Goal: Information Seeking & Learning: Find specific fact

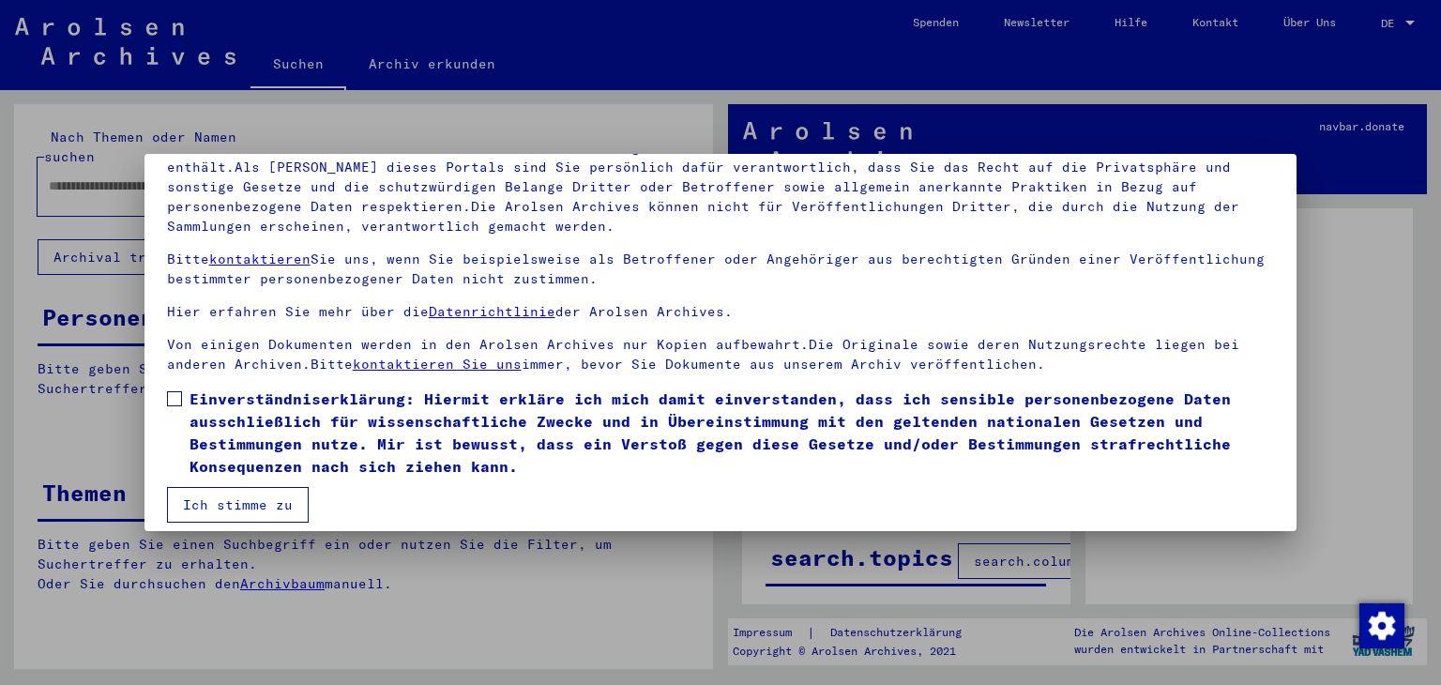
scroll to position [161, 0]
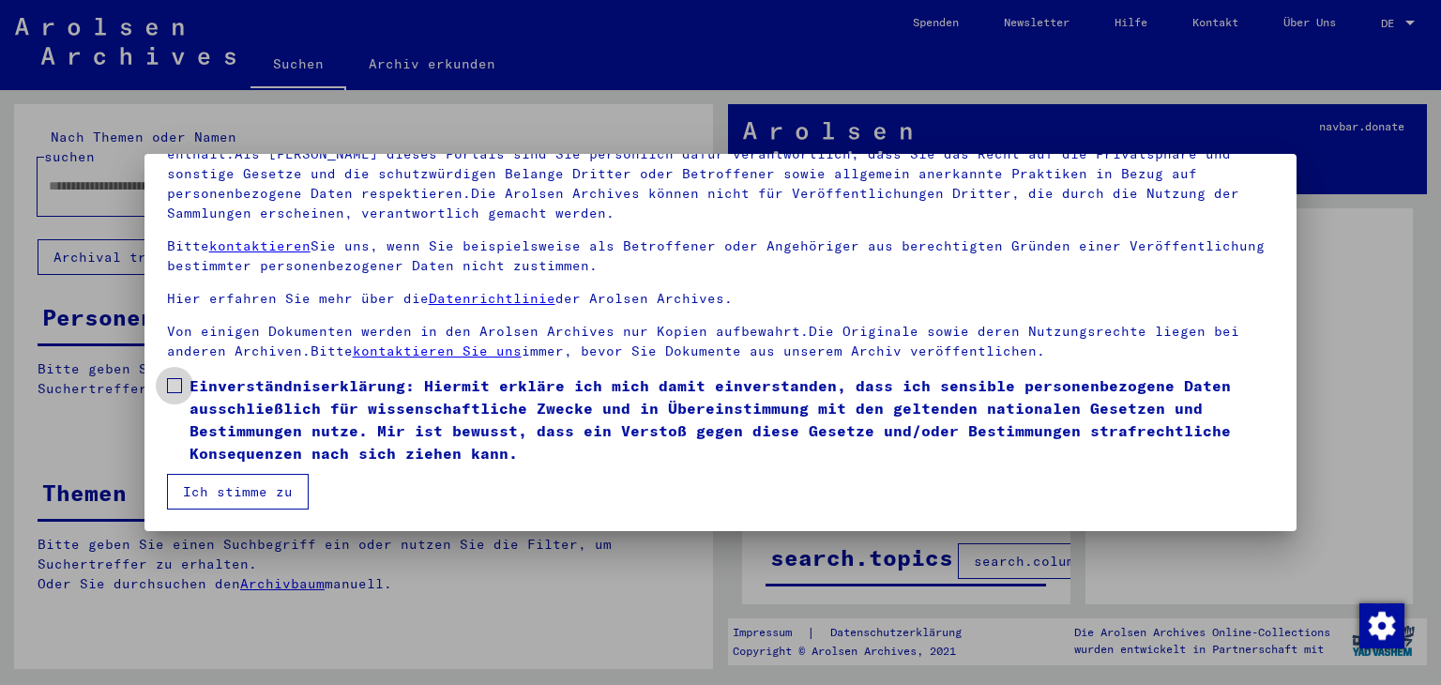
click at [176, 385] on span at bounding box center [174, 385] width 15 height 15
click at [223, 486] on button "Ich stimme zu" at bounding box center [238, 492] width 142 height 36
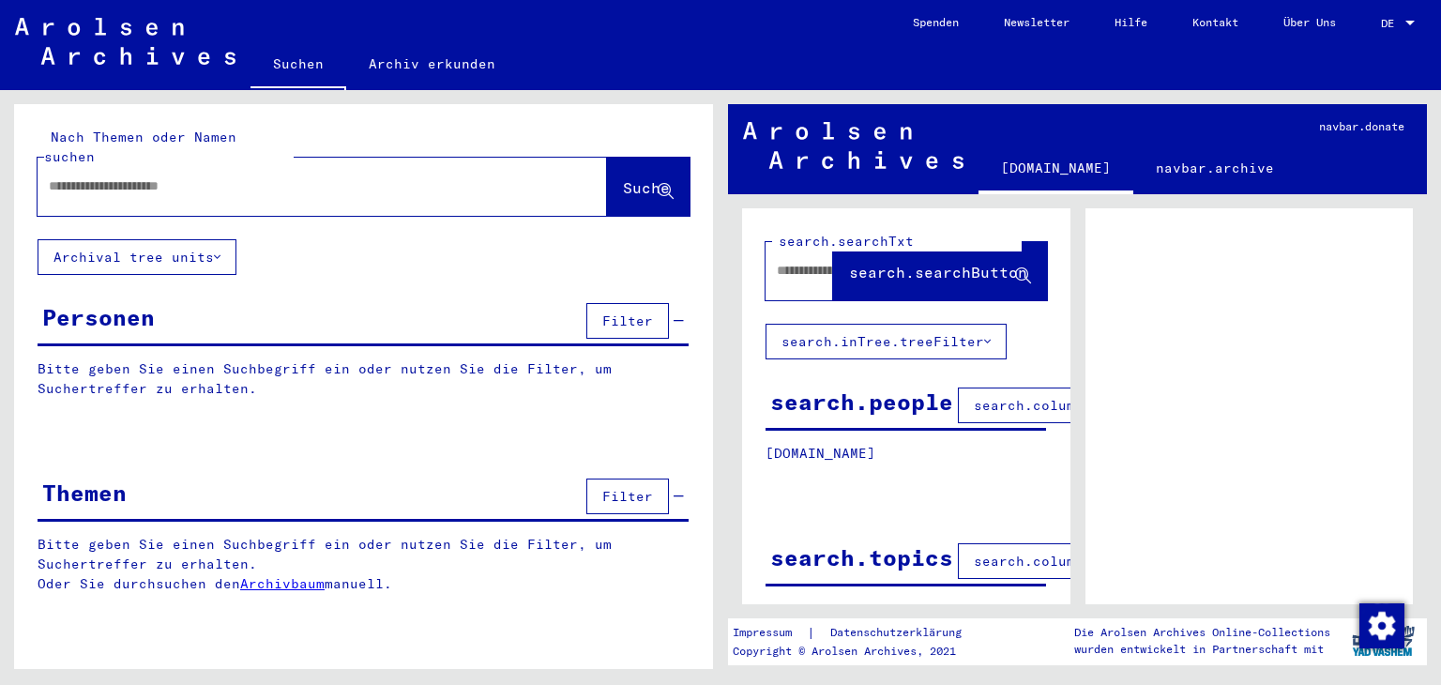
click at [228, 176] on input "text" at bounding box center [305, 186] width 513 height 20
type input "**********"
click at [641, 182] on button "Suche" at bounding box center [648, 187] width 83 height 58
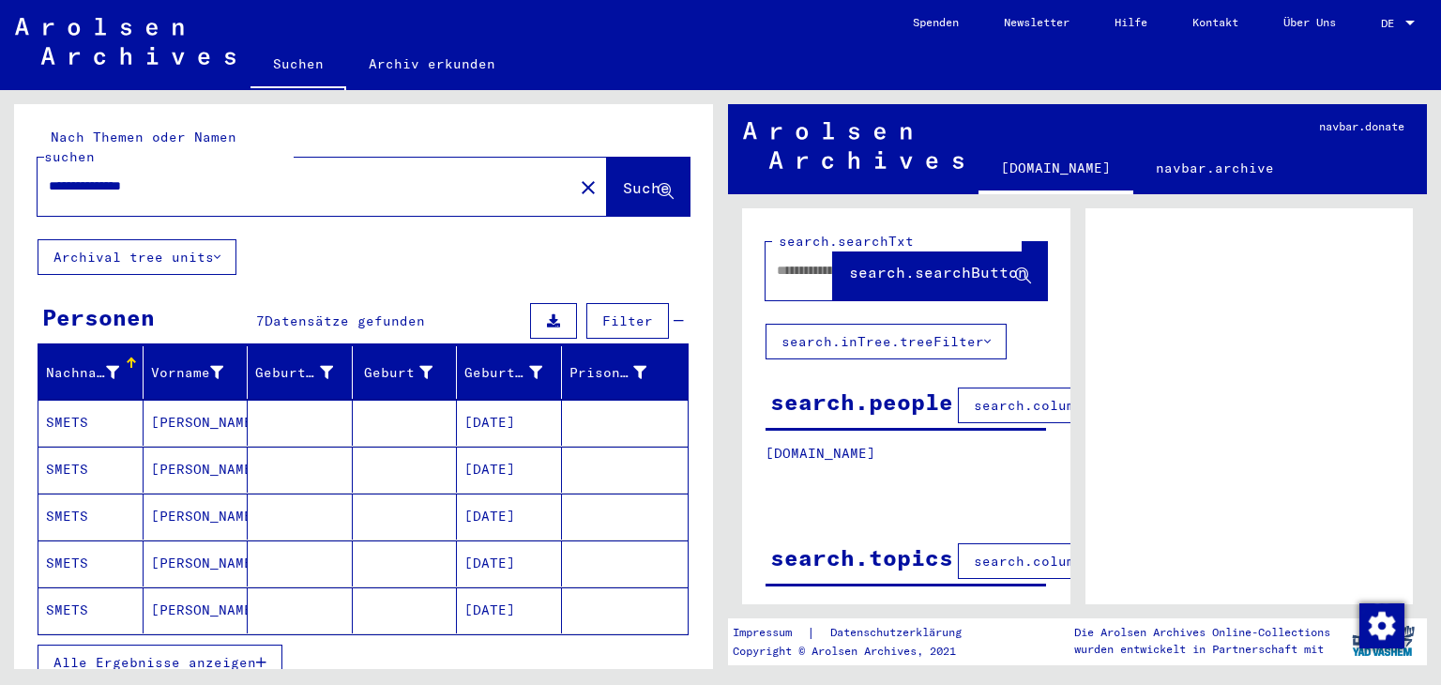
click at [483, 593] on mat-cell "[DATE]" at bounding box center [509, 610] width 105 height 46
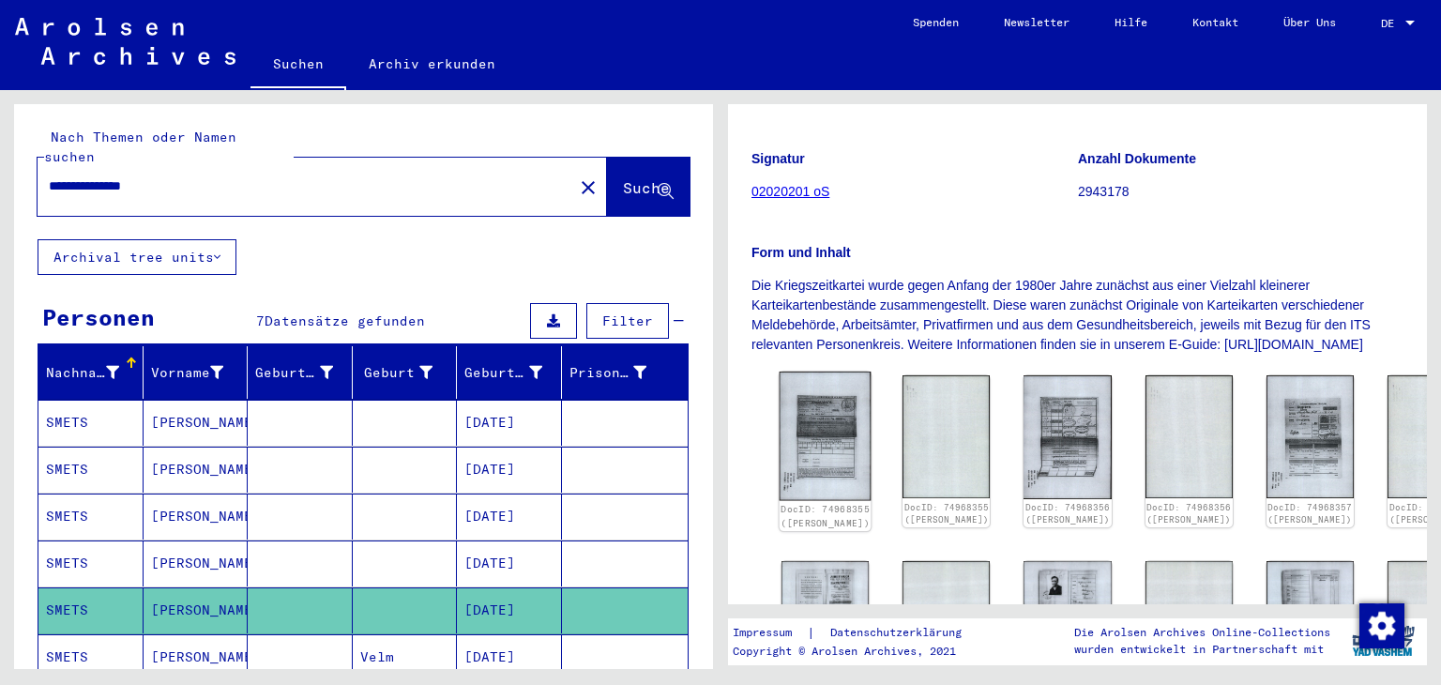
scroll to position [282, 0]
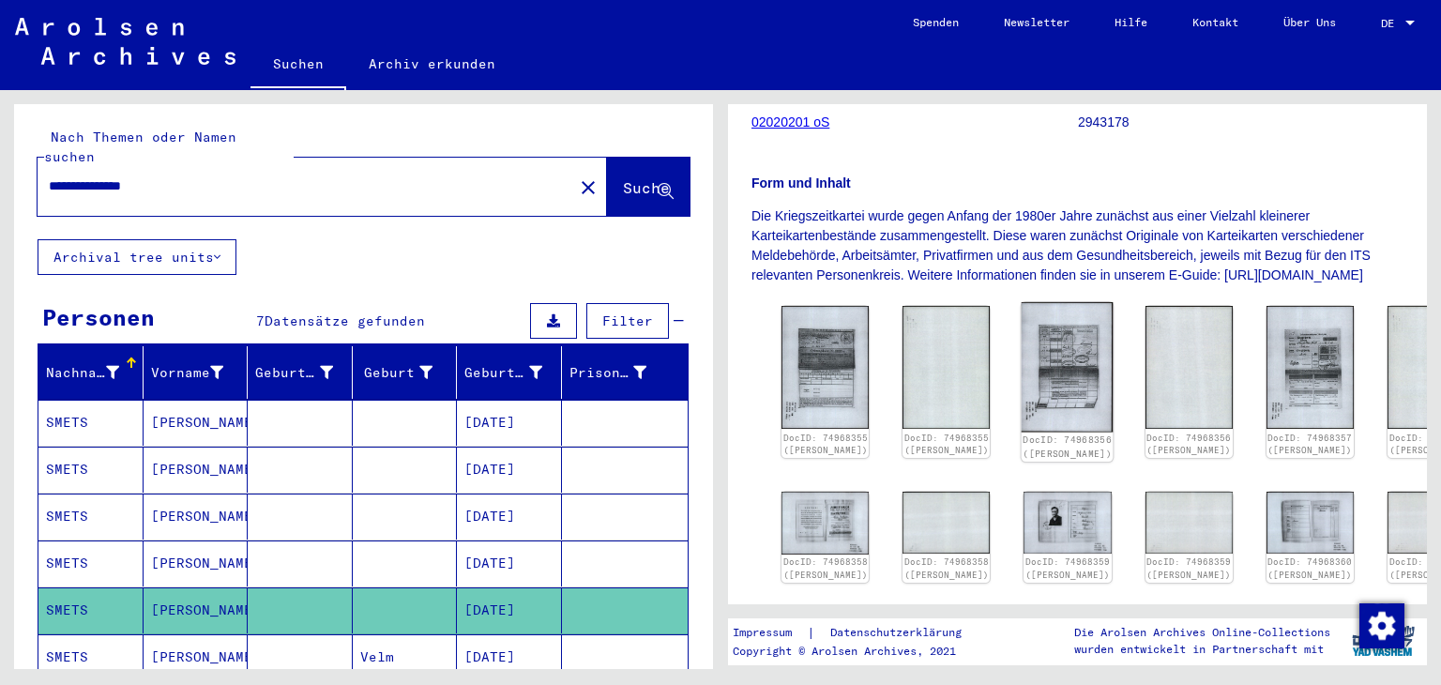
click at [1025, 419] on img at bounding box center [1068, 367] width 92 height 130
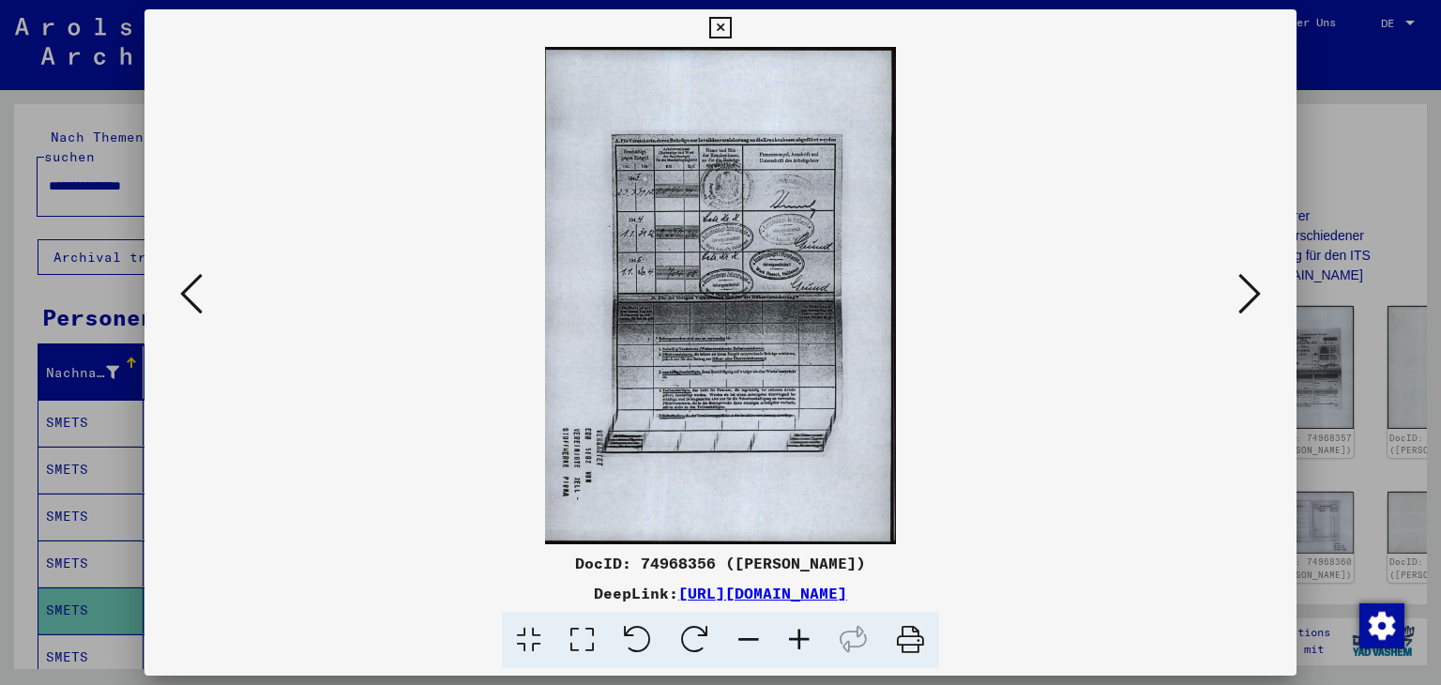
click at [180, 294] on icon at bounding box center [191, 293] width 23 height 45
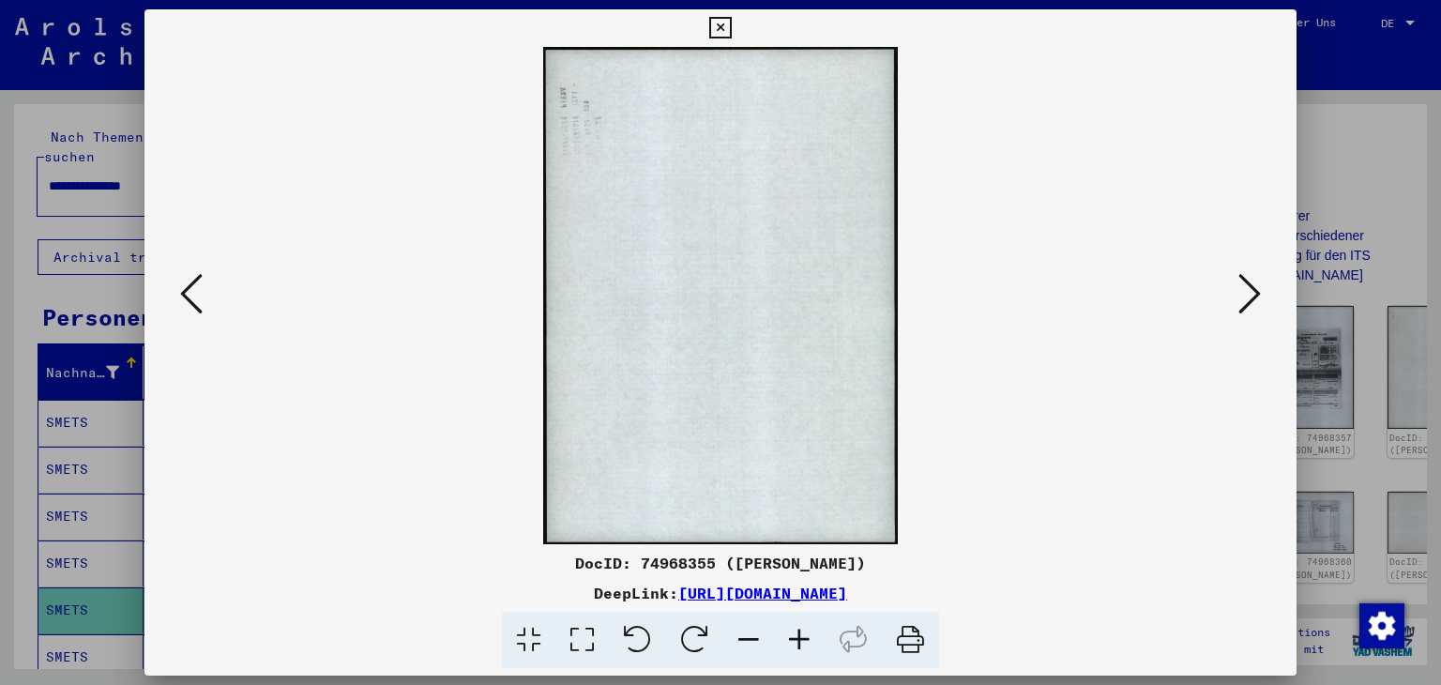
click at [189, 296] on icon at bounding box center [191, 293] width 23 height 45
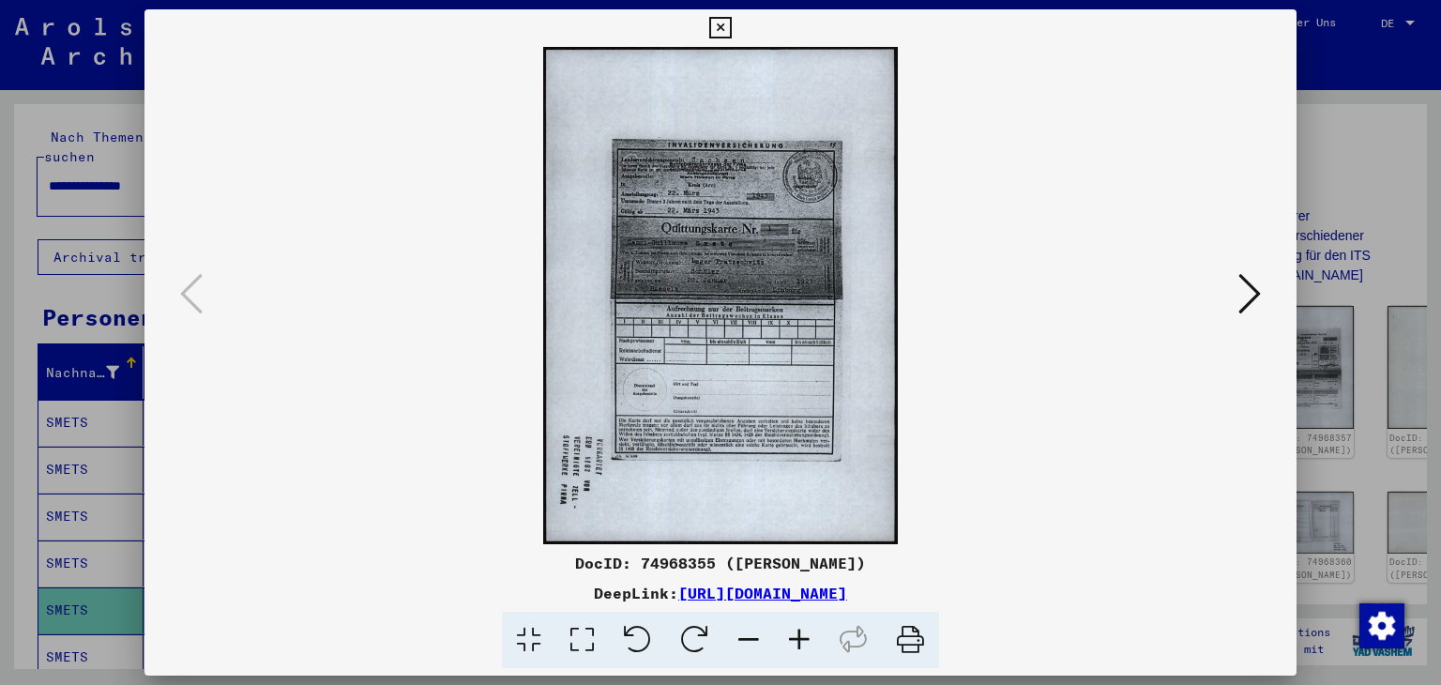
click at [717, 27] on icon at bounding box center [720, 28] width 22 height 23
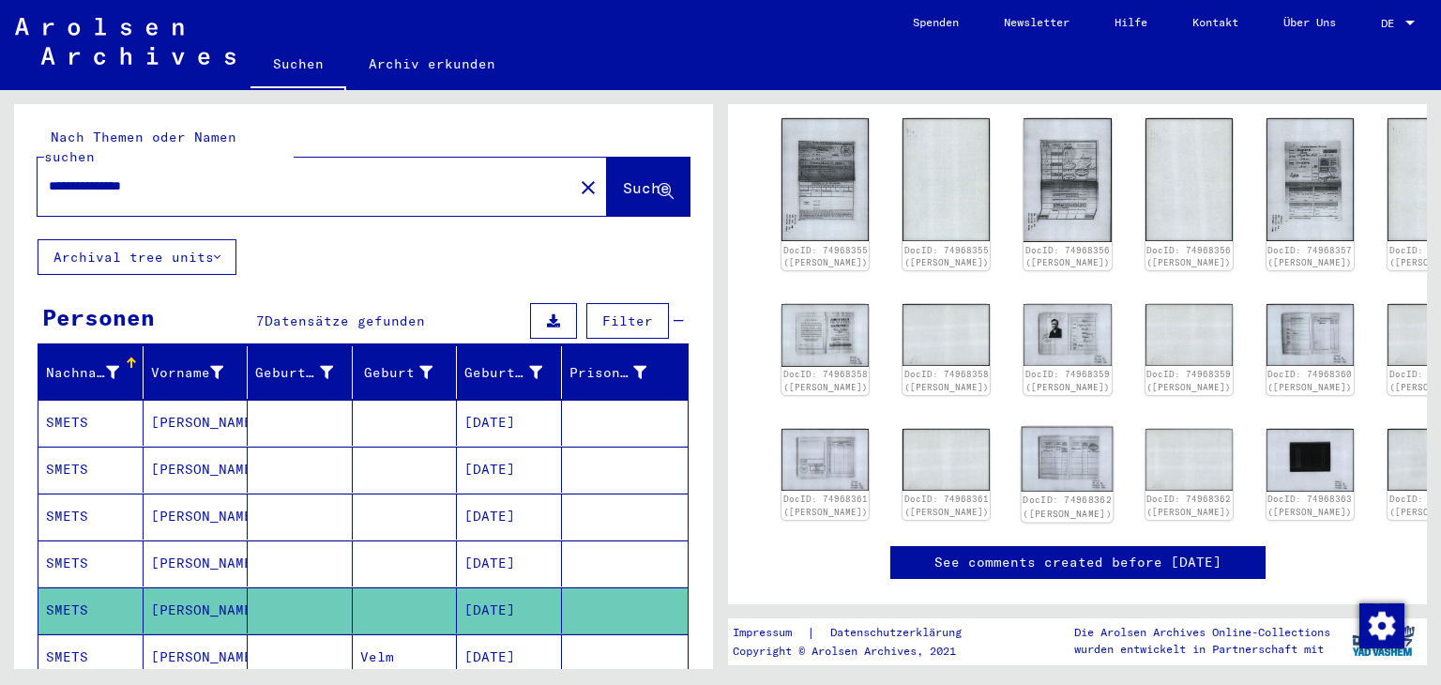
scroll to position [375, 0]
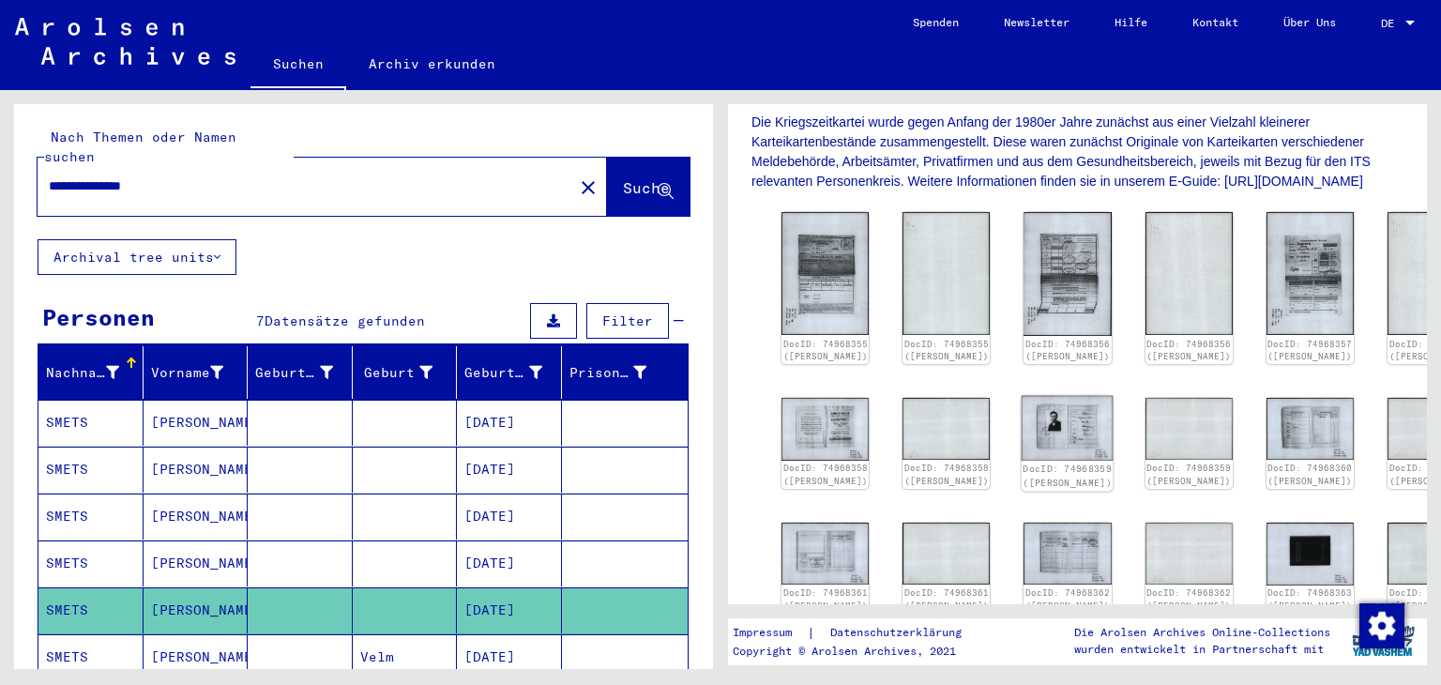
click at [1022, 460] on img at bounding box center [1068, 429] width 92 height 66
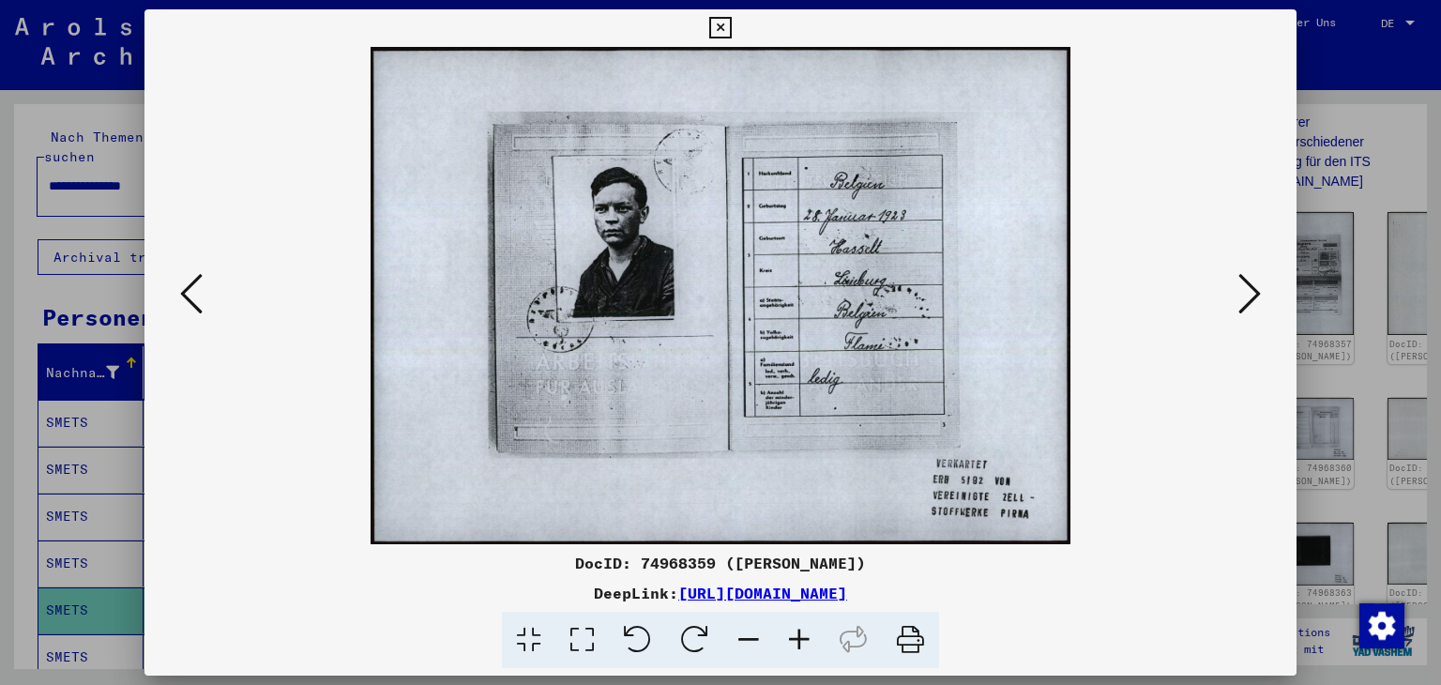
click at [184, 290] on icon at bounding box center [191, 293] width 23 height 45
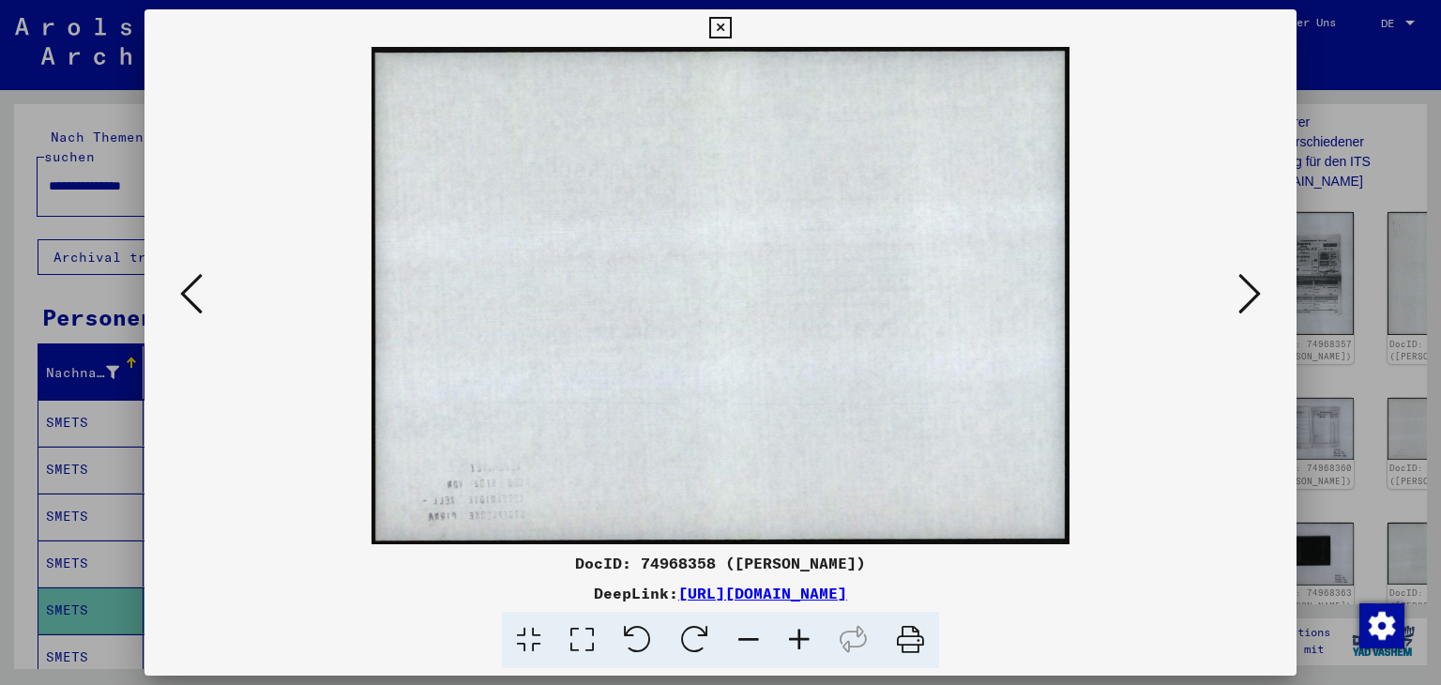
click at [177, 291] on button at bounding box center [192, 294] width 34 height 53
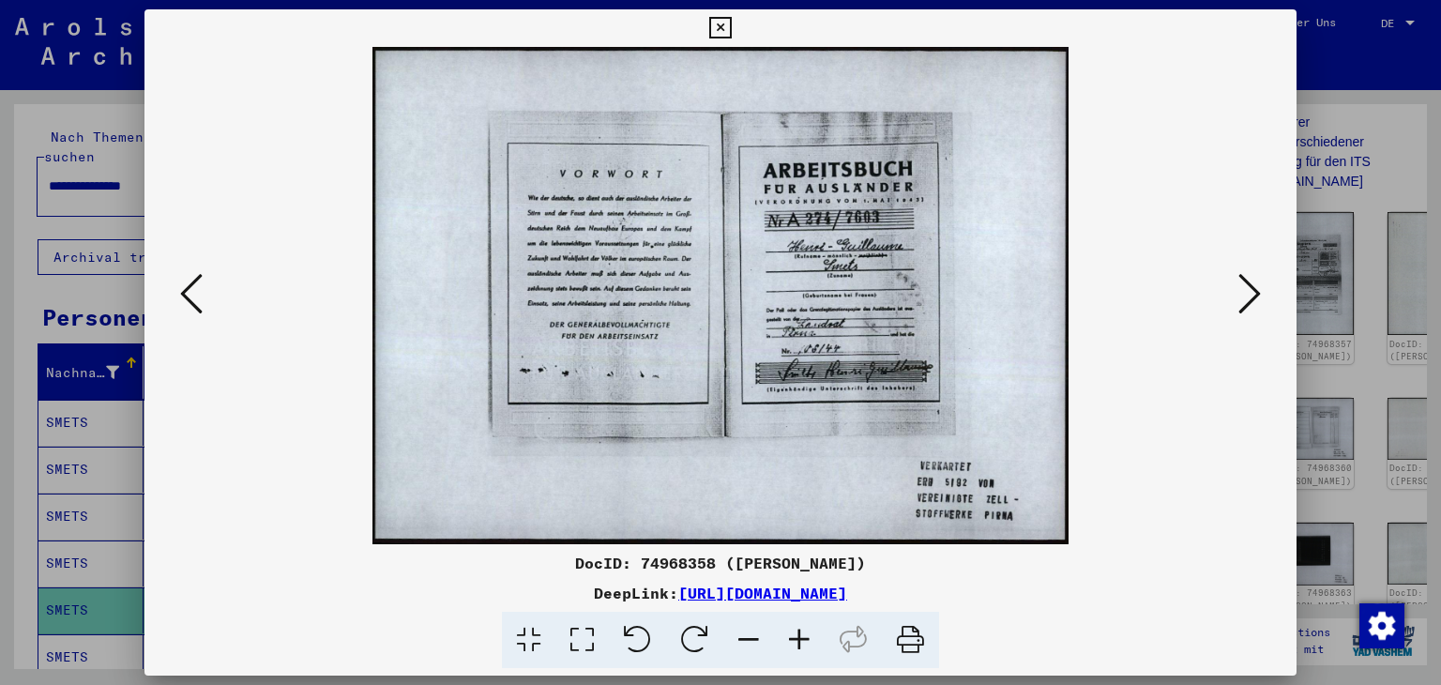
click at [170, 290] on div at bounding box center [721, 295] width 1153 height 497
click at [1250, 296] on icon at bounding box center [1250, 293] width 23 height 45
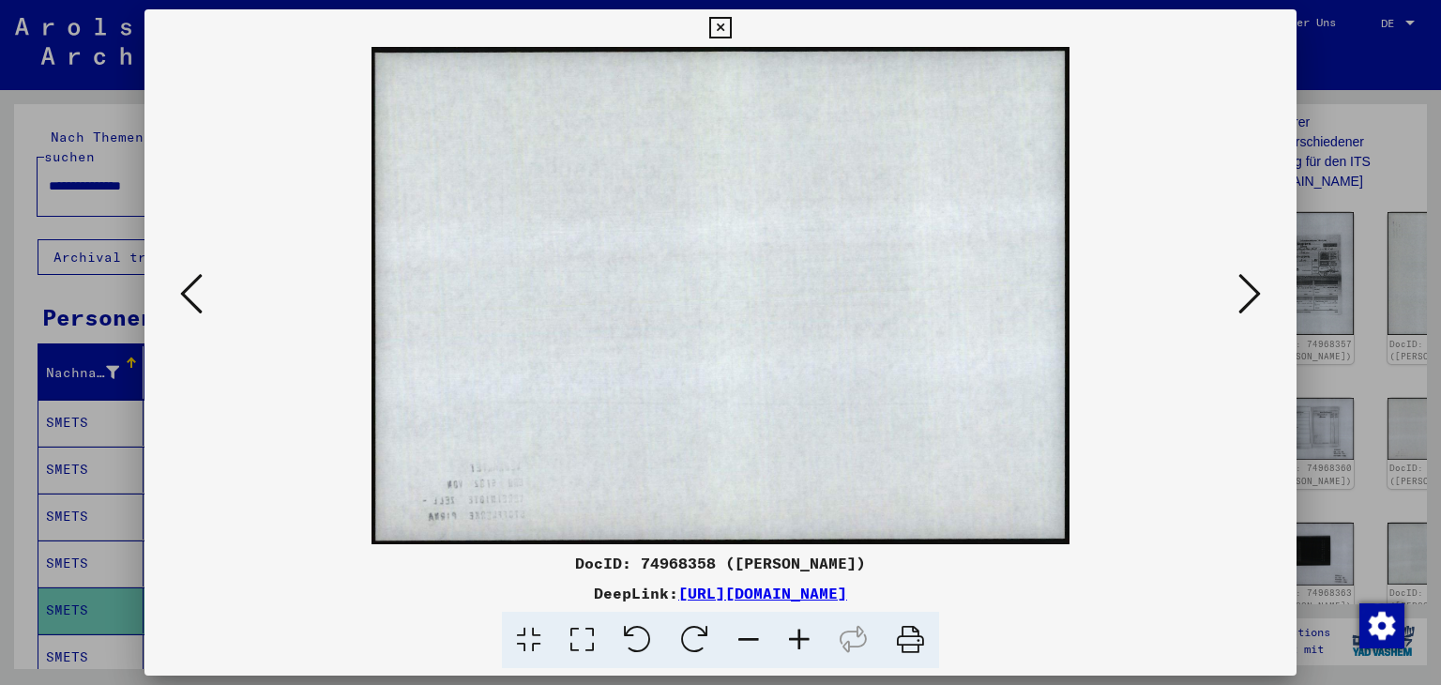
click at [1250, 296] on icon at bounding box center [1250, 293] width 23 height 45
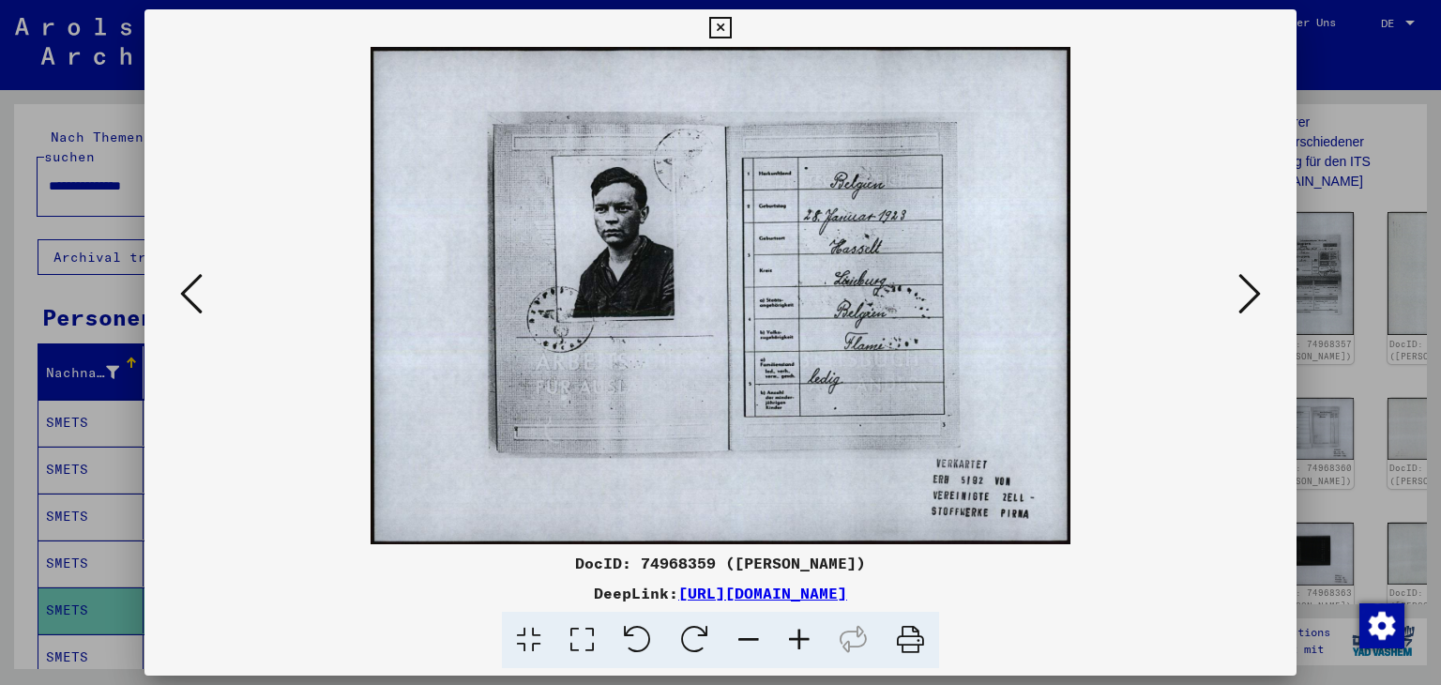
click at [1248, 296] on icon at bounding box center [1250, 293] width 23 height 45
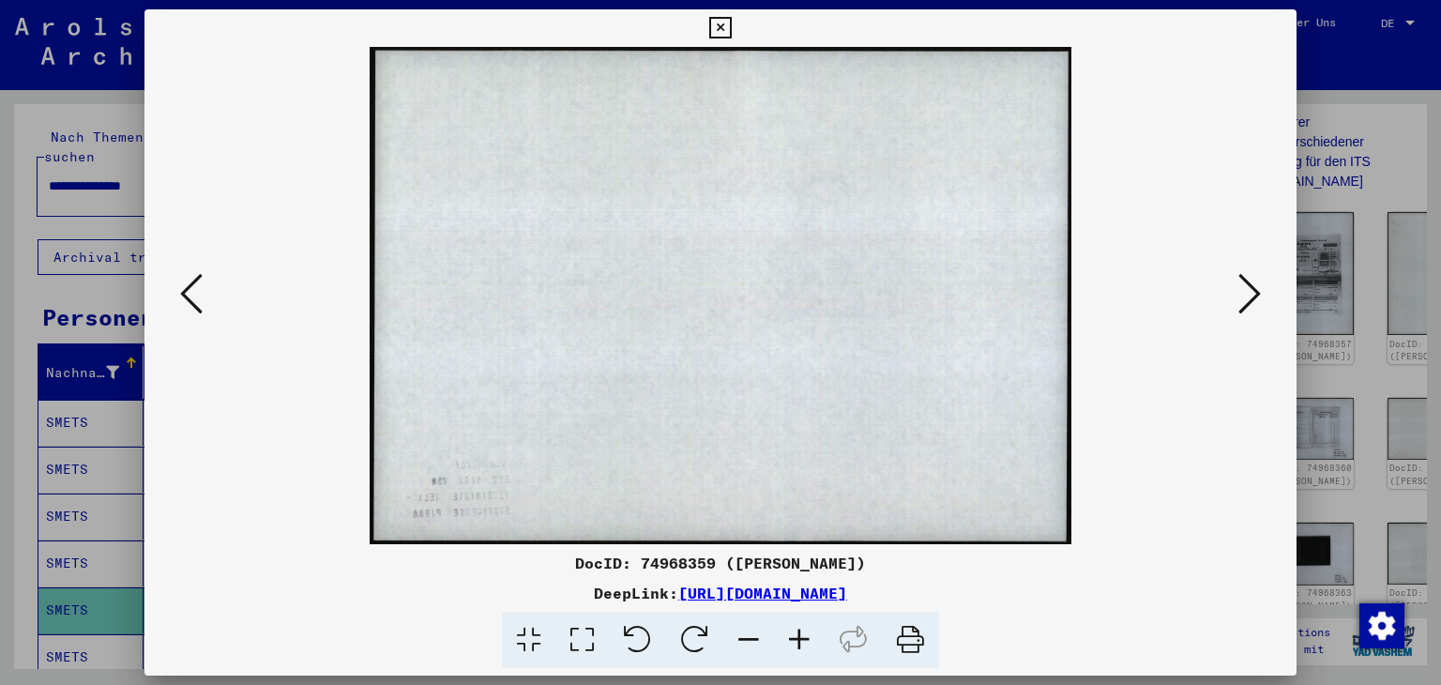
click at [1249, 296] on icon at bounding box center [1250, 293] width 23 height 45
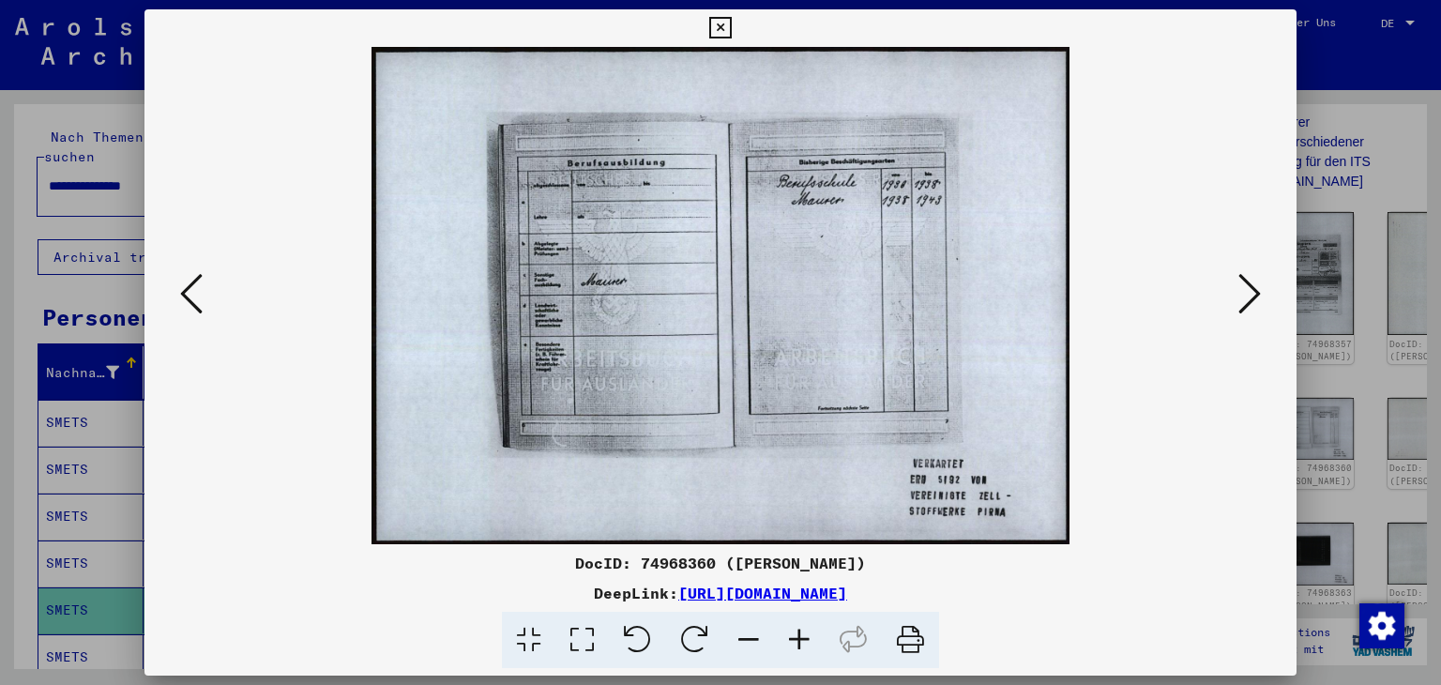
click at [1252, 293] on icon at bounding box center [1250, 293] width 23 height 45
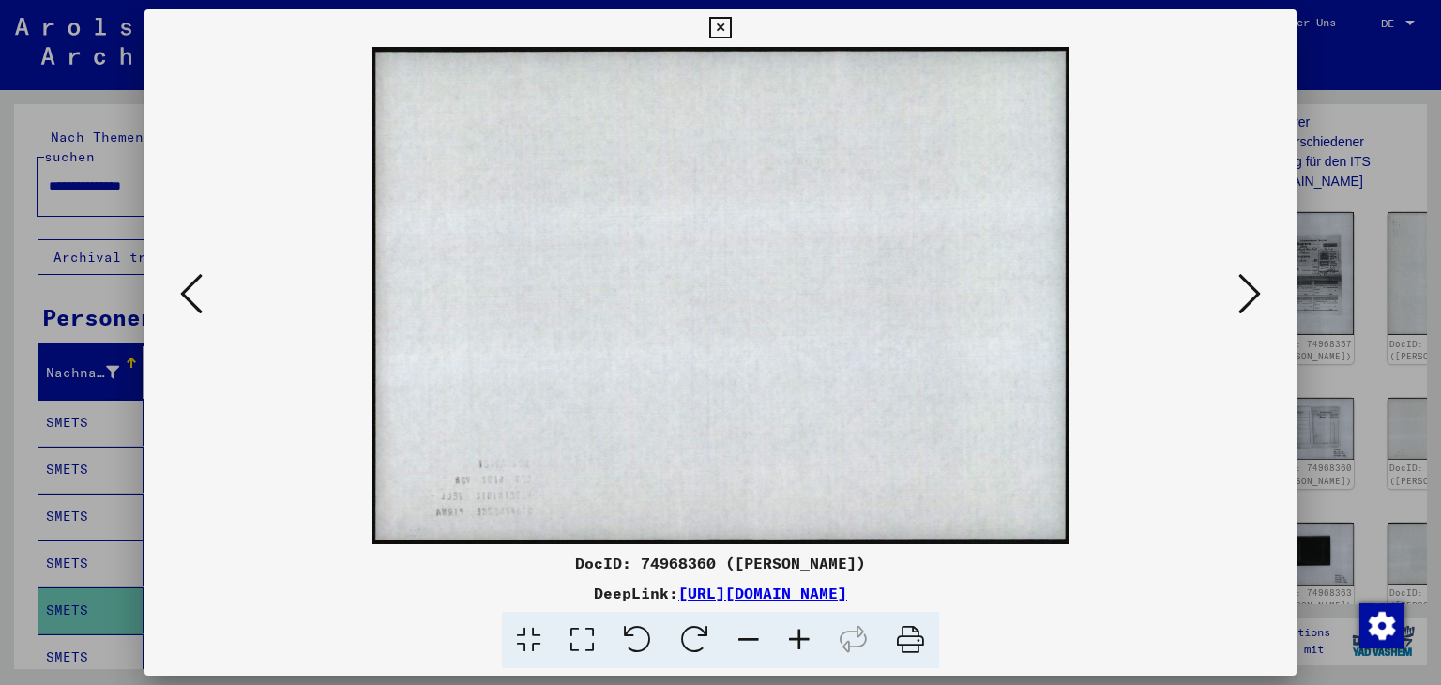
click at [1252, 294] on icon at bounding box center [1250, 293] width 23 height 45
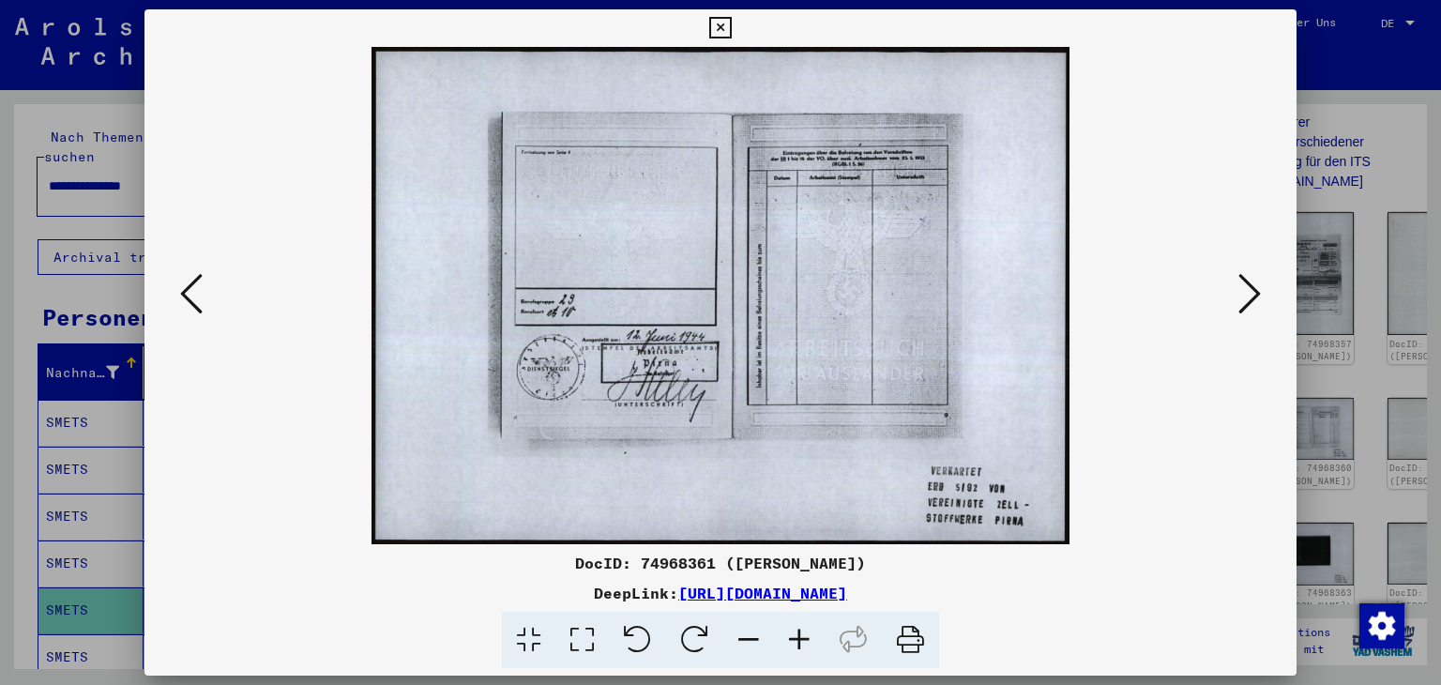
click at [1248, 294] on icon at bounding box center [1250, 293] width 23 height 45
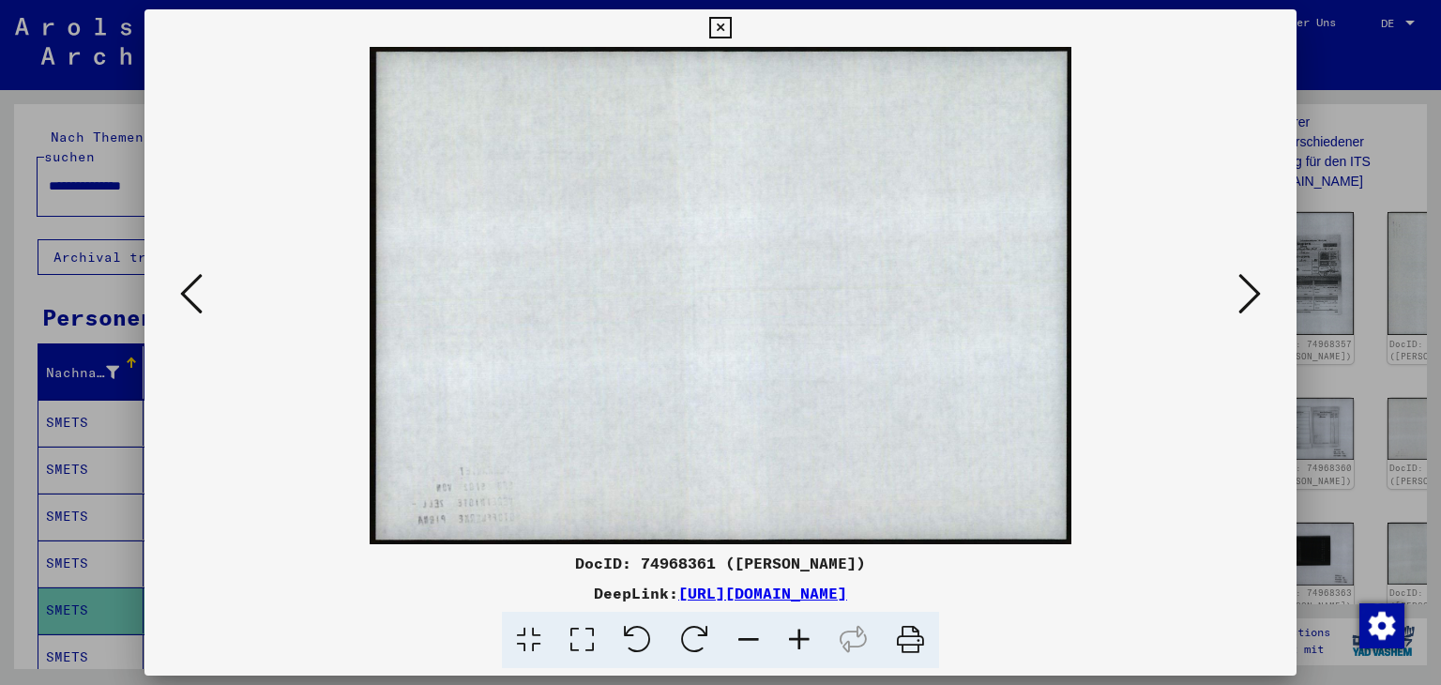
click at [1248, 294] on icon at bounding box center [1250, 293] width 23 height 45
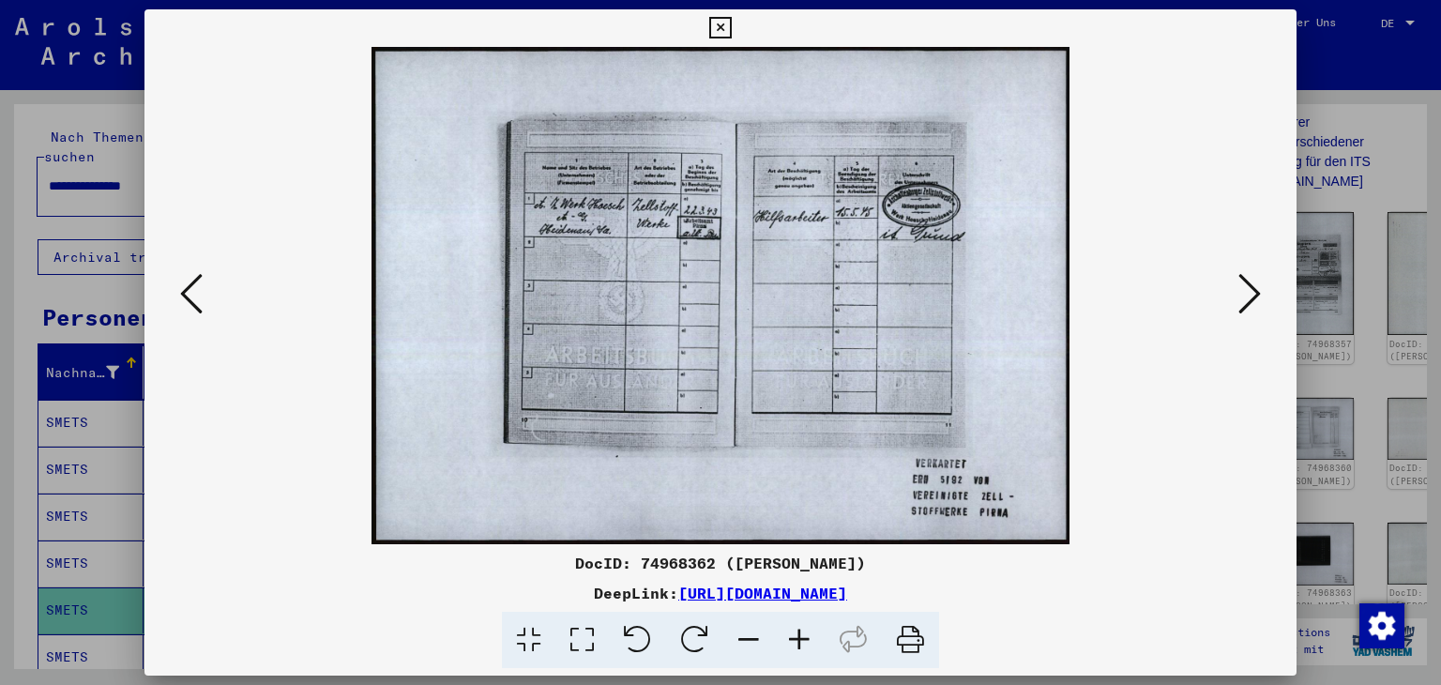
click at [1257, 295] on icon at bounding box center [1250, 293] width 23 height 45
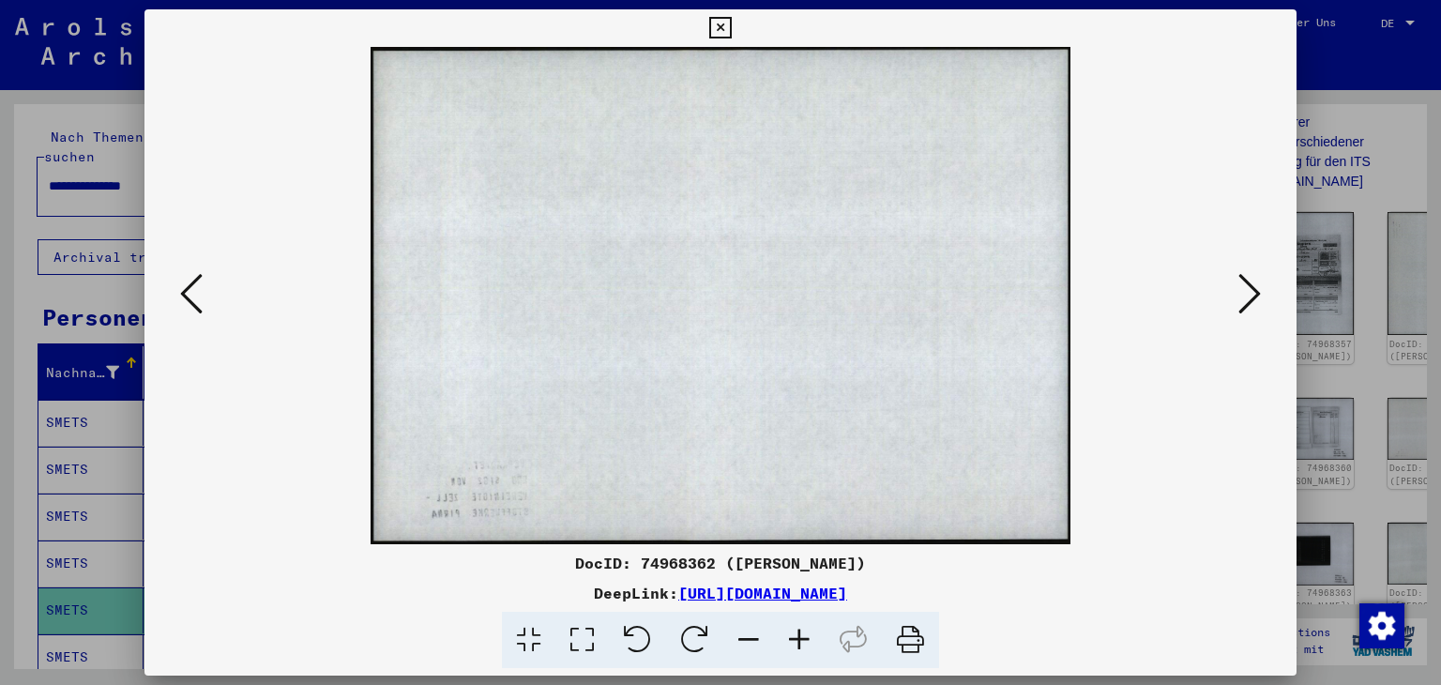
click at [1257, 295] on icon at bounding box center [1250, 293] width 23 height 45
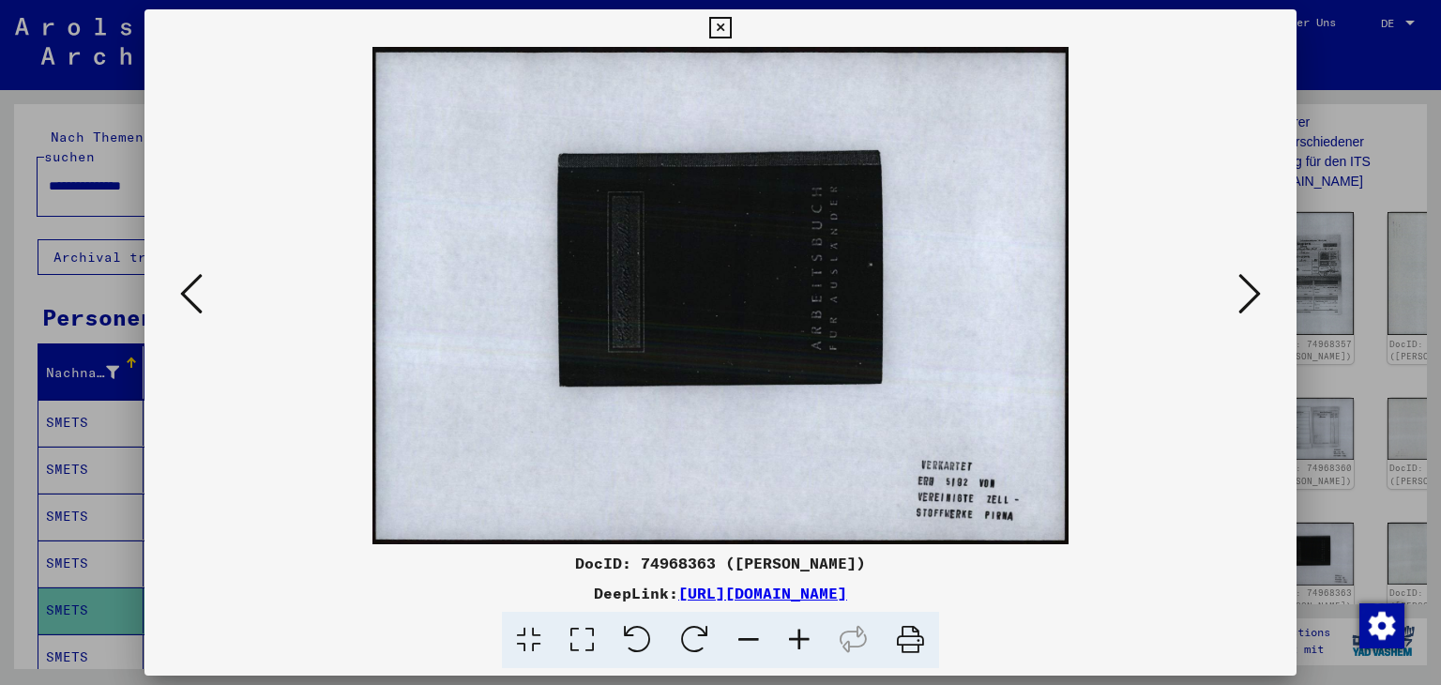
click at [1257, 295] on icon at bounding box center [1250, 293] width 23 height 45
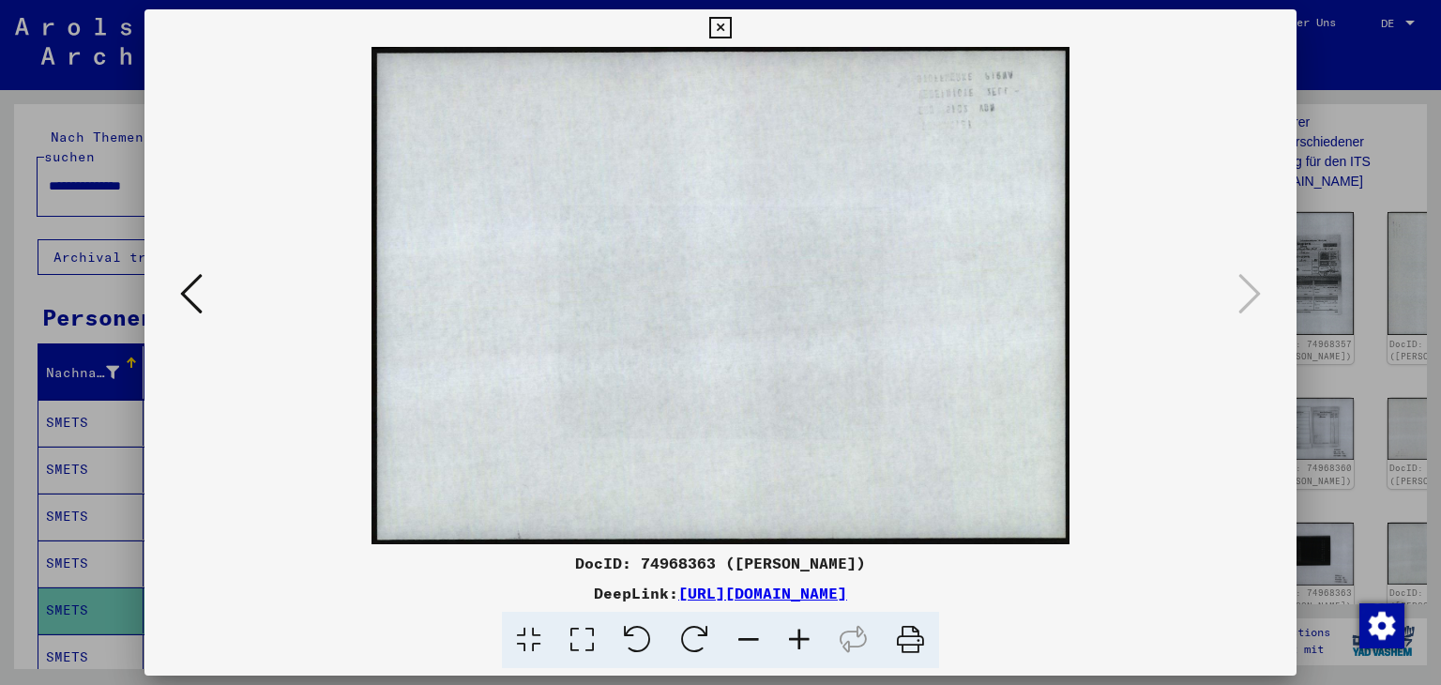
click at [722, 27] on icon at bounding box center [720, 28] width 22 height 23
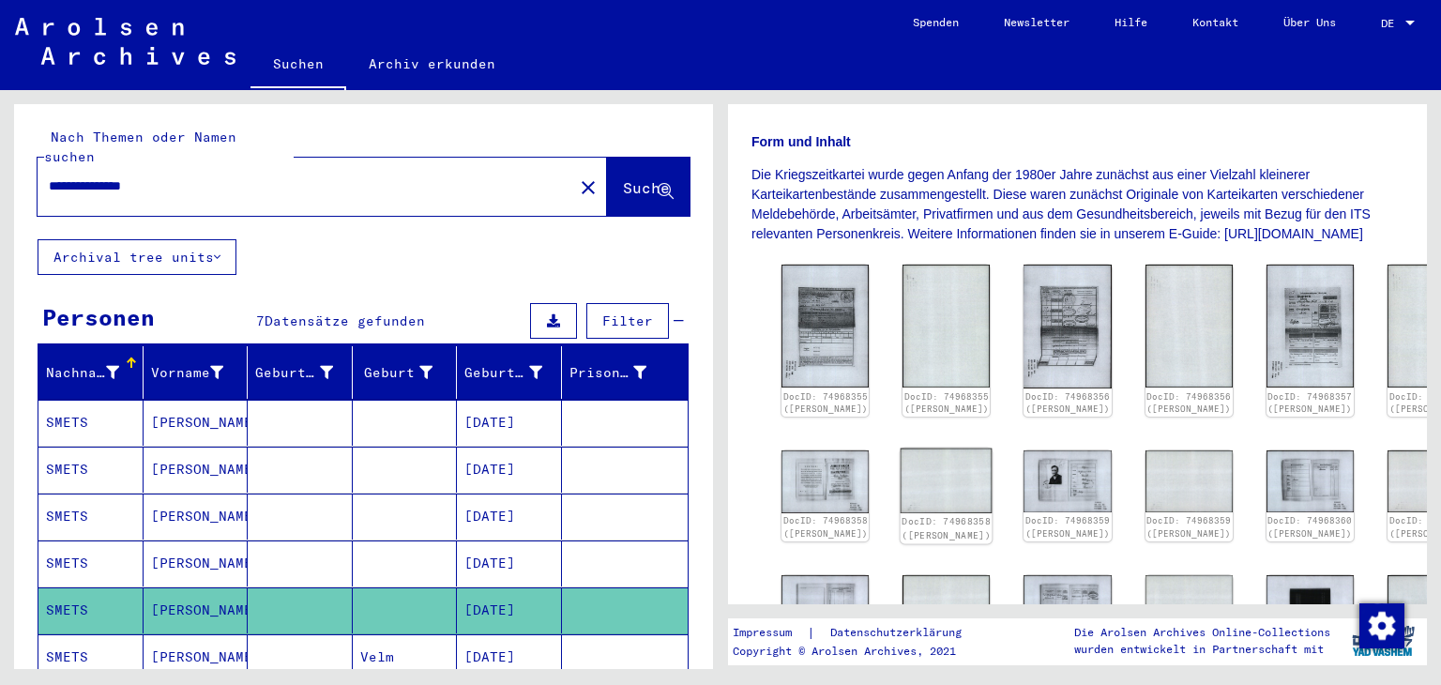
scroll to position [282, 0]
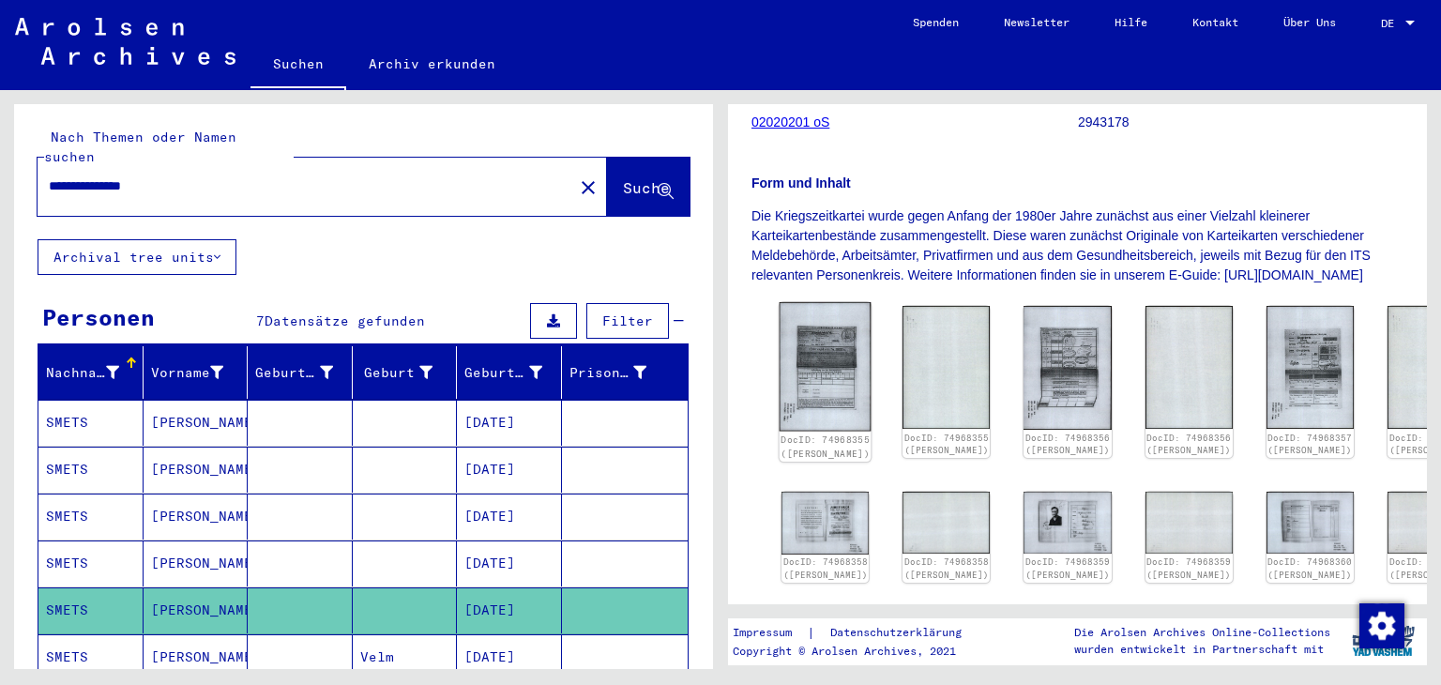
click at [812, 399] on img at bounding box center [826, 366] width 92 height 129
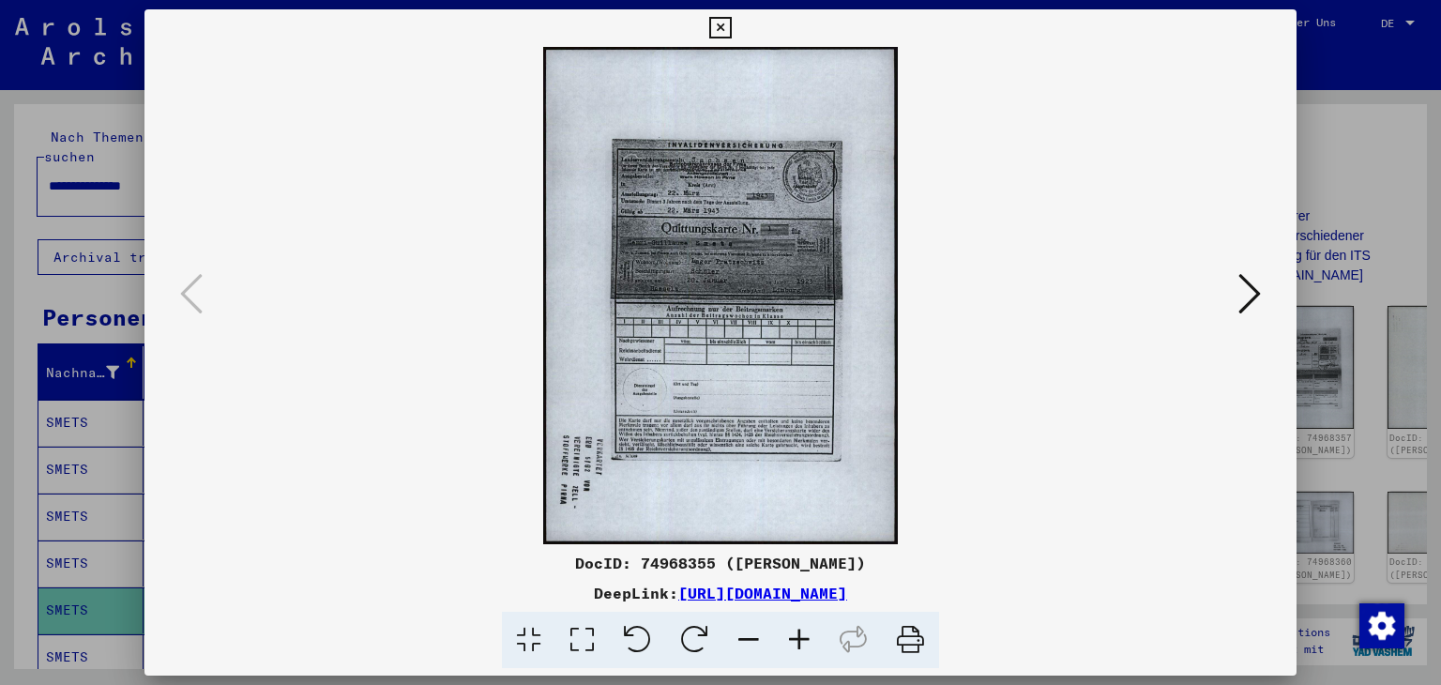
click at [807, 639] on icon at bounding box center [799, 640] width 51 height 57
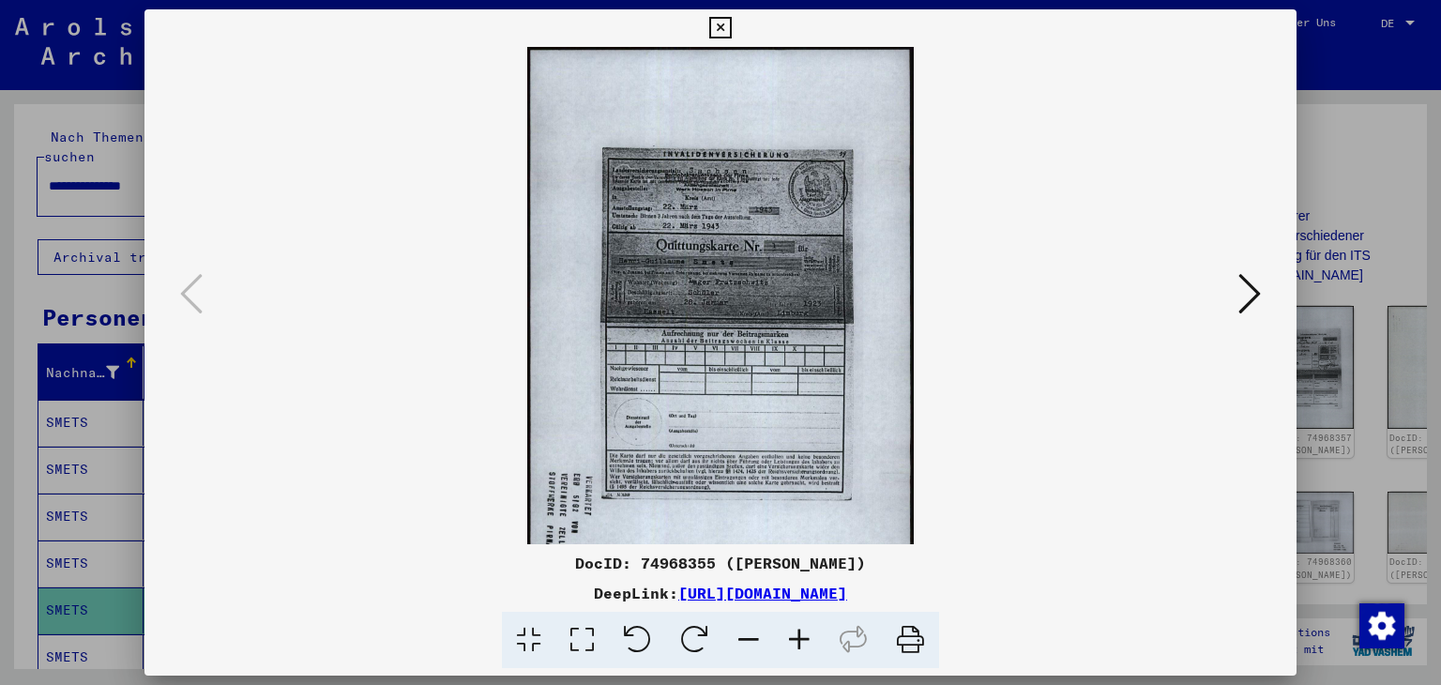
click at [808, 639] on icon at bounding box center [799, 640] width 51 height 57
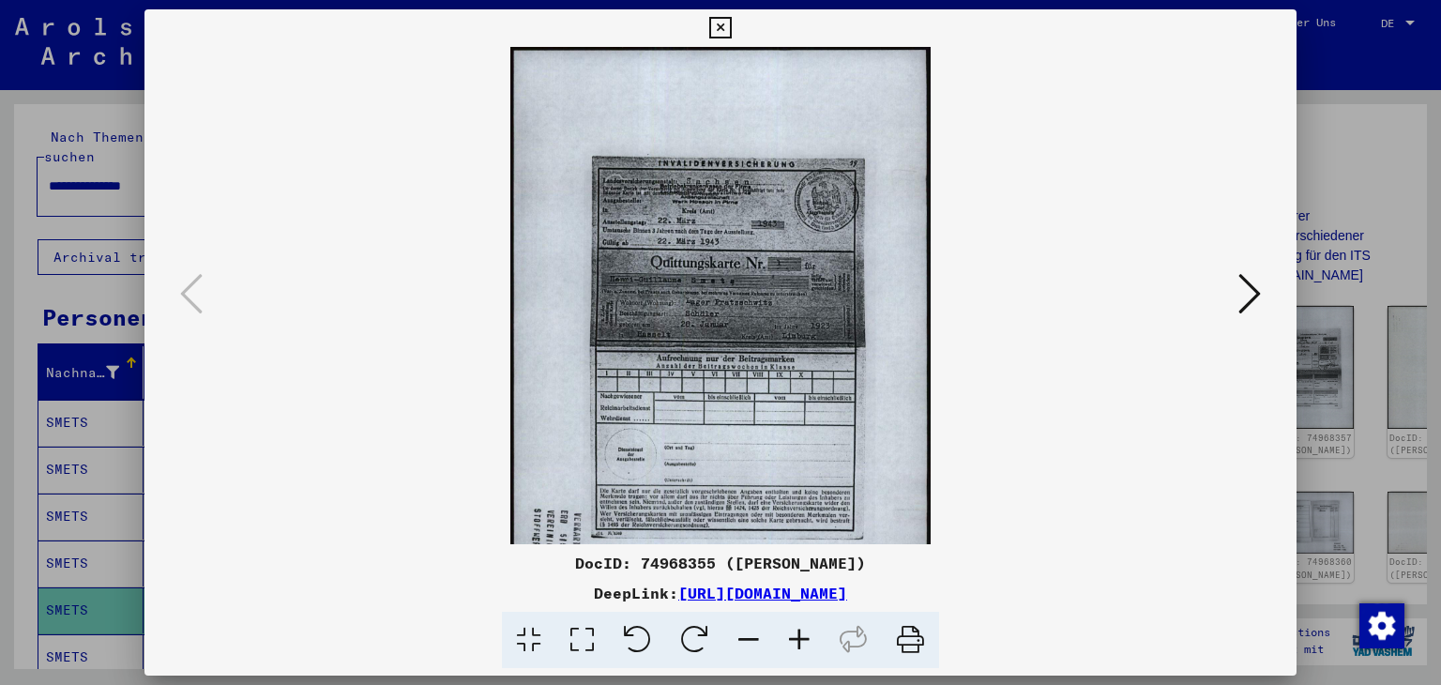
click at [808, 639] on icon at bounding box center [799, 640] width 51 height 57
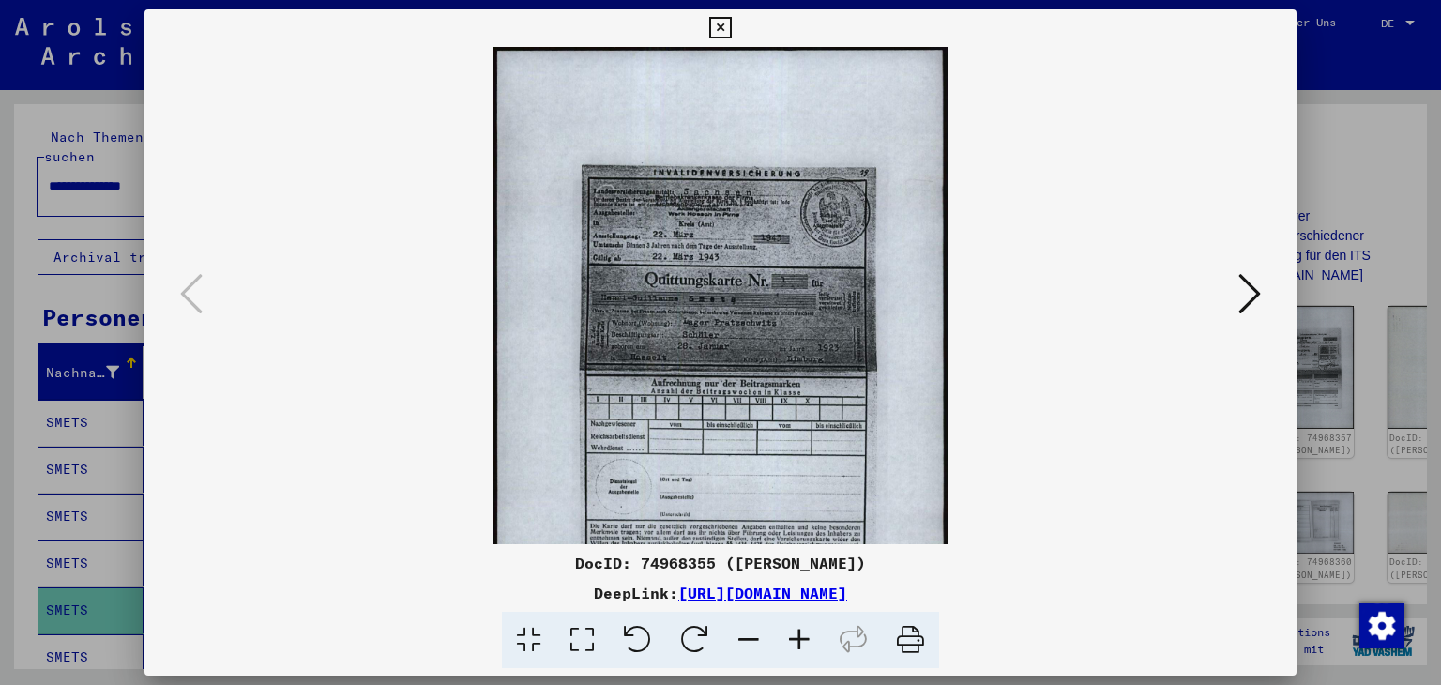
click at [808, 638] on icon at bounding box center [799, 640] width 51 height 57
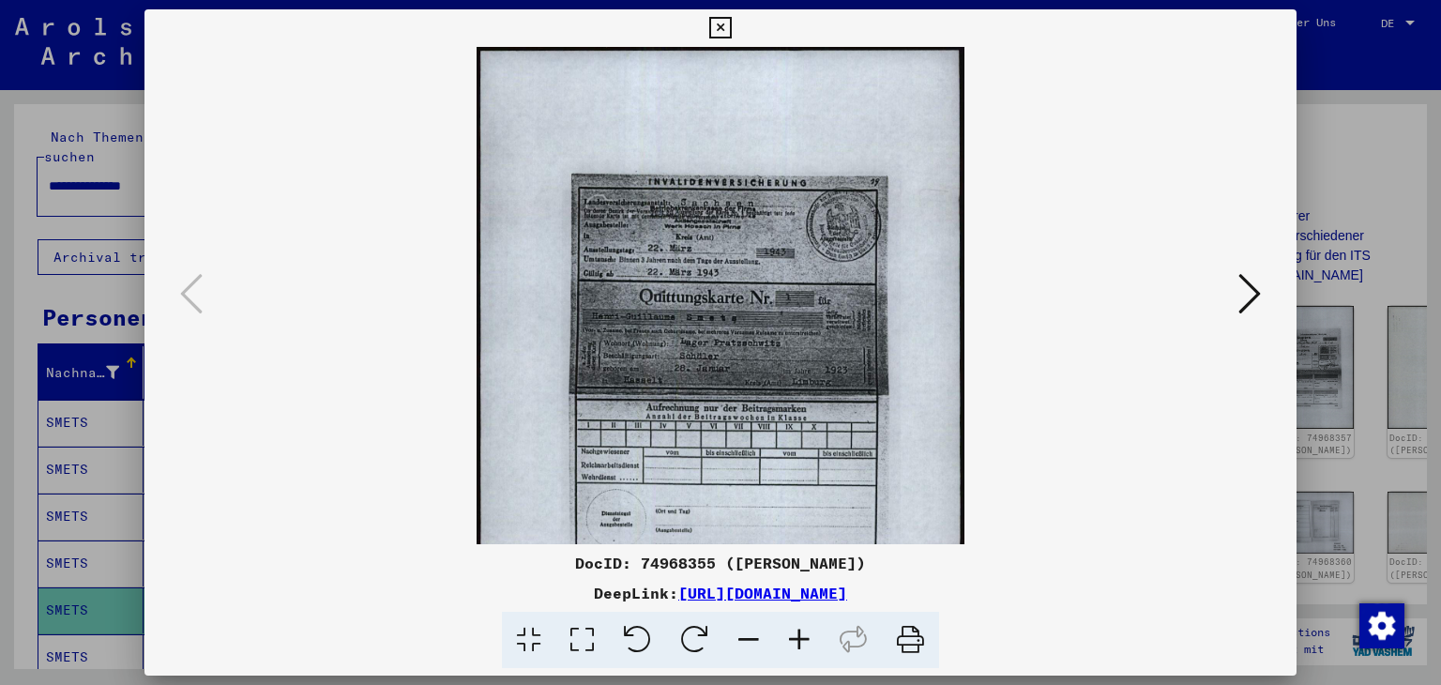
click at [800, 642] on icon at bounding box center [799, 640] width 51 height 57
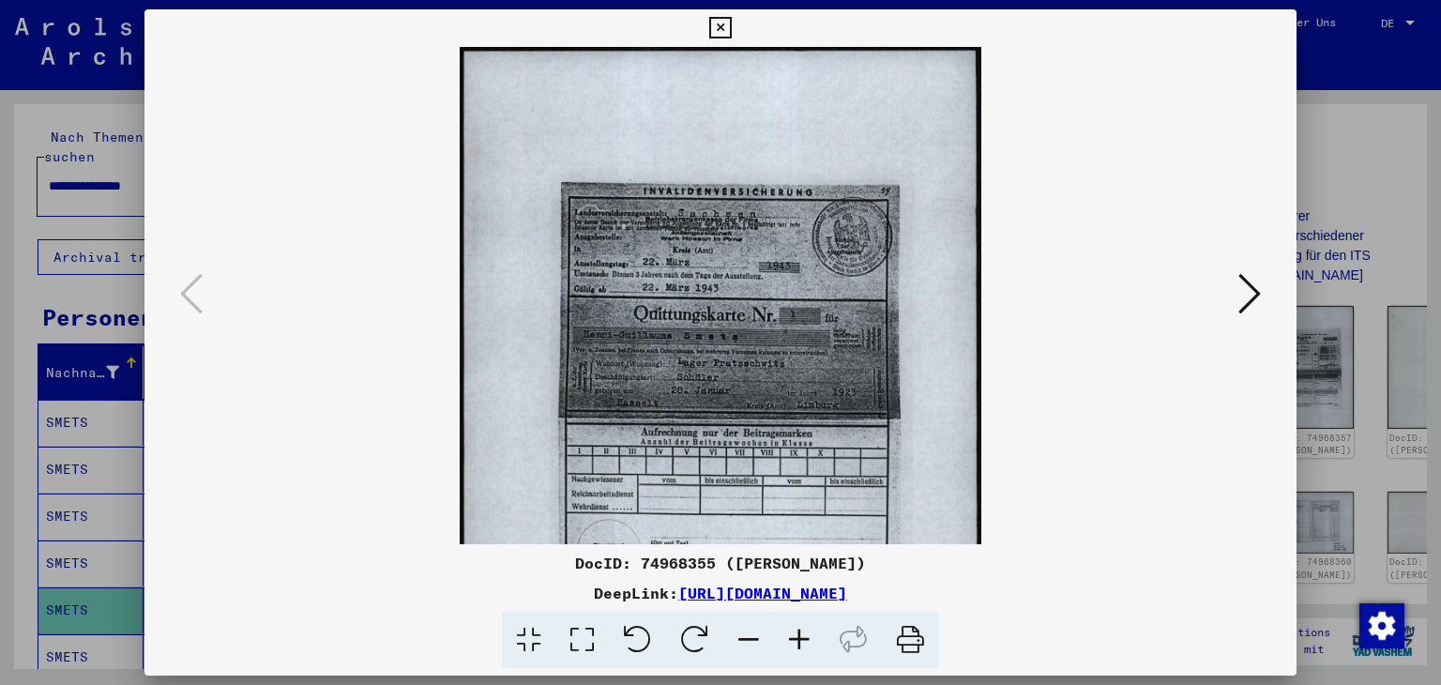
click at [751, 636] on icon at bounding box center [749, 640] width 51 height 57
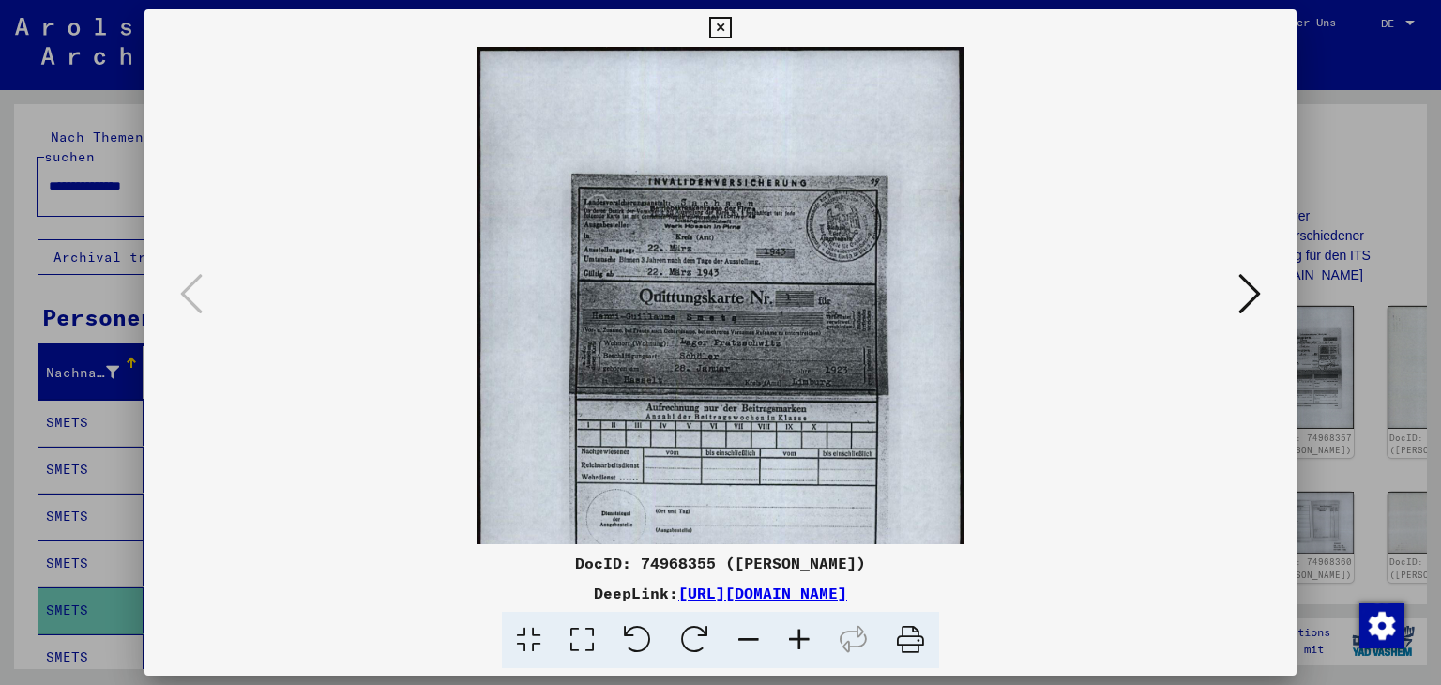
click at [751, 636] on icon at bounding box center [749, 640] width 51 height 57
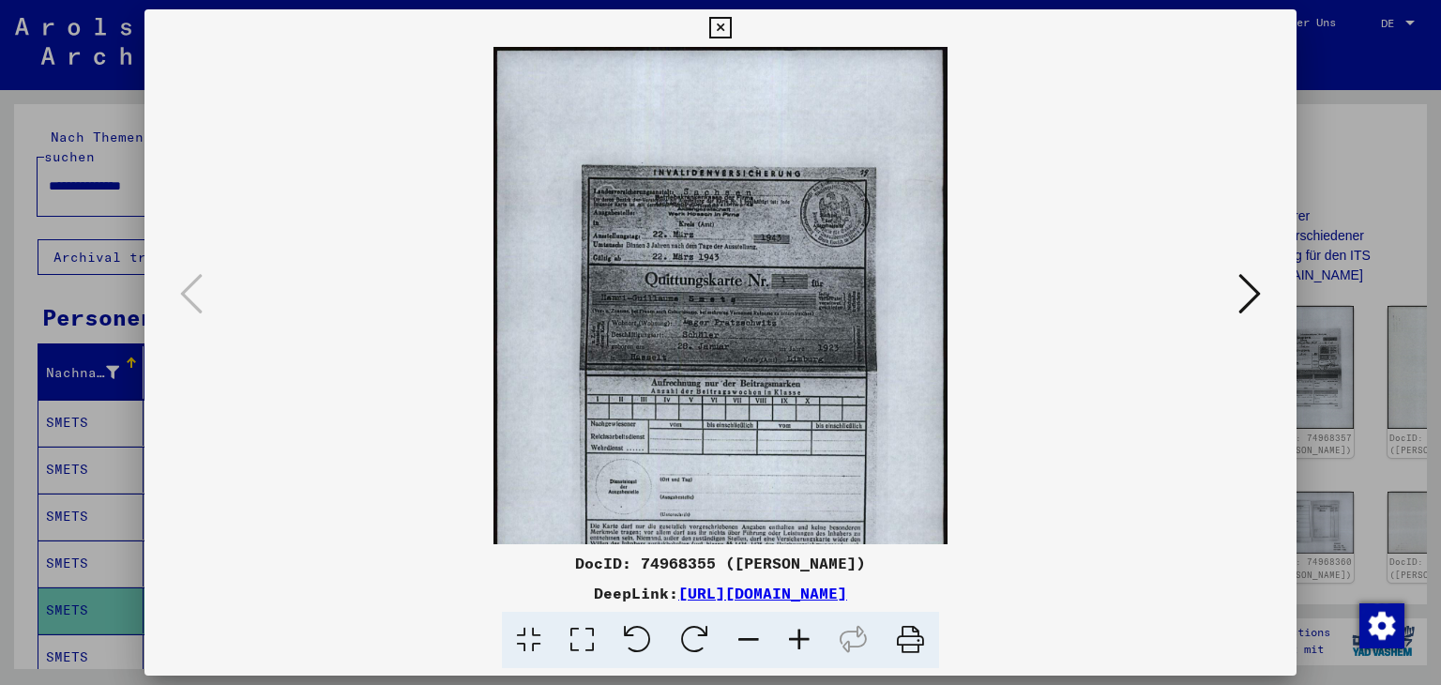
click at [751, 636] on icon at bounding box center [749, 640] width 51 height 57
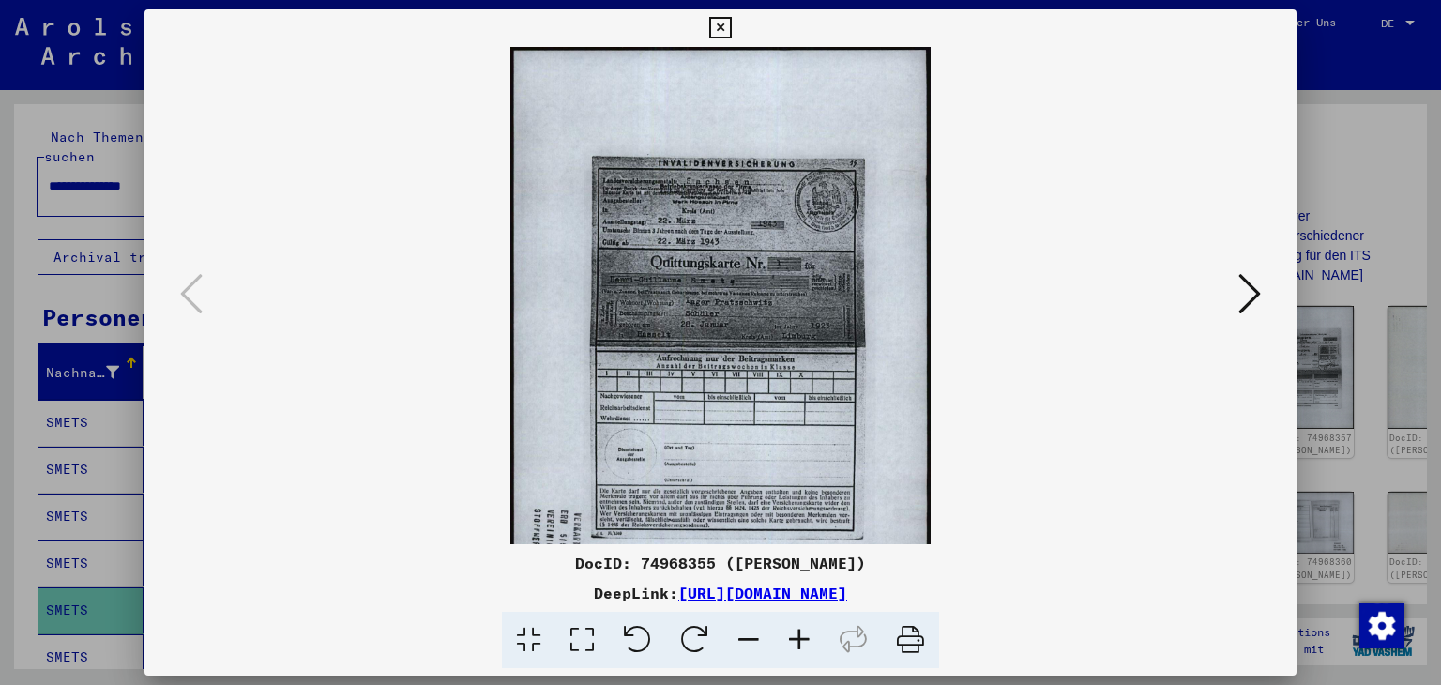
click at [798, 637] on icon at bounding box center [799, 640] width 51 height 57
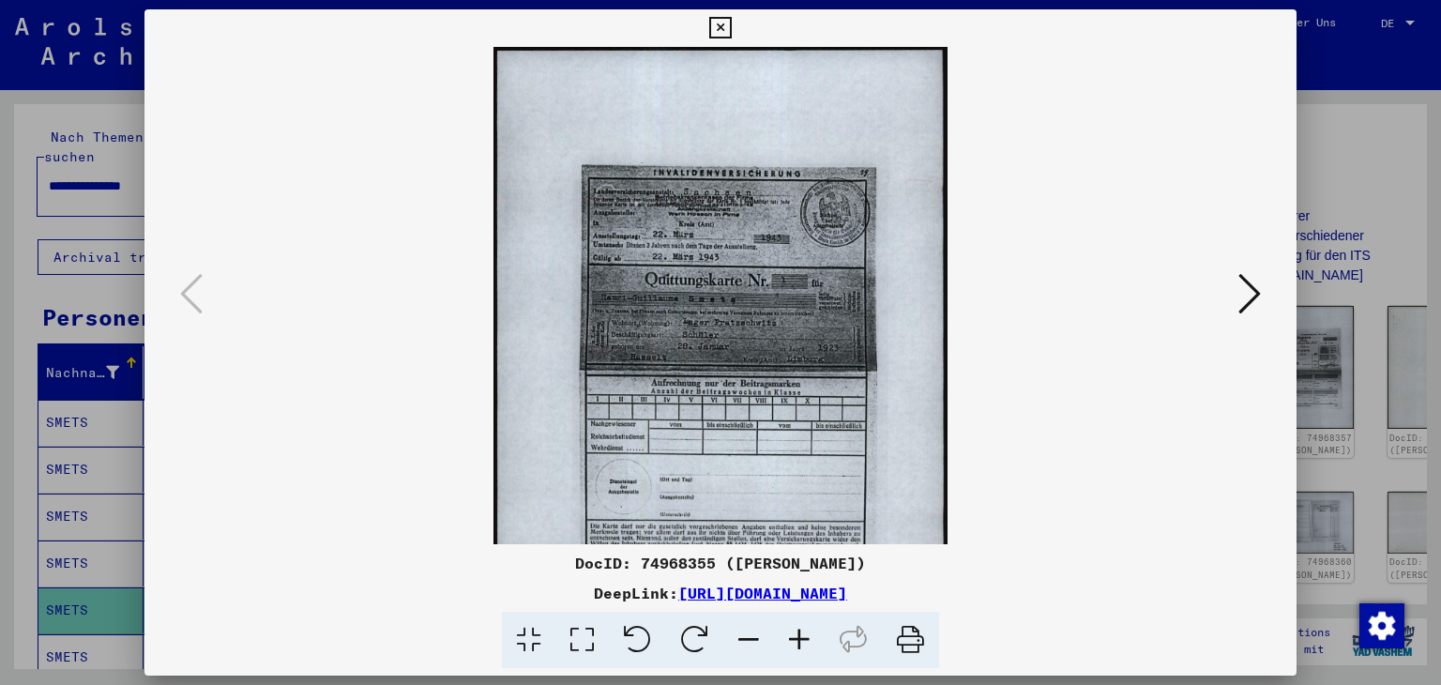
click at [798, 637] on icon at bounding box center [799, 640] width 51 height 57
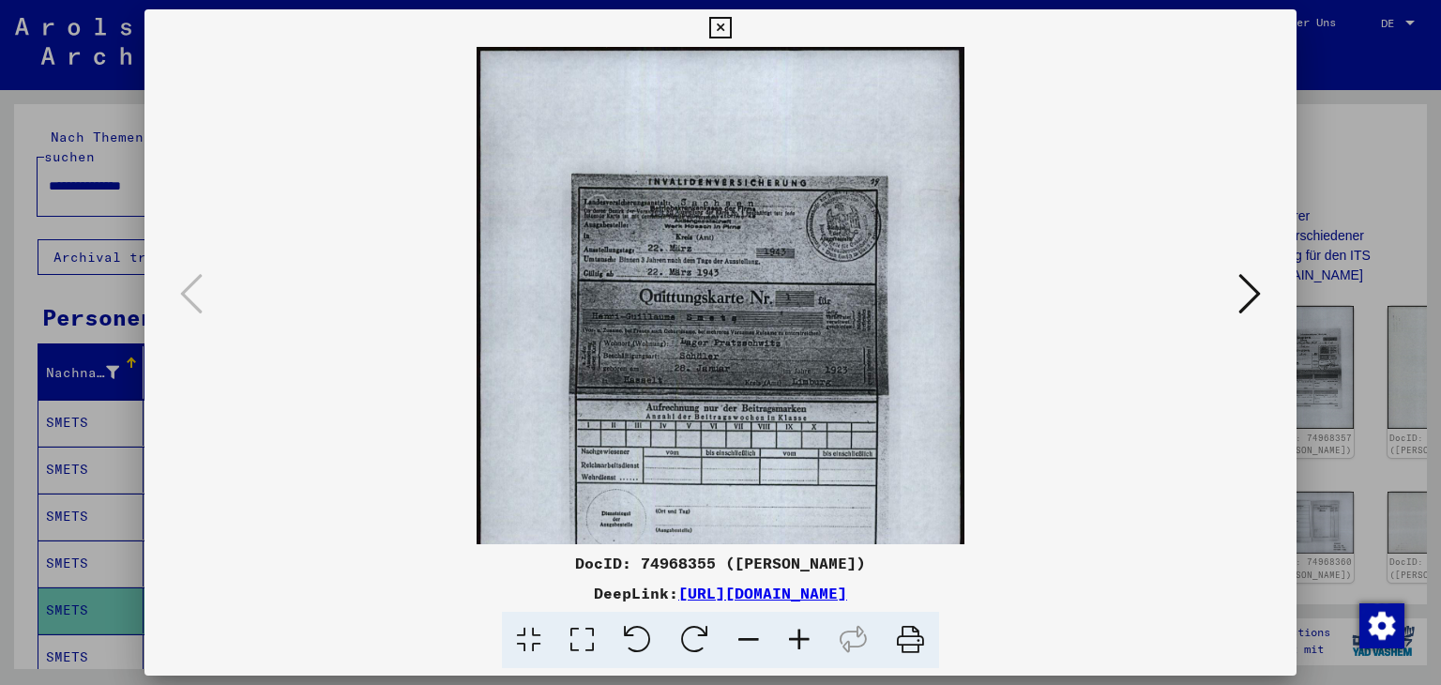
click at [798, 637] on icon at bounding box center [799, 640] width 51 height 57
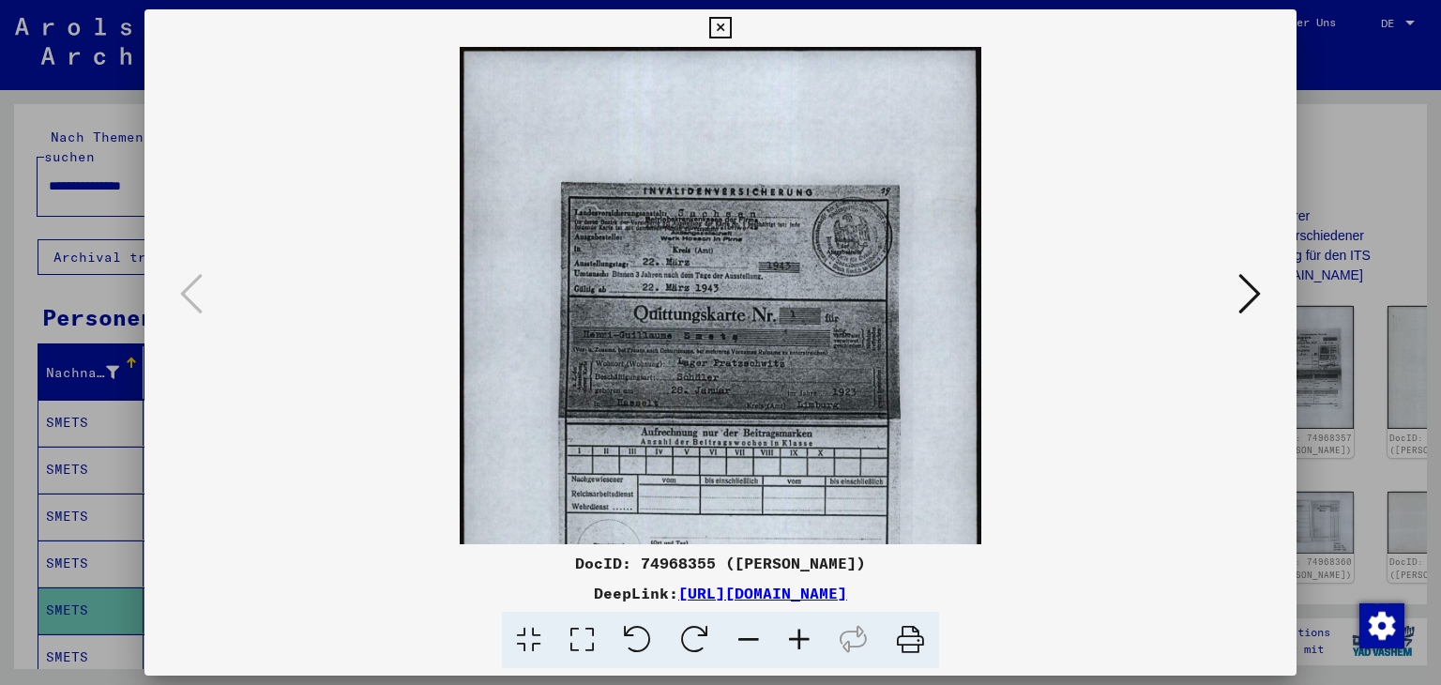
click at [1252, 295] on icon at bounding box center [1250, 293] width 23 height 45
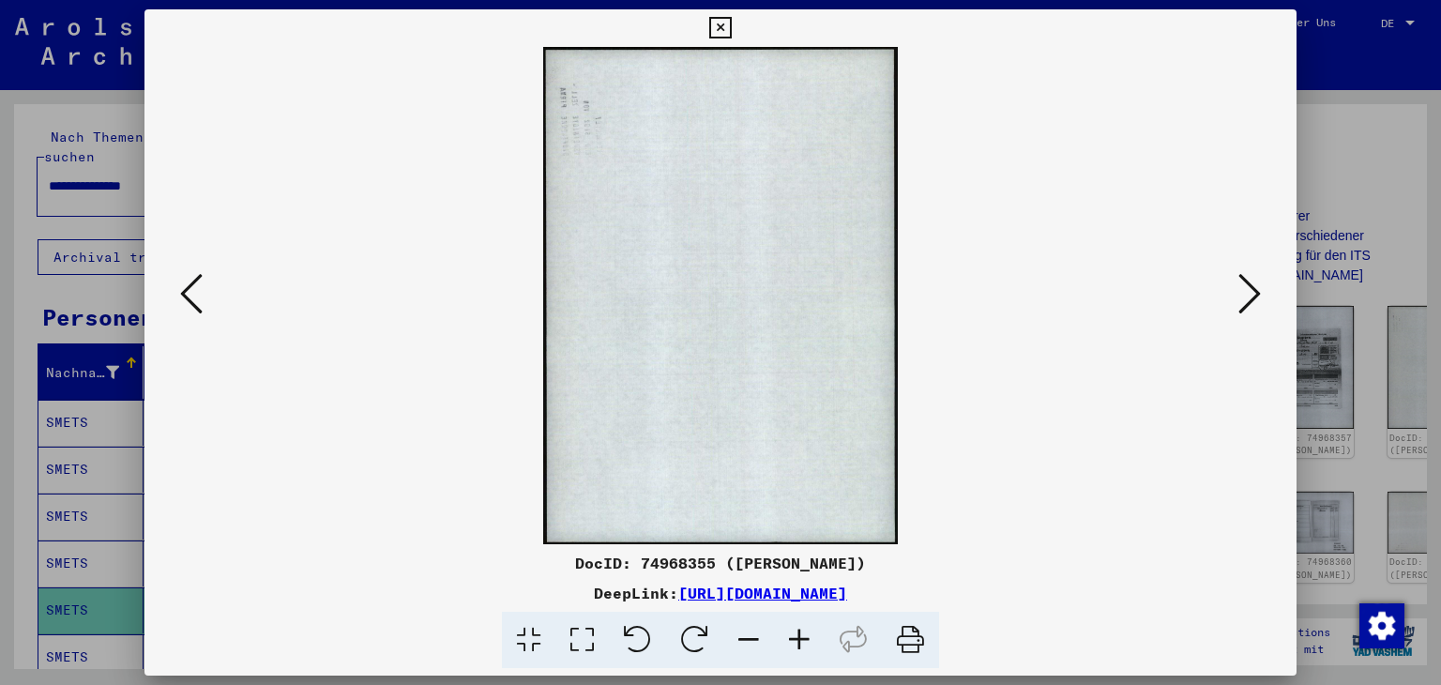
click at [1253, 297] on icon at bounding box center [1250, 293] width 23 height 45
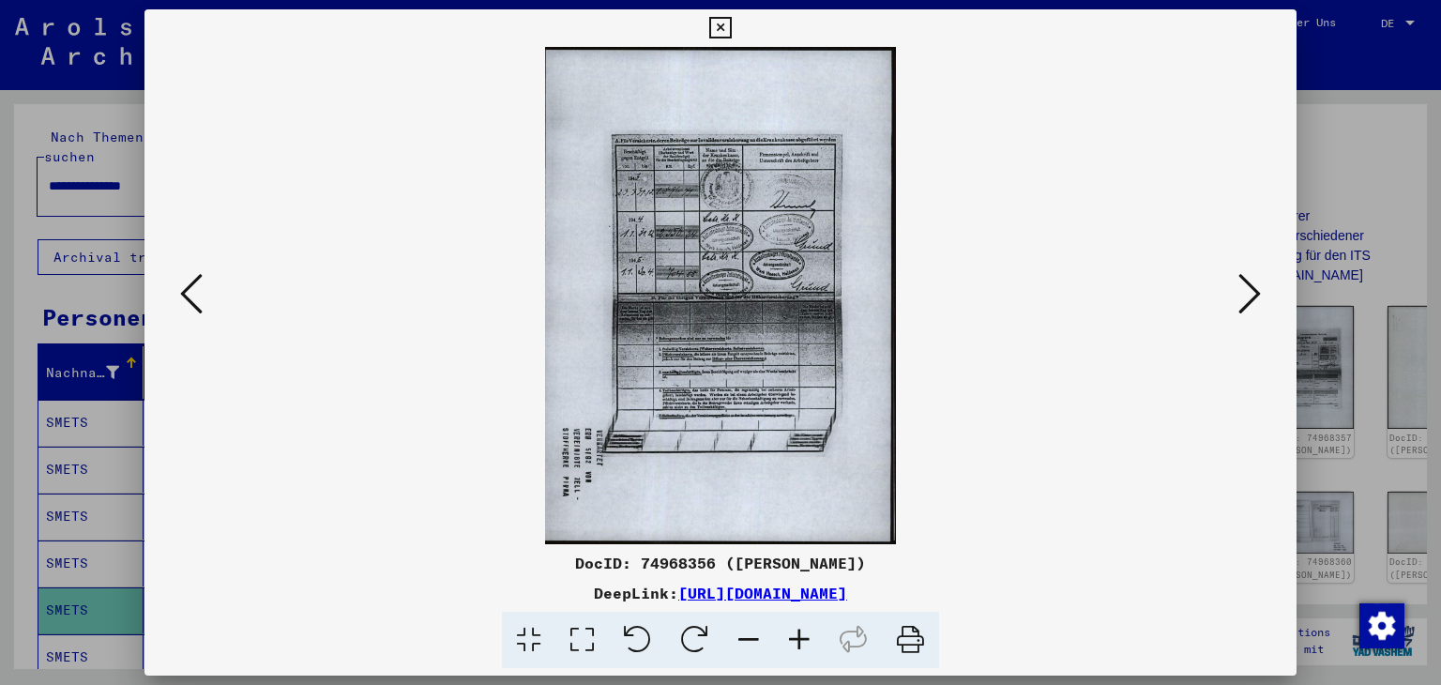
click at [804, 638] on icon at bounding box center [799, 640] width 51 height 57
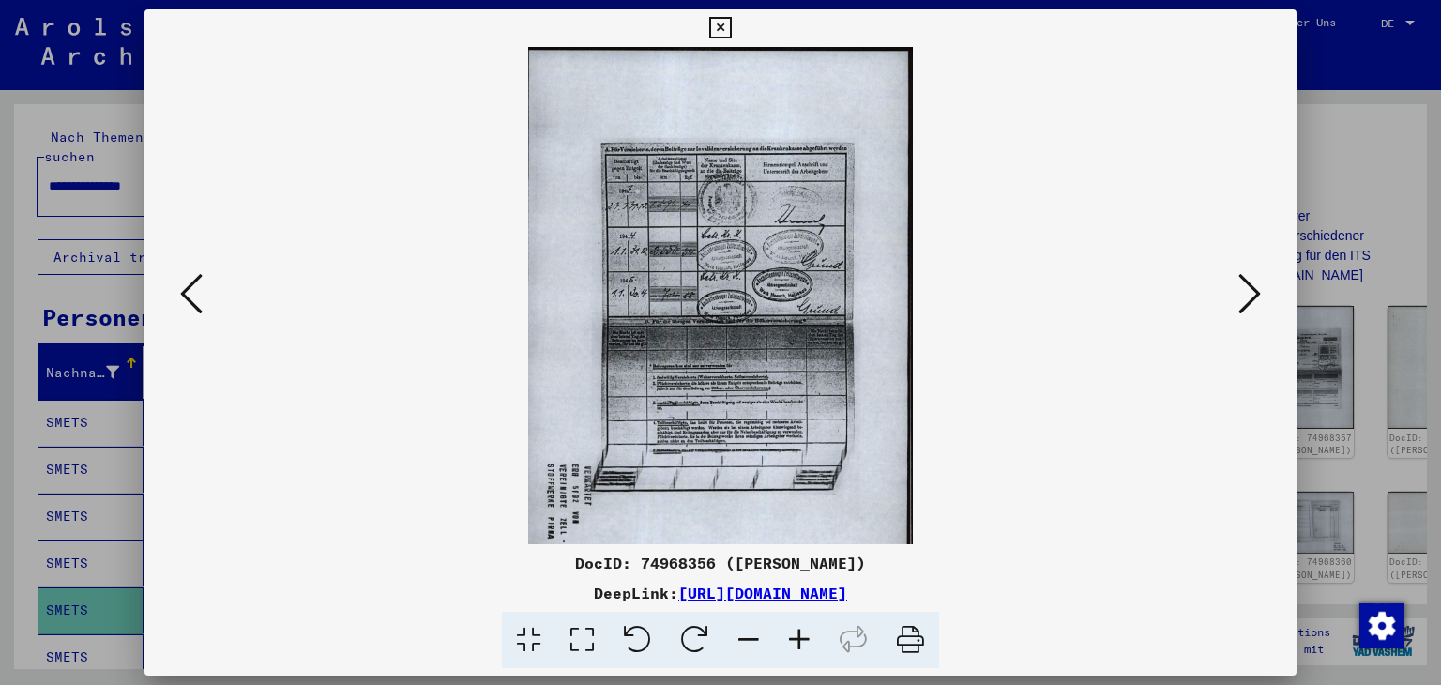
click at [804, 638] on icon at bounding box center [799, 640] width 51 height 57
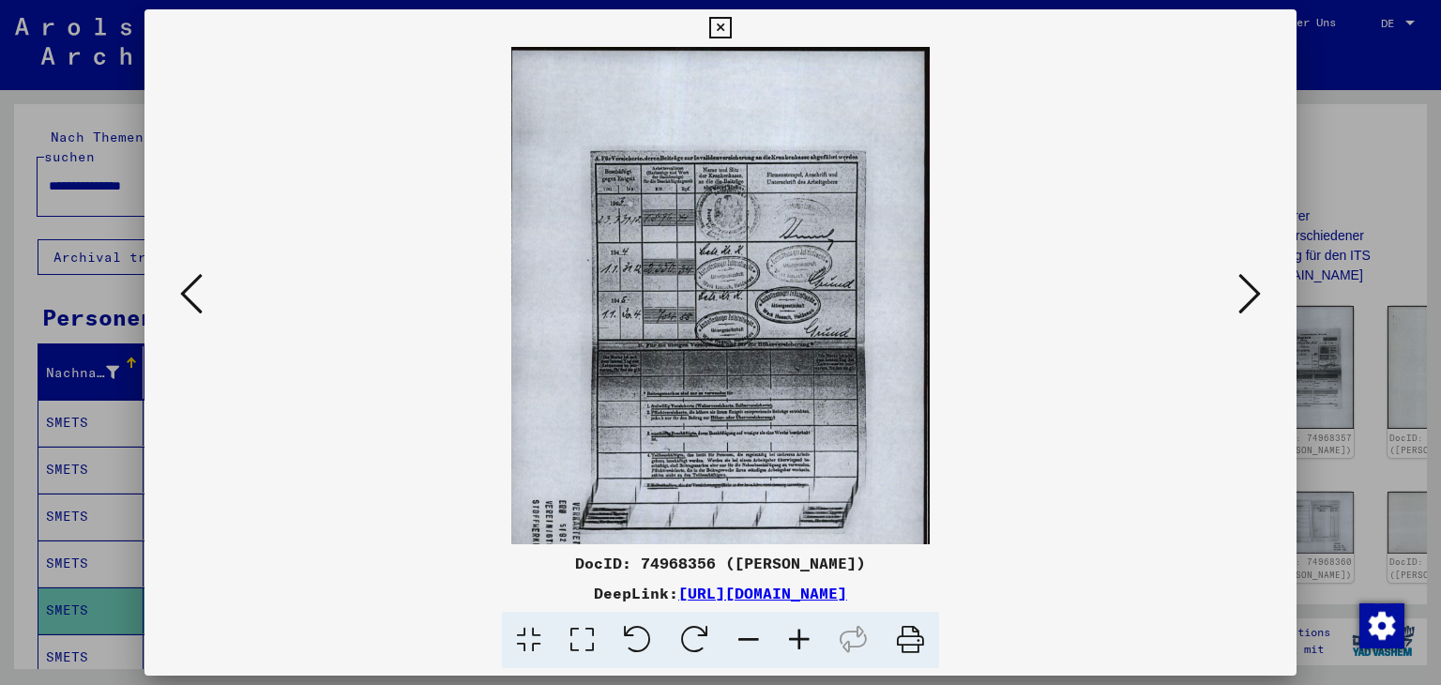
click at [804, 637] on icon at bounding box center [799, 640] width 51 height 57
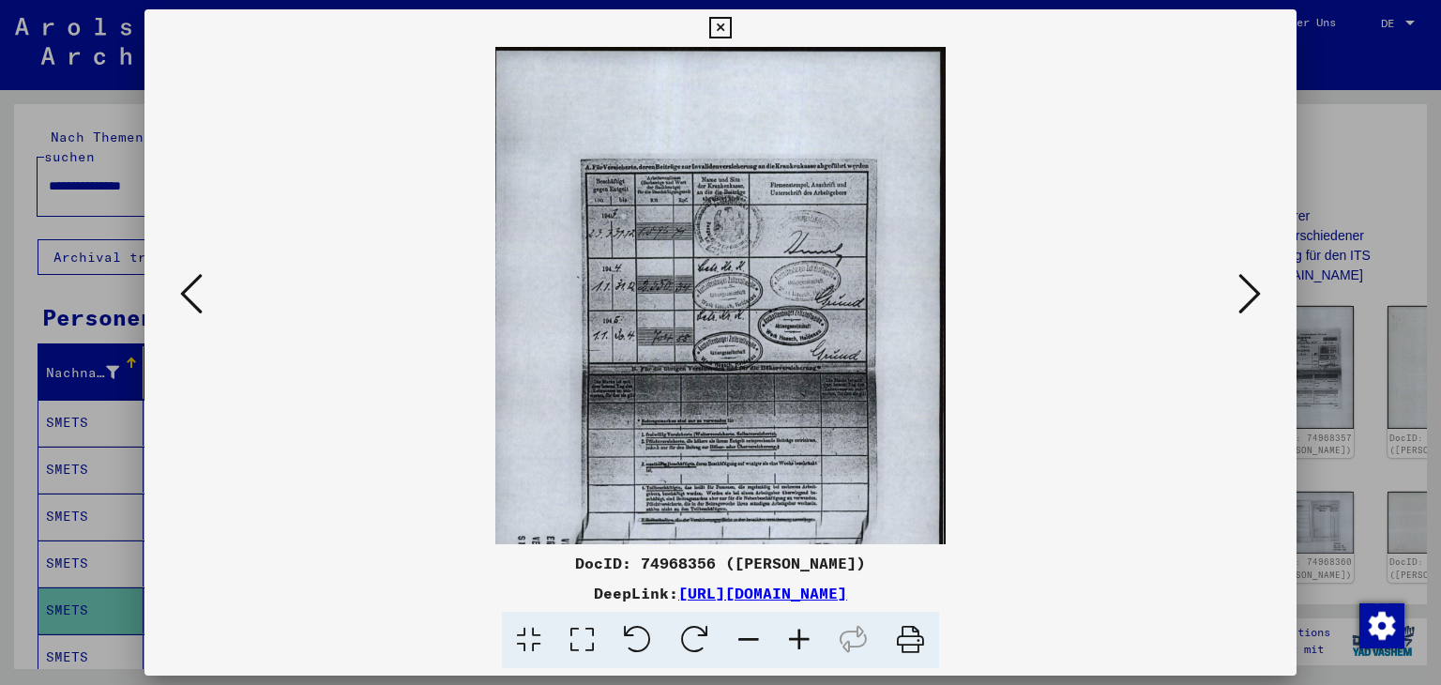
click at [804, 636] on icon at bounding box center [799, 640] width 51 height 57
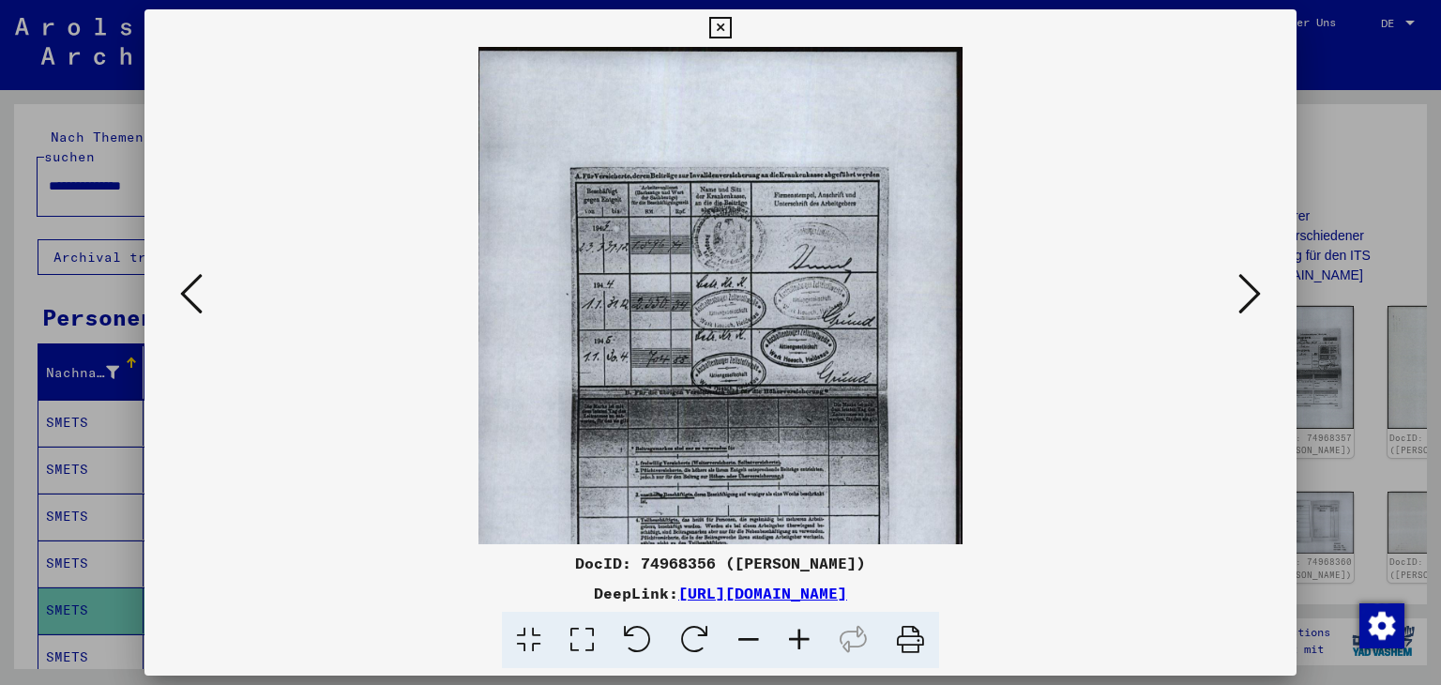
click at [803, 635] on icon at bounding box center [799, 640] width 51 height 57
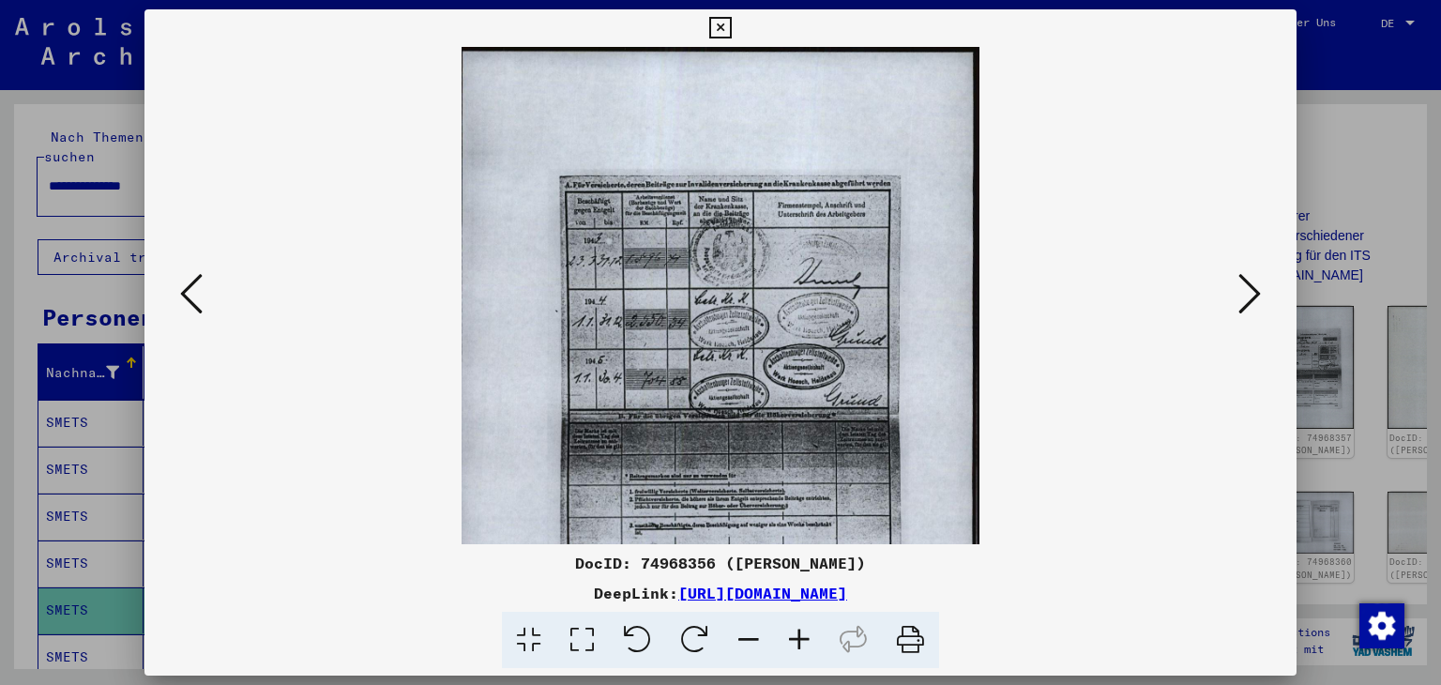
click at [803, 635] on icon at bounding box center [799, 640] width 51 height 57
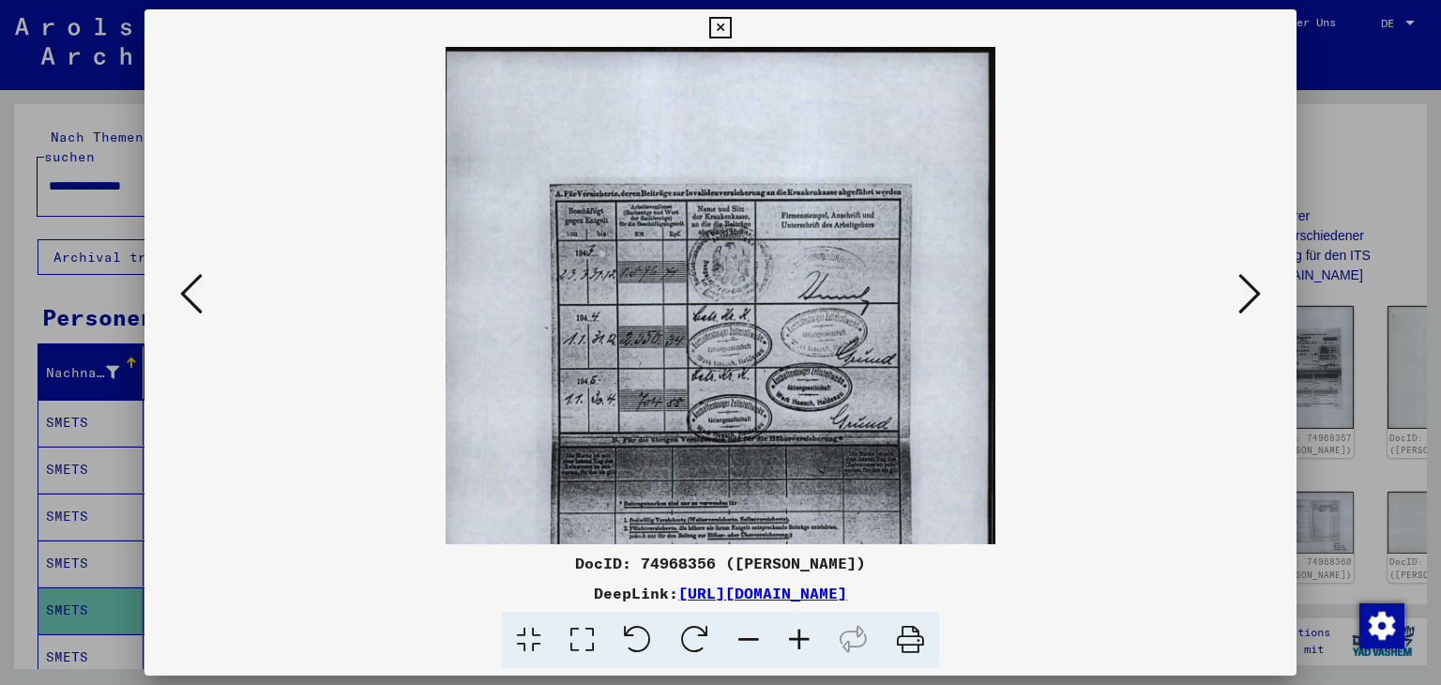
click at [801, 639] on icon at bounding box center [799, 640] width 51 height 57
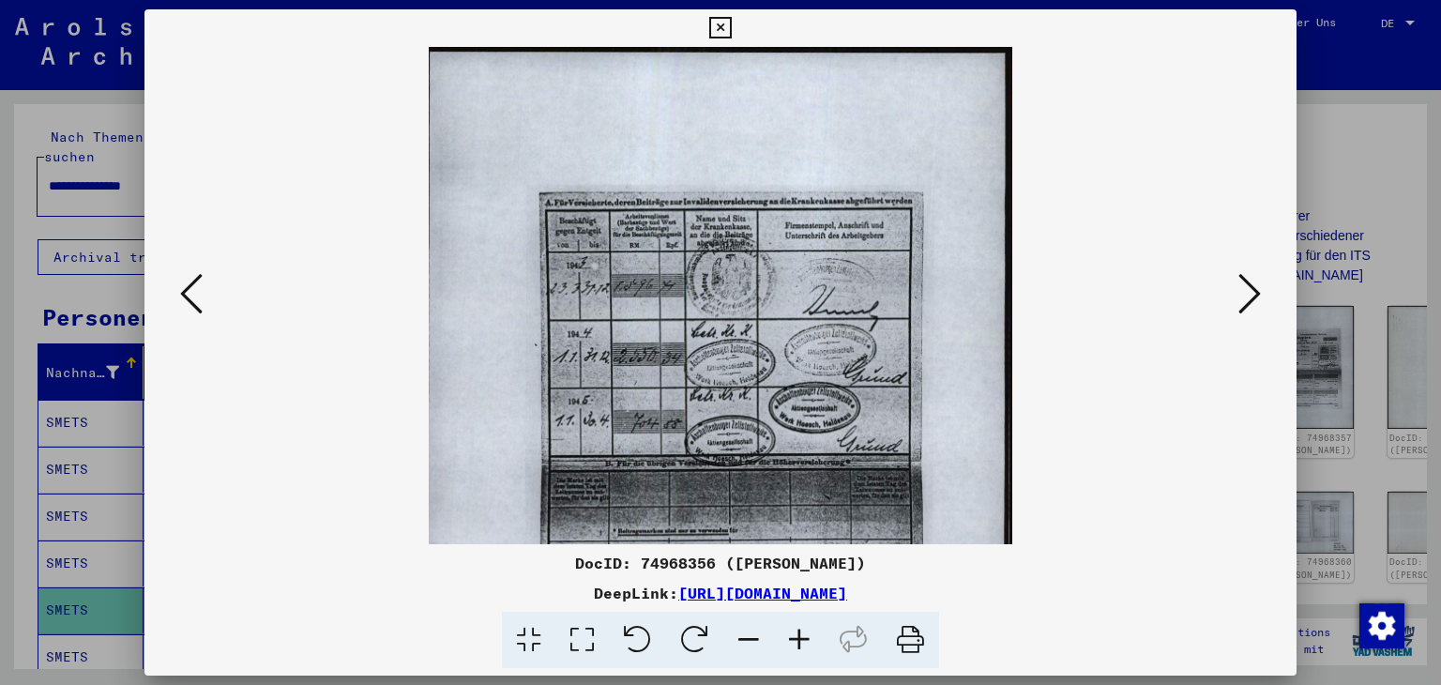
click at [800, 641] on icon at bounding box center [799, 640] width 51 height 57
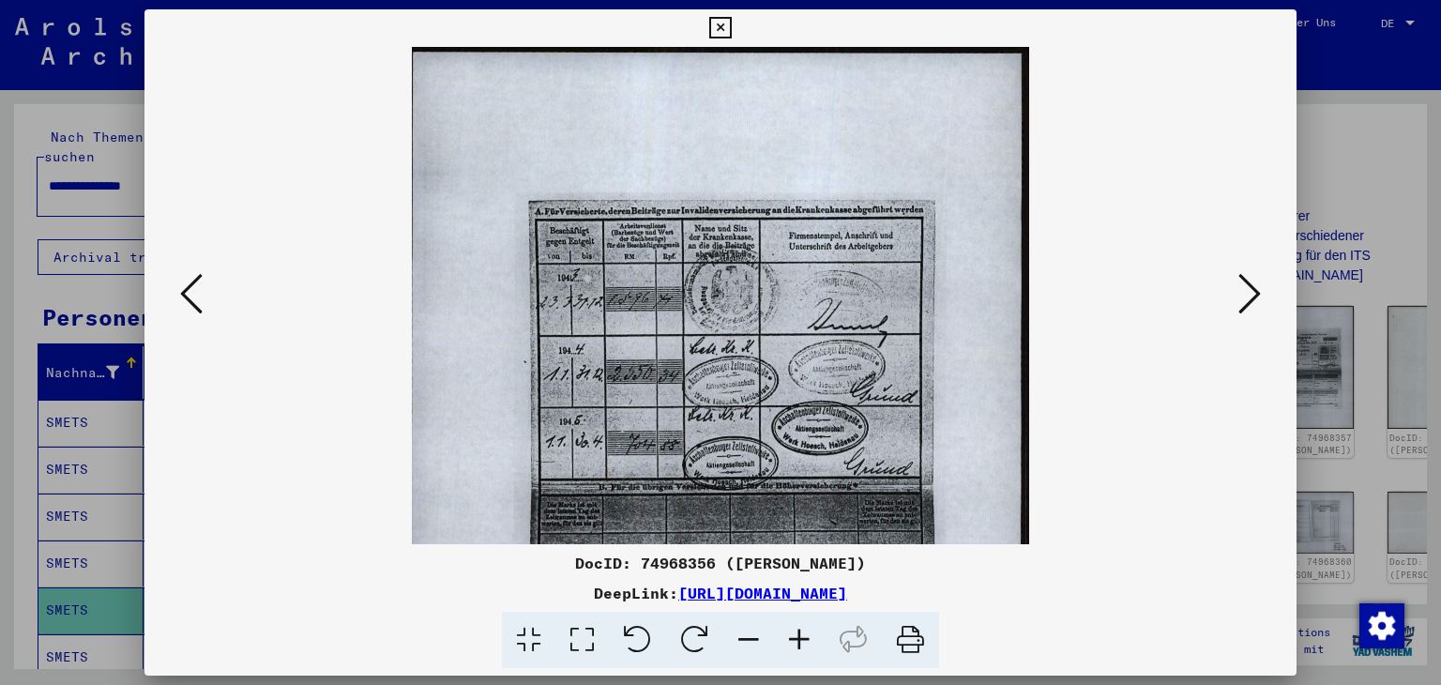
click at [800, 641] on icon at bounding box center [799, 640] width 51 height 57
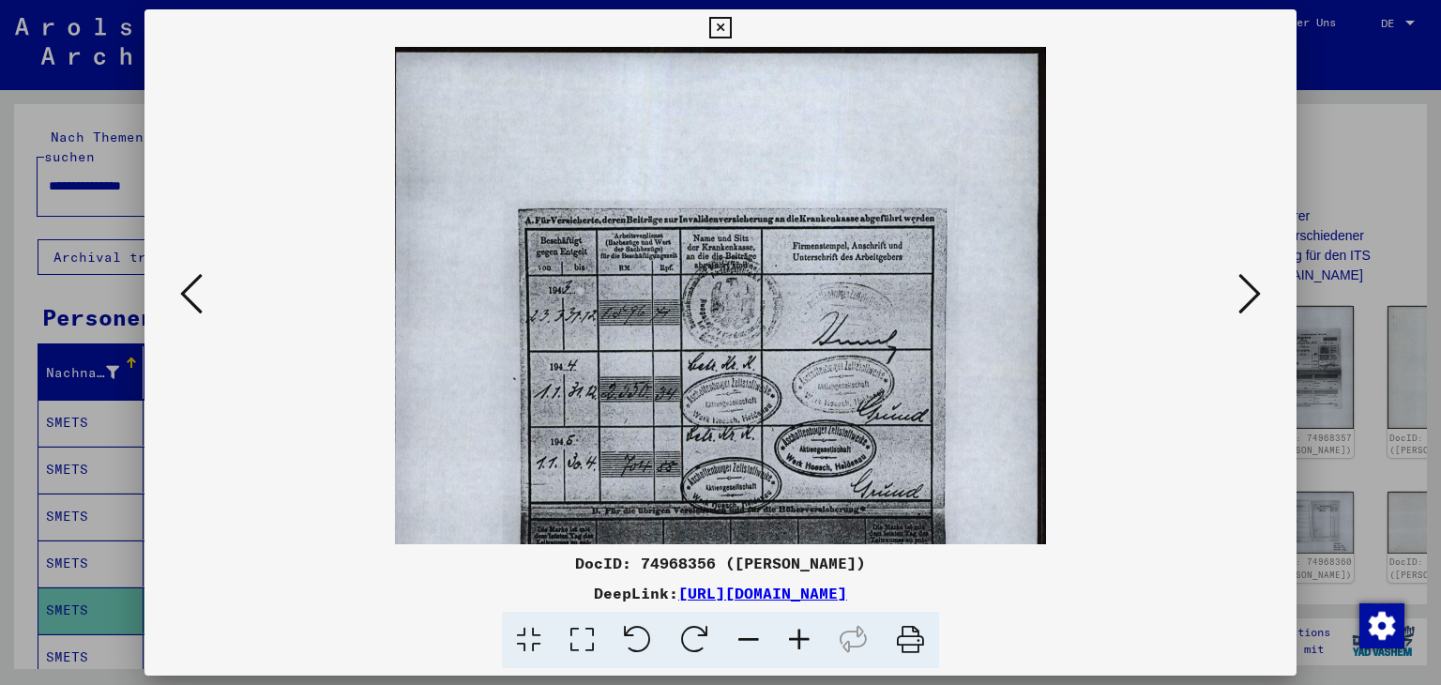
click at [805, 637] on icon at bounding box center [799, 640] width 51 height 57
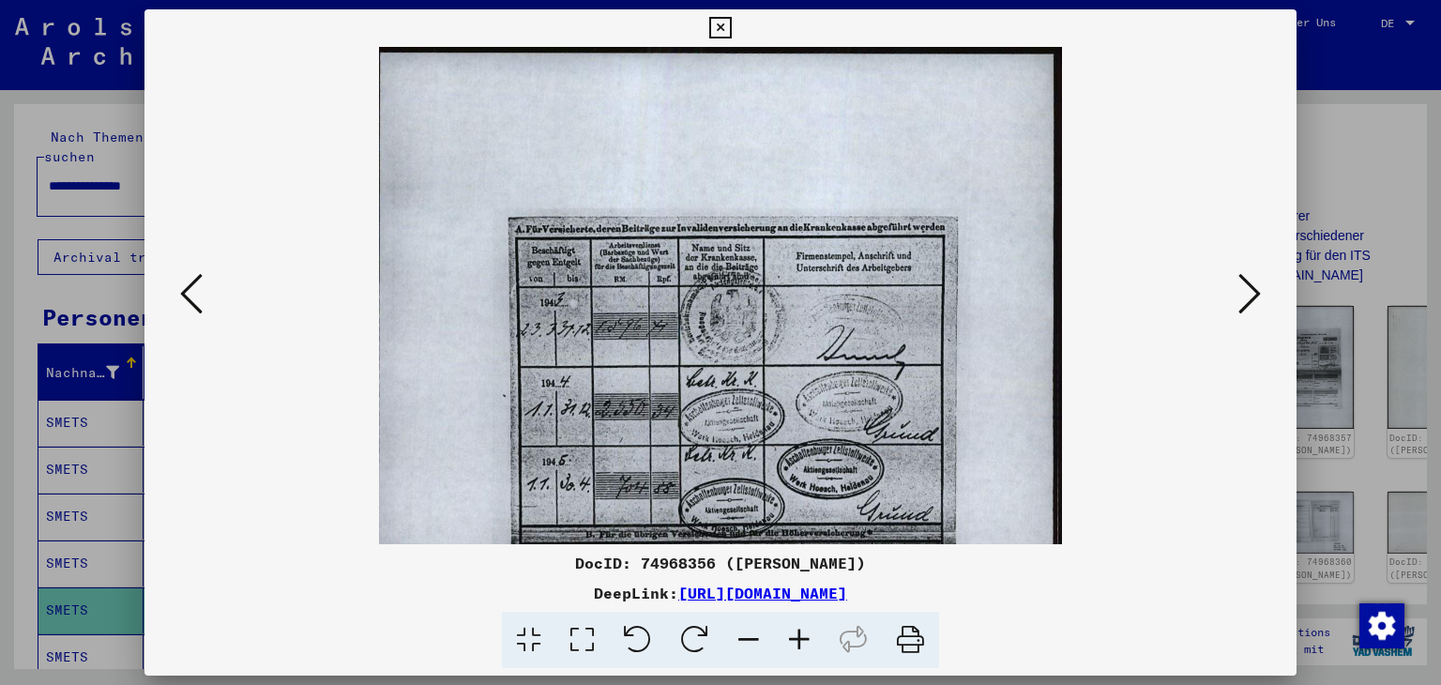
click at [805, 637] on icon at bounding box center [799, 640] width 51 height 57
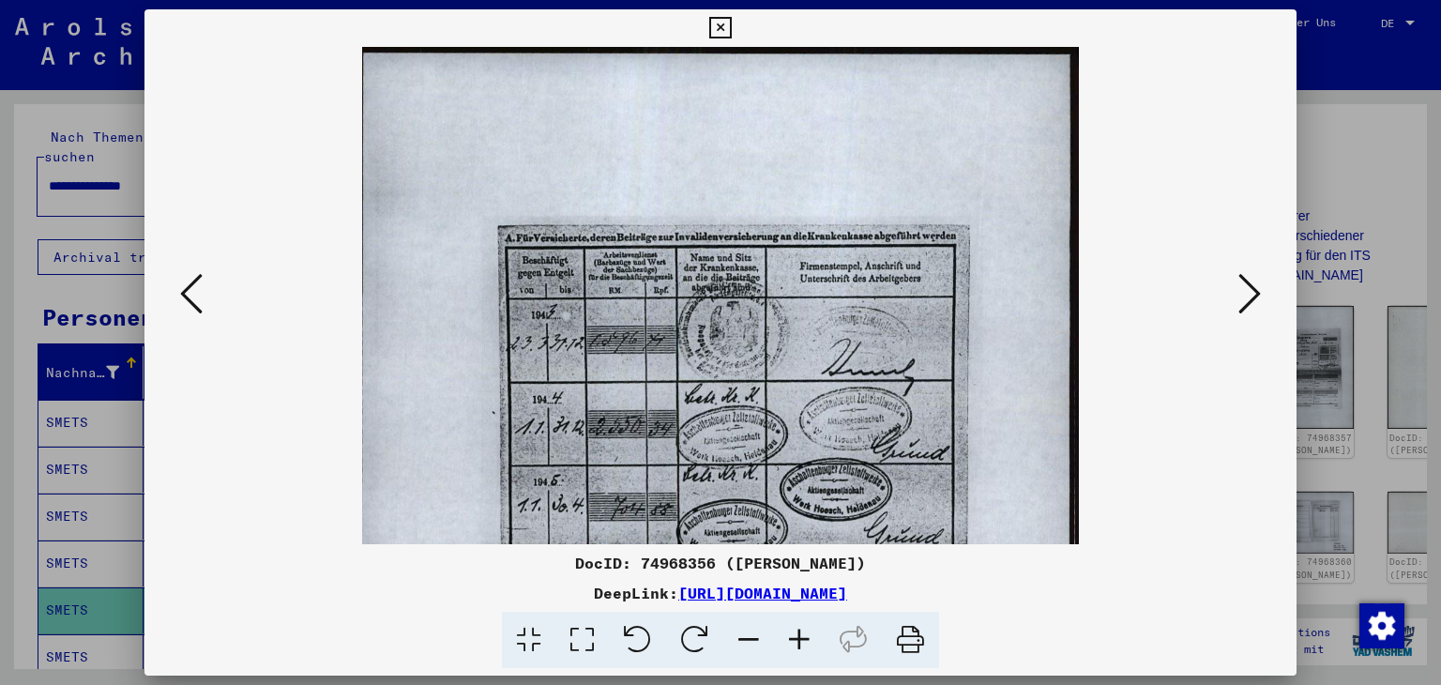
click at [748, 639] on icon at bounding box center [749, 640] width 51 height 57
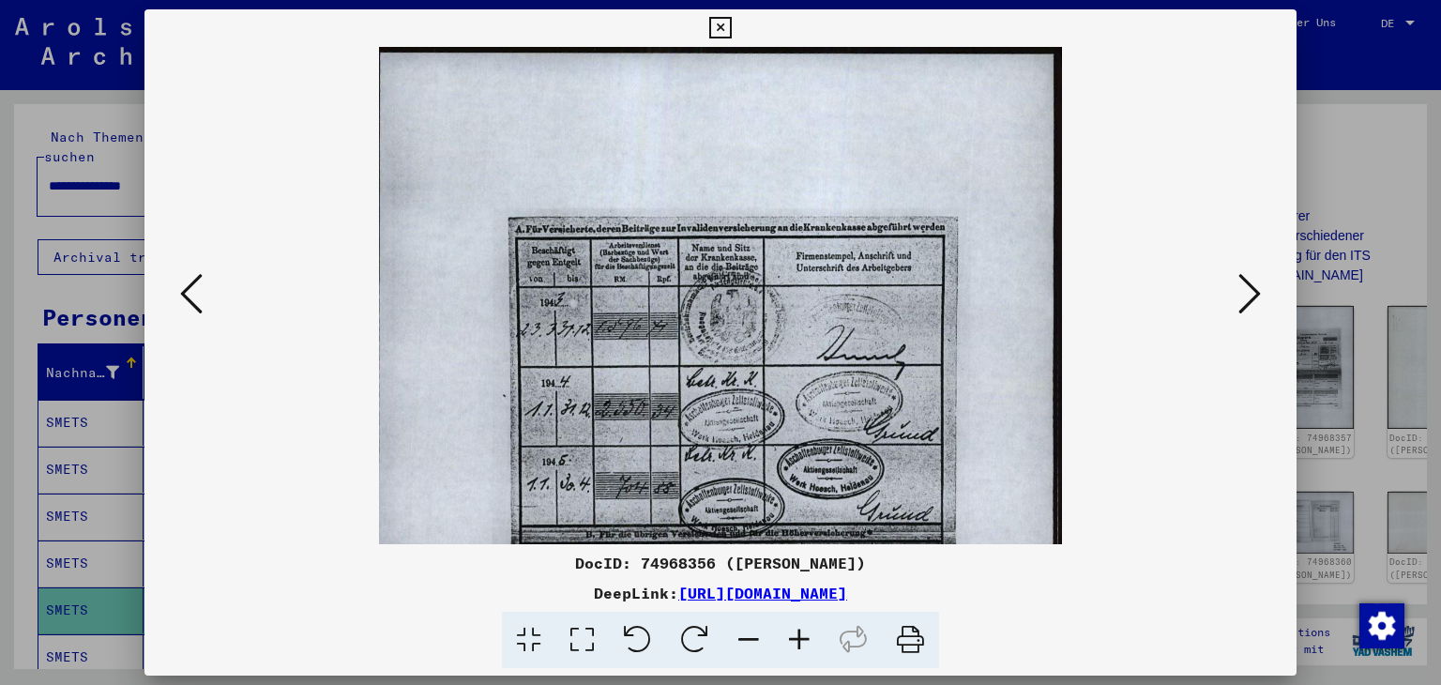
click at [745, 639] on icon at bounding box center [749, 640] width 51 height 57
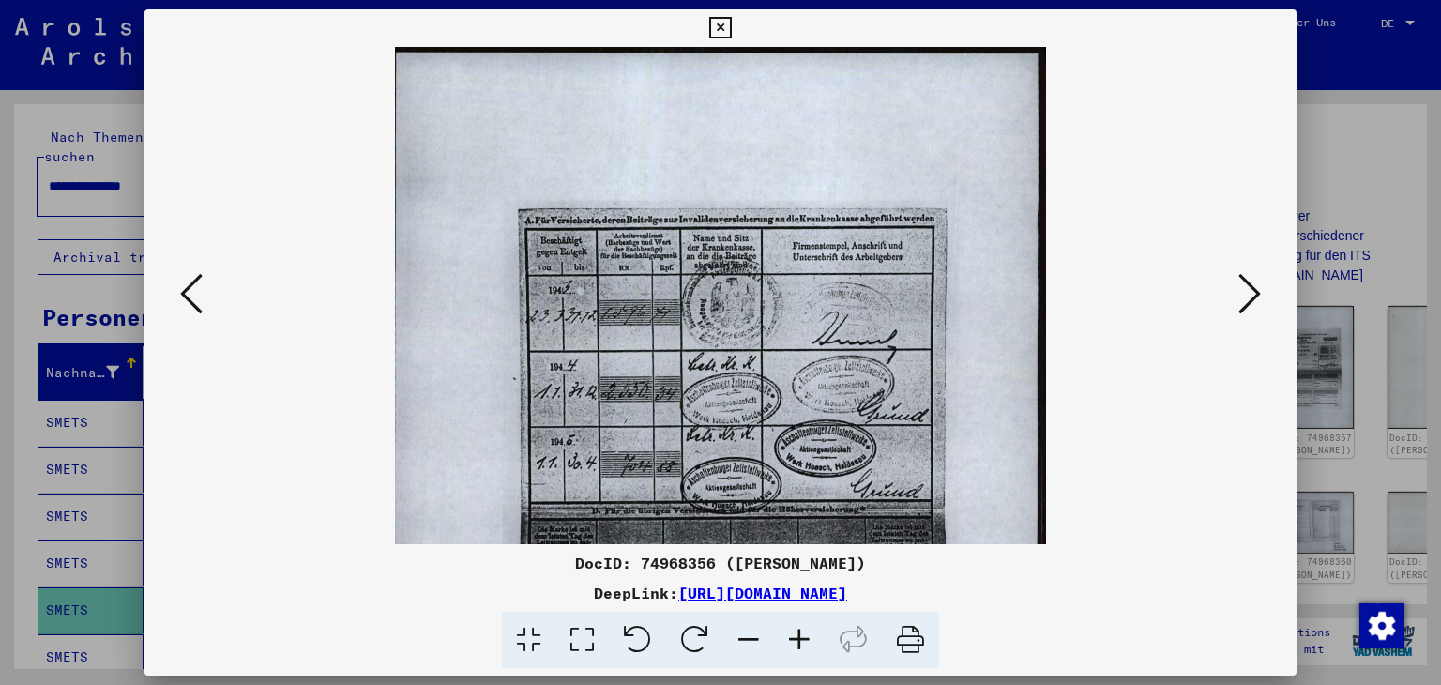
click at [744, 639] on icon at bounding box center [749, 640] width 51 height 57
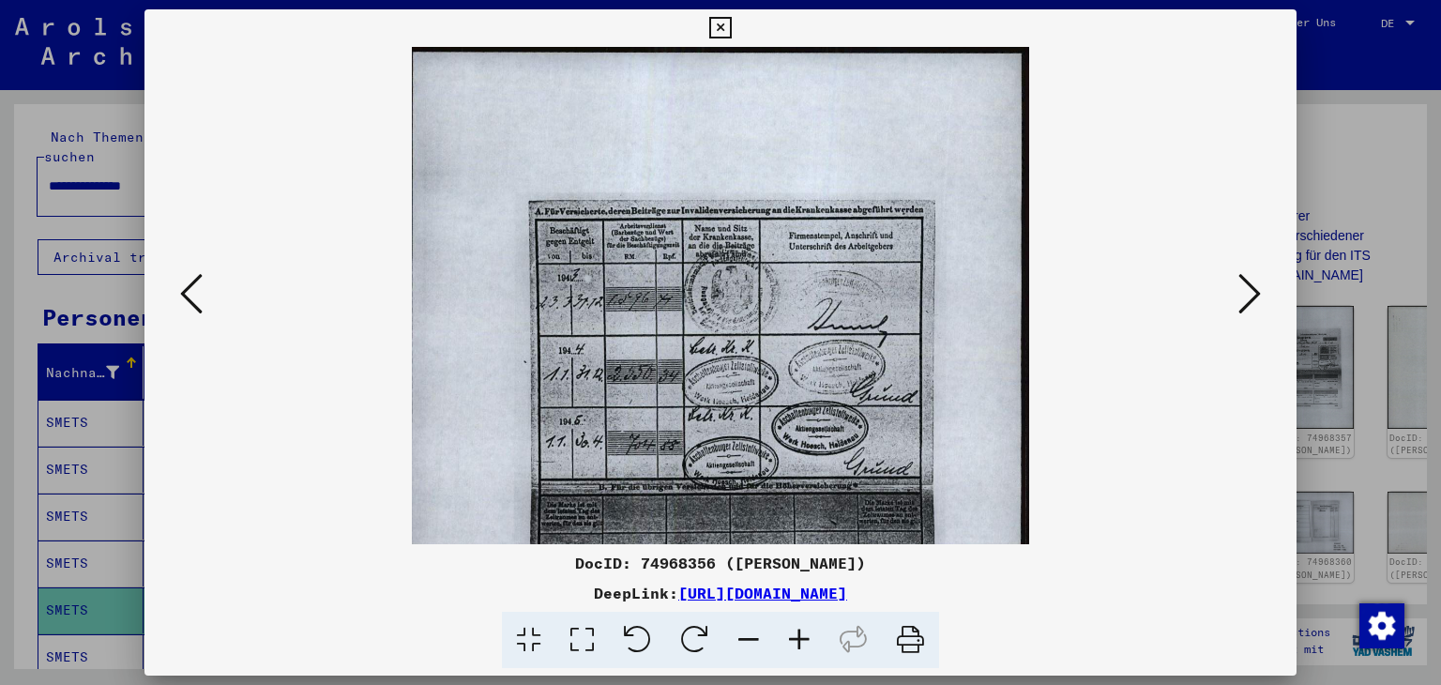
click at [1256, 291] on icon at bounding box center [1250, 293] width 23 height 45
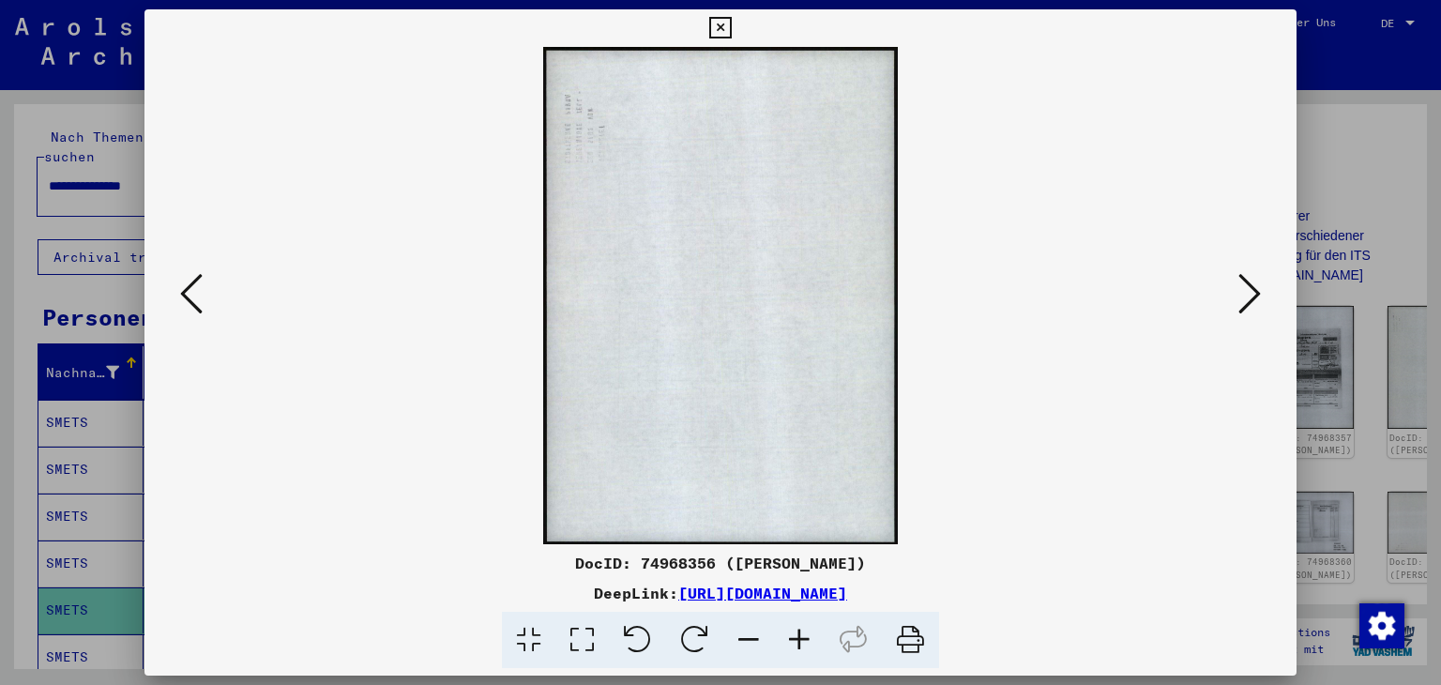
click at [1255, 291] on icon at bounding box center [1250, 293] width 23 height 45
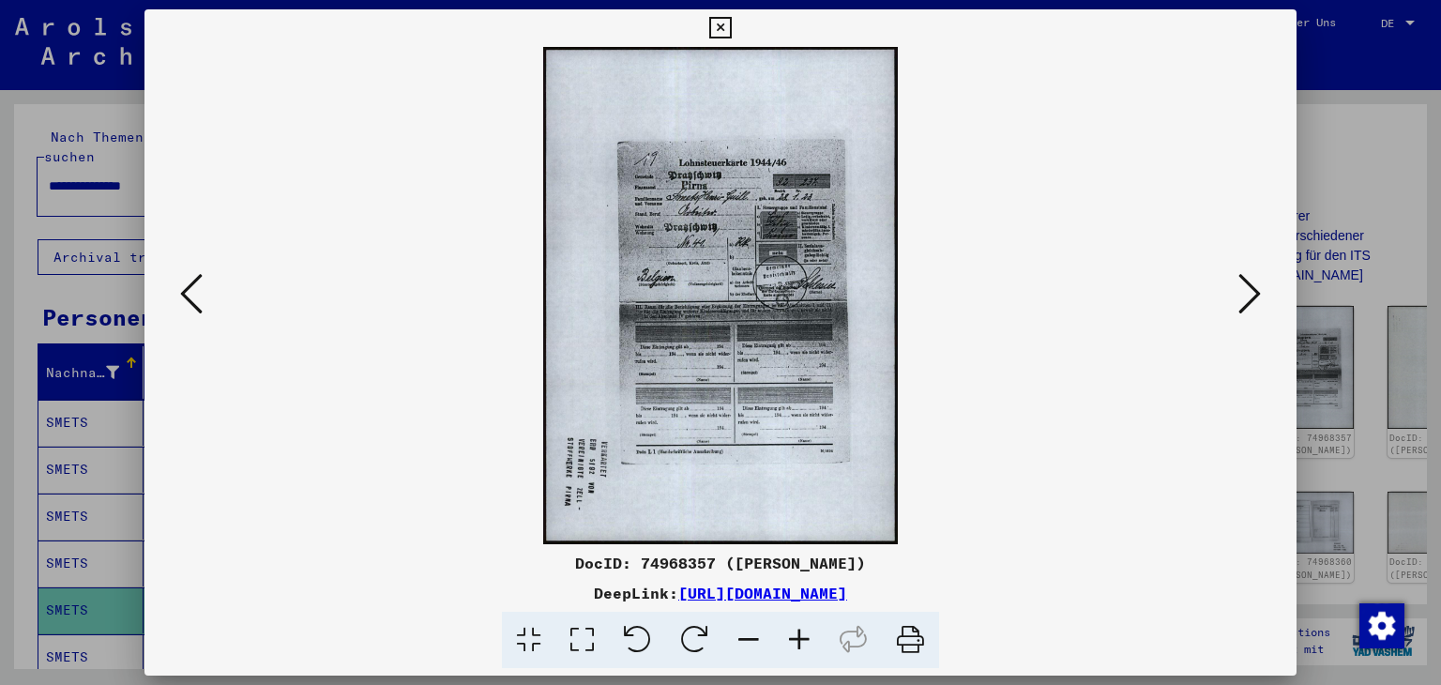
click at [801, 639] on icon at bounding box center [799, 640] width 51 height 57
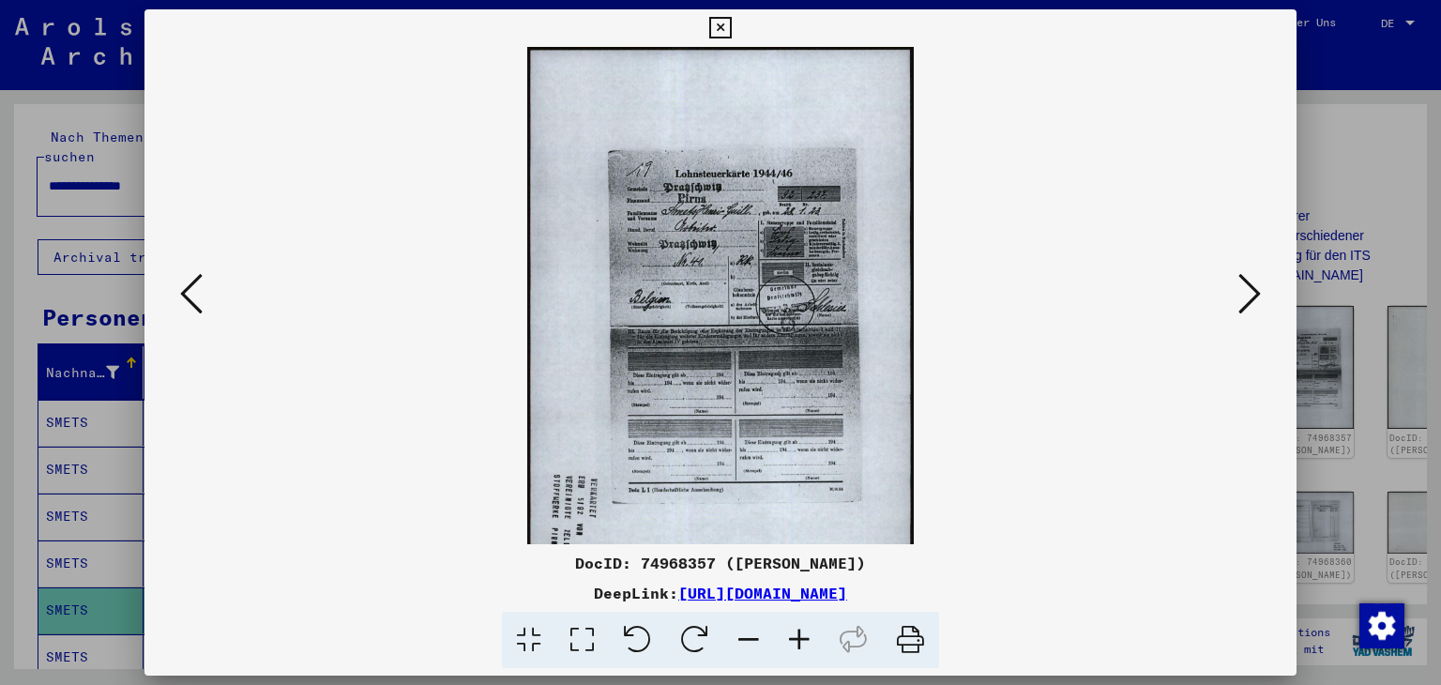
click at [801, 639] on icon at bounding box center [799, 640] width 51 height 57
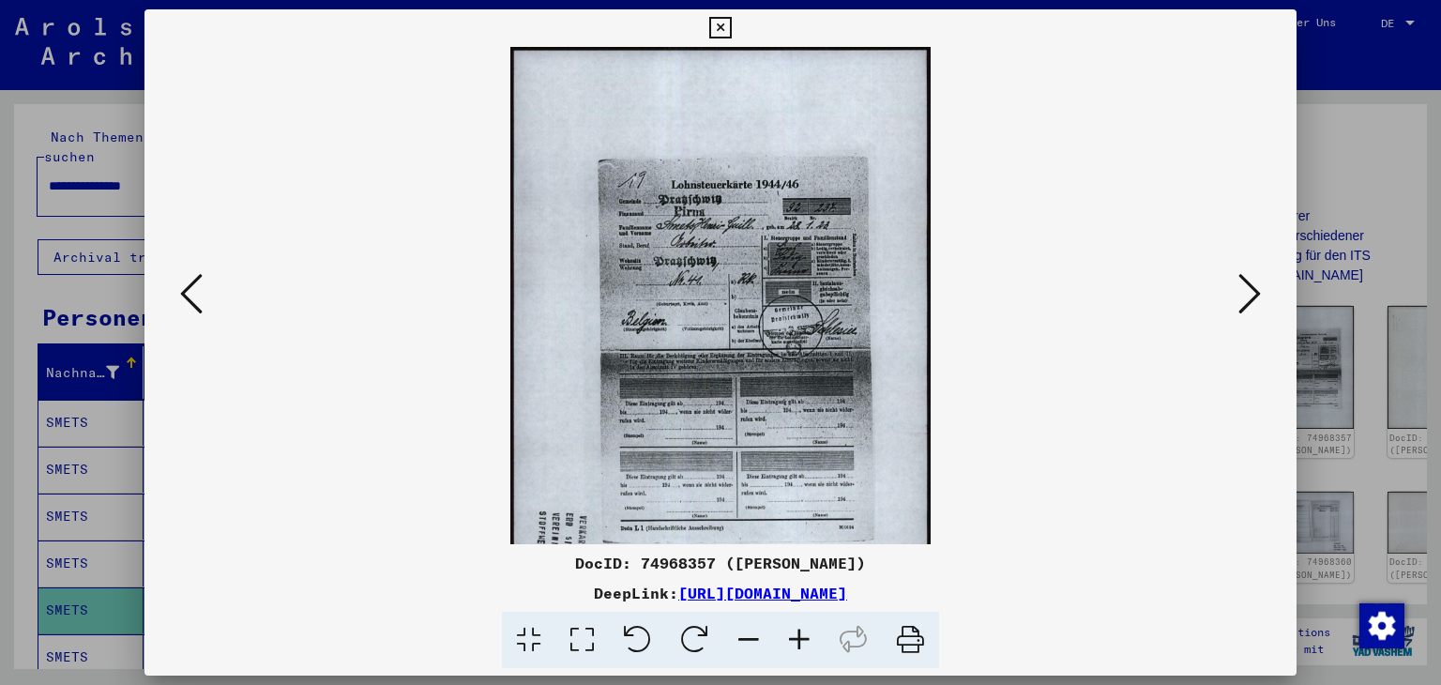
click at [801, 639] on icon at bounding box center [799, 640] width 51 height 57
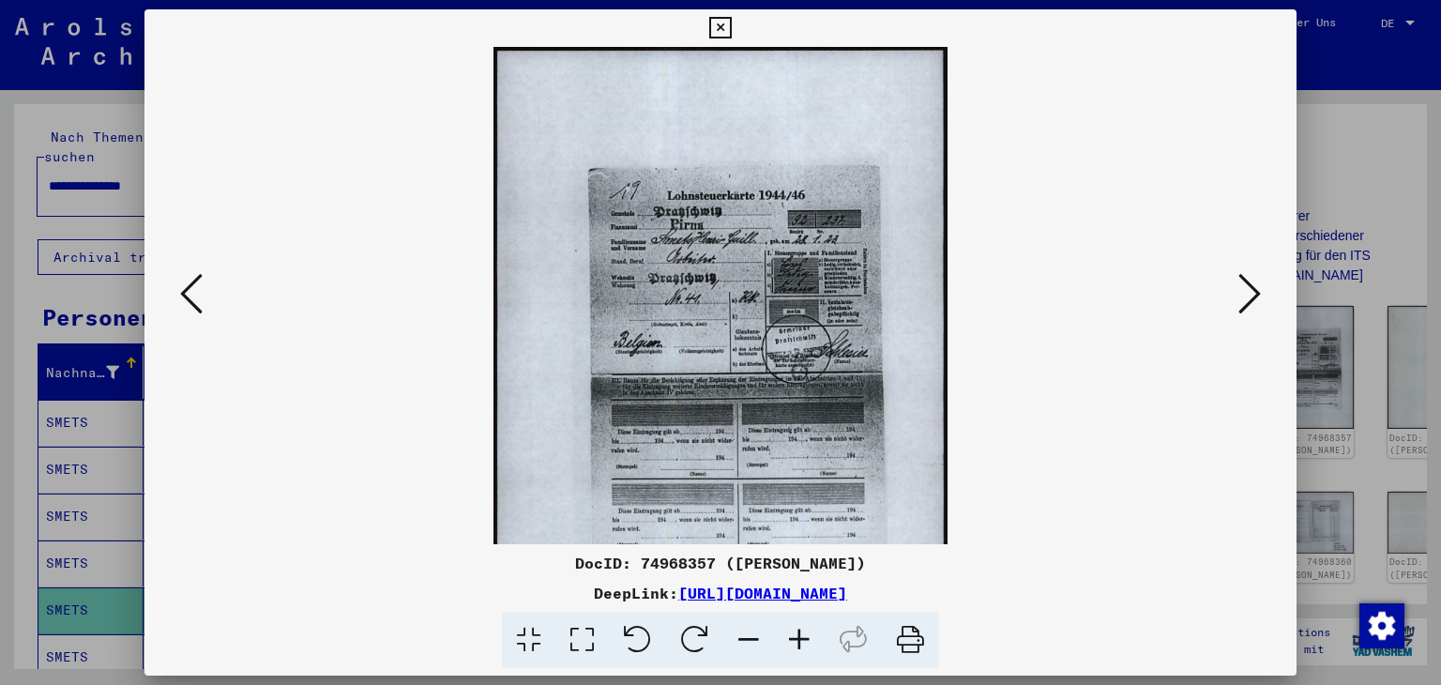
click at [802, 639] on icon at bounding box center [799, 640] width 51 height 57
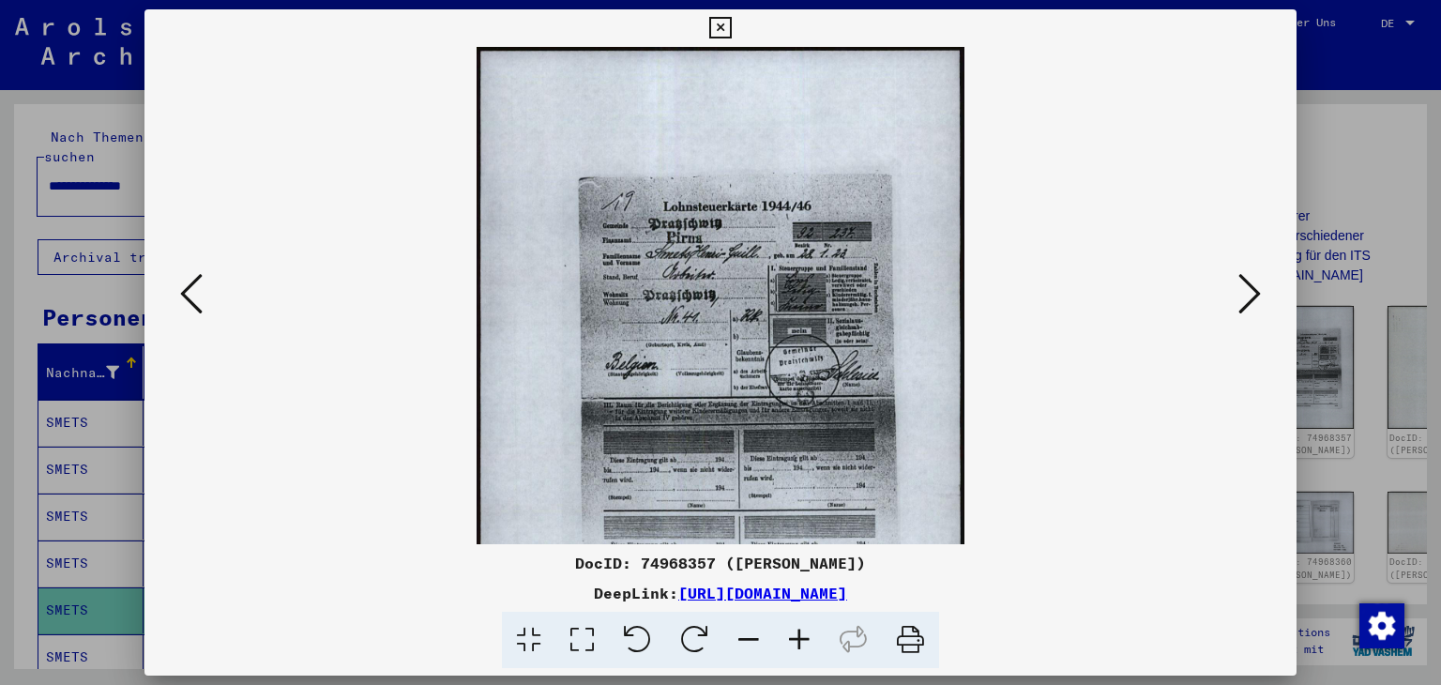
click at [802, 639] on icon at bounding box center [799, 640] width 51 height 57
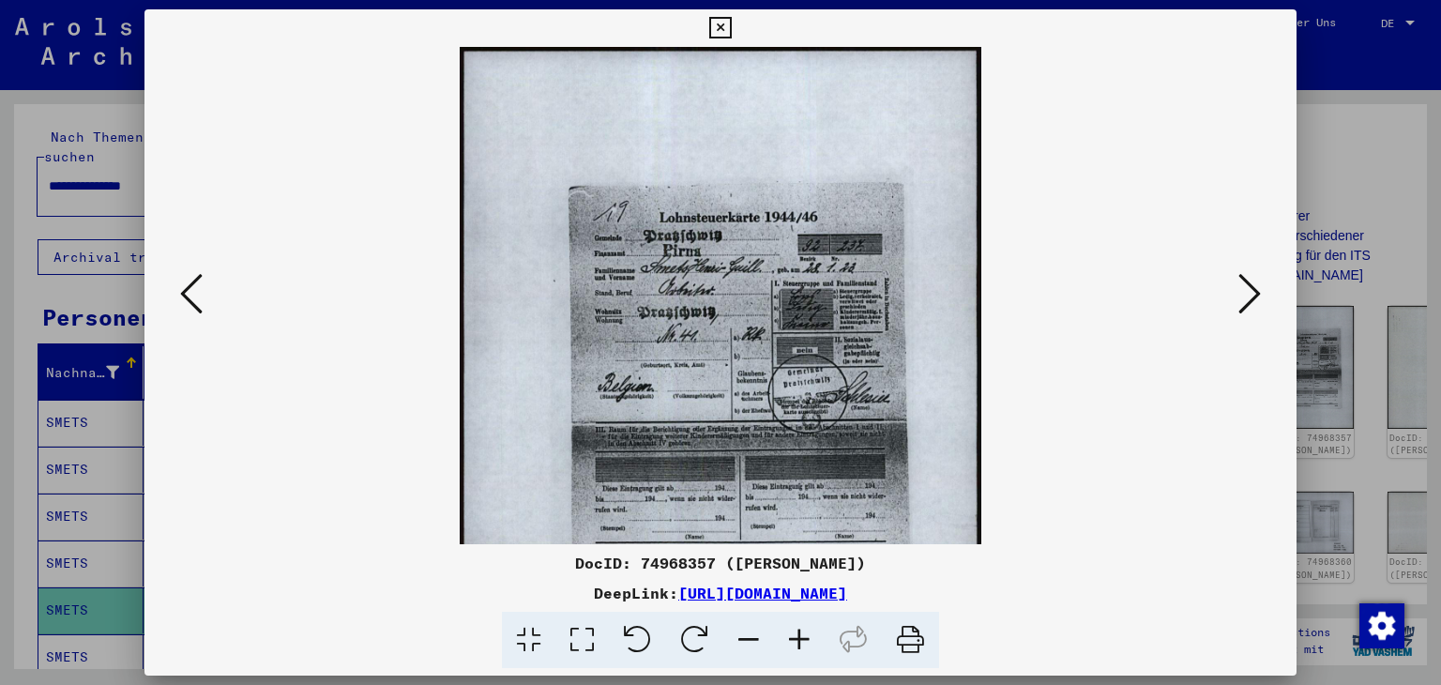
click at [802, 639] on icon at bounding box center [799, 640] width 51 height 57
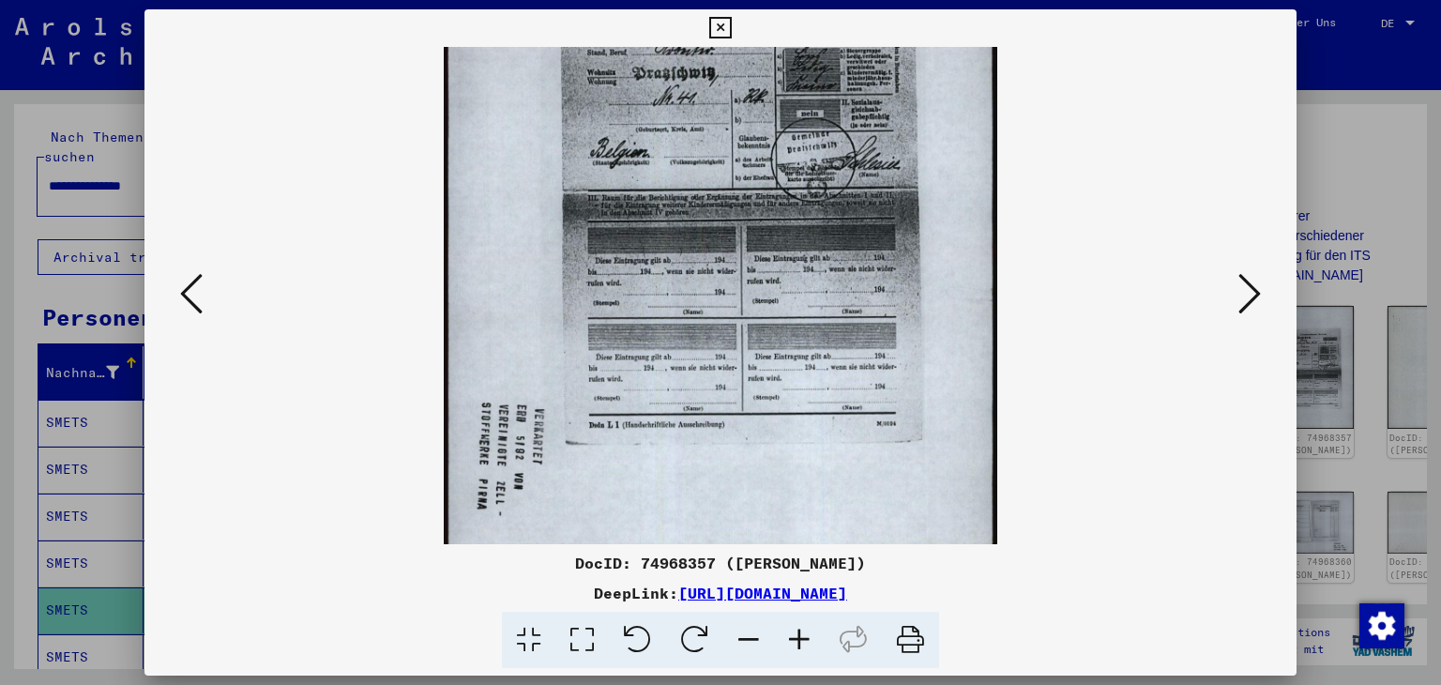
drag, startPoint x: 907, startPoint y: 530, endPoint x: 899, endPoint y: 204, distance: 326.7
click at [899, 202] on img at bounding box center [721, 180] width 555 height 779
click at [799, 643] on icon at bounding box center [799, 640] width 51 height 57
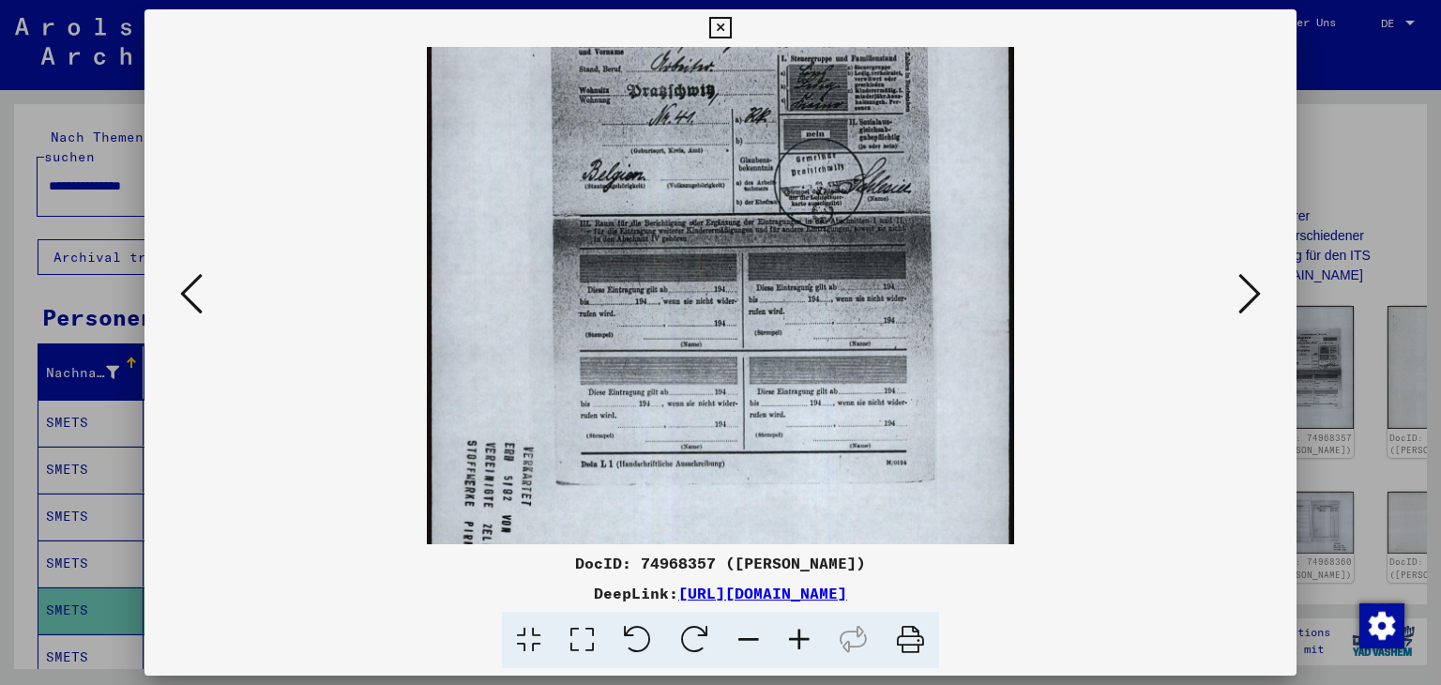
click at [799, 639] on icon at bounding box center [799, 640] width 51 height 57
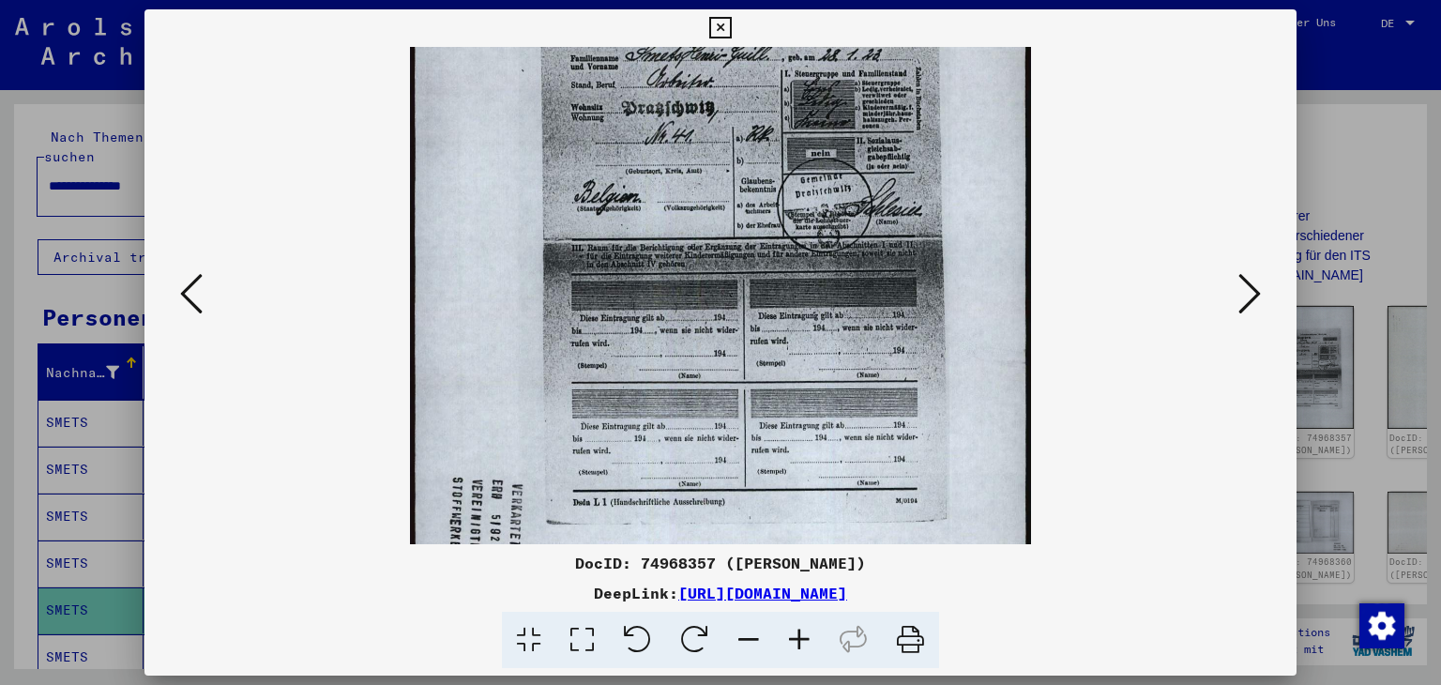
drag, startPoint x: 901, startPoint y: 328, endPoint x: 668, endPoint y: 331, distance: 232.8
click at [580, 329] on img at bounding box center [720, 228] width 621 height 873
click at [1253, 286] on icon at bounding box center [1250, 293] width 23 height 45
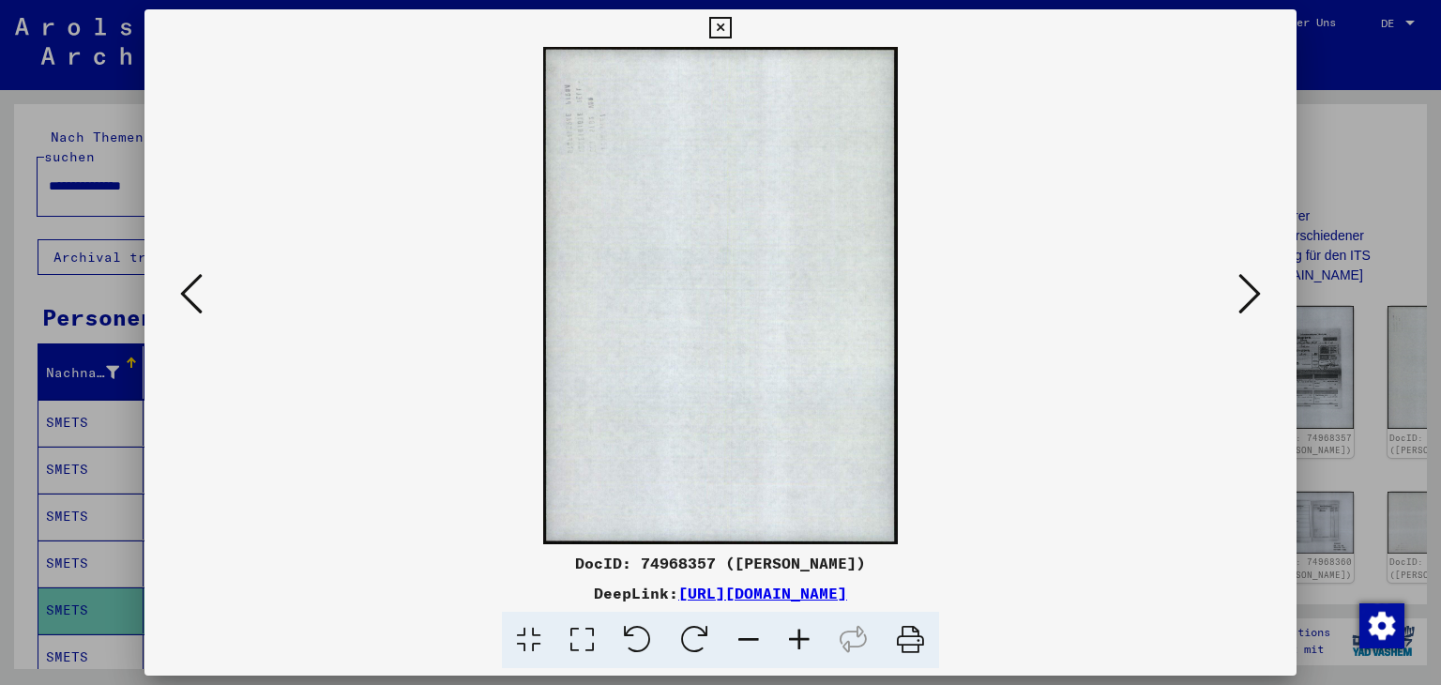
scroll to position [0, 0]
click at [1251, 287] on icon at bounding box center [1250, 293] width 23 height 45
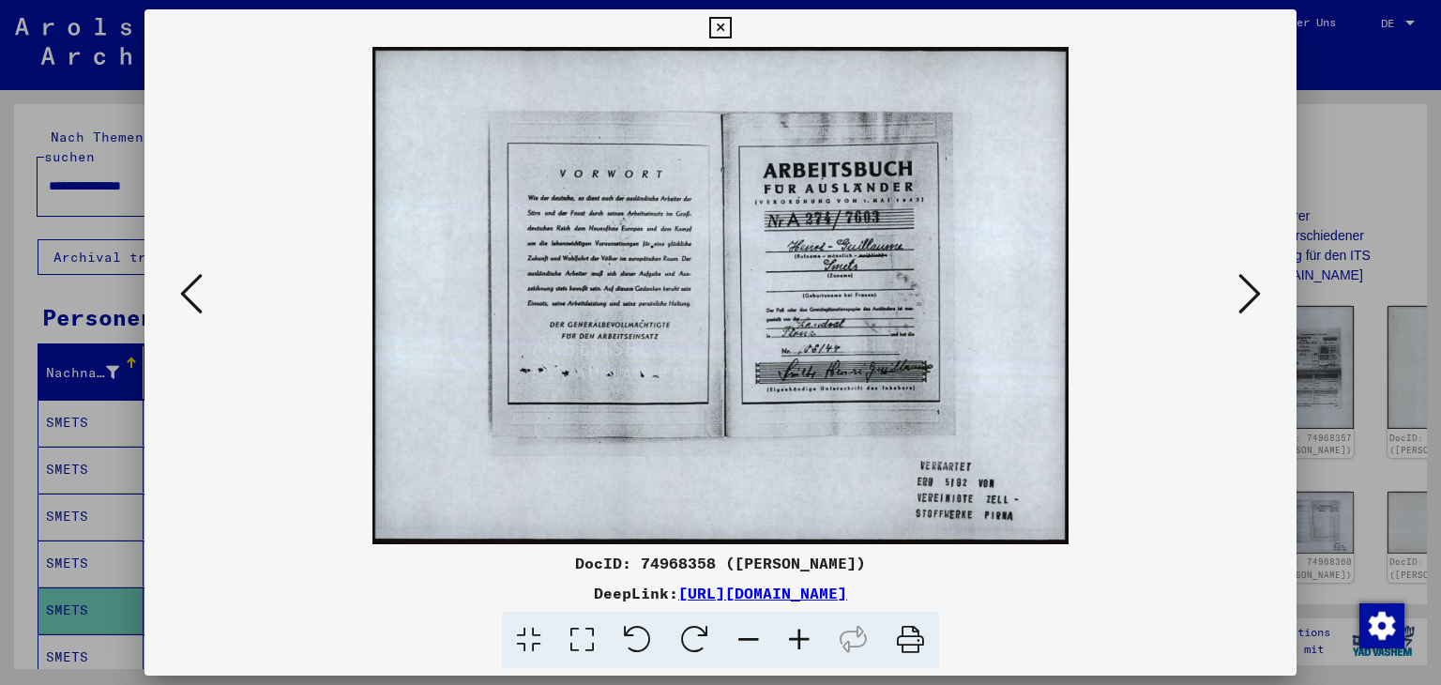
click at [1253, 297] on icon at bounding box center [1250, 293] width 23 height 45
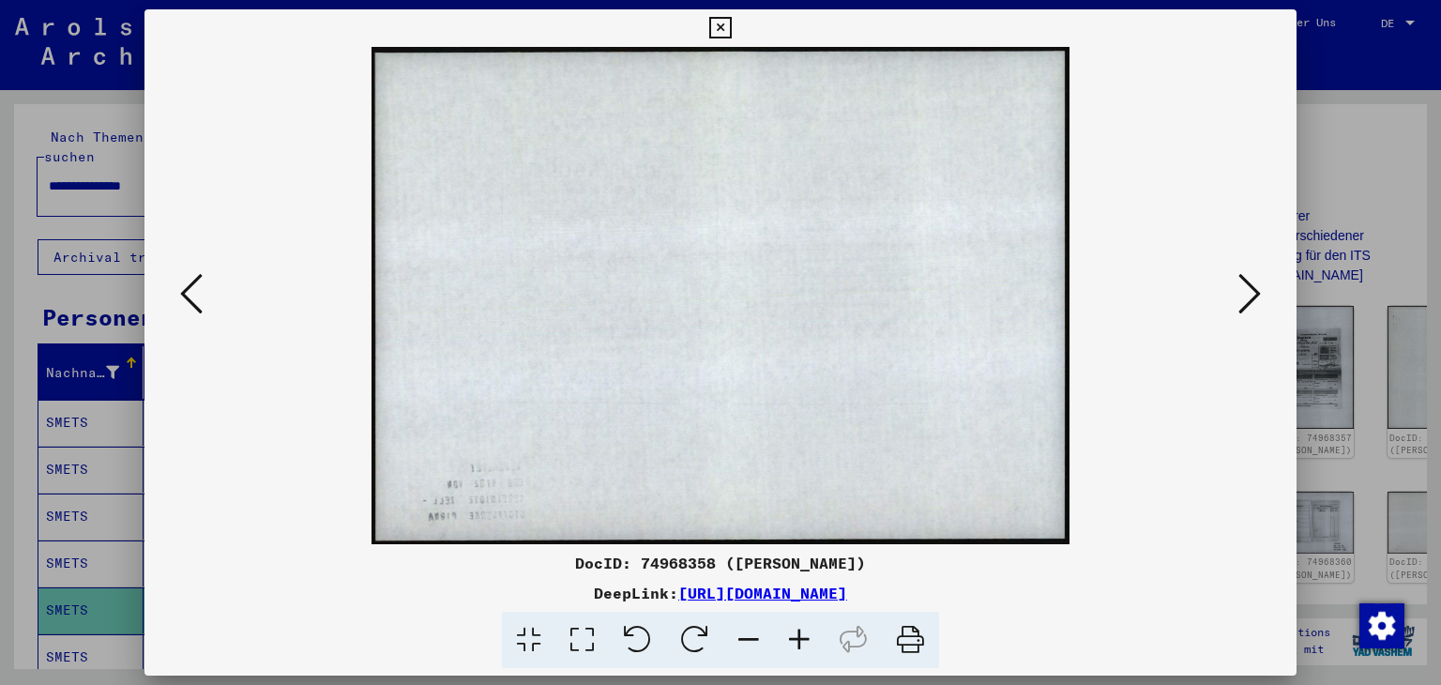
click at [1251, 297] on icon at bounding box center [1250, 293] width 23 height 45
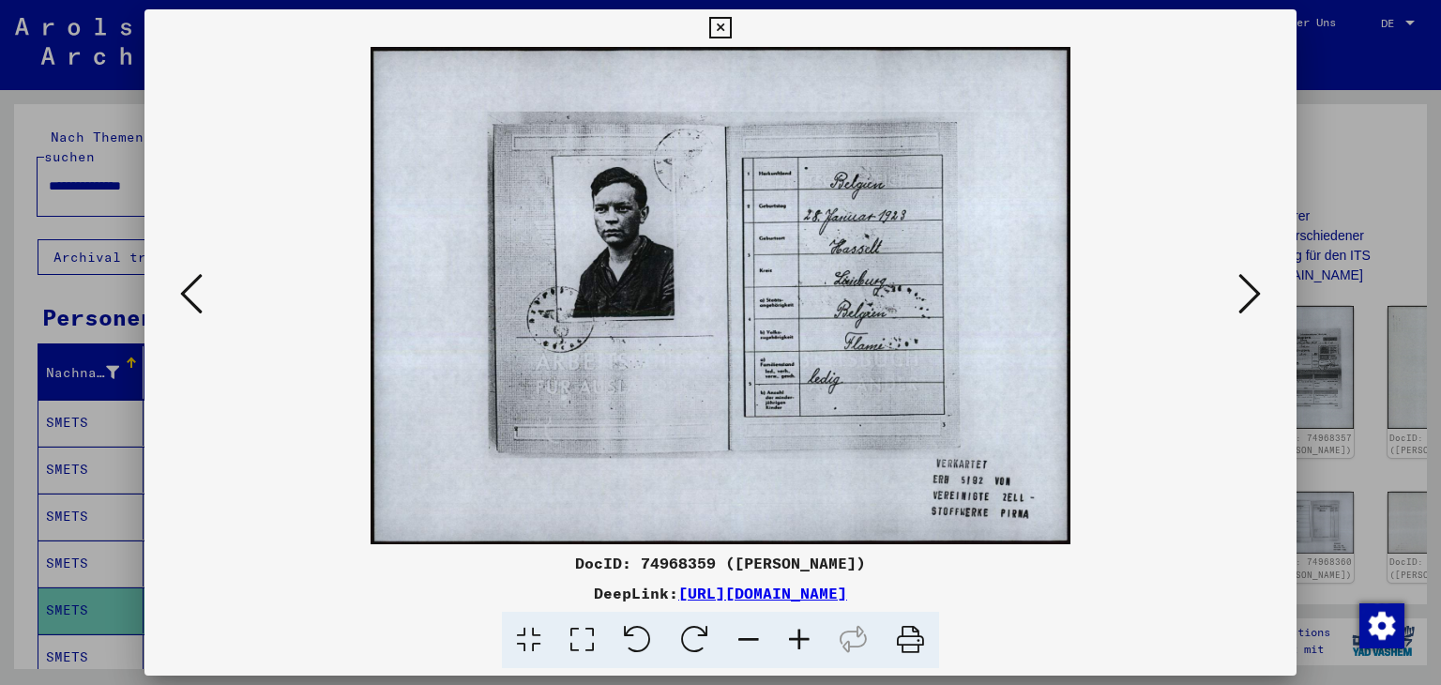
click at [1255, 296] on icon at bounding box center [1250, 293] width 23 height 45
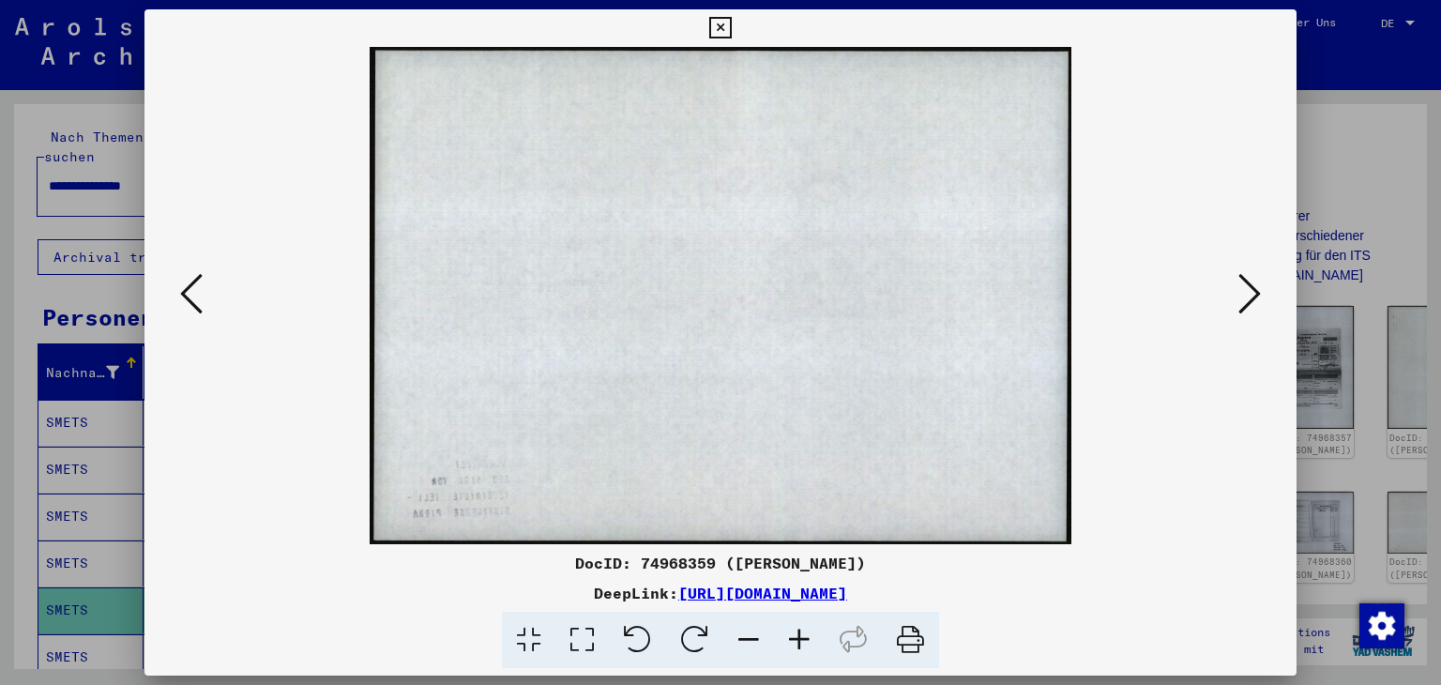
click at [1255, 296] on icon at bounding box center [1250, 293] width 23 height 45
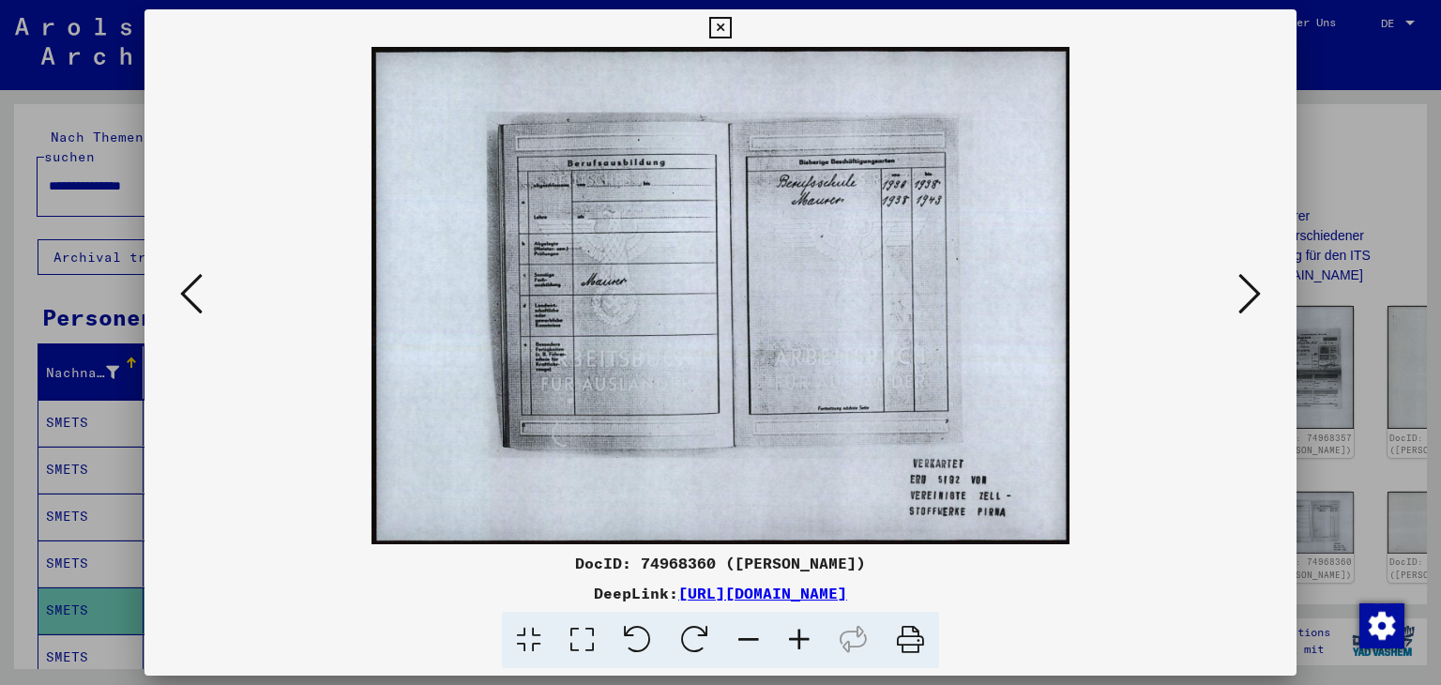
click at [1256, 295] on icon at bounding box center [1250, 293] width 23 height 45
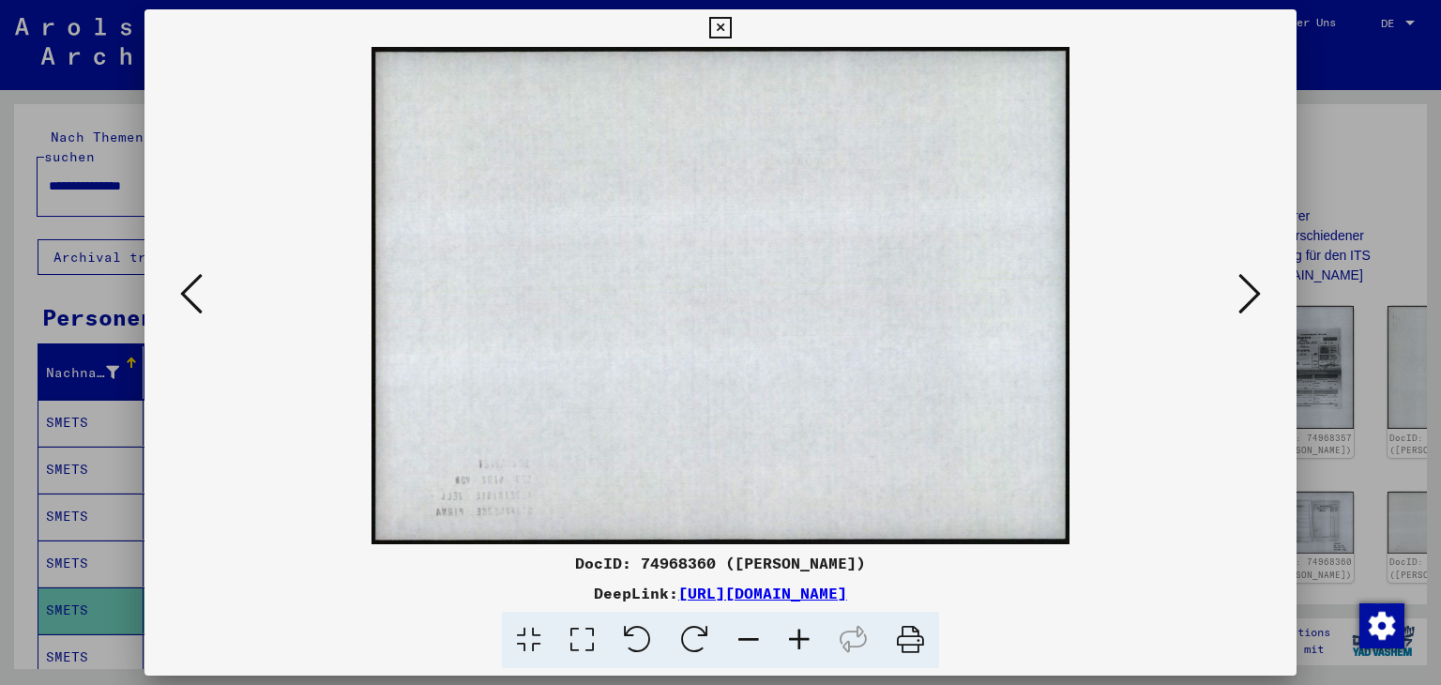
click at [1256, 295] on icon at bounding box center [1250, 293] width 23 height 45
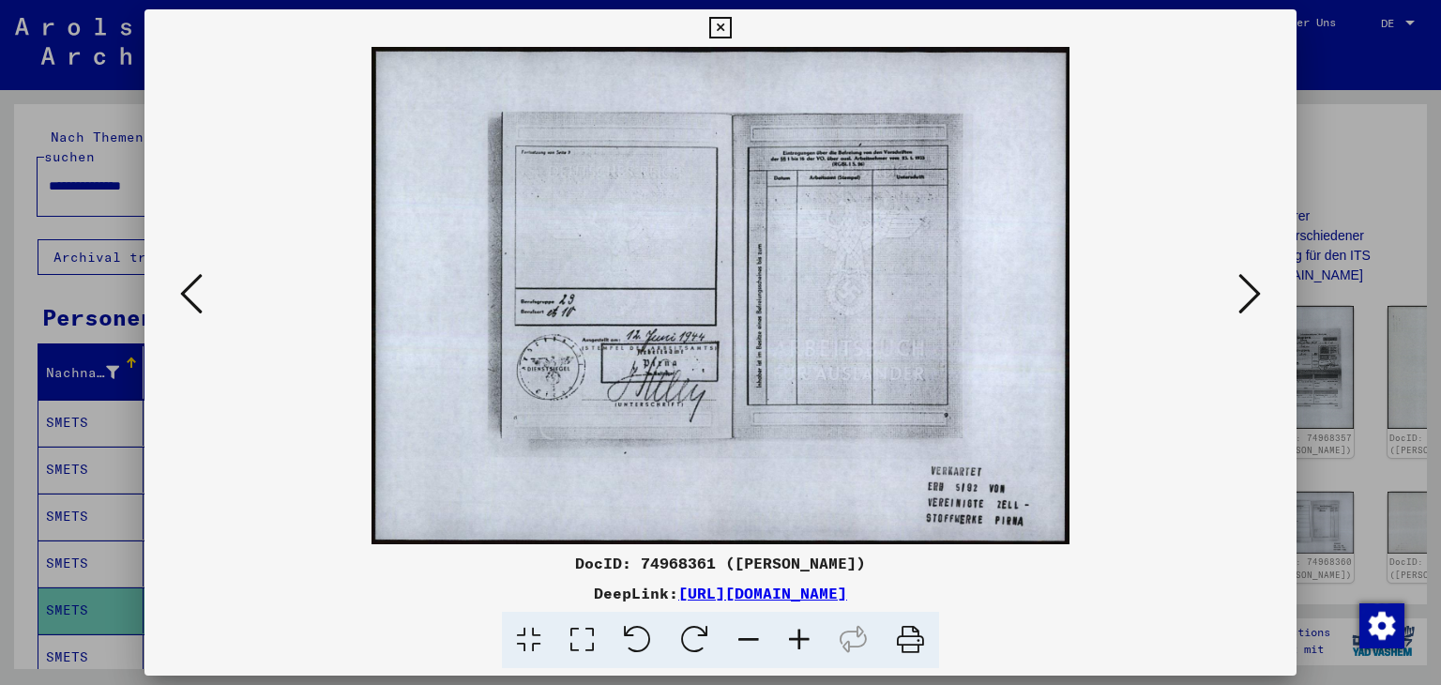
click at [1256, 295] on icon at bounding box center [1250, 293] width 23 height 45
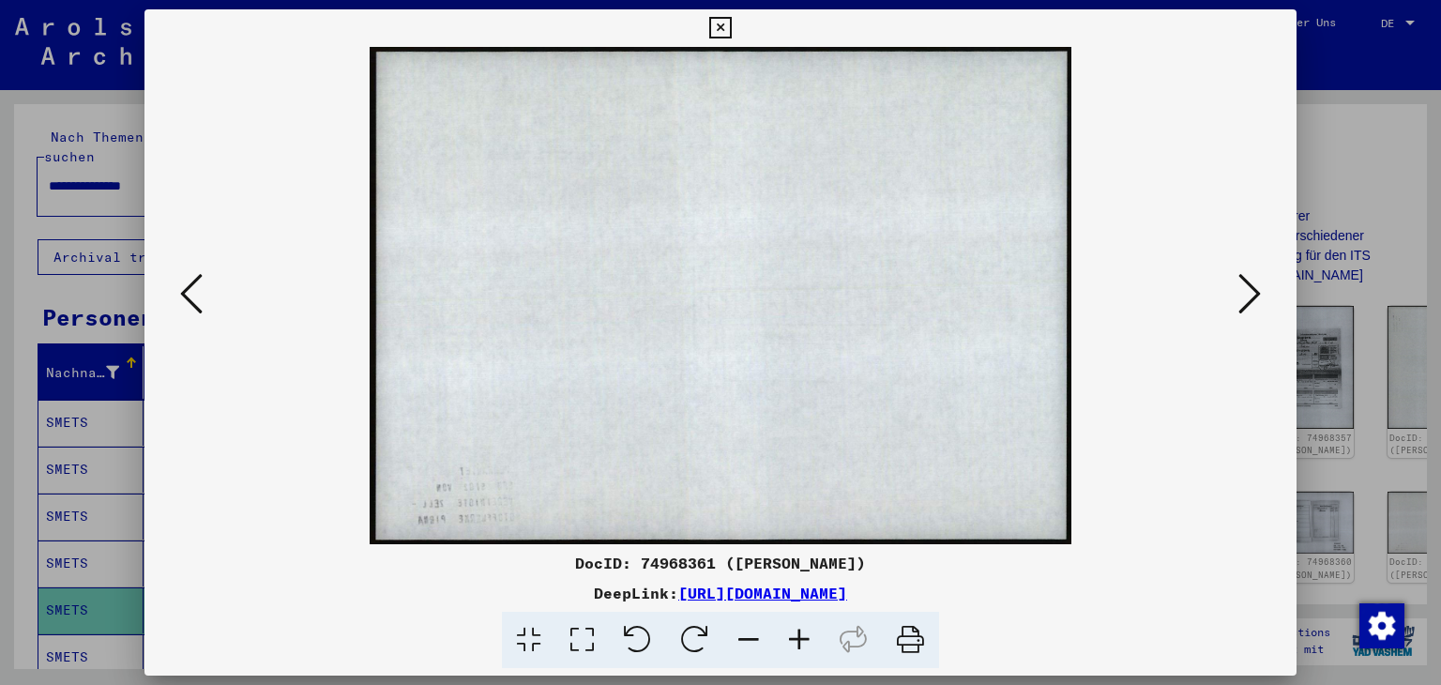
click at [1257, 294] on icon at bounding box center [1250, 293] width 23 height 45
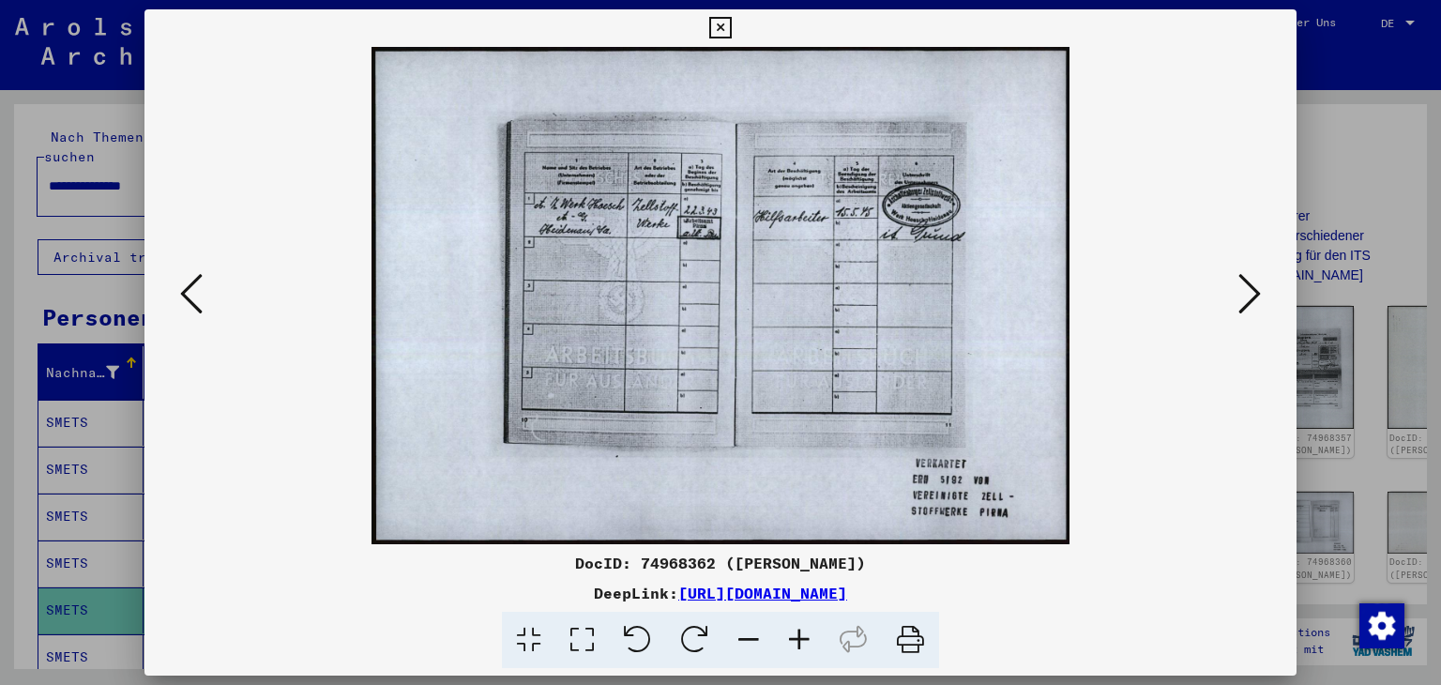
click at [1255, 294] on icon at bounding box center [1250, 293] width 23 height 45
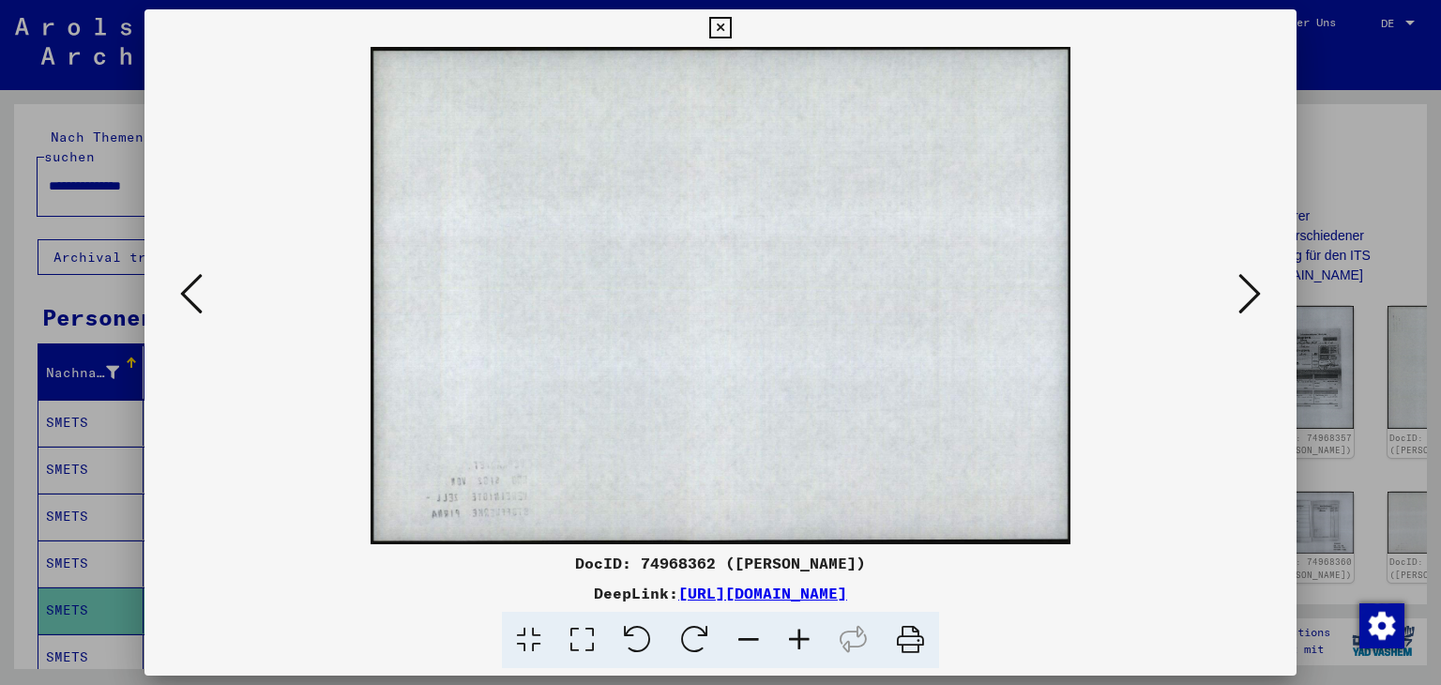
click at [1255, 294] on icon at bounding box center [1250, 293] width 23 height 45
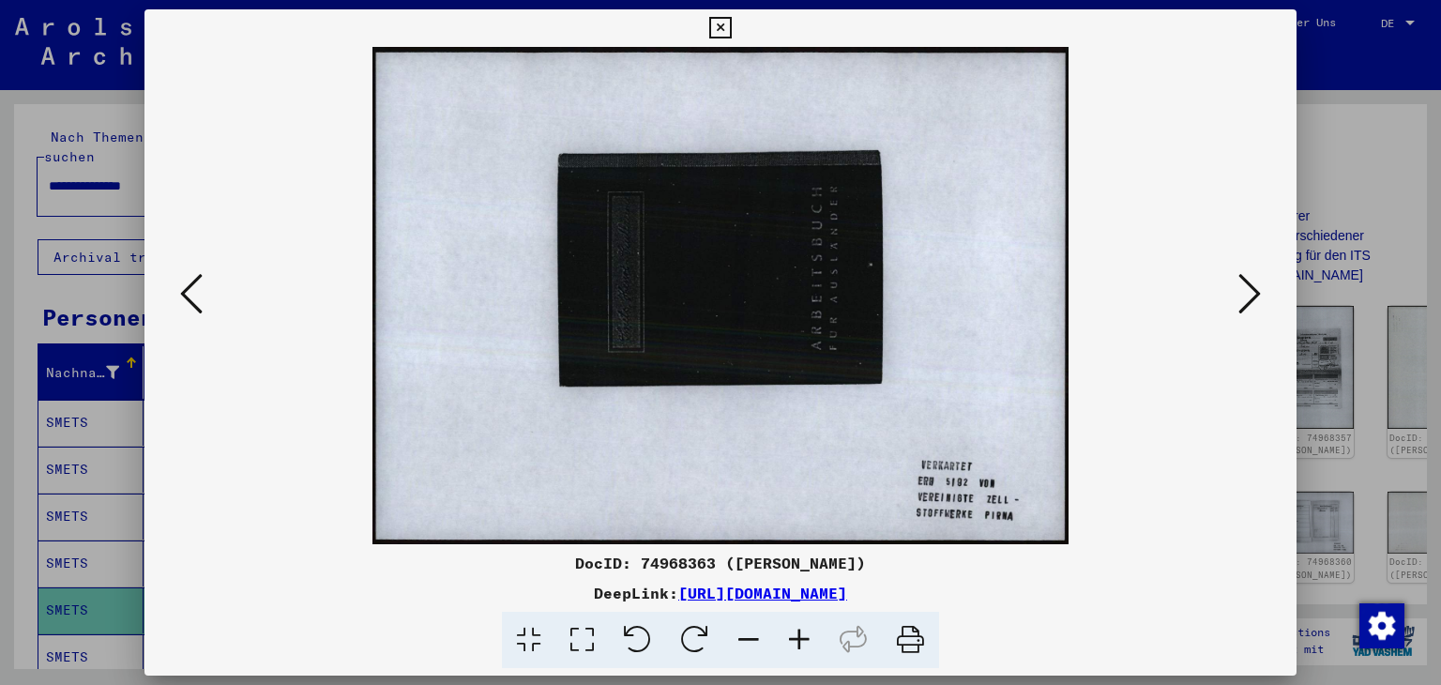
click at [1255, 294] on icon at bounding box center [1250, 293] width 23 height 45
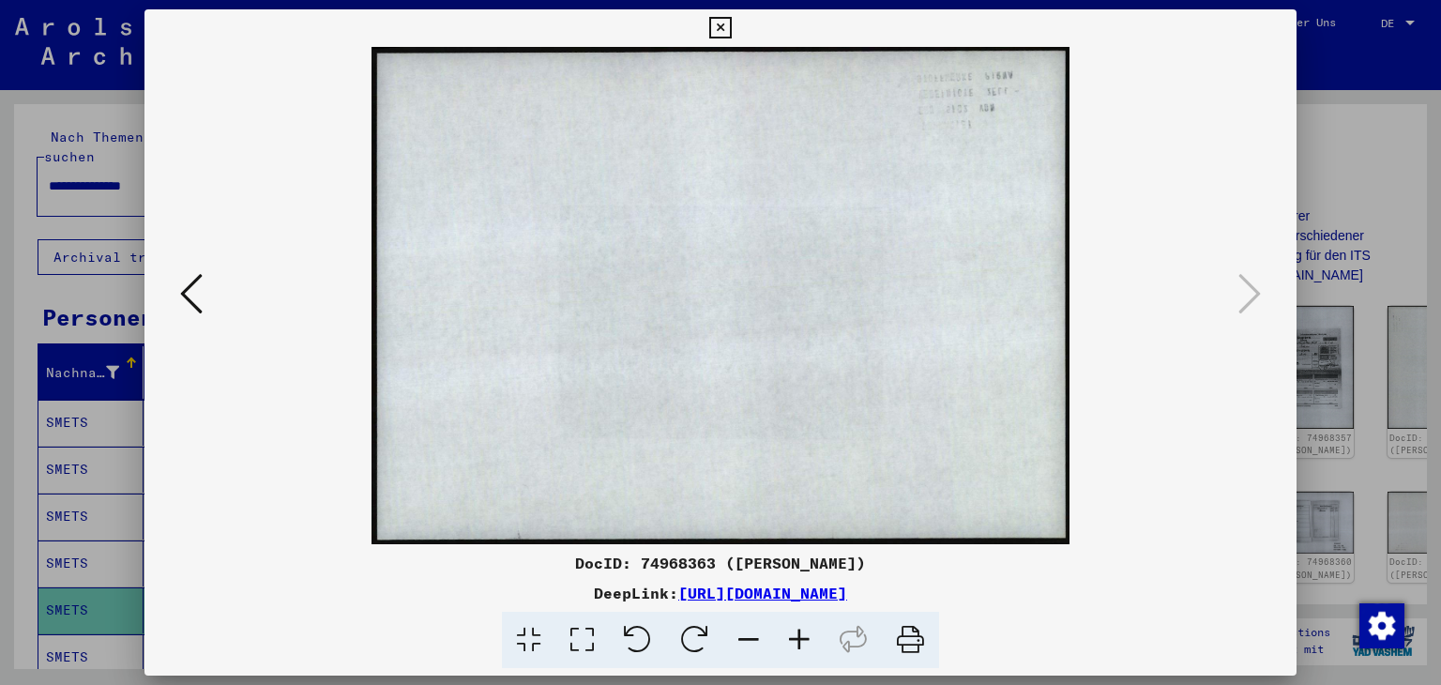
click at [185, 297] on icon at bounding box center [191, 293] width 23 height 45
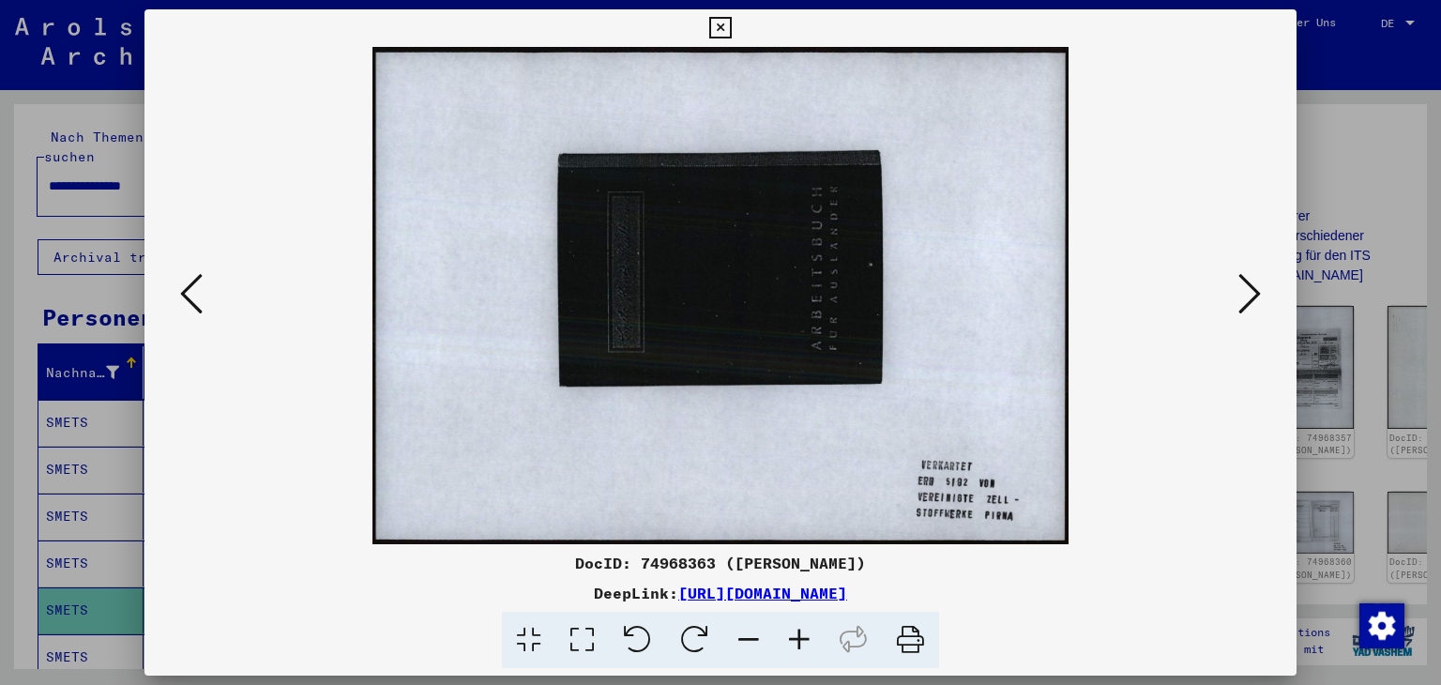
click at [185, 297] on icon at bounding box center [191, 293] width 23 height 45
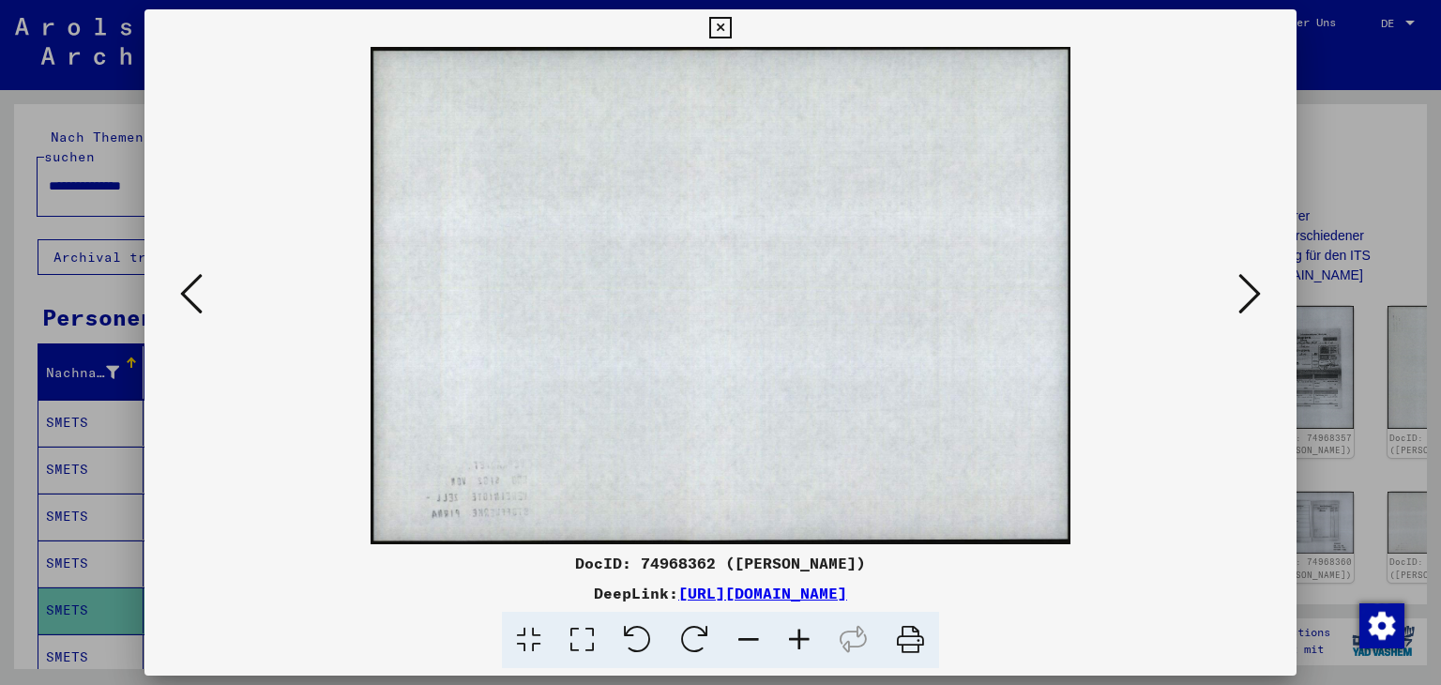
click at [185, 295] on icon at bounding box center [191, 293] width 23 height 45
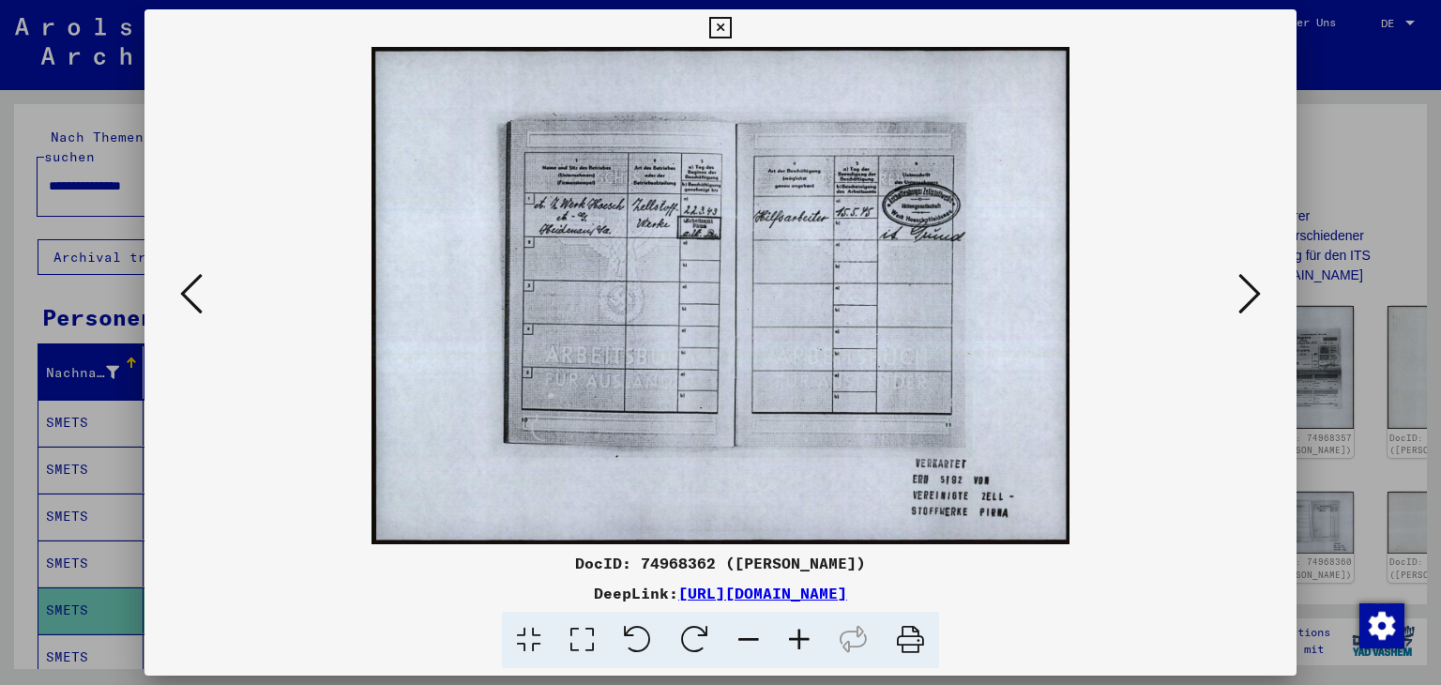
click at [185, 294] on icon at bounding box center [191, 293] width 23 height 45
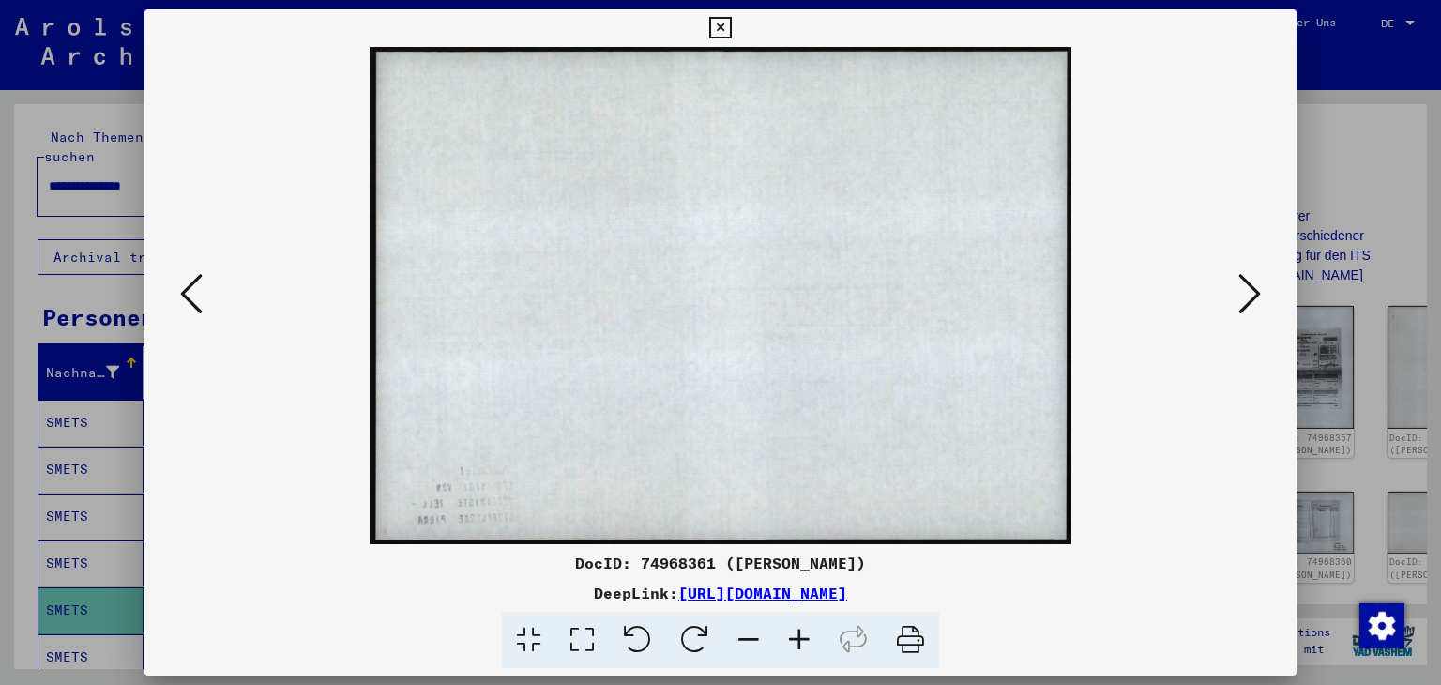
click at [185, 294] on icon at bounding box center [191, 293] width 23 height 45
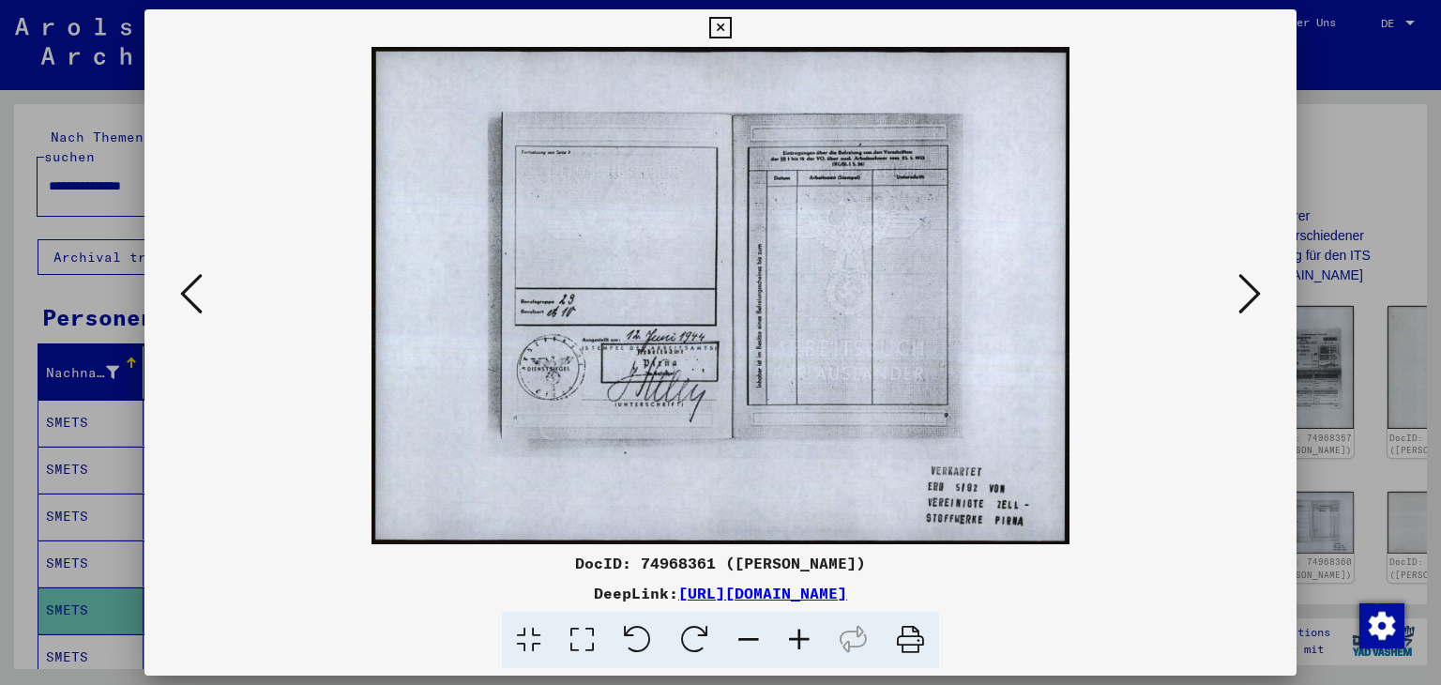
click at [186, 293] on icon at bounding box center [191, 293] width 23 height 45
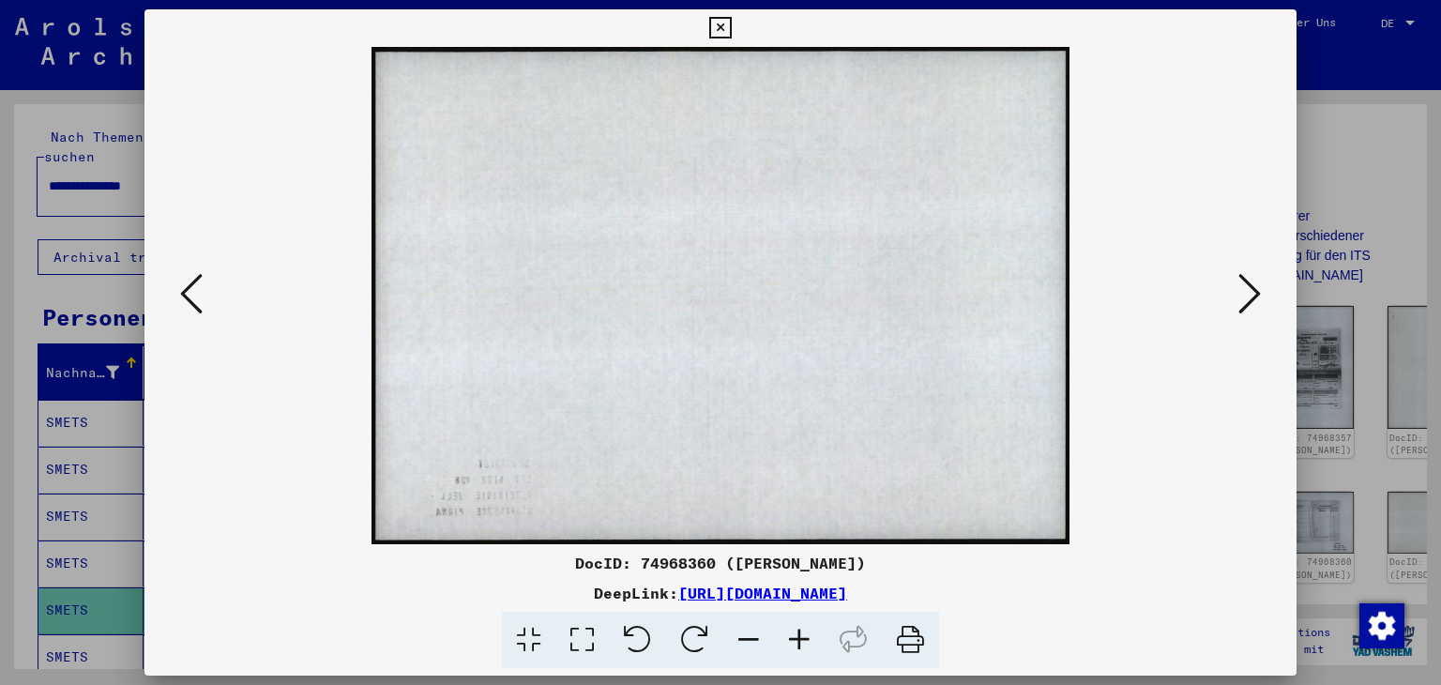
click at [188, 293] on icon at bounding box center [191, 293] width 23 height 45
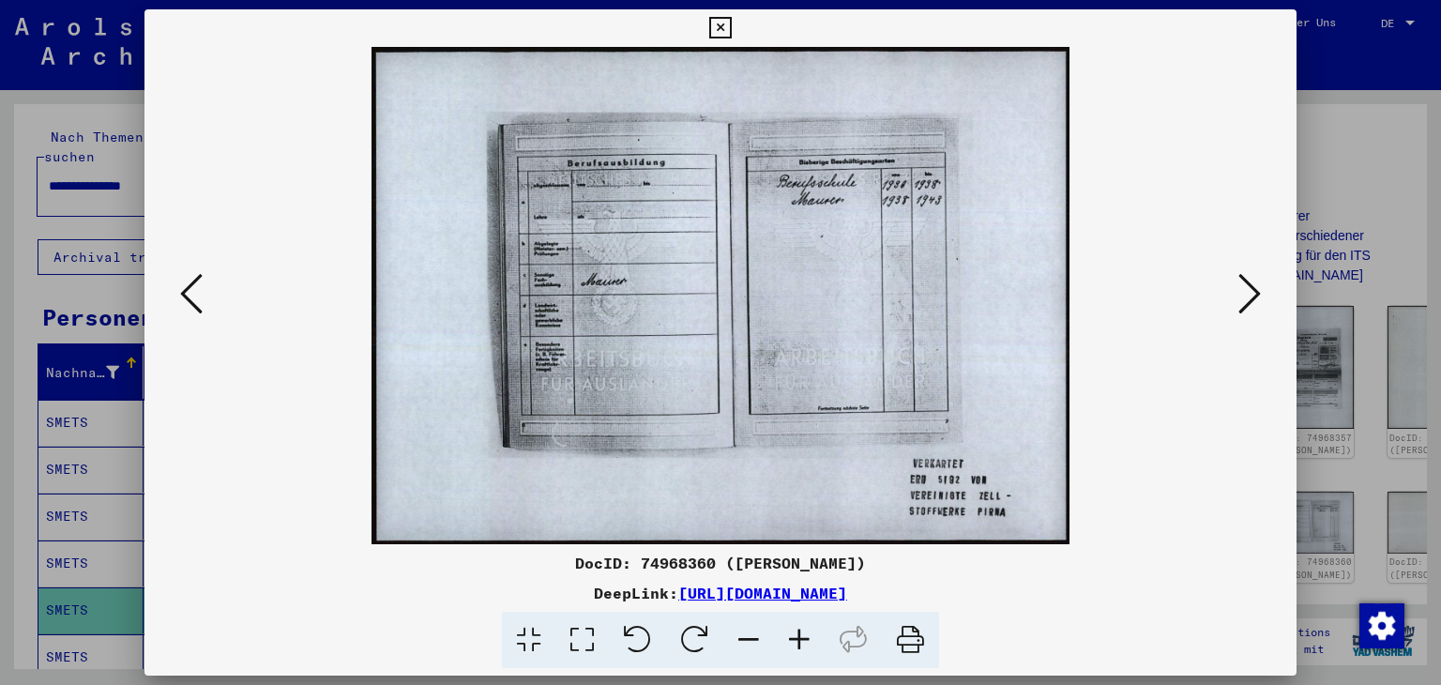
click at [188, 292] on icon at bounding box center [191, 293] width 23 height 45
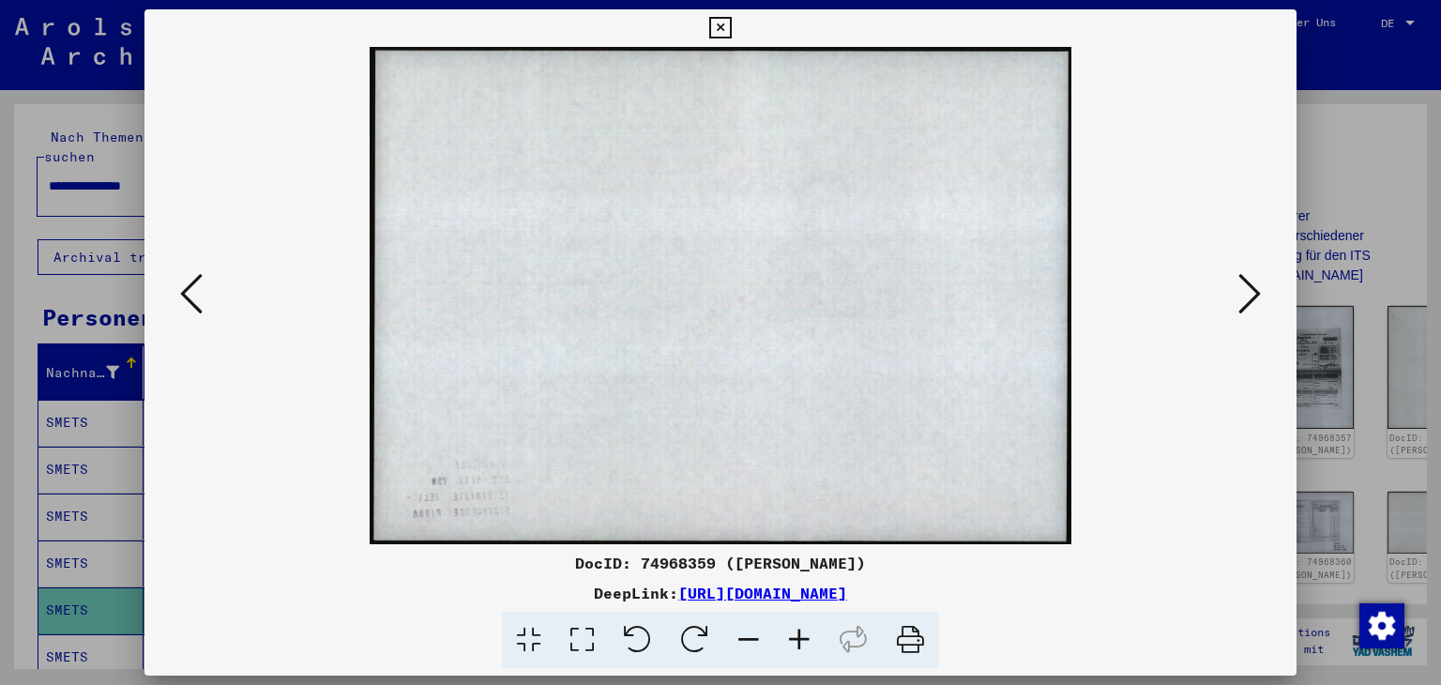
click at [188, 291] on icon at bounding box center [191, 293] width 23 height 45
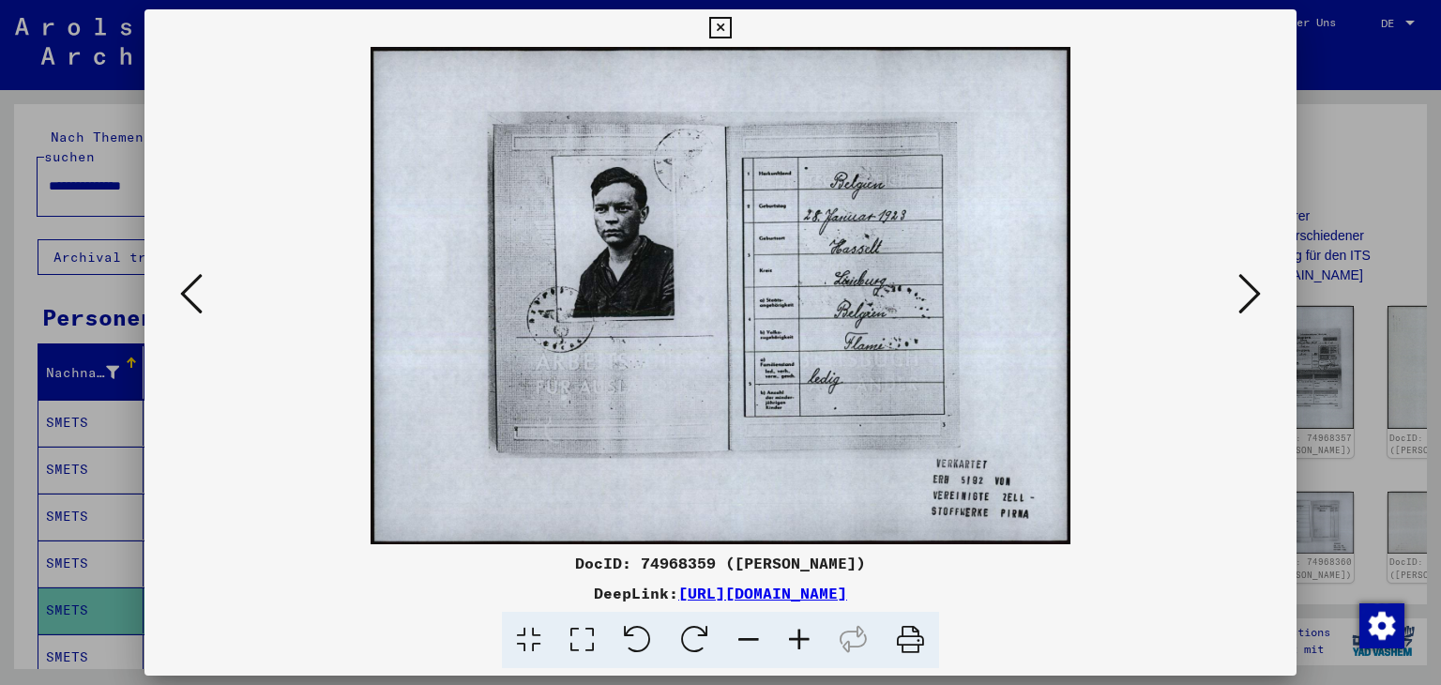
click at [189, 291] on icon at bounding box center [191, 293] width 23 height 45
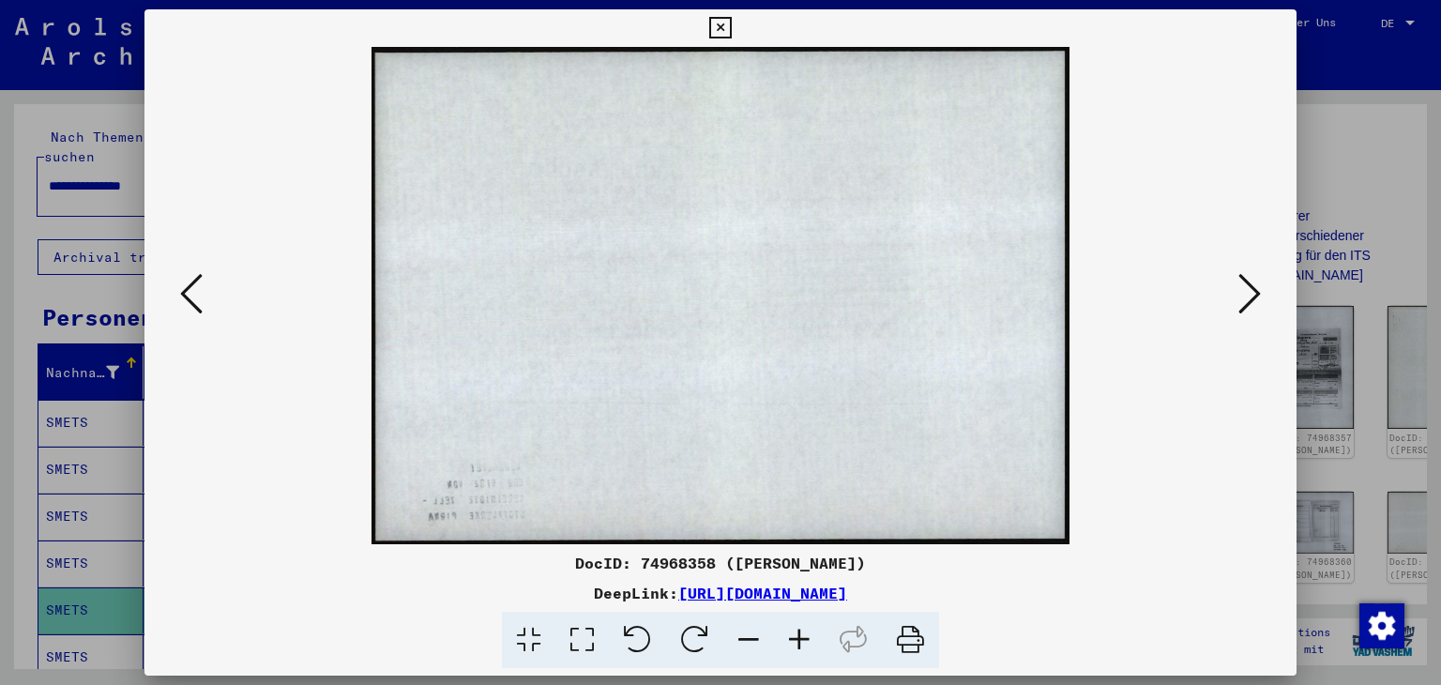
click at [189, 291] on icon at bounding box center [191, 293] width 23 height 45
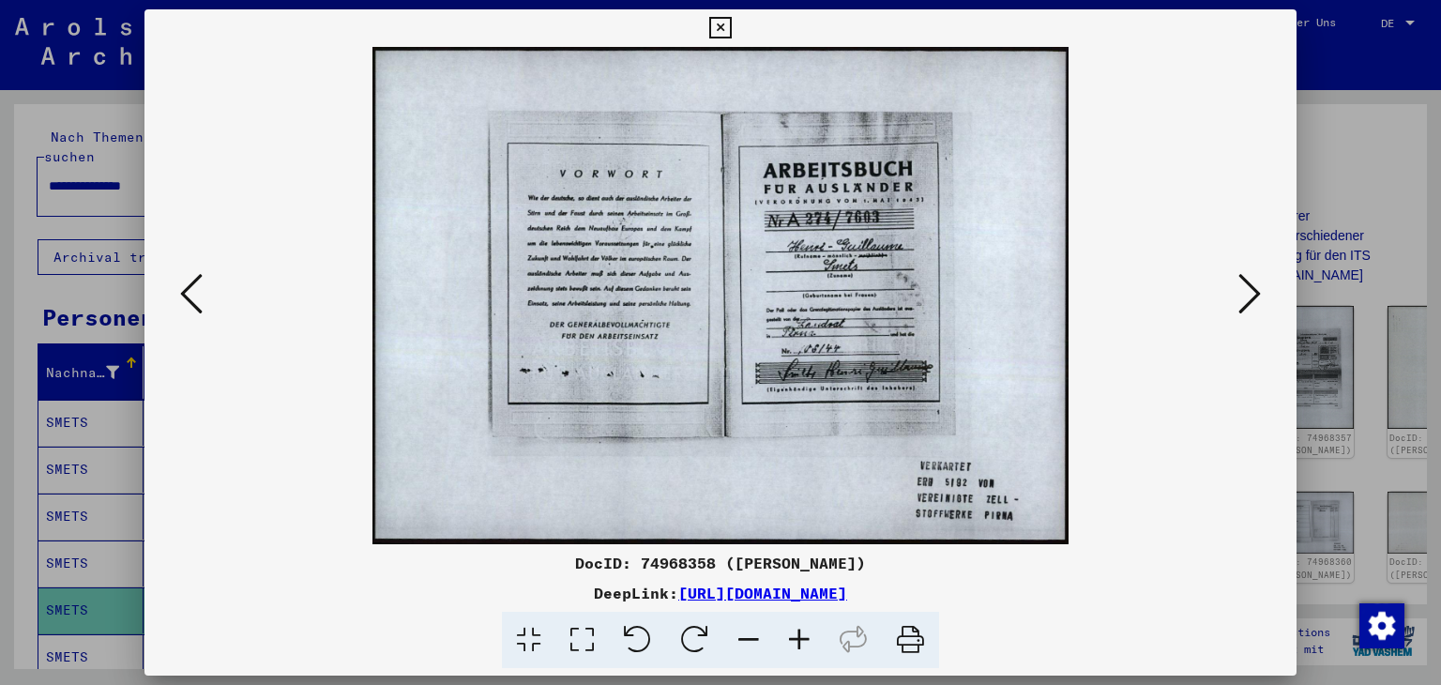
click at [189, 290] on icon at bounding box center [191, 293] width 23 height 45
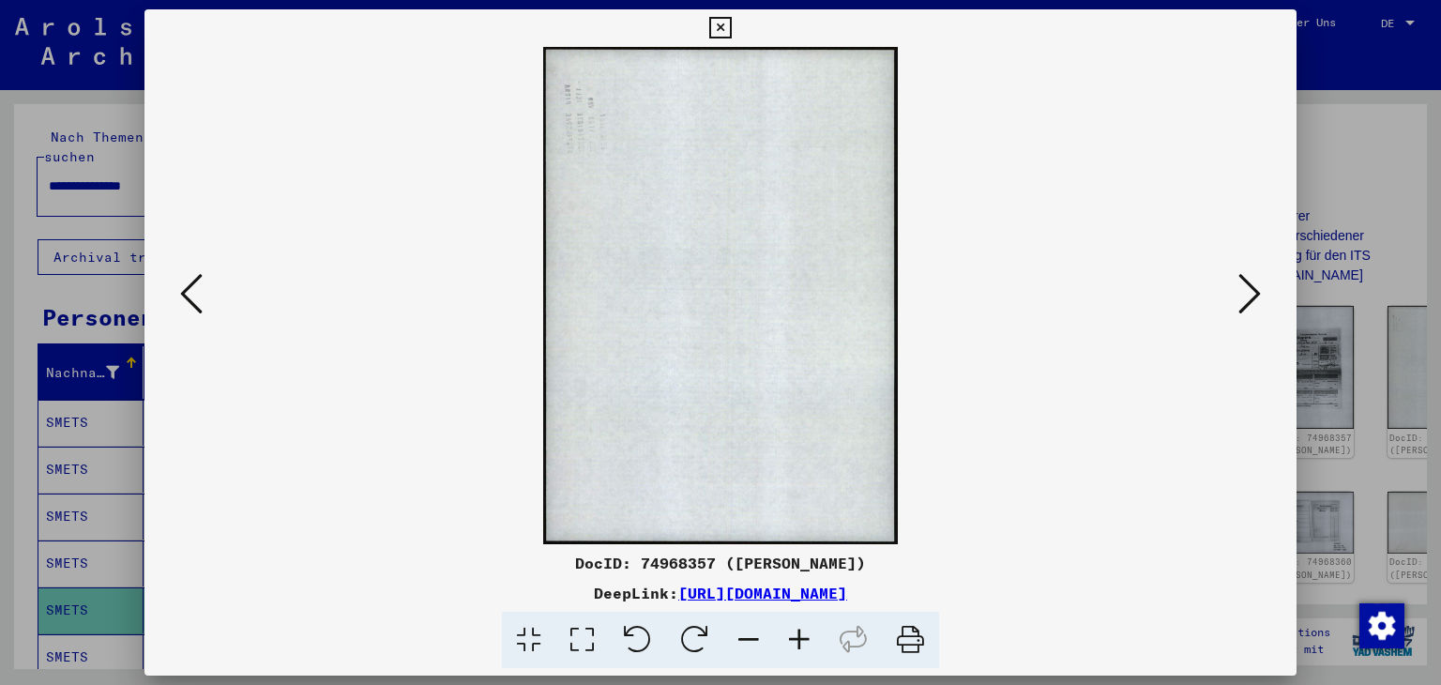
click at [189, 290] on icon at bounding box center [191, 293] width 23 height 45
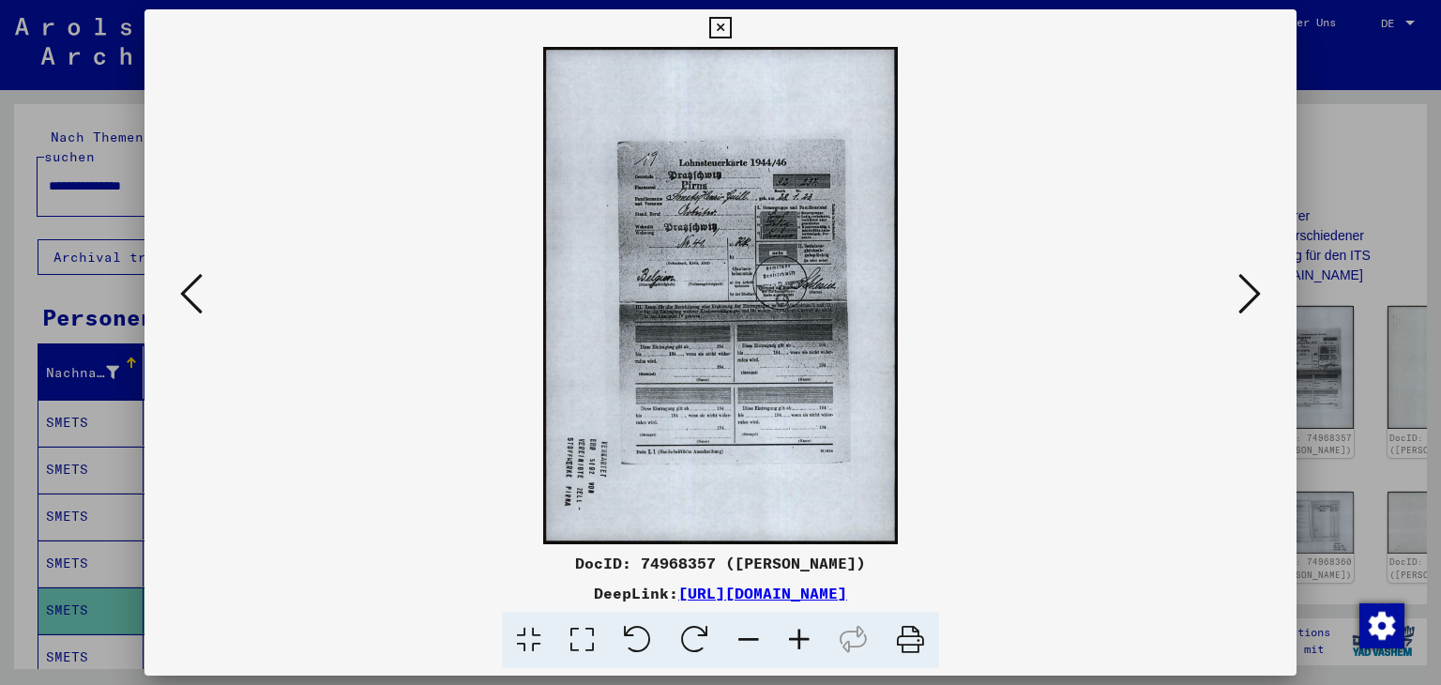
click at [189, 289] on icon at bounding box center [191, 293] width 23 height 45
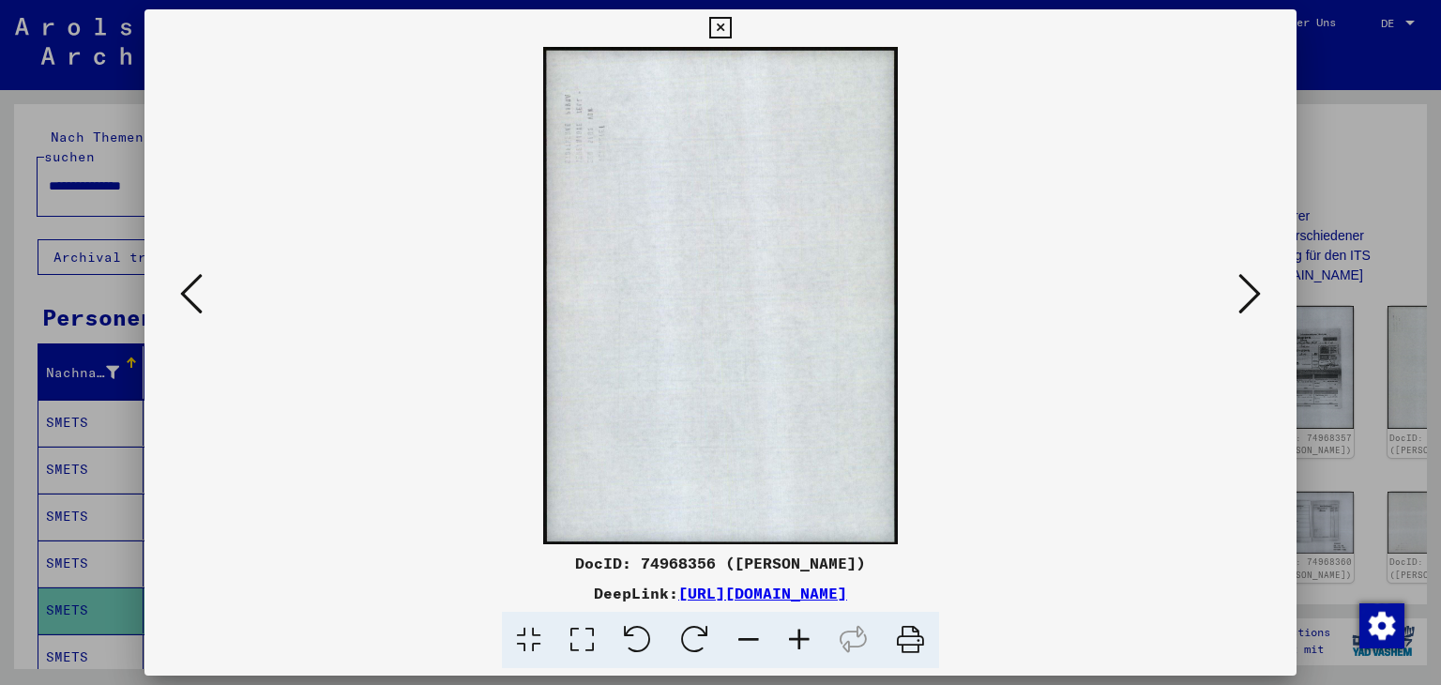
click at [189, 289] on icon at bounding box center [191, 293] width 23 height 45
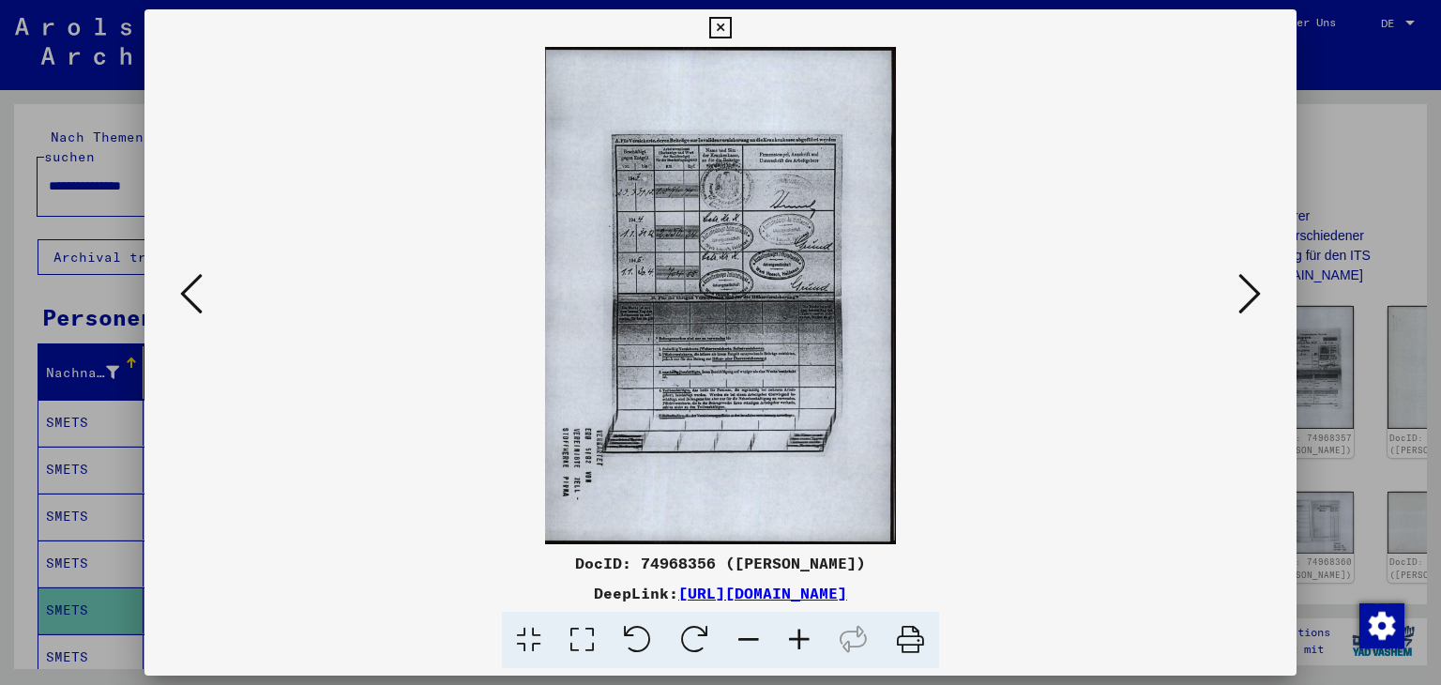
click at [190, 289] on icon at bounding box center [191, 293] width 23 height 45
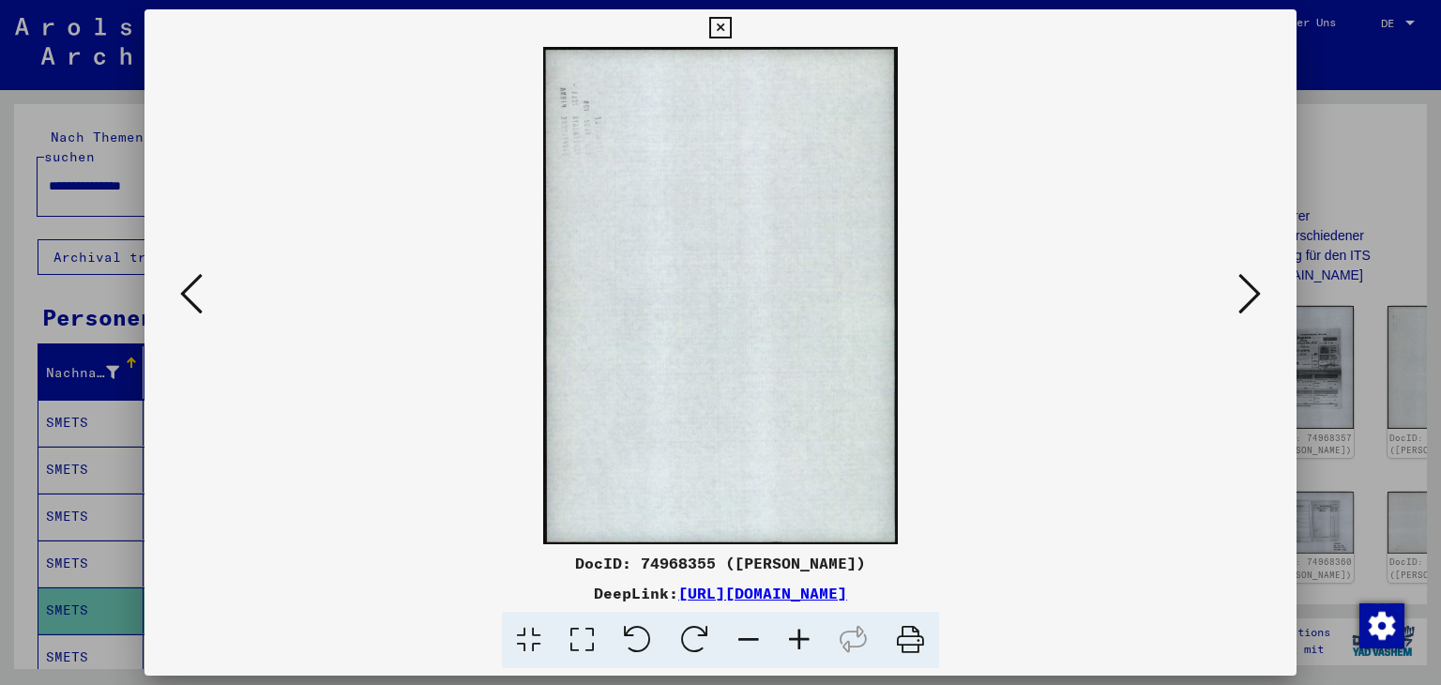
click at [190, 289] on icon at bounding box center [191, 293] width 23 height 45
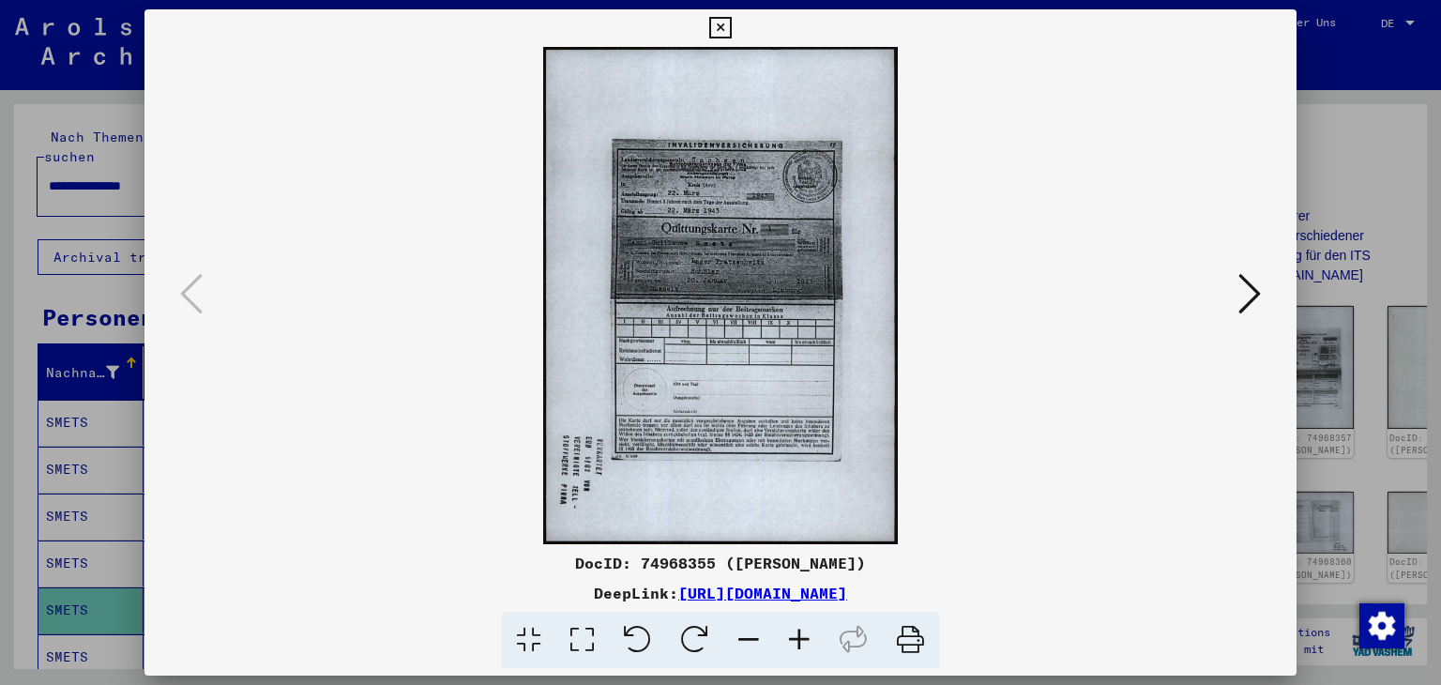
click at [910, 640] on icon at bounding box center [910, 640] width 57 height 57
click at [802, 642] on icon at bounding box center [799, 640] width 51 height 57
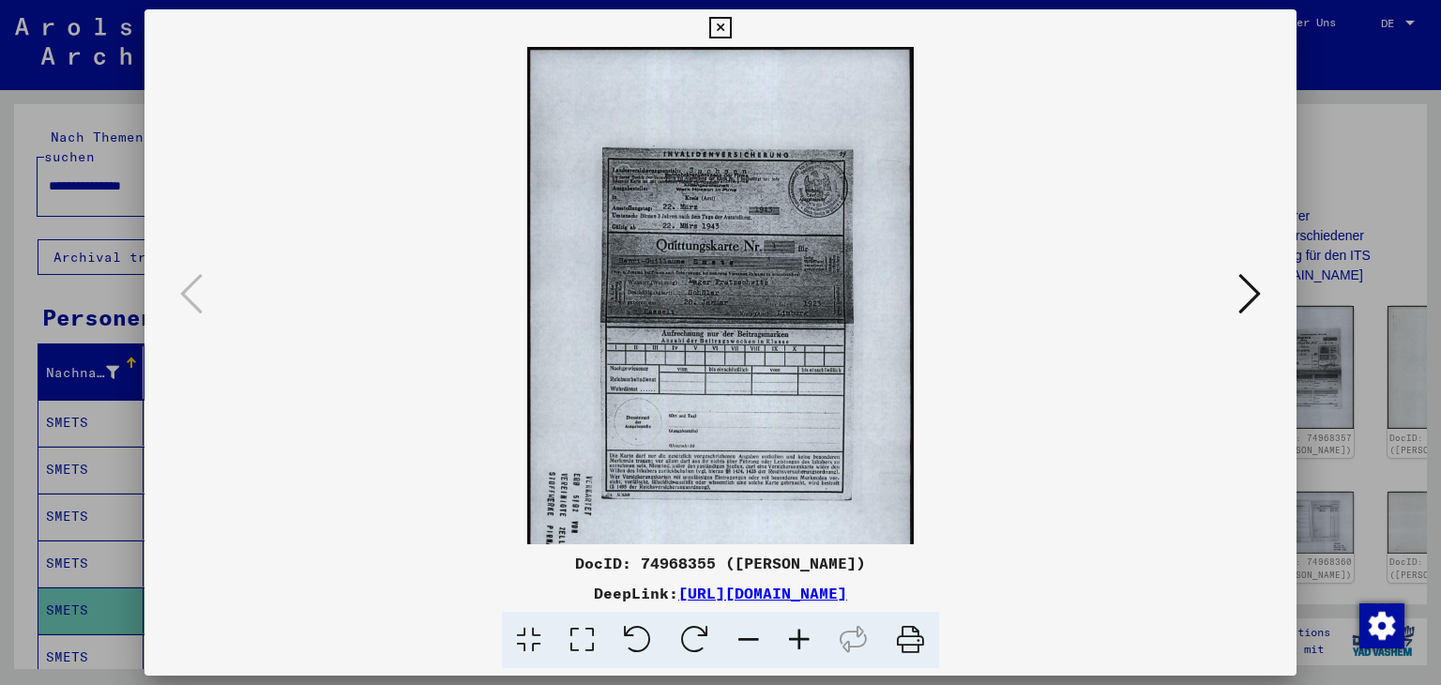
click at [801, 642] on icon at bounding box center [799, 640] width 51 height 57
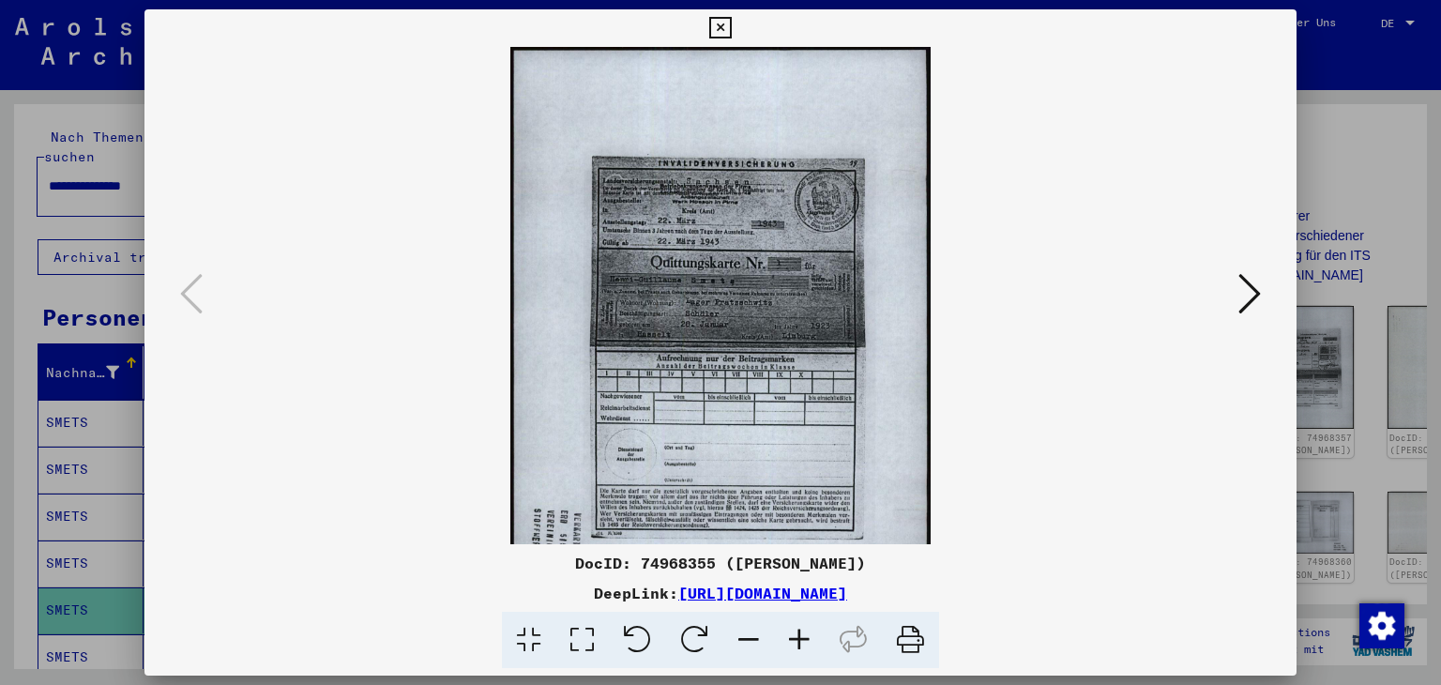
click at [908, 635] on icon at bounding box center [910, 640] width 57 height 57
click at [1257, 296] on icon at bounding box center [1250, 293] width 23 height 45
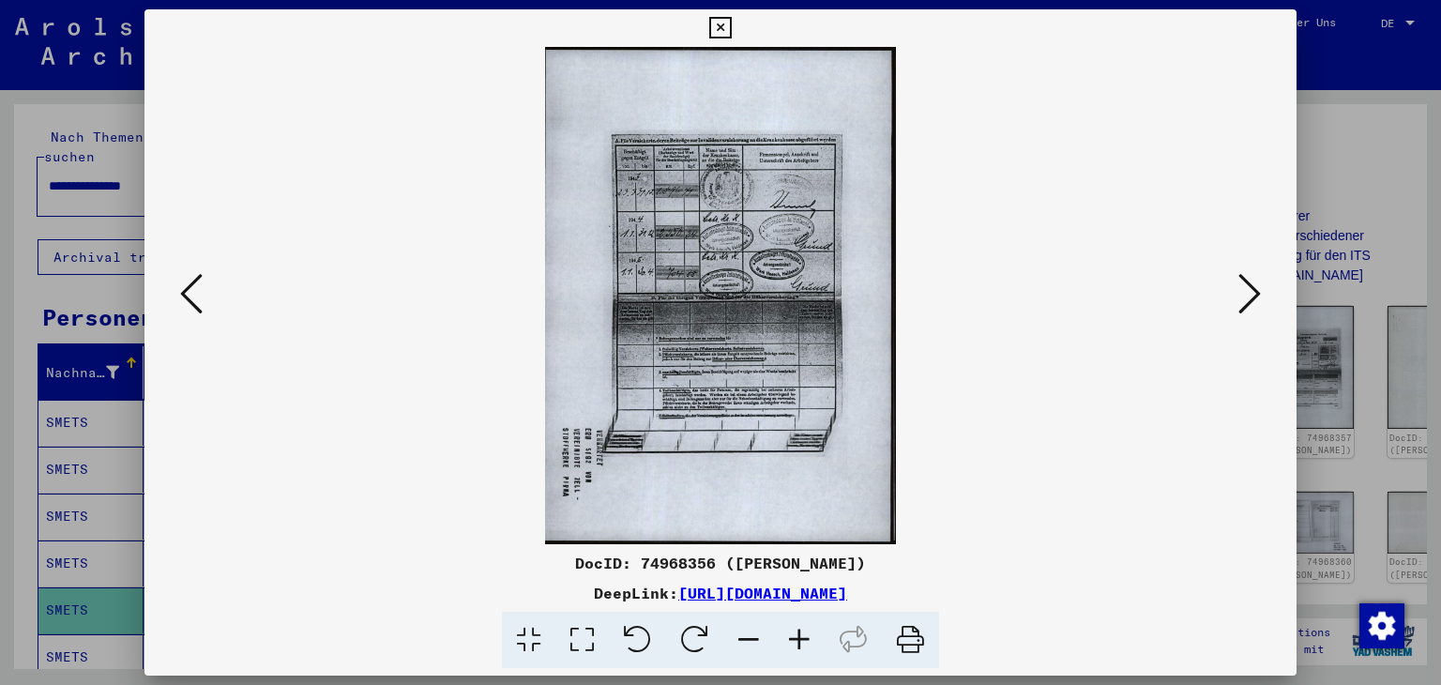
click at [915, 641] on icon at bounding box center [910, 640] width 57 height 57
click at [1257, 293] on icon at bounding box center [1250, 293] width 23 height 45
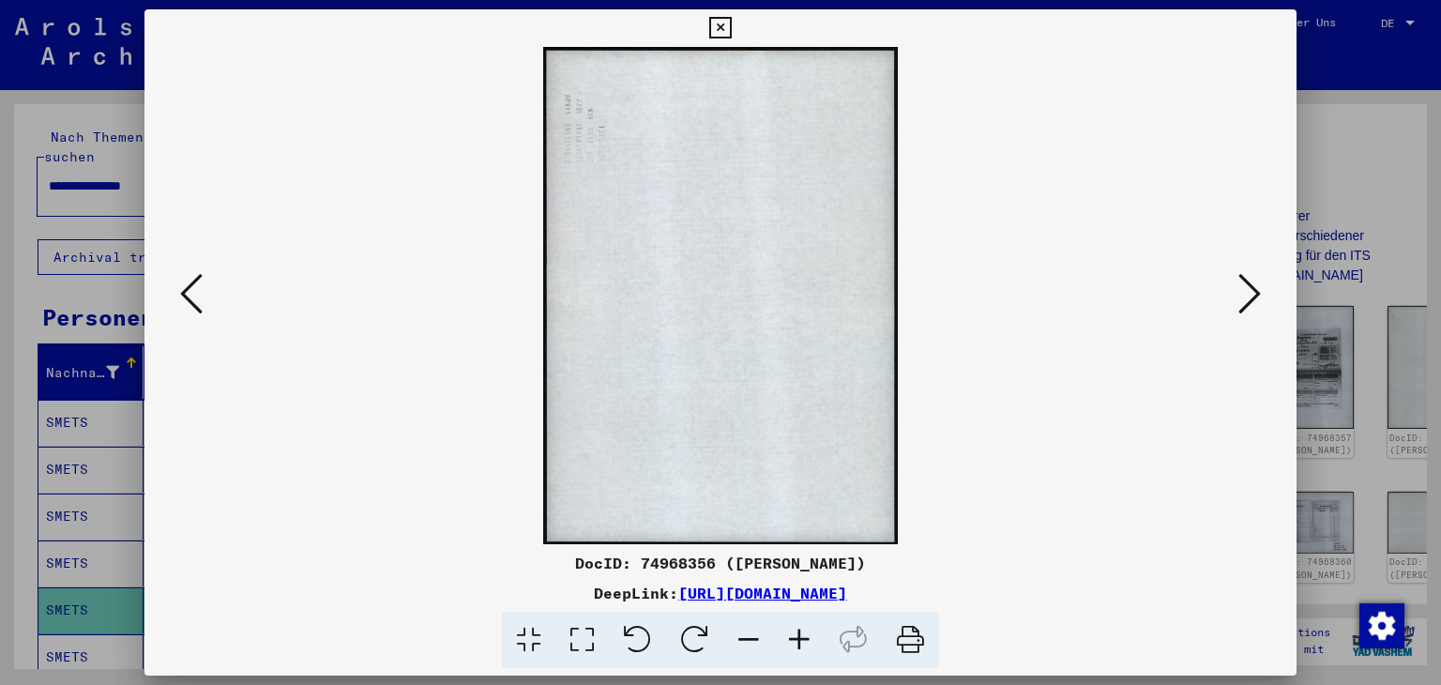
click at [1257, 293] on icon at bounding box center [1250, 293] width 23 height 45
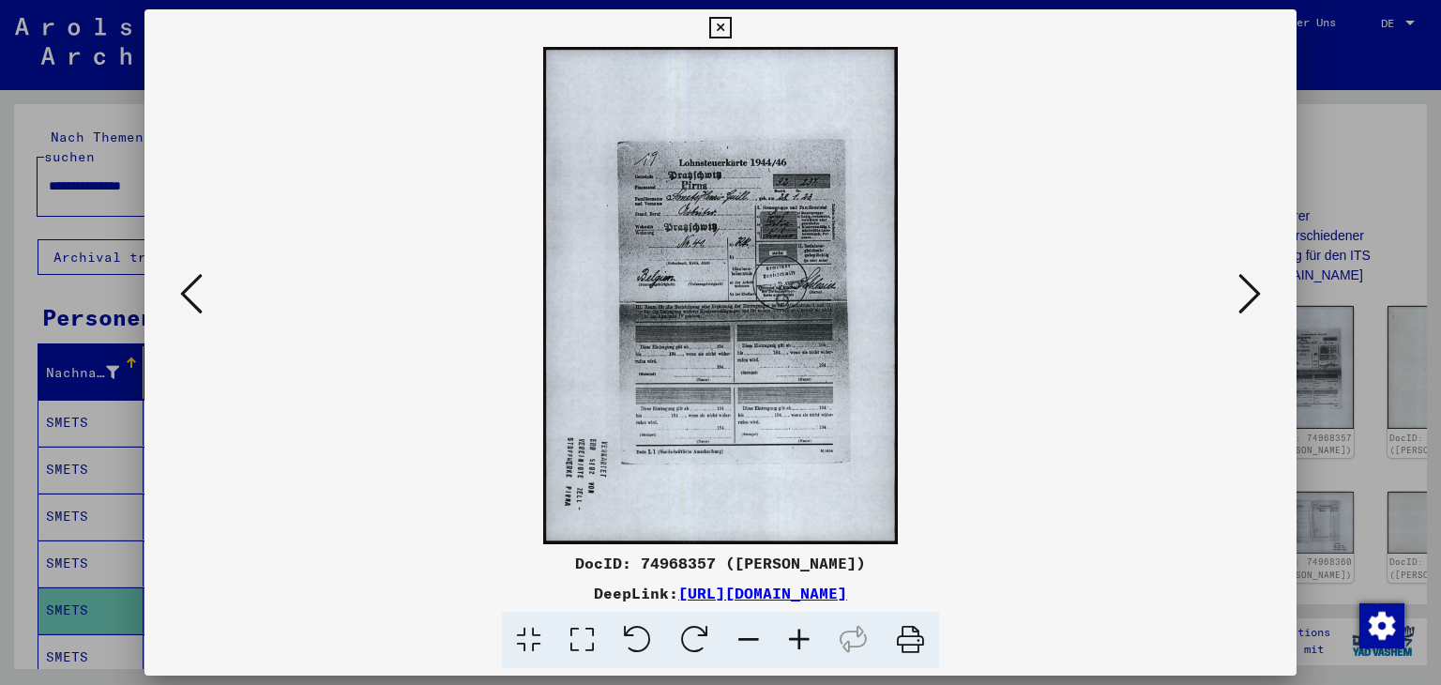
drag, startPoint x: 859, startPoint y: 380, endPoint x: 1164, endPoint y: 556, distance: 352.3
click at [1164, 541] on viewer-one-image at bounding box center [721, 295] width 1026 height 497
click at [907, 639] on icon at bounding box center [910, 640] width 57 height 57
click at [1254, 291] on icon at bounding box center [1250, 293] width 23 height 45
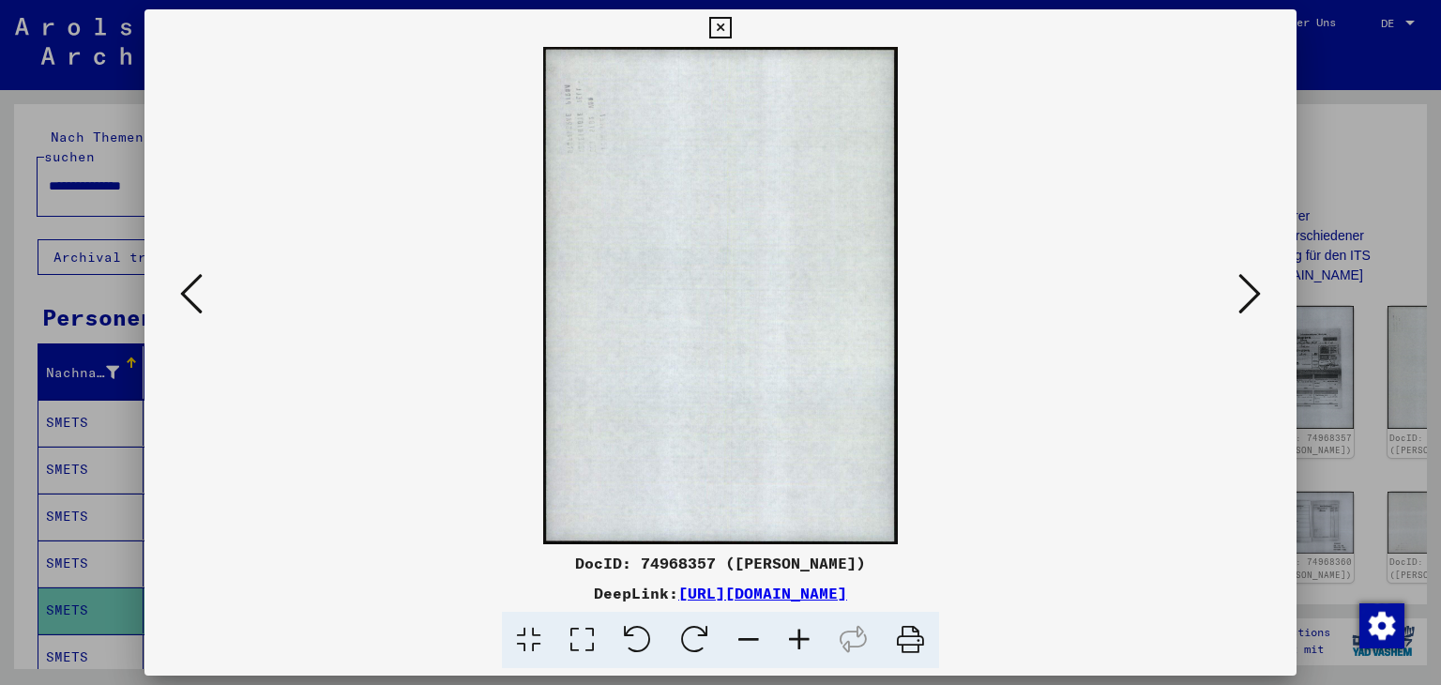
click at [1251, 294] on icon at bounding box center [1250, 293] width 23 height 45
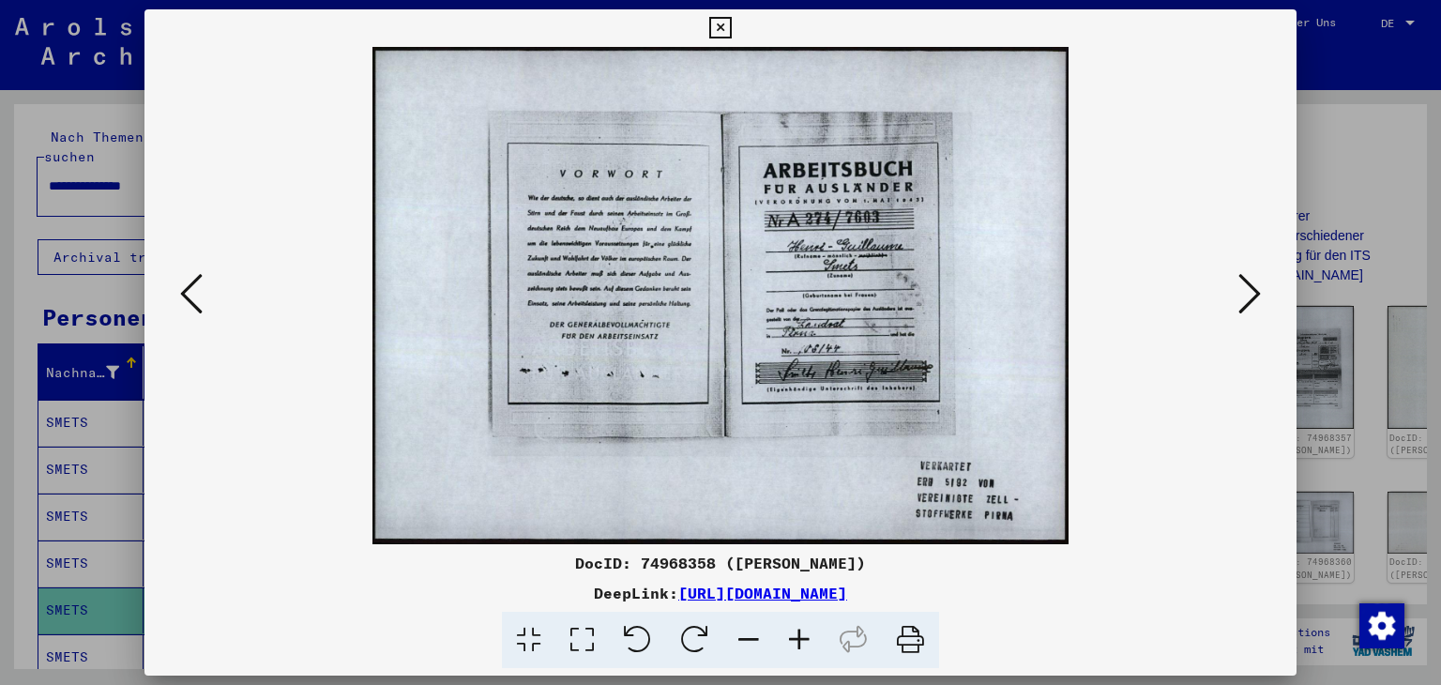
click at [909, 639] on icon at bounding box center [910, 640] width 57 height 57
click at [852, 640] on icon at bounding box center [853, 640] width 57 height 57
drag, startPoint x: 913, startPoint y: 637, endPoint x: 1066, endPoint y: 602, distance: 156.9
click at [913, 639] on icon at bounding box center [910, 640] width 57 height 57
click at [1252, 295] on icon at bounding box center [1250, 293] width 23 height 45
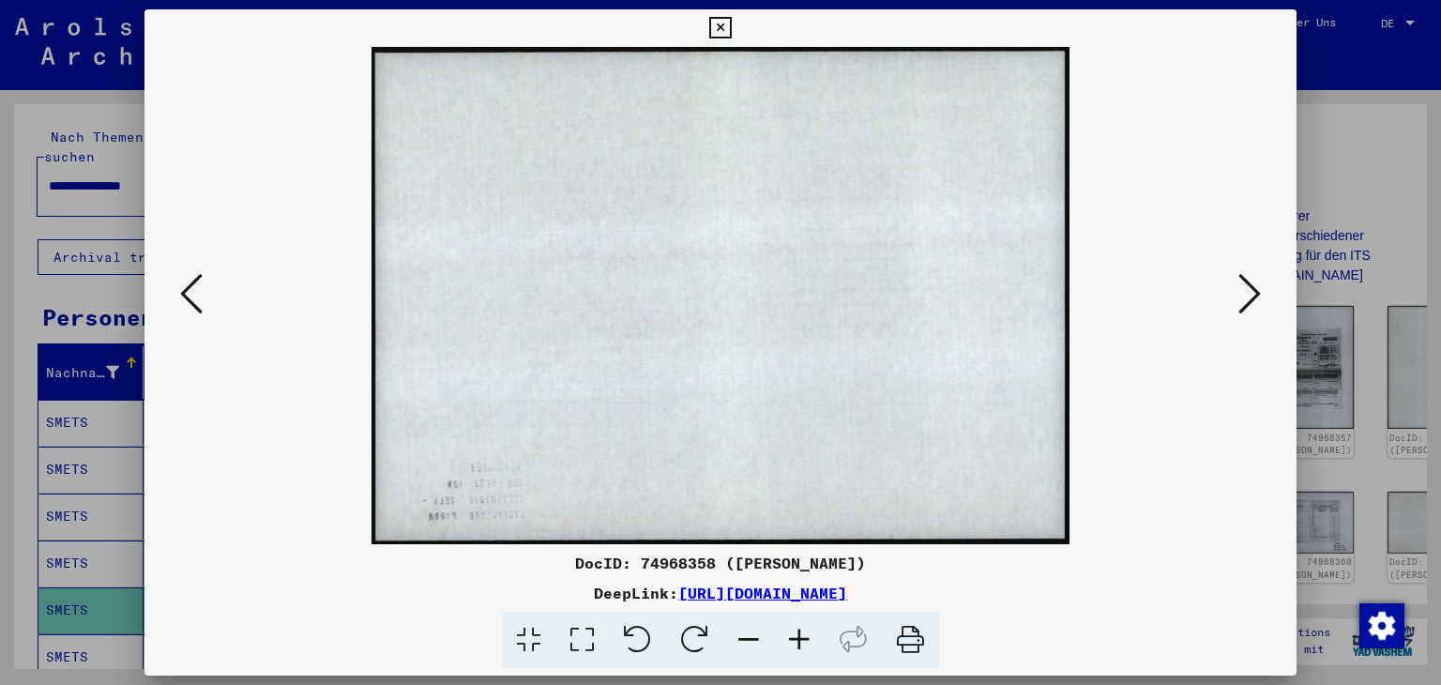
click at [1250, 298] on icon at bounding box center [1250, 293] width 23 height 45
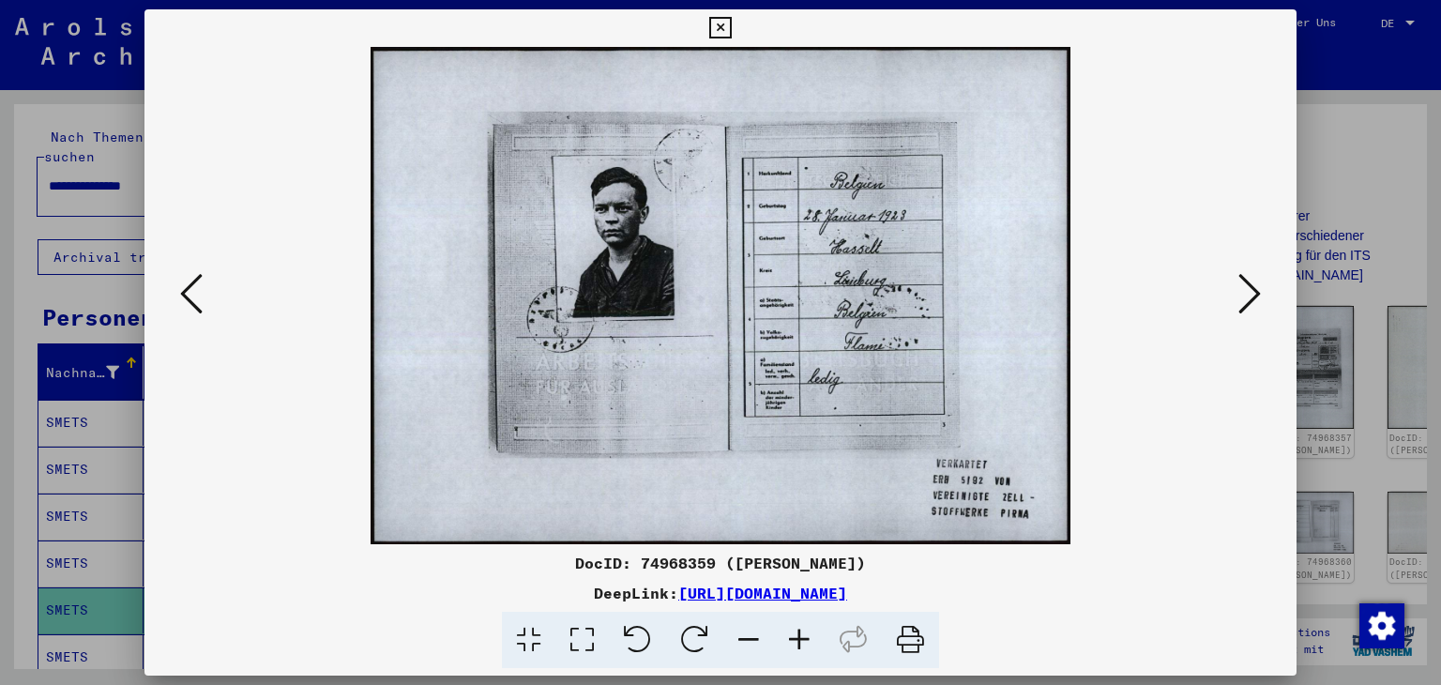
drag, startPoint x: 907, startPoint y: 642, endPoint x: 1081, endPoint y: 609, distance: 177.6
click at [905, 643] on icon at bounding box center [910, 640] width 57 height 57
click at [191, 291] on icon at bounding box center [191, 293] width 23 height 45
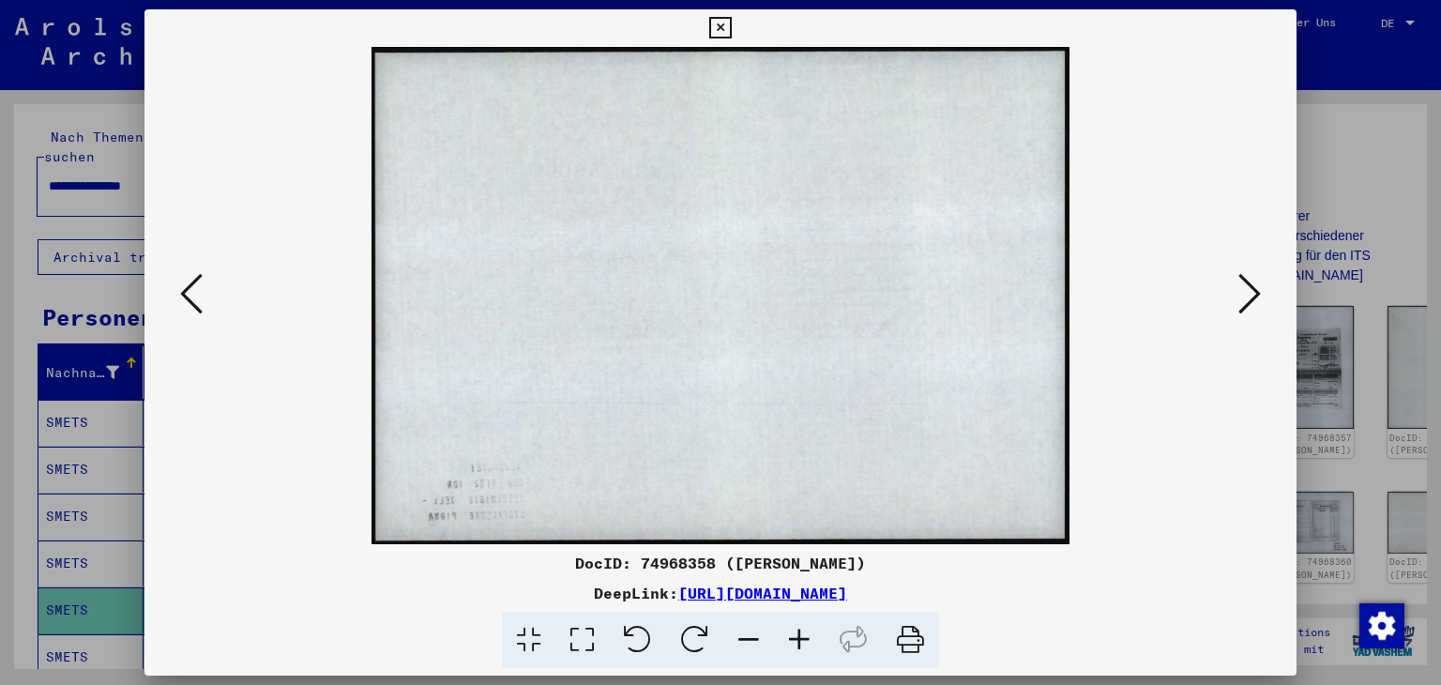
click at [184, 292] on icon at bounding box center [191, 293] width 23 height 45
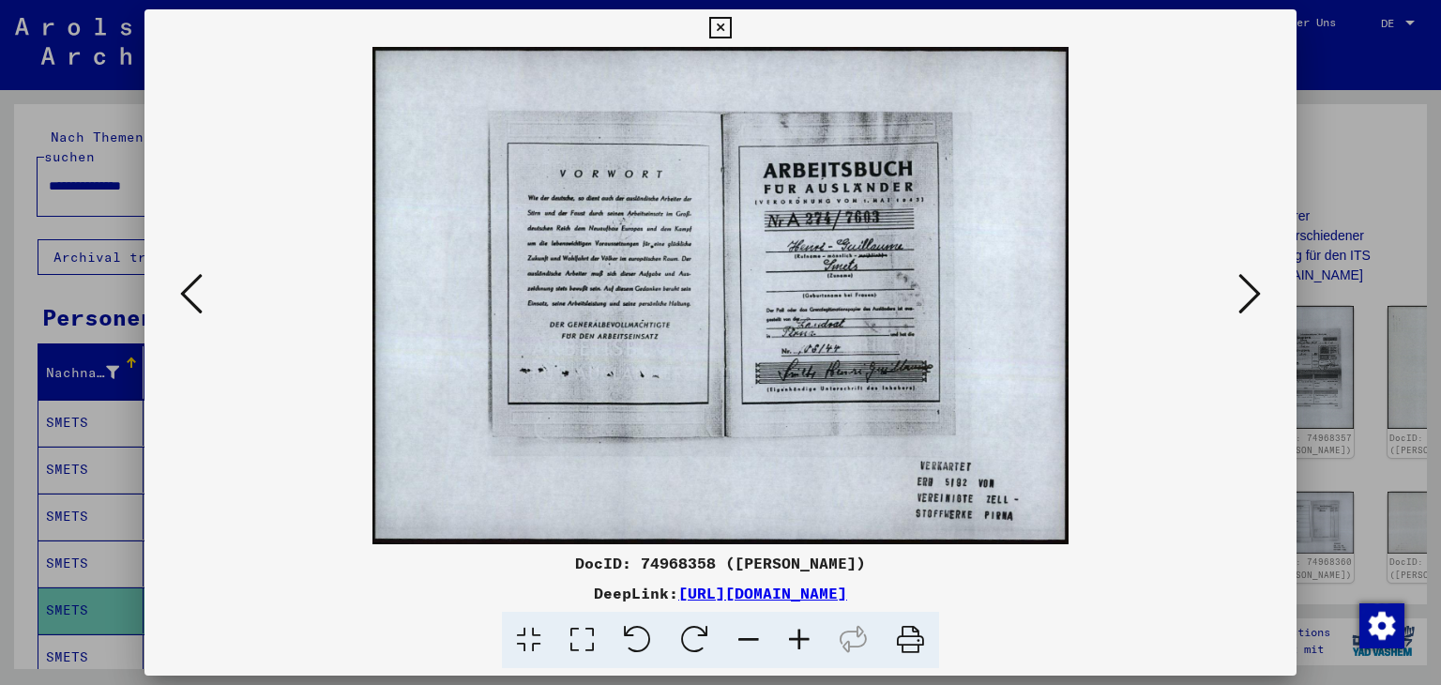
click at [902, 637] on icon at bounding box center [910, 640] width 57 height 57
click at [1254, 289] on icon at bounding box center [1250, 293] width 23 height 45
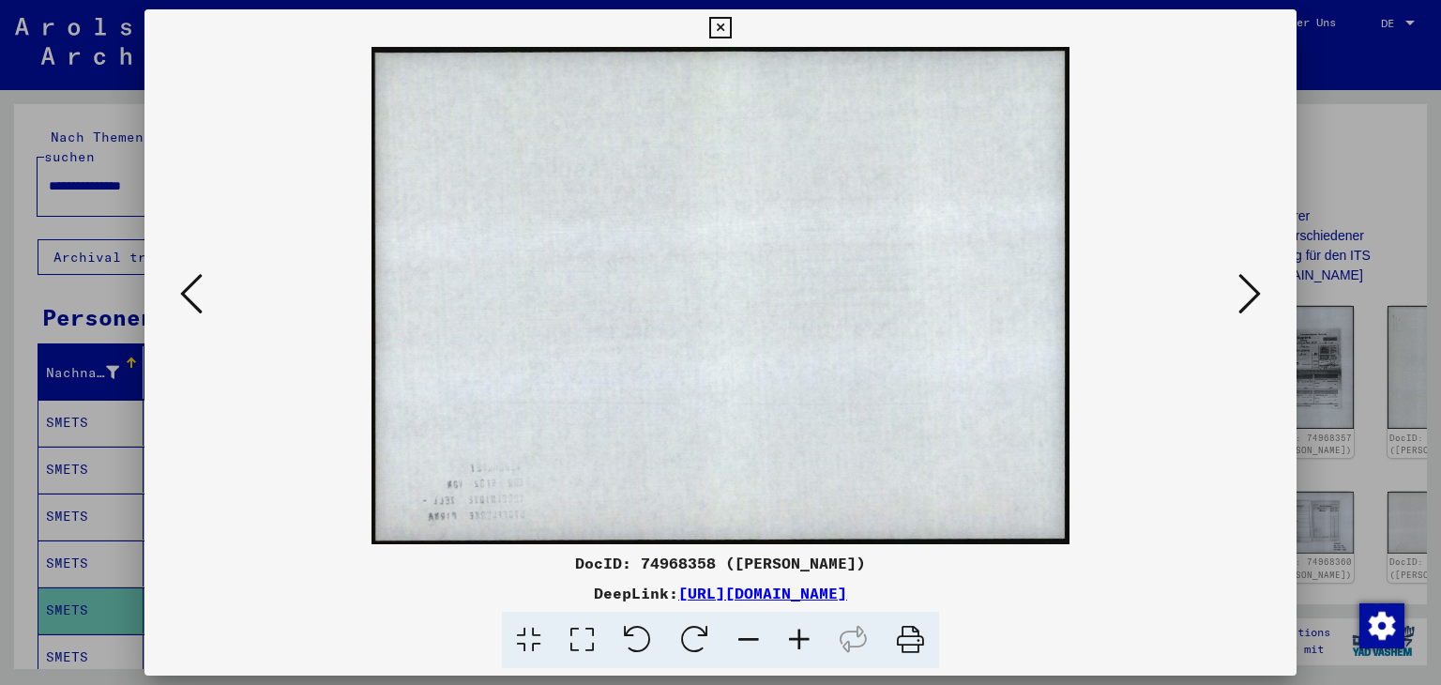
click at [1254, 289] on icon at bounding box center [1250, 293] width 23 height 45
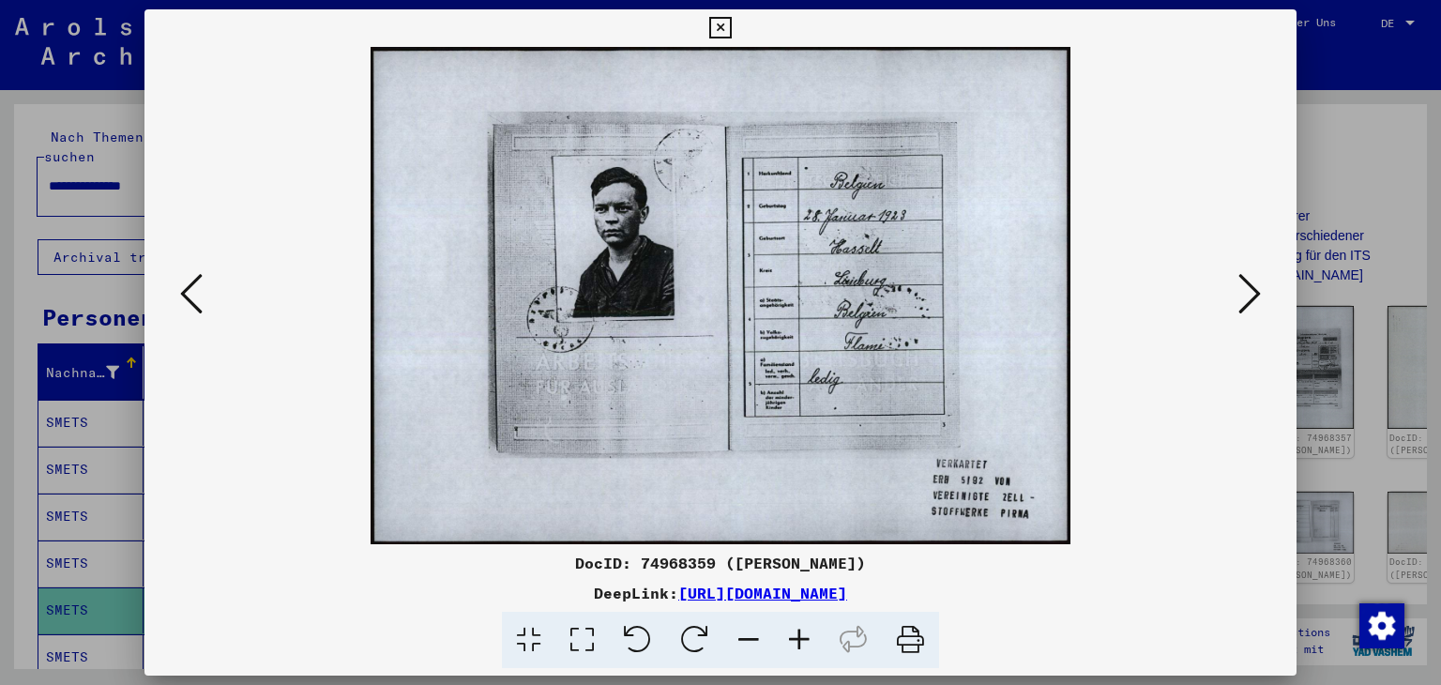
click at [1254, 289] on icon at bounding box center [1250, 293] width 23 height 45
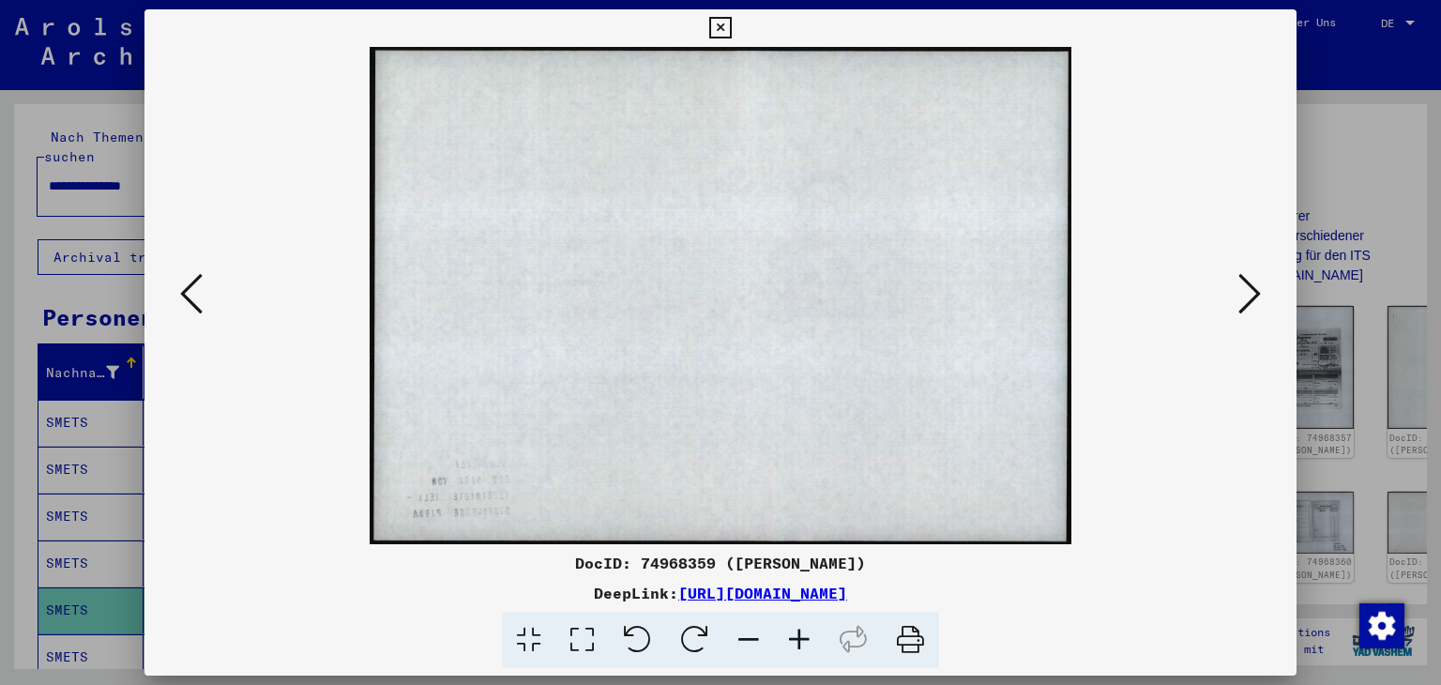
click at [1254, 289] on icon at bounding box center [1250, 293] width 23 height 45
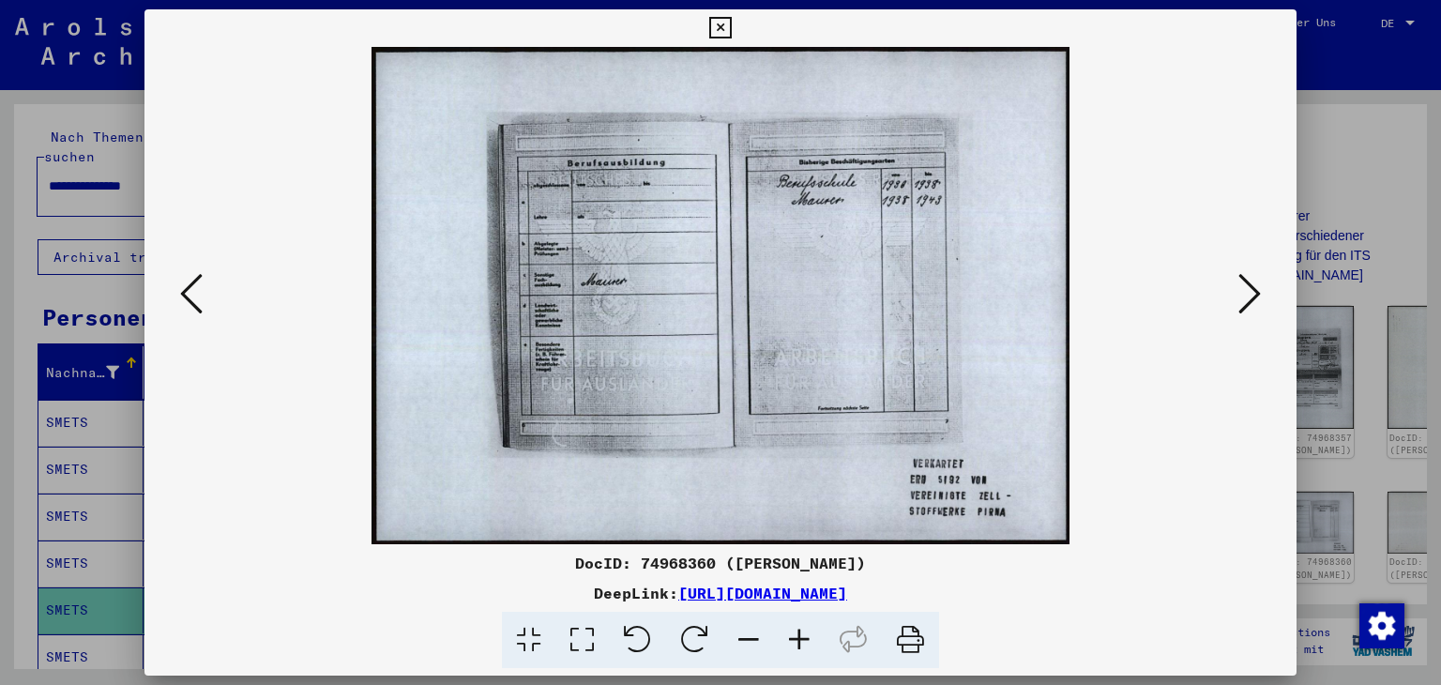
click at [911, 638] on icon at bounding box center [910, 640] width 57 height 57
click at [1257, 297] on icon at bounding box center [1250, 293] width 23 height 45
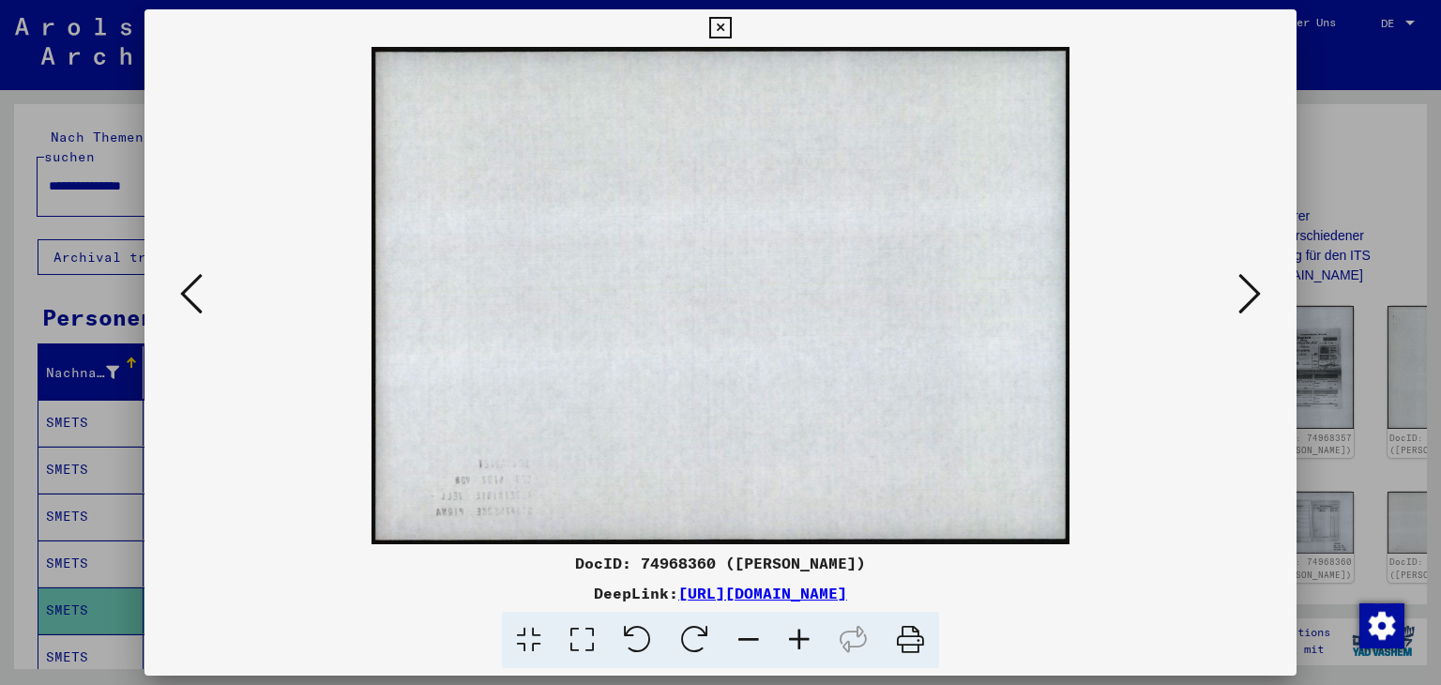
click at [1255, 297] on icon at bounding box center [1250, 293] width 23 height 45
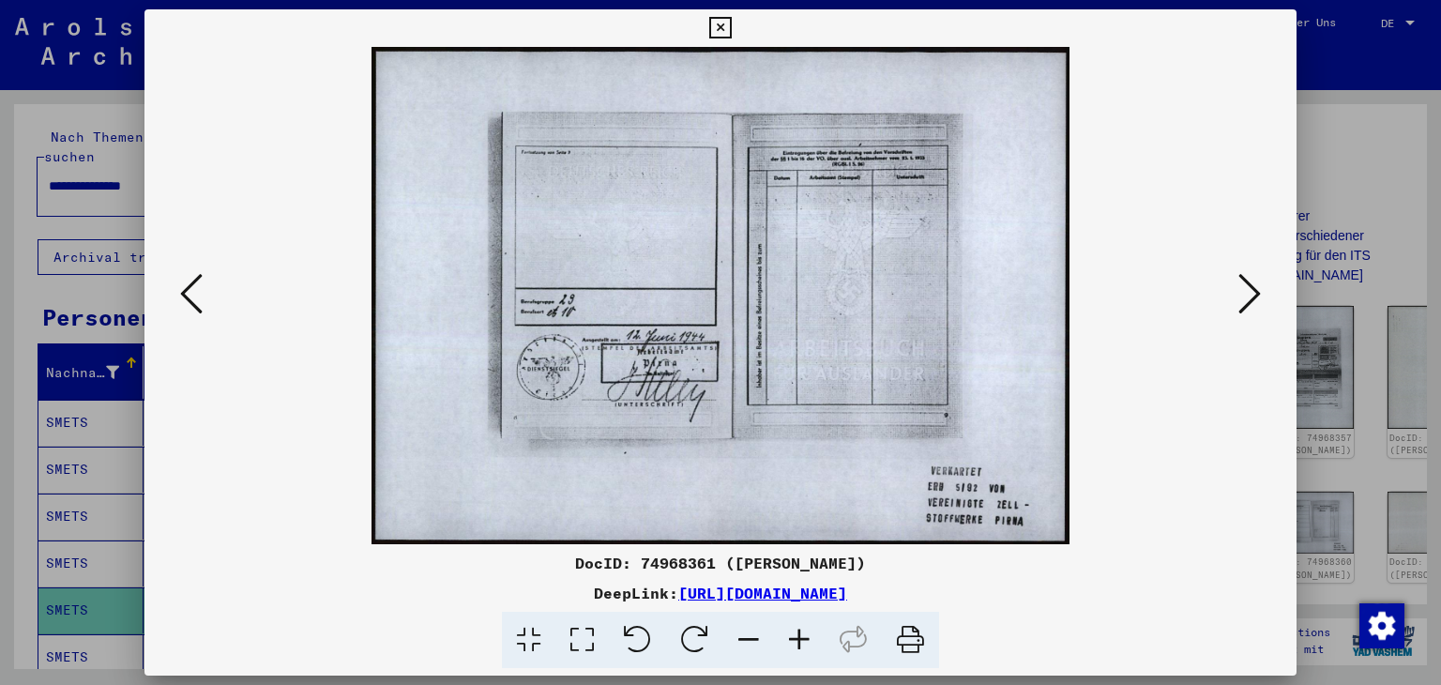
click at [908, 640] on icon at bounding box center [910, 640] width 57 height 57
click at [1256, 294] on icon at bounding box center [1250, 293] width 23 height 45
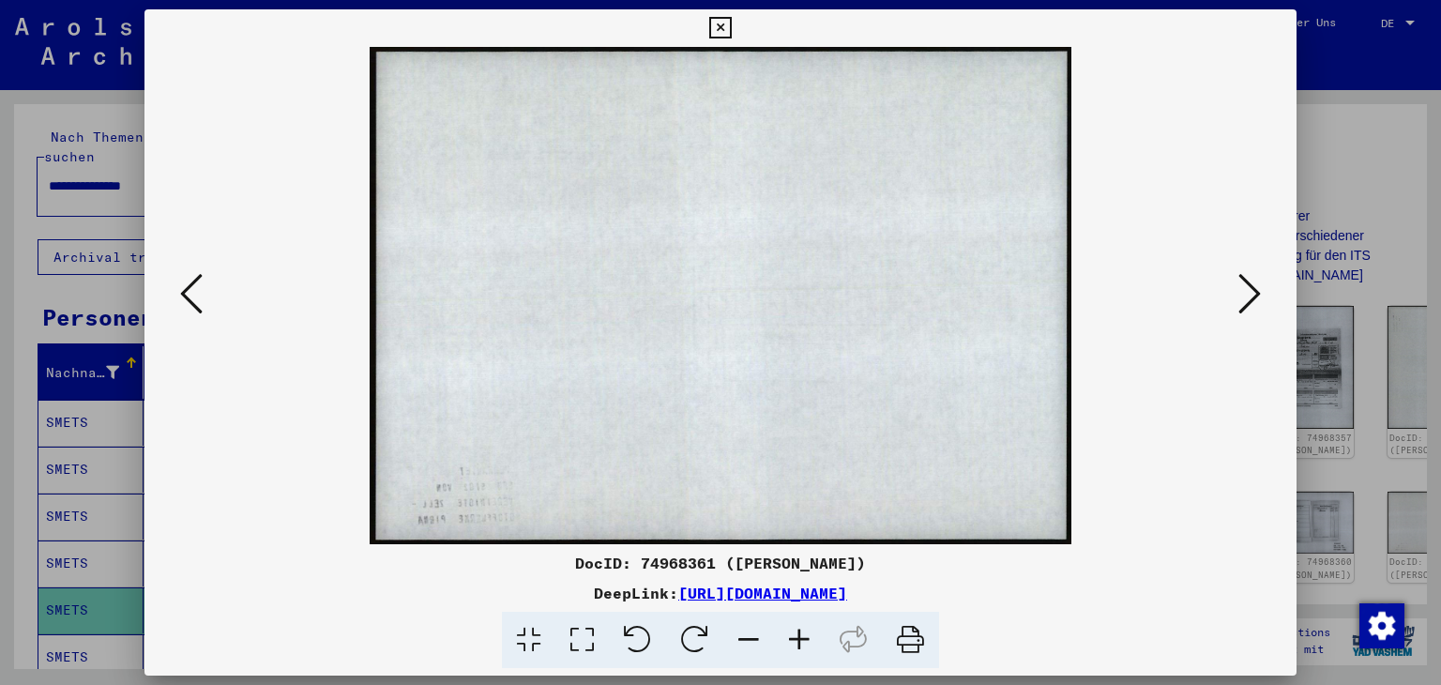
click at [1257, 294] on icon at bounding box center [1250, 293] width 23 height 45
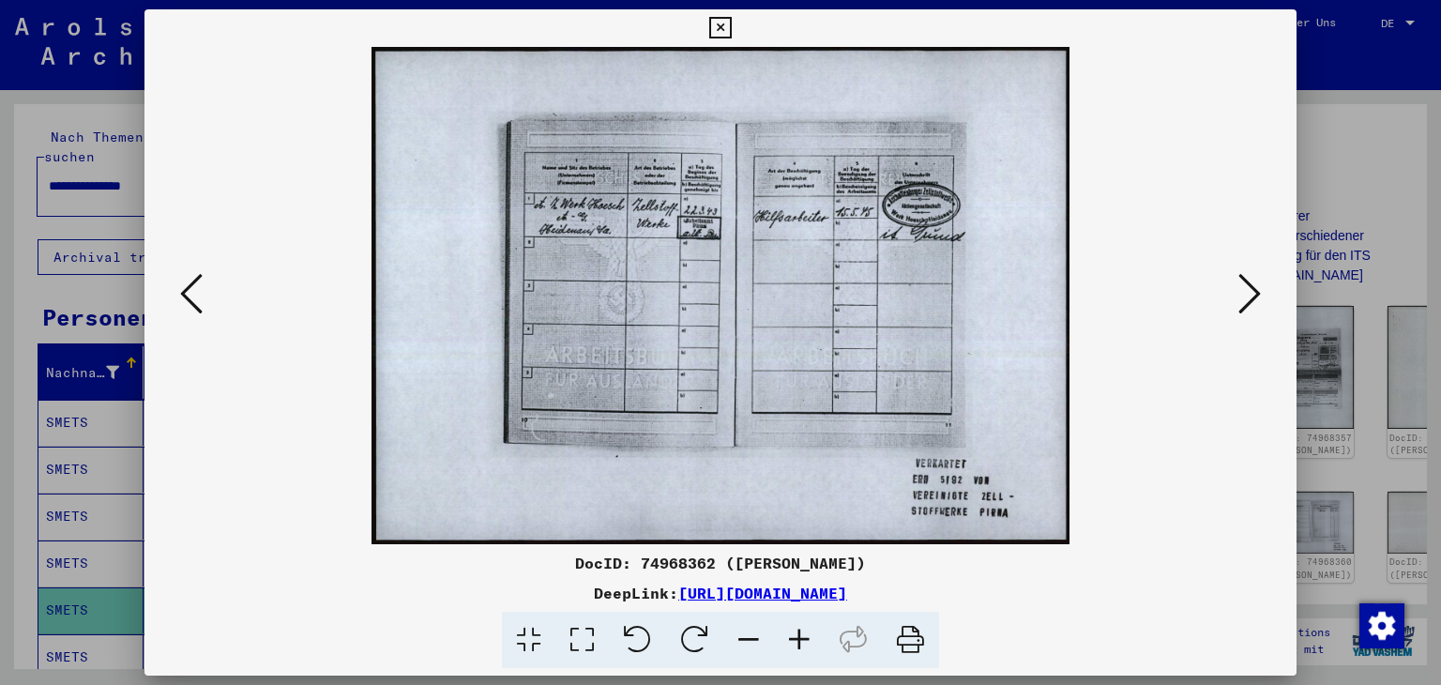
click at [912, 635] on icon at bounding box center [910, 640] width 57 height 57
click at [1256, 293] on icon at bounding box center [1250, 293] width 23 height 45
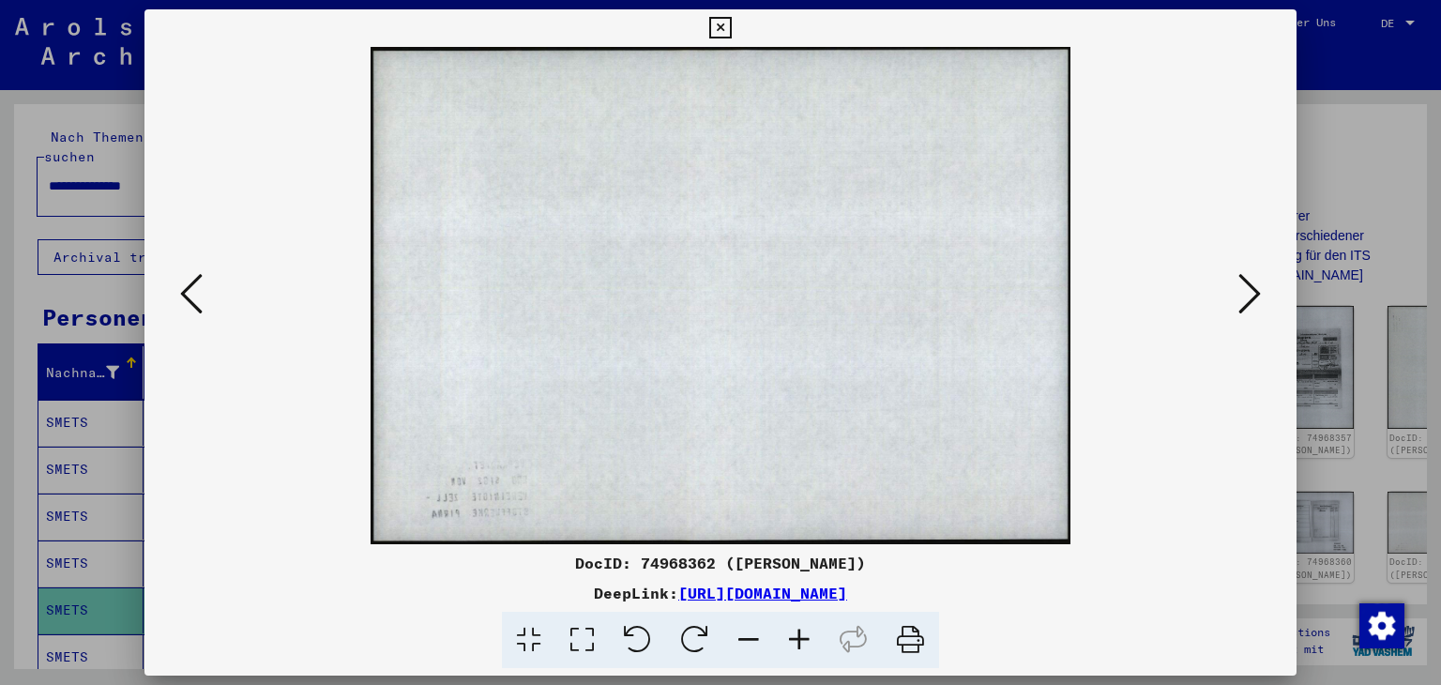
click at [1257, 289] on icon at bounding box center [1250, 293] width 23 height 45
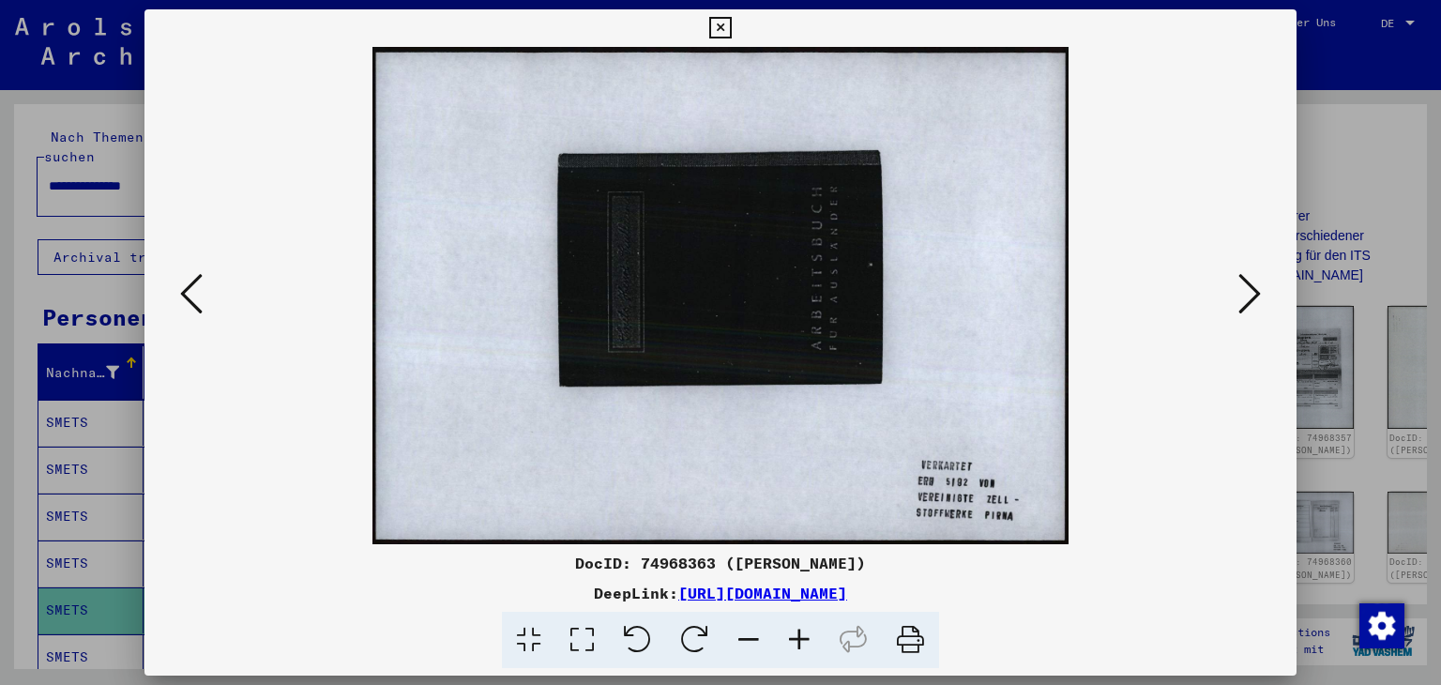
click at [911, 640] on icon at bounding box center [910, 640] width 57 height 57
click at [1254, 294] on icon at bounding box center [1250, 293] width 23 height 45
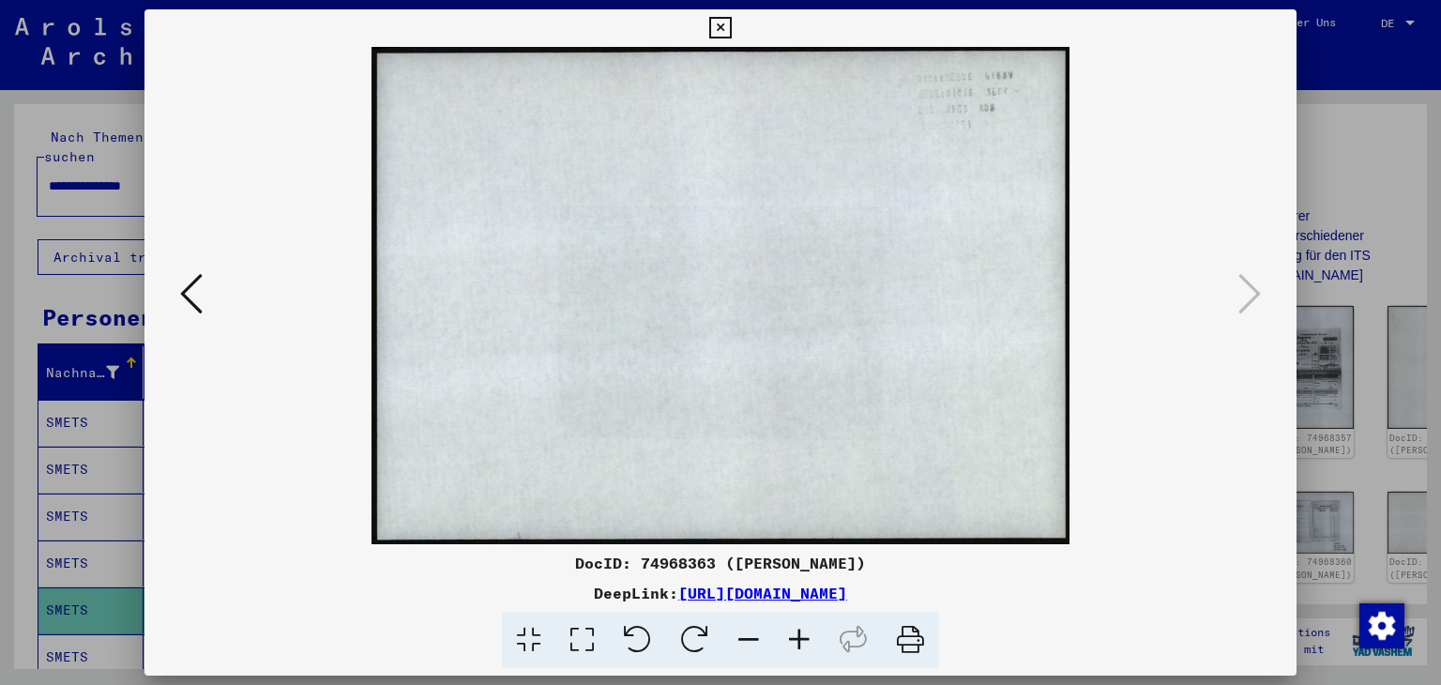
click at [186, 294] on icon at bounding box center [191, 293] width 23 height 45
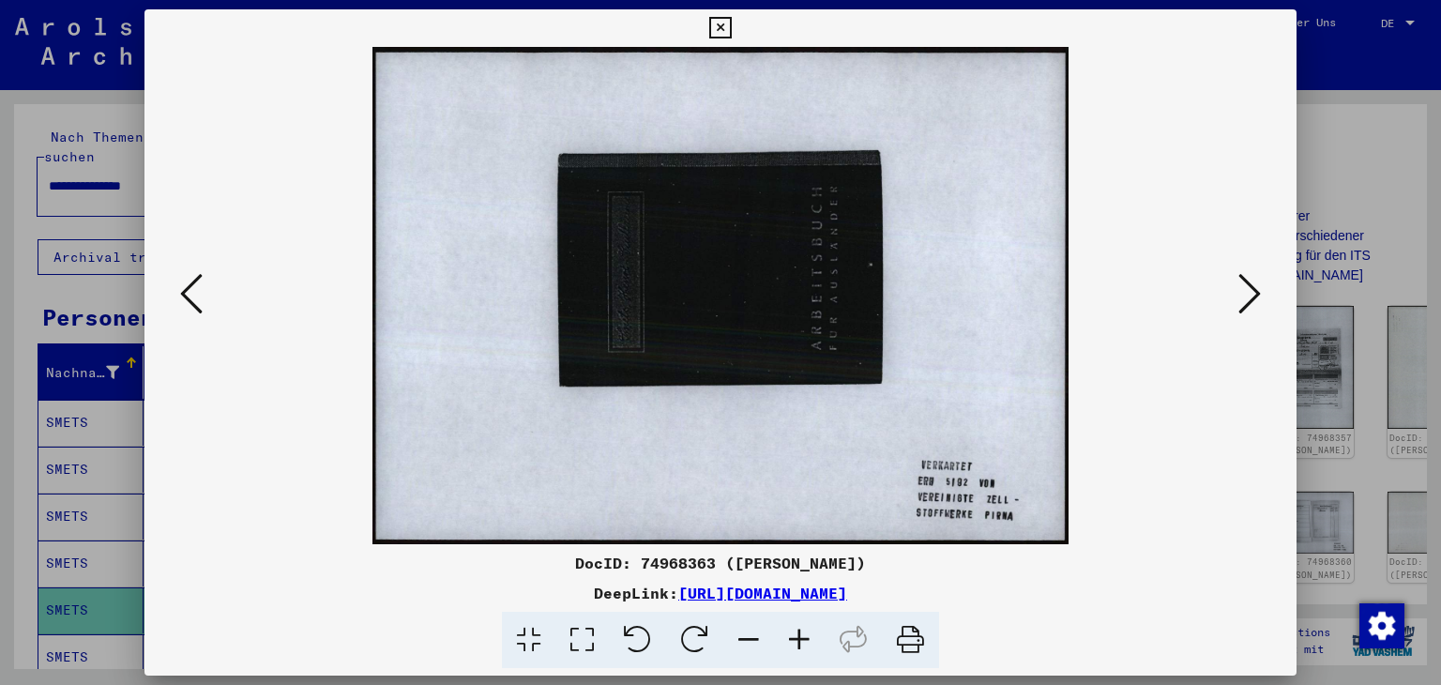
click at [185, 291] on icon at bounding box center [191, 293] width 23 height 45
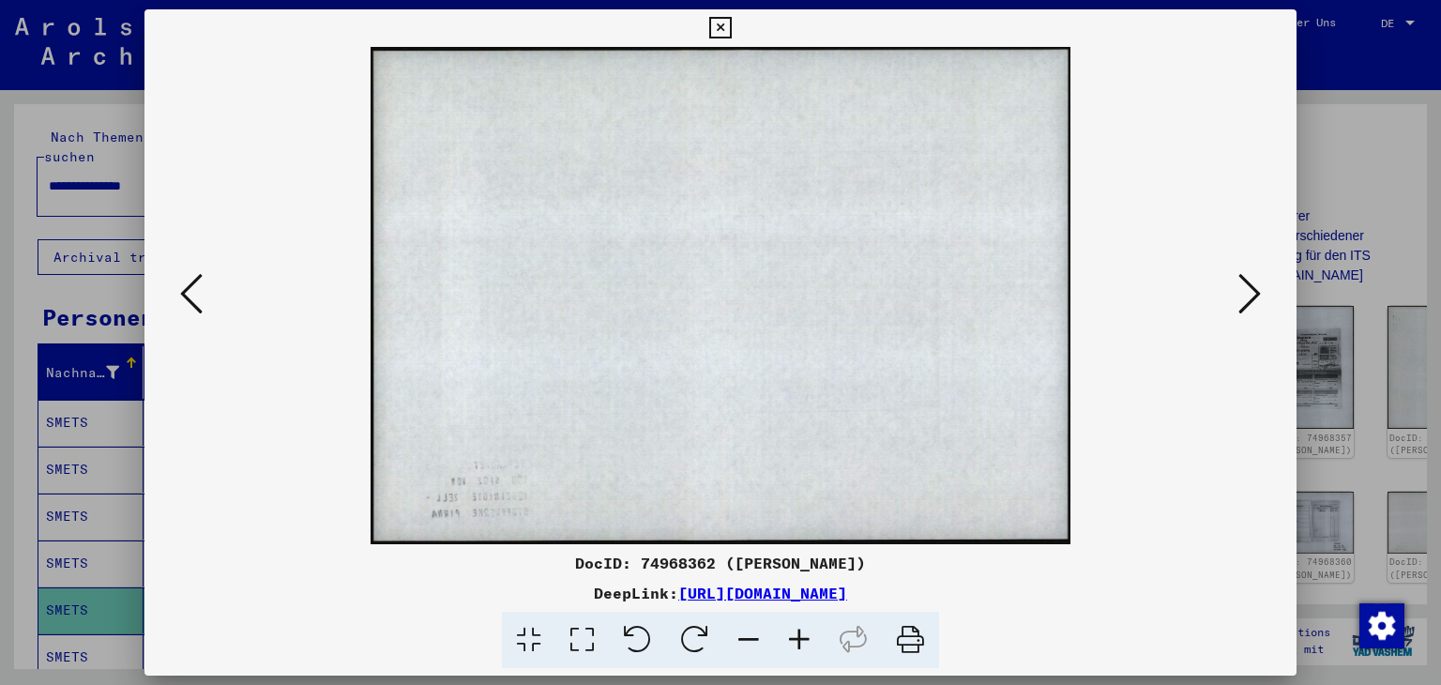
click at [1259, 297] on icon at bounding box center [1250, 293] width 23 height 45
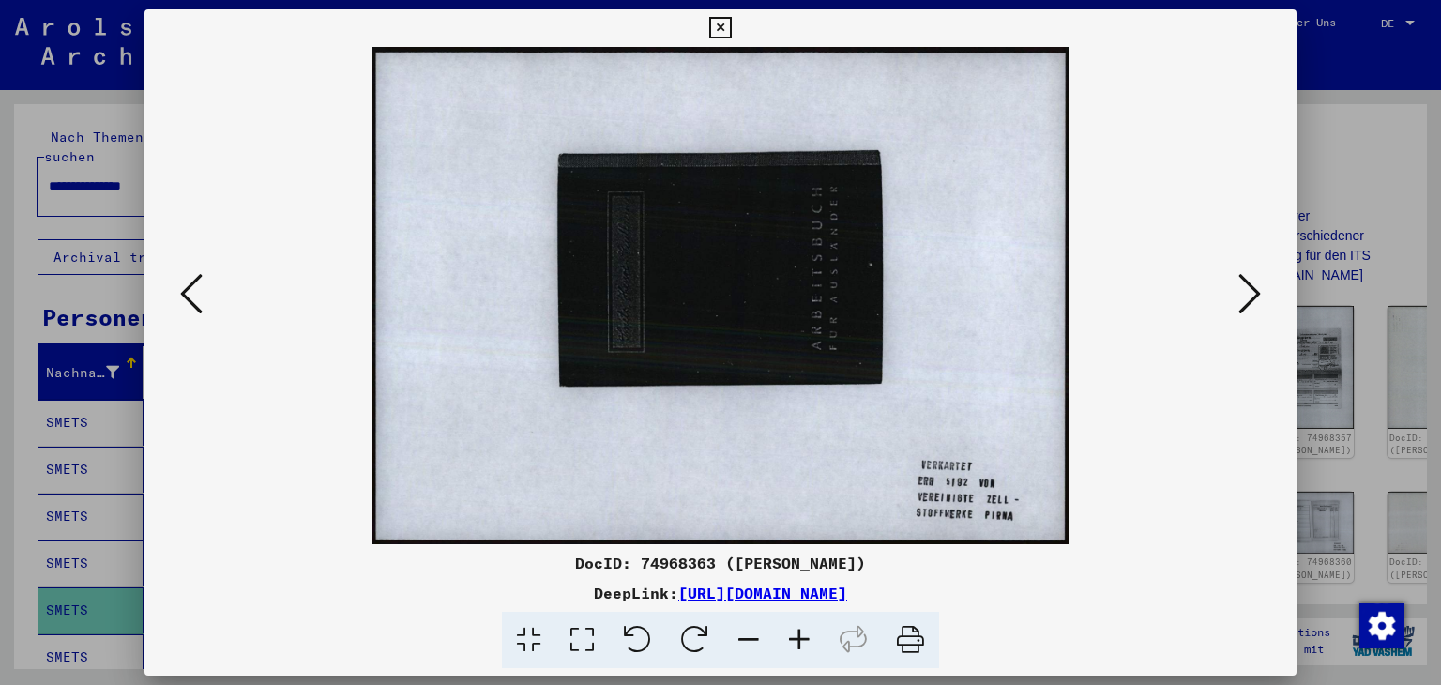
click at [1261, 294] on icon at bounding box center [1250, 293] width 23 height 45
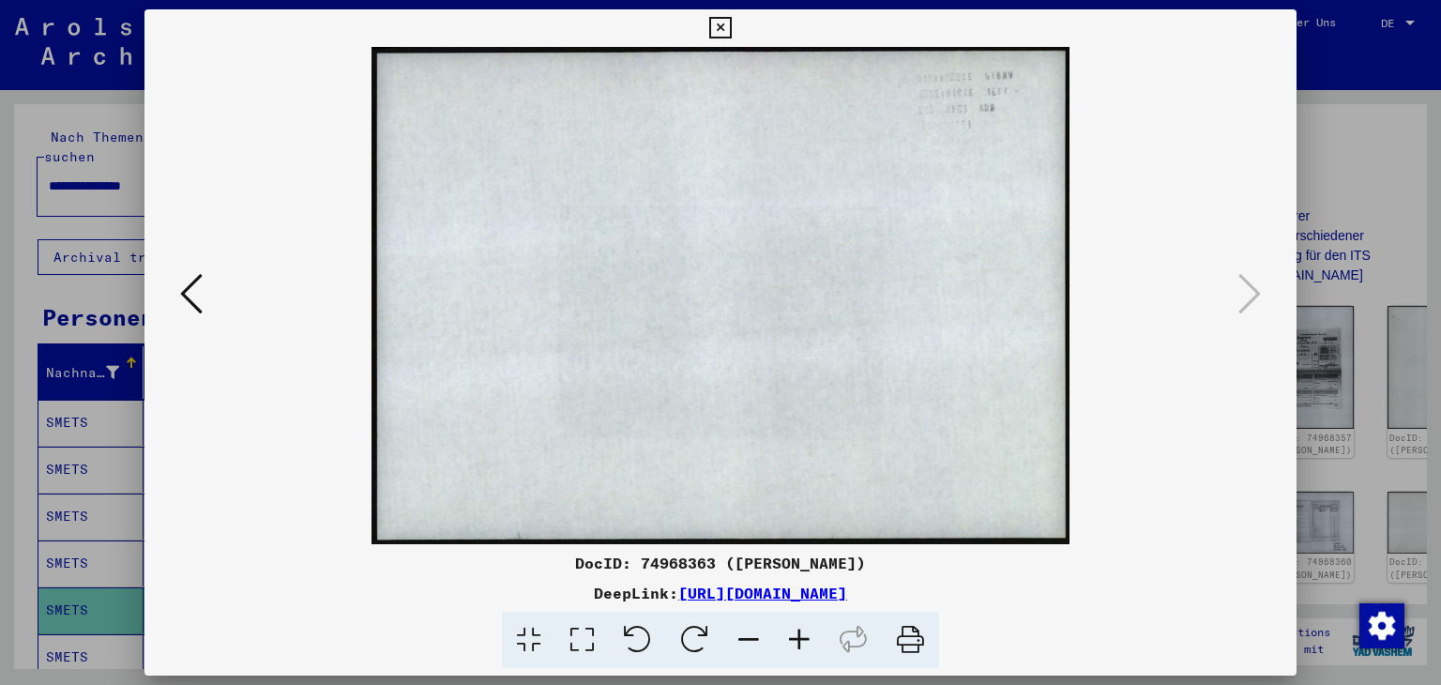
click at [180, 294] on icon at bounding box center [191, 293] width 23 height 45
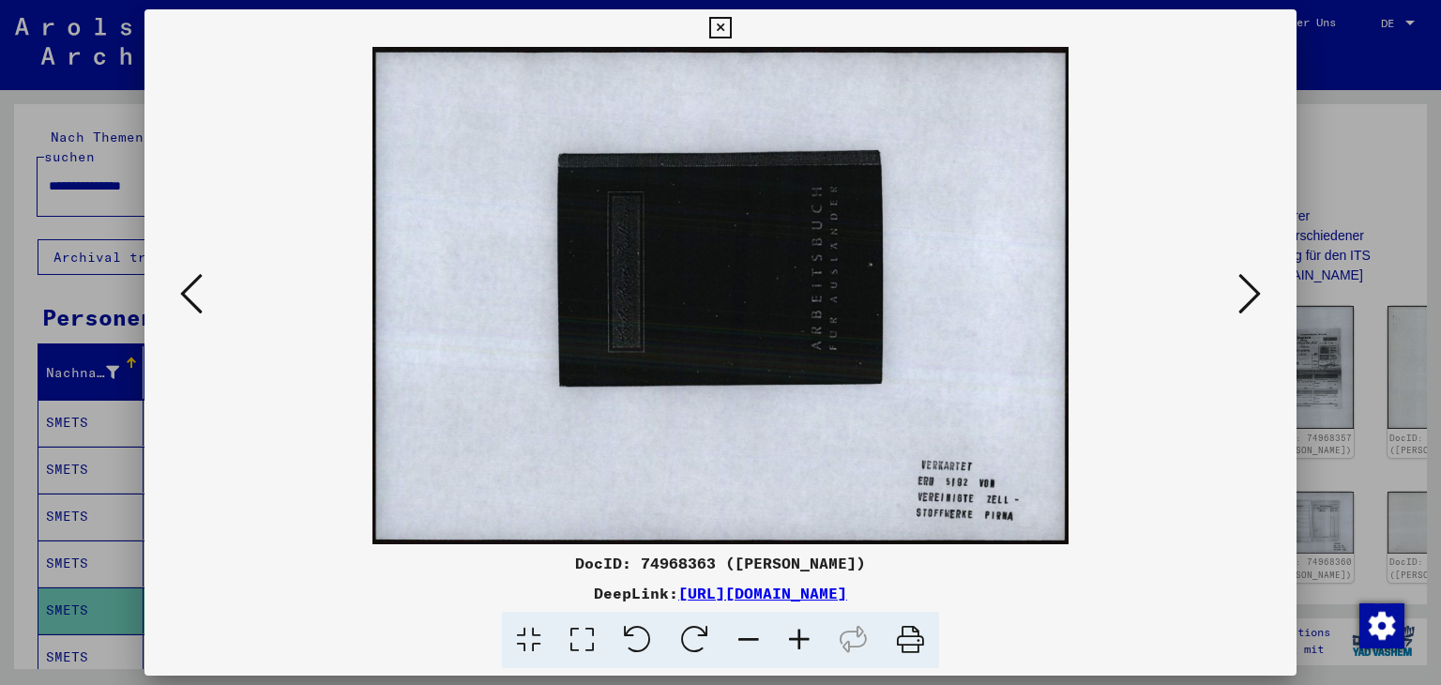
click at [180, 294] on icon at bounding box center [191, 293] width 23 height 45
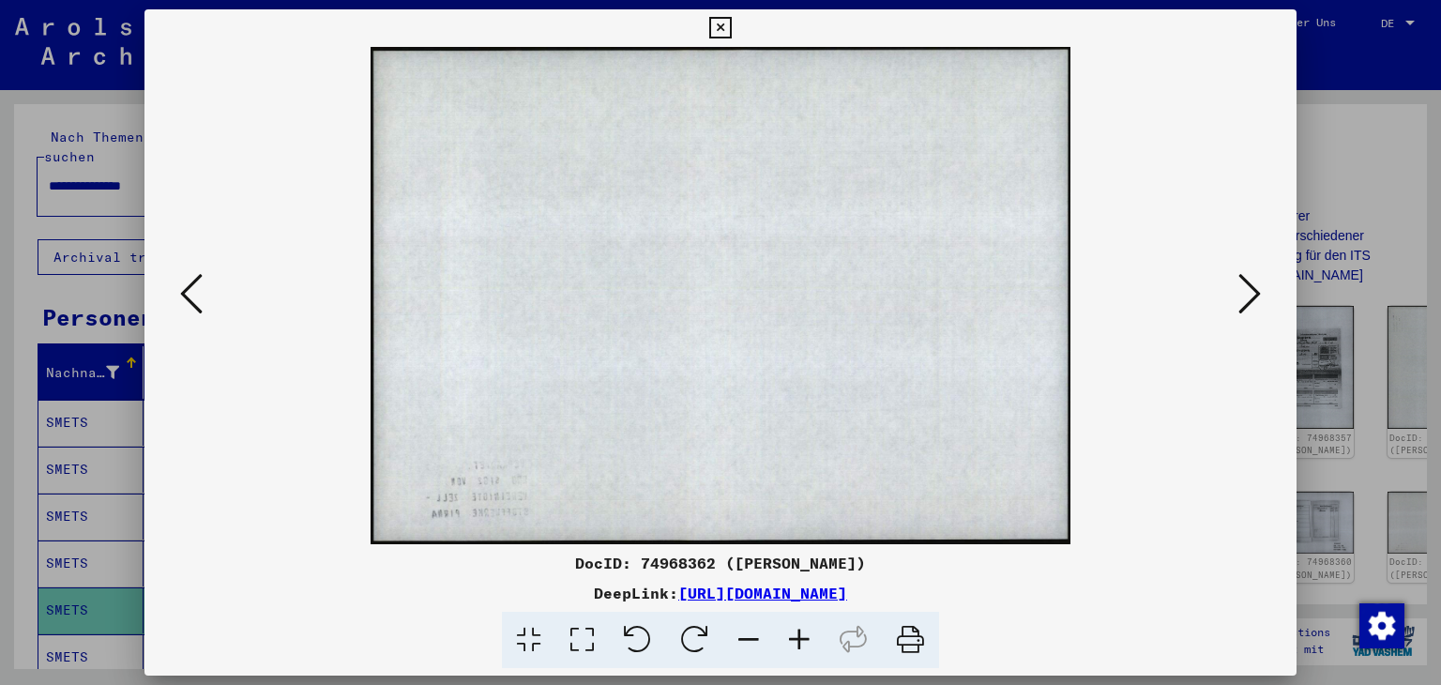
click at [180, 293] on icon at bounding box center [191, 293] width 23 height 45
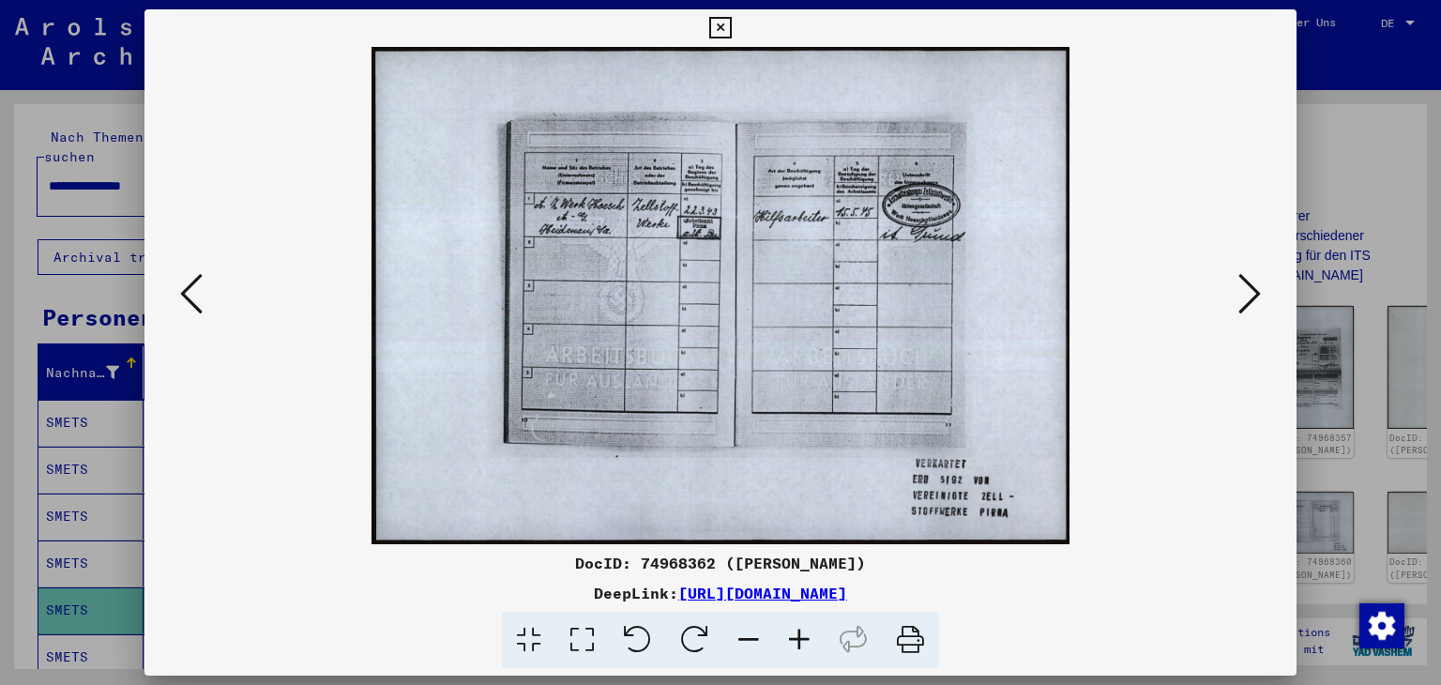
click at [180, 293] on icon at bounding box center [191, 293] width 23 height 45
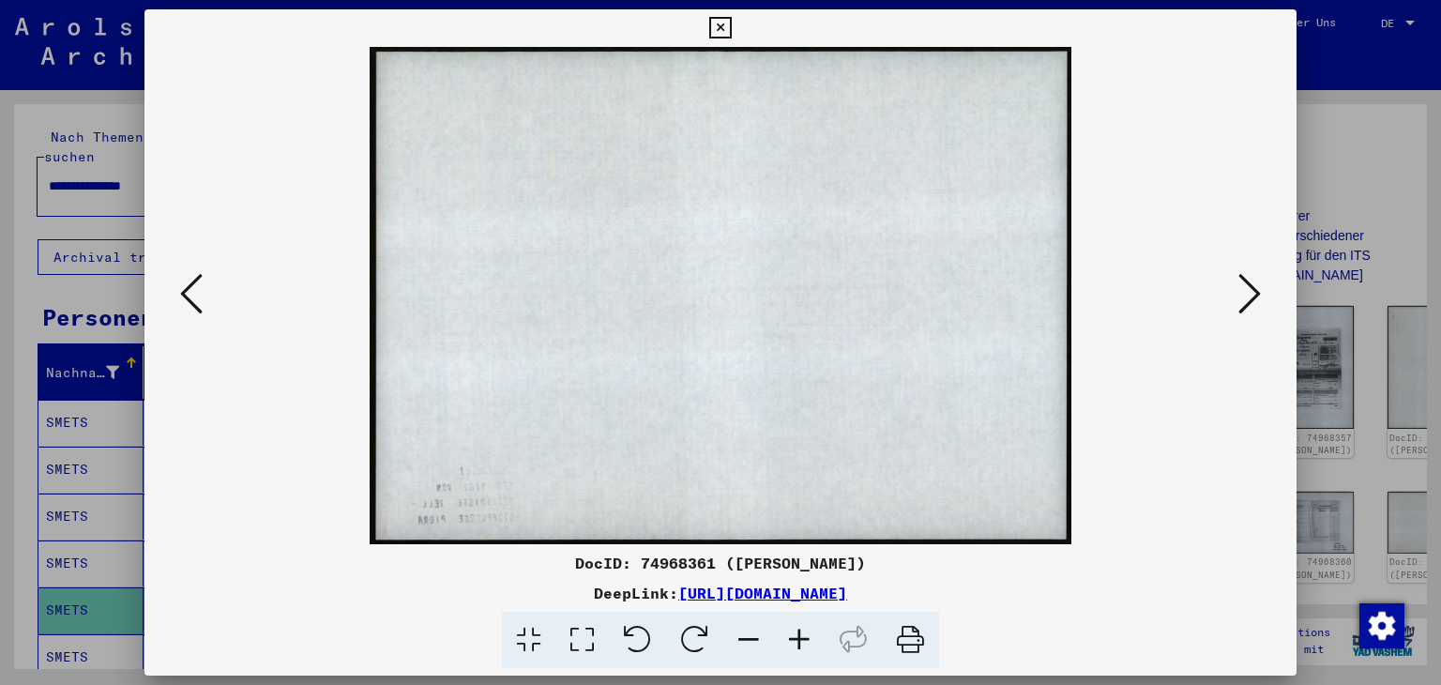
click at [180, 293] on icon at bounding box center [191, 293] width 23 height 45
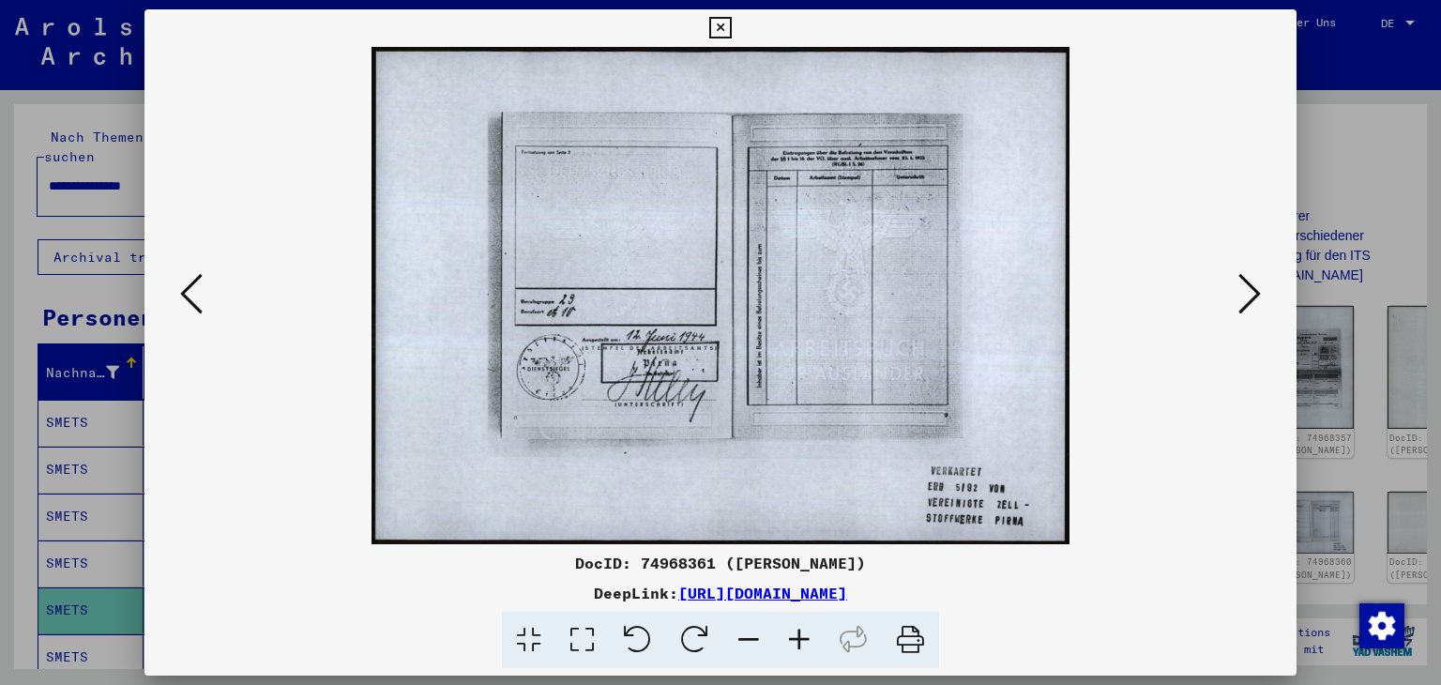
click at [180, 293] on icon at bounding box center [191, 293] width 23 height 45
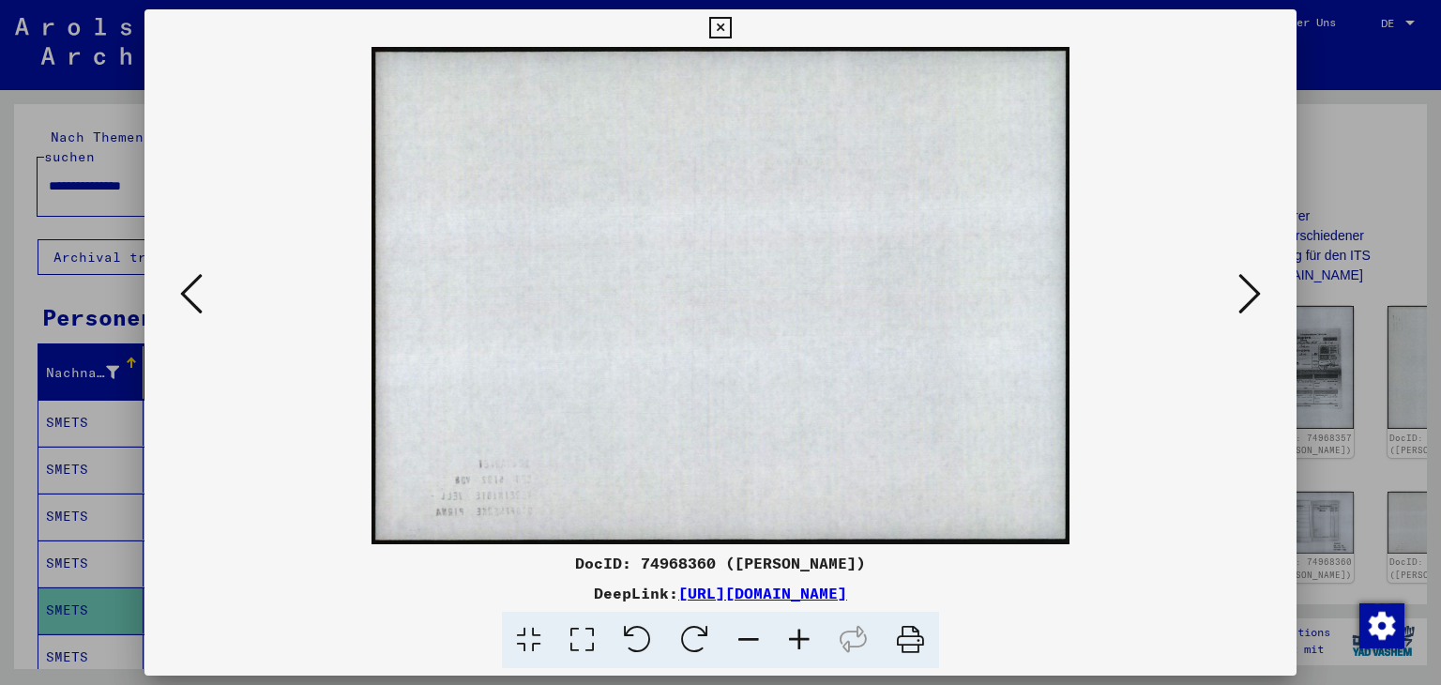
click at [180, 293] on icon at bounding box center [191, 293] width 23 height 45
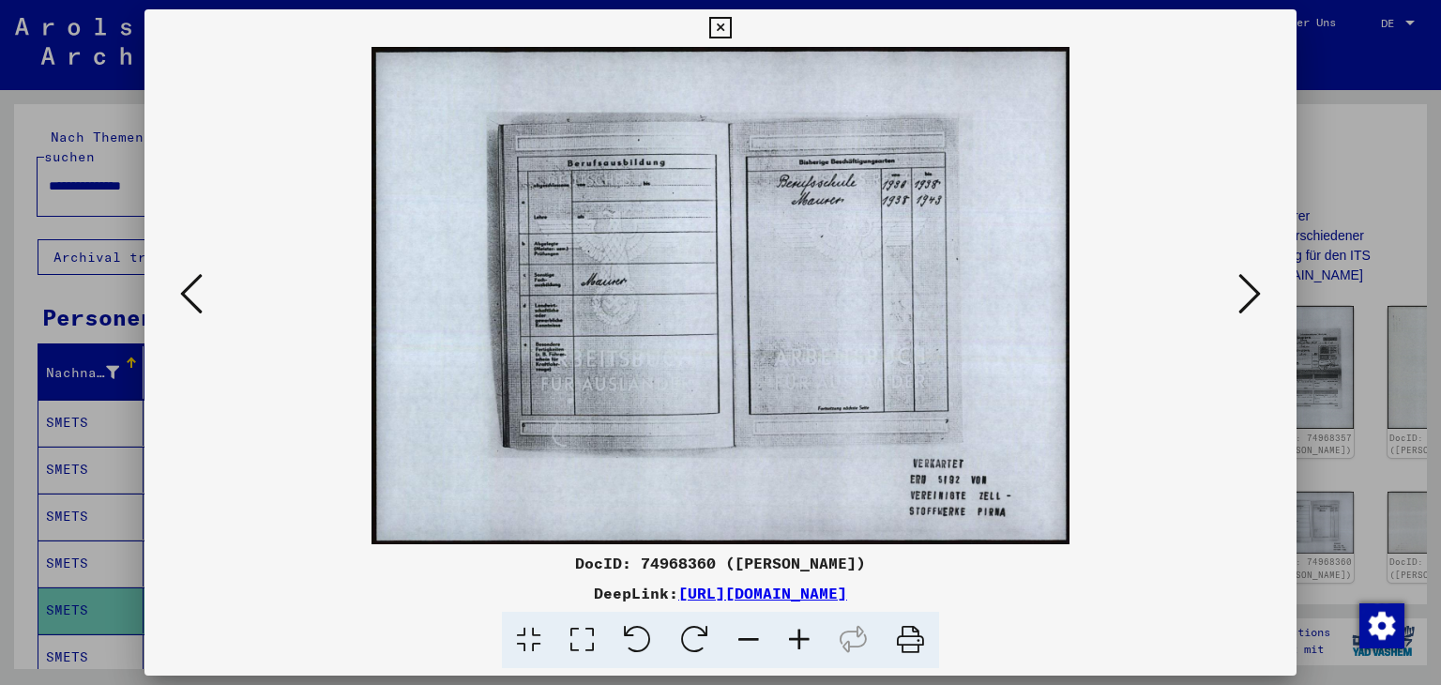
click at [180, 293] on icon at bounding box center [191, 293] width 23 height 45
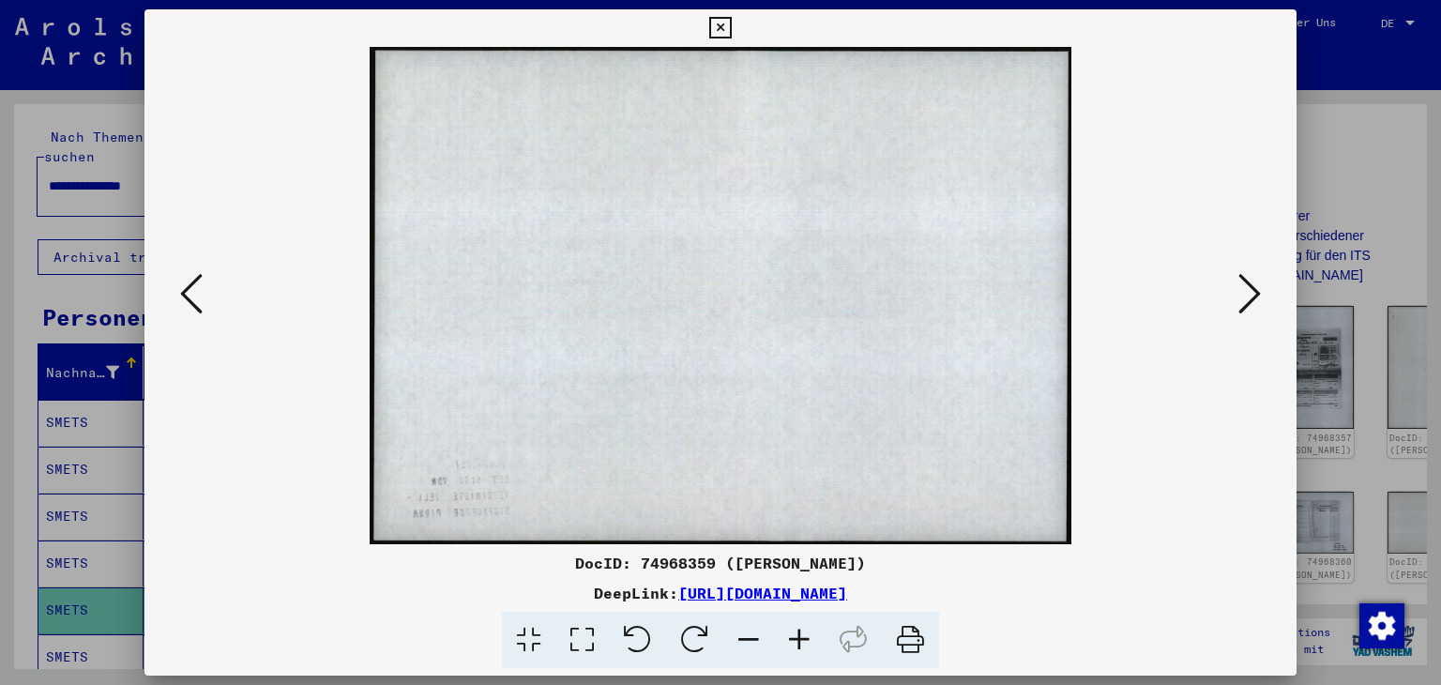
click at [180, 293] on icon at bounding box center [191, 293] width 23 height 45
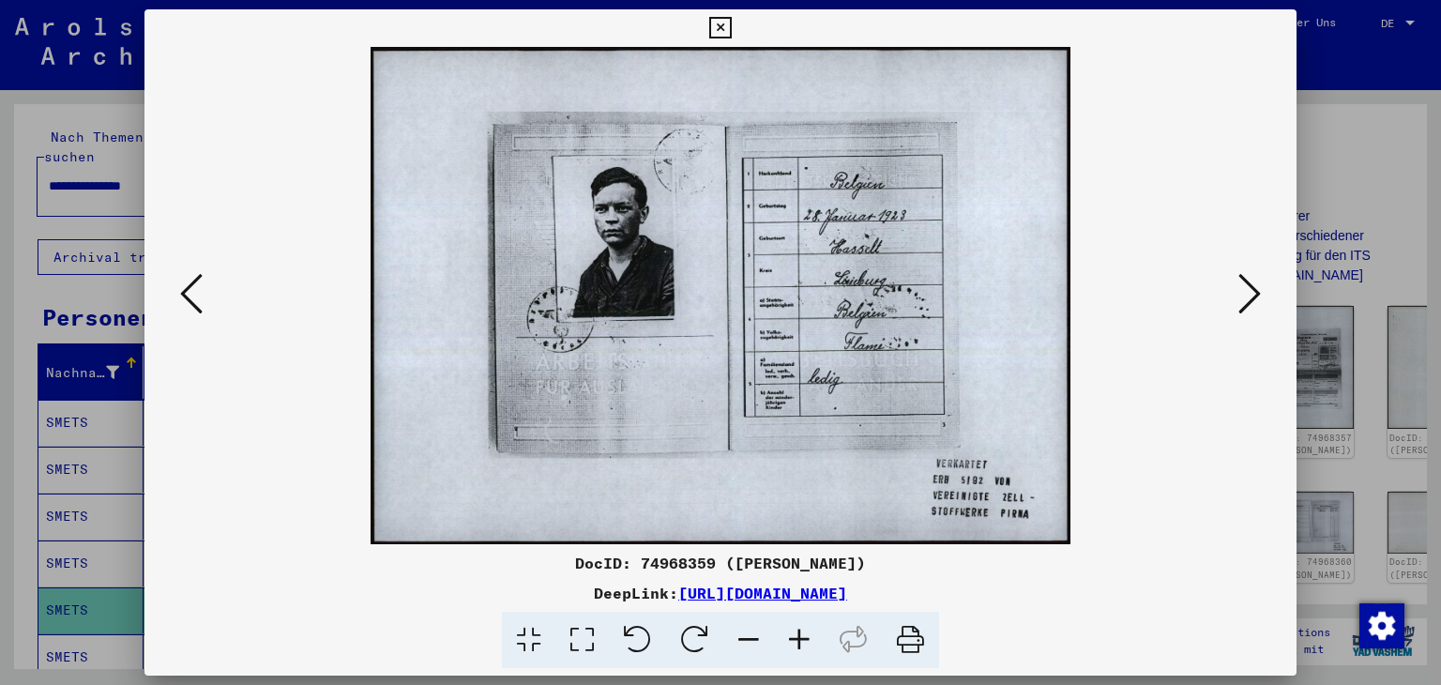
click at [180, 293] on icon at bounding box center [191, 293] width 23 height 45
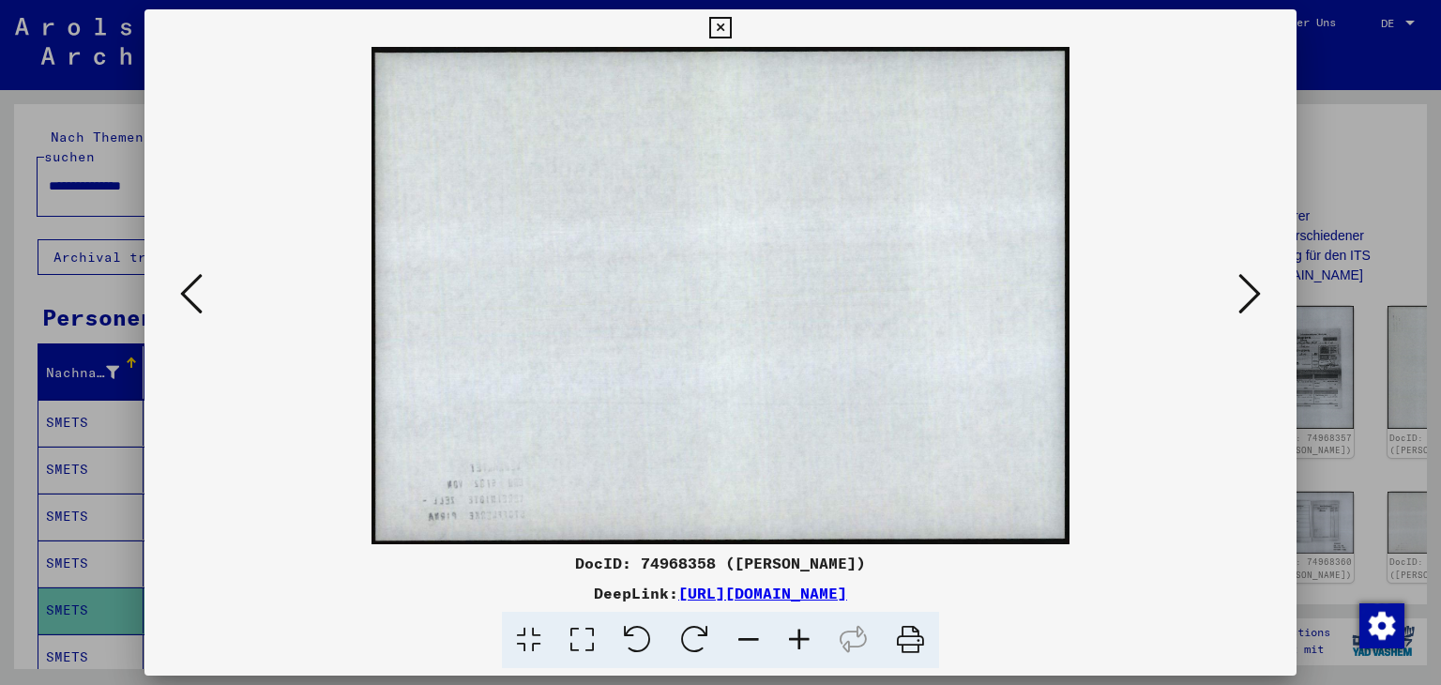
click at [180, 293] on icon at bounding box center [191, 293] width 23 height 45
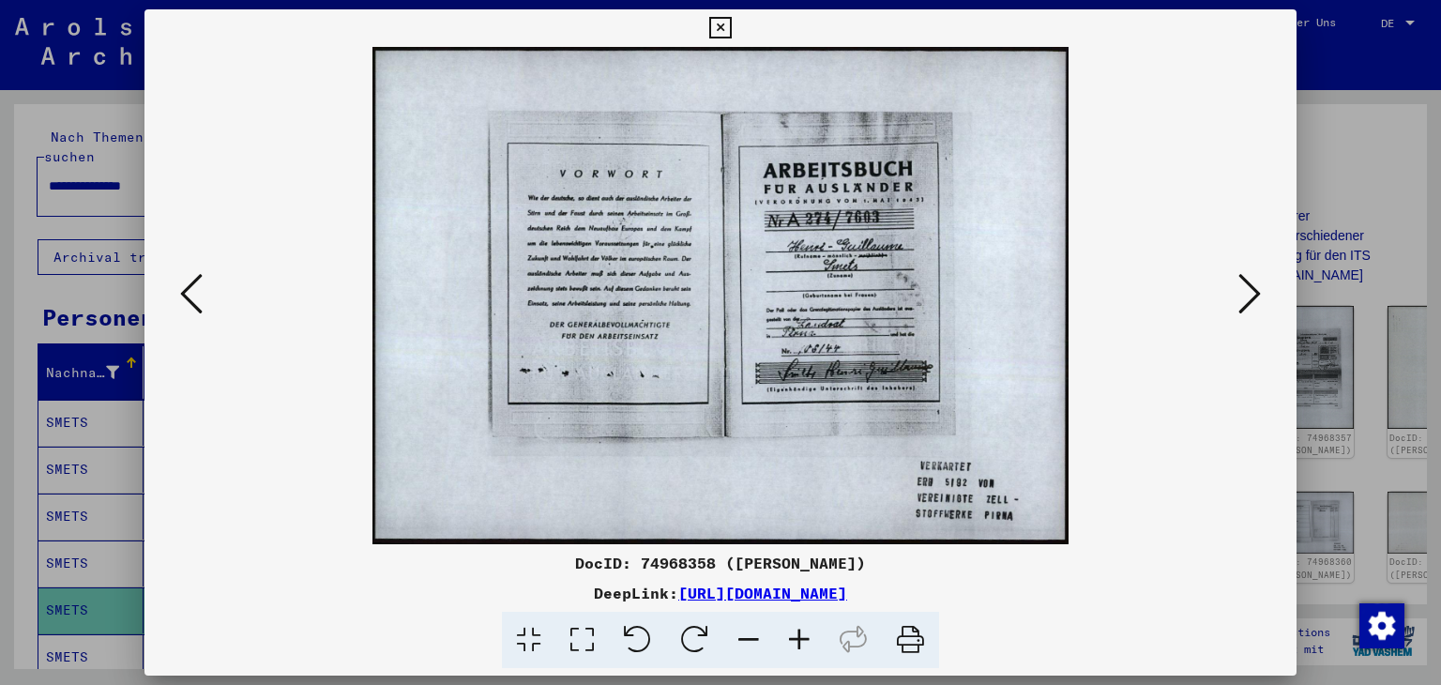
click at [180, 293] on icon at bounding box center [191, 293] width 23 height 45
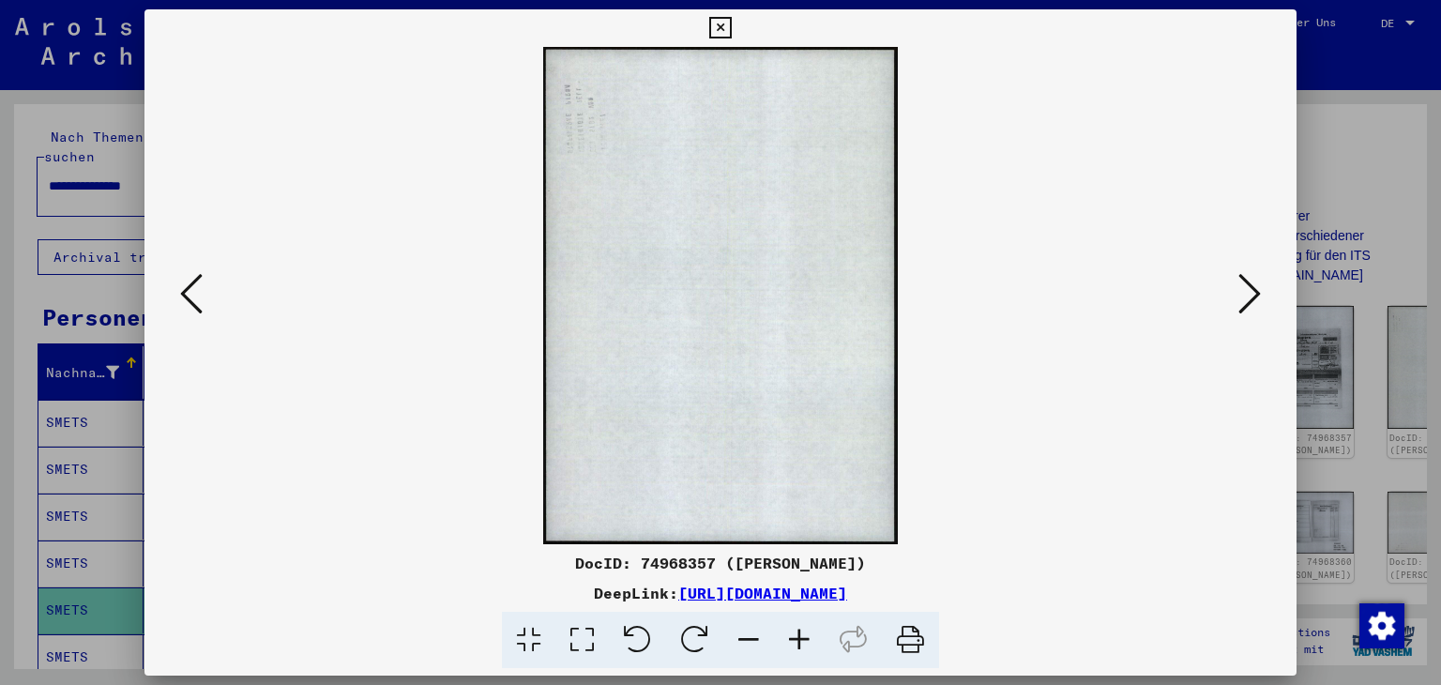
click at [180, 293] on icon at bounding box center [191, 293] width 23 height 45
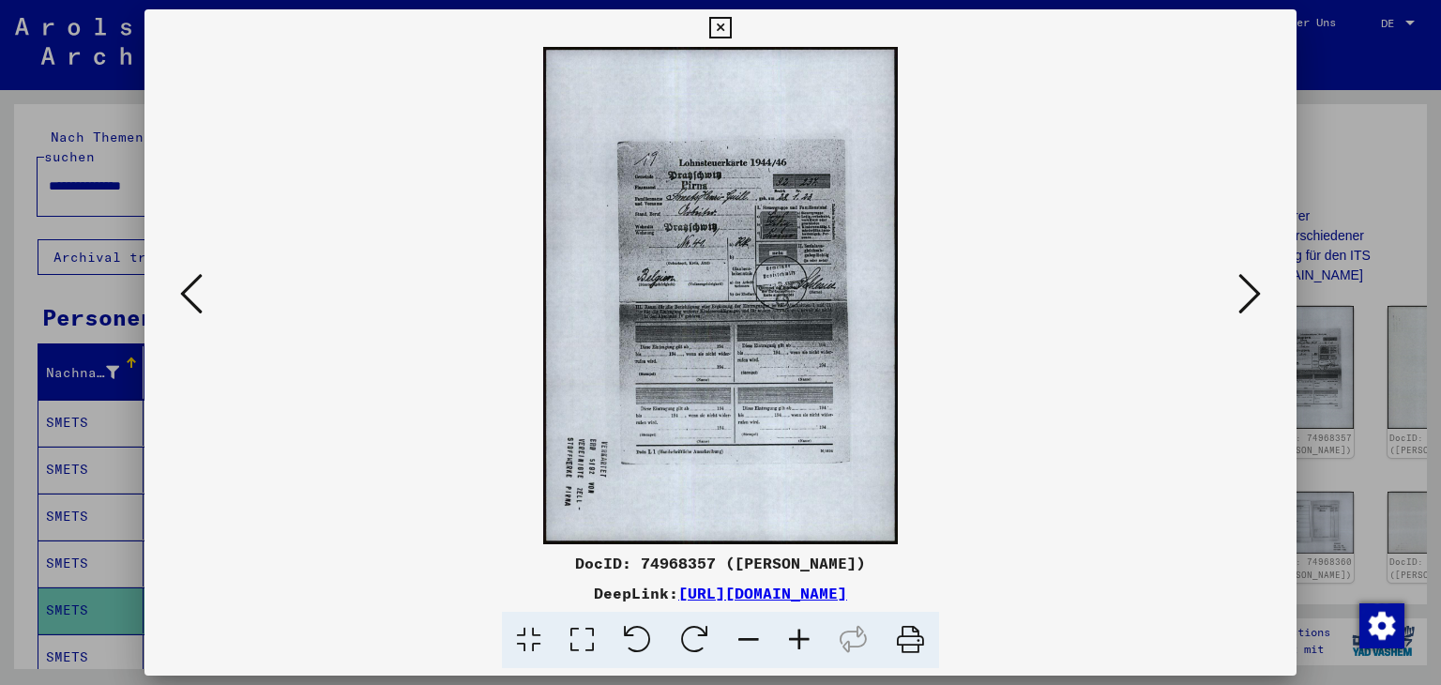
click at [180, 293] on icon at bounding box center [191, 293] width 23 height 45
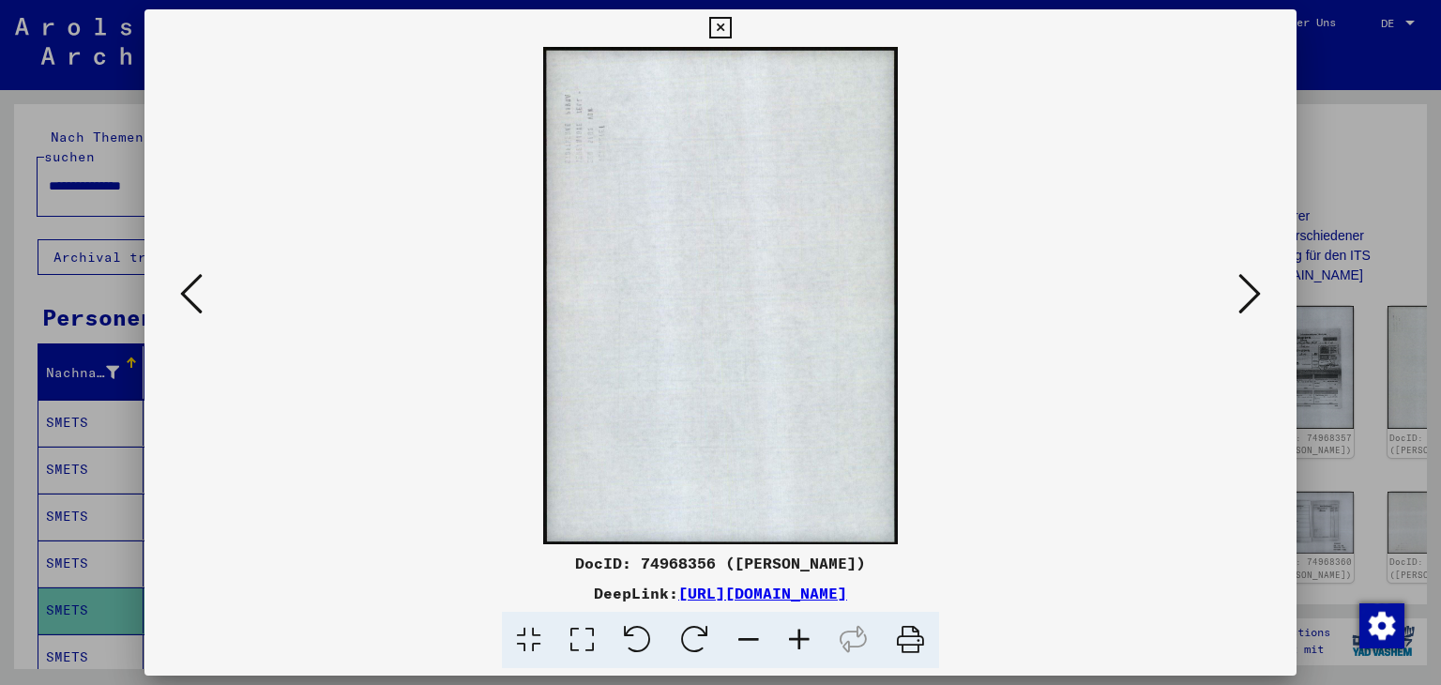
drag, startPoint x: 1263, startPoint y: 294, endPoint x: 1261, endPoint y: 319, distance: 25.4
click at [1263, 295] on button at bounding box center [1250, 294] width 34 height 53
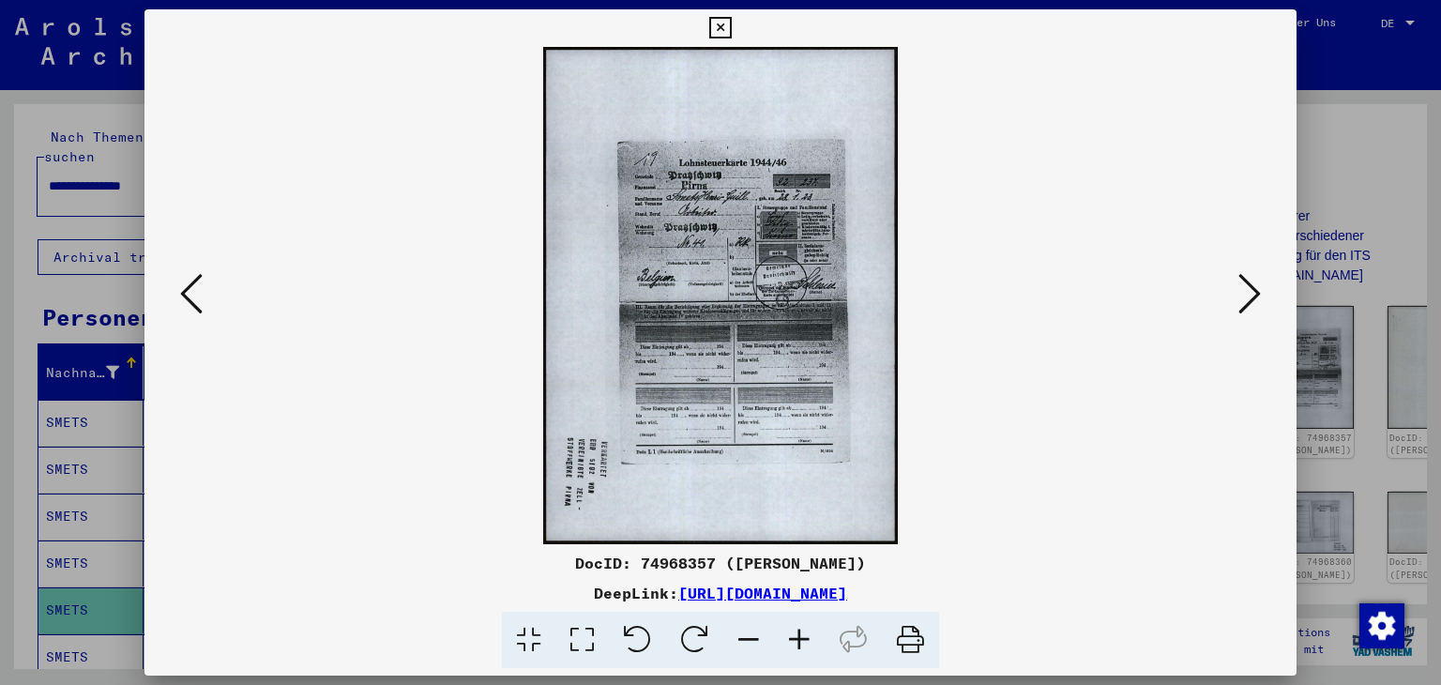
click at [189, 292] on icon at bounding box center [191, 293] width 23 height 45
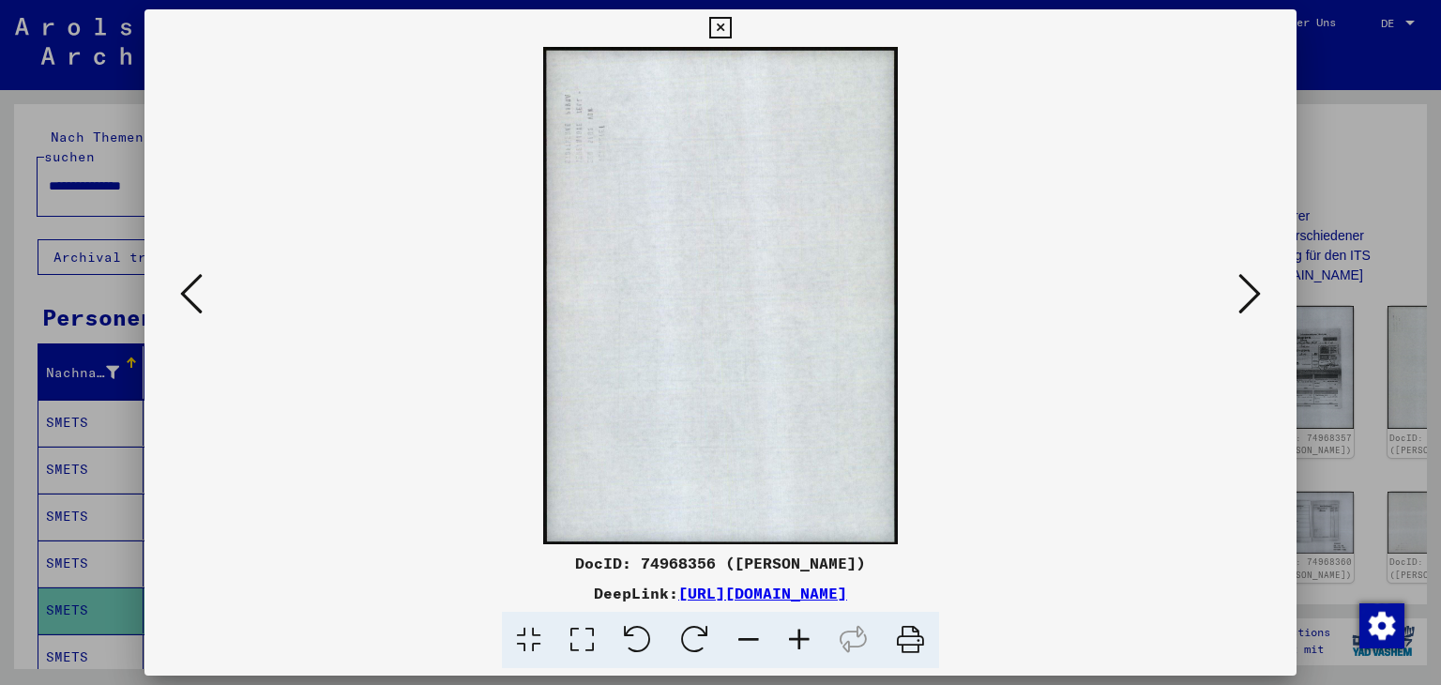
click at [188, 293] on icon at bounding box center [191, 293] width 23 height 45
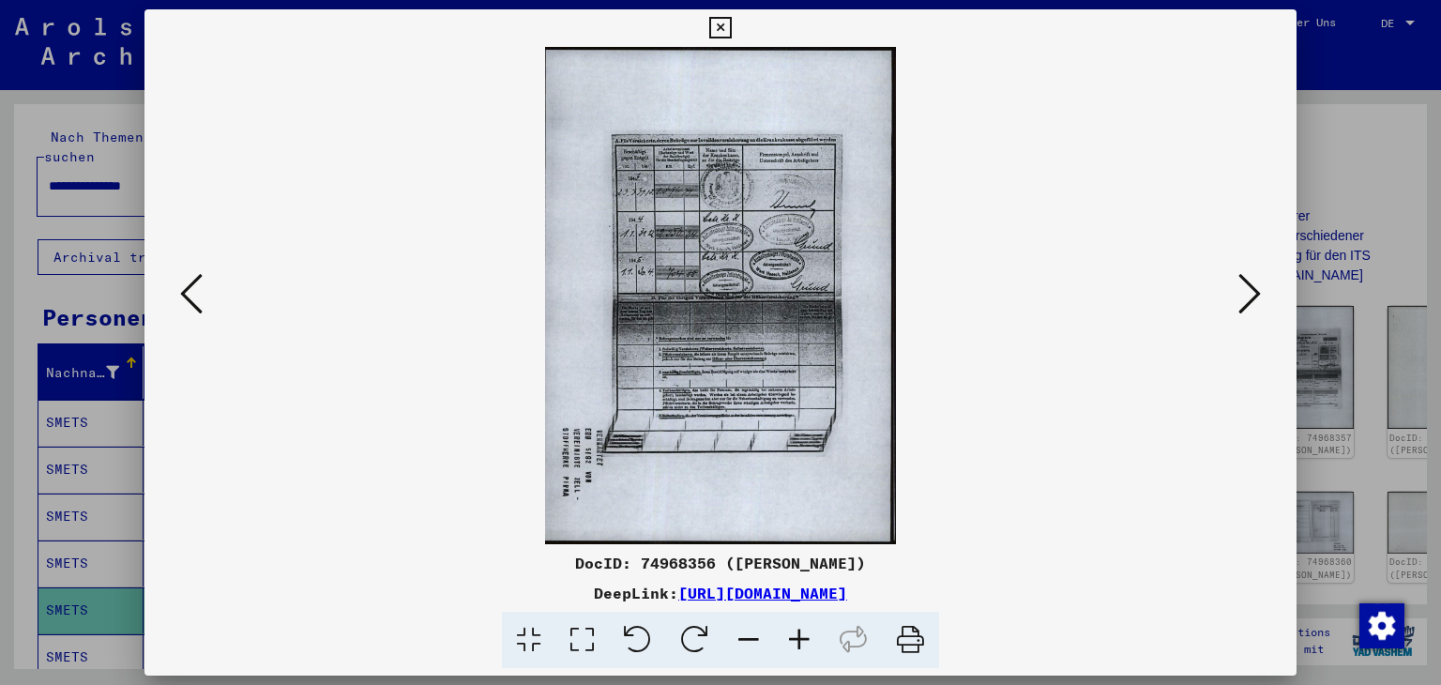
click at [188, 293] on icon at bounding box center [191, 293] width 23 height 45
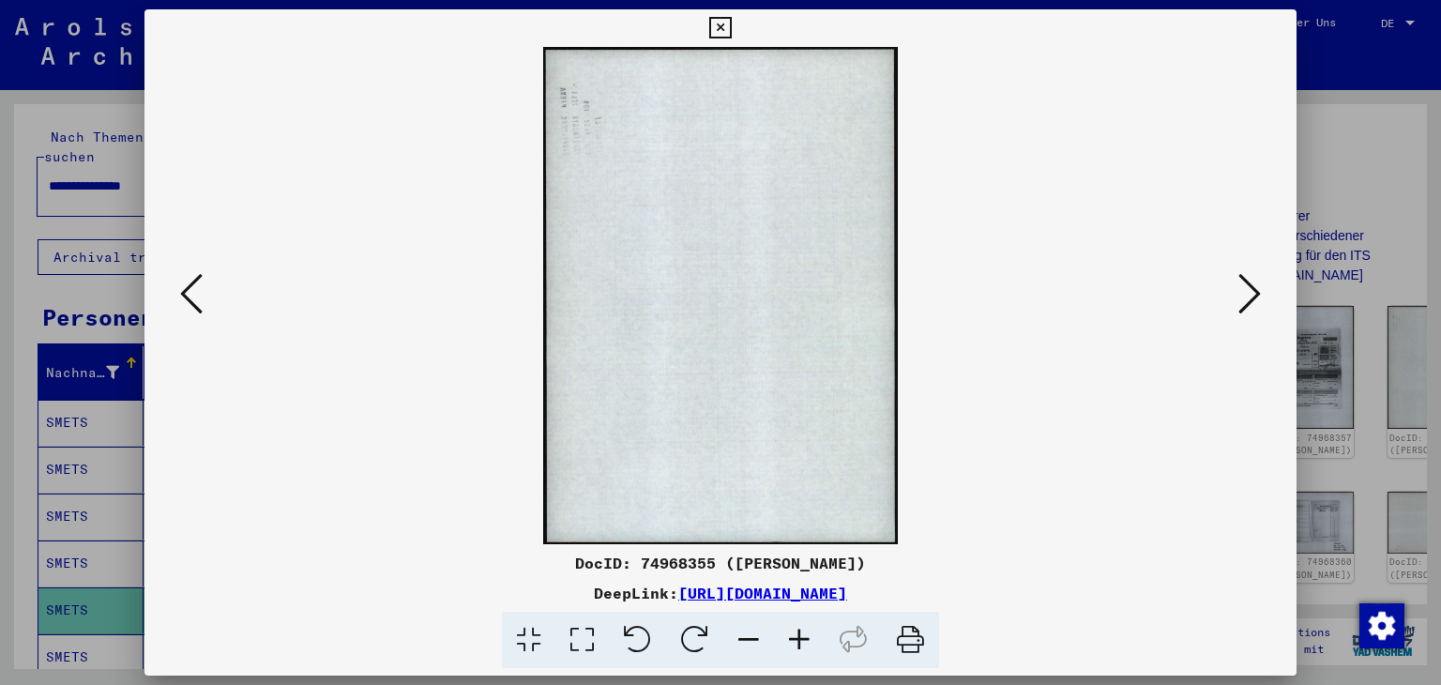
click at [188, 293] on icon at bounding box center [191, 293] width 23 height 45
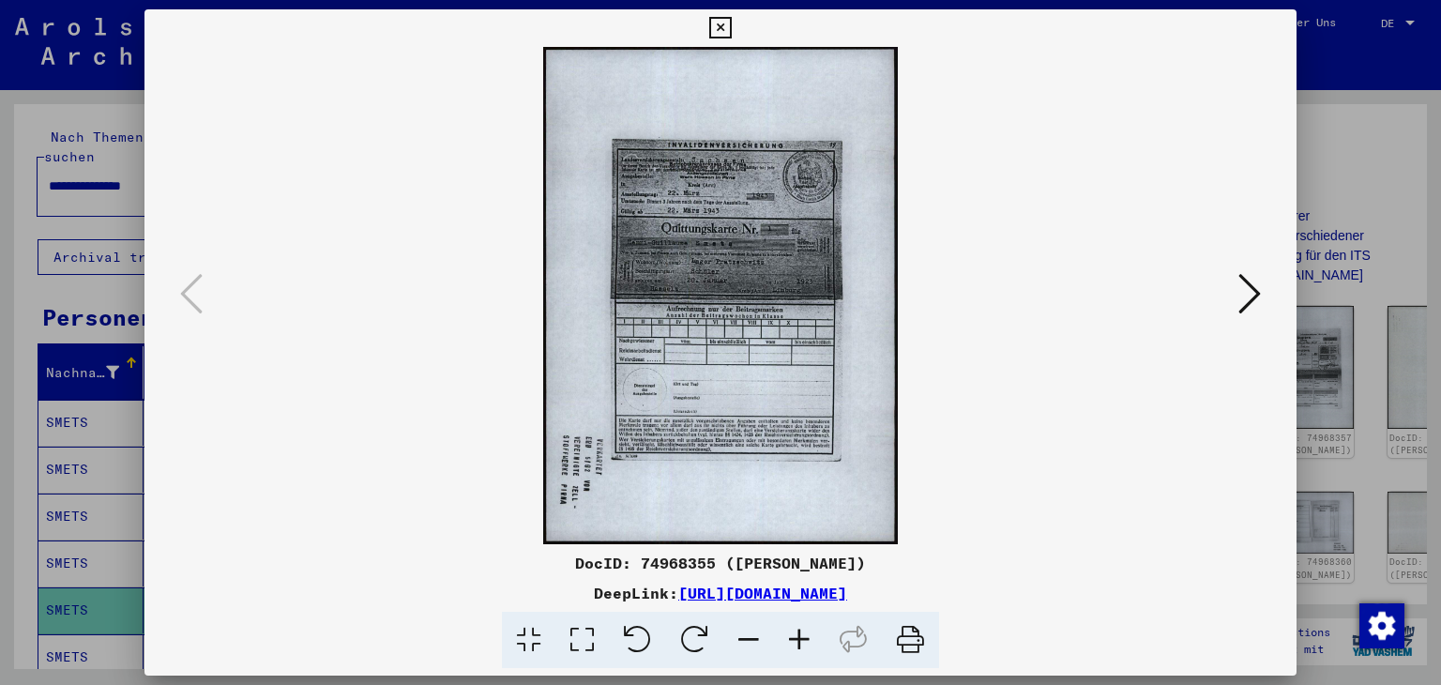
drag, startPoint x: 721, startPoint y: 21, endPoint x: 758, endPoint y: 110, distance: 96.7
click at [720, 21] on icon at bounding box center [720, 28] width 22 height 23
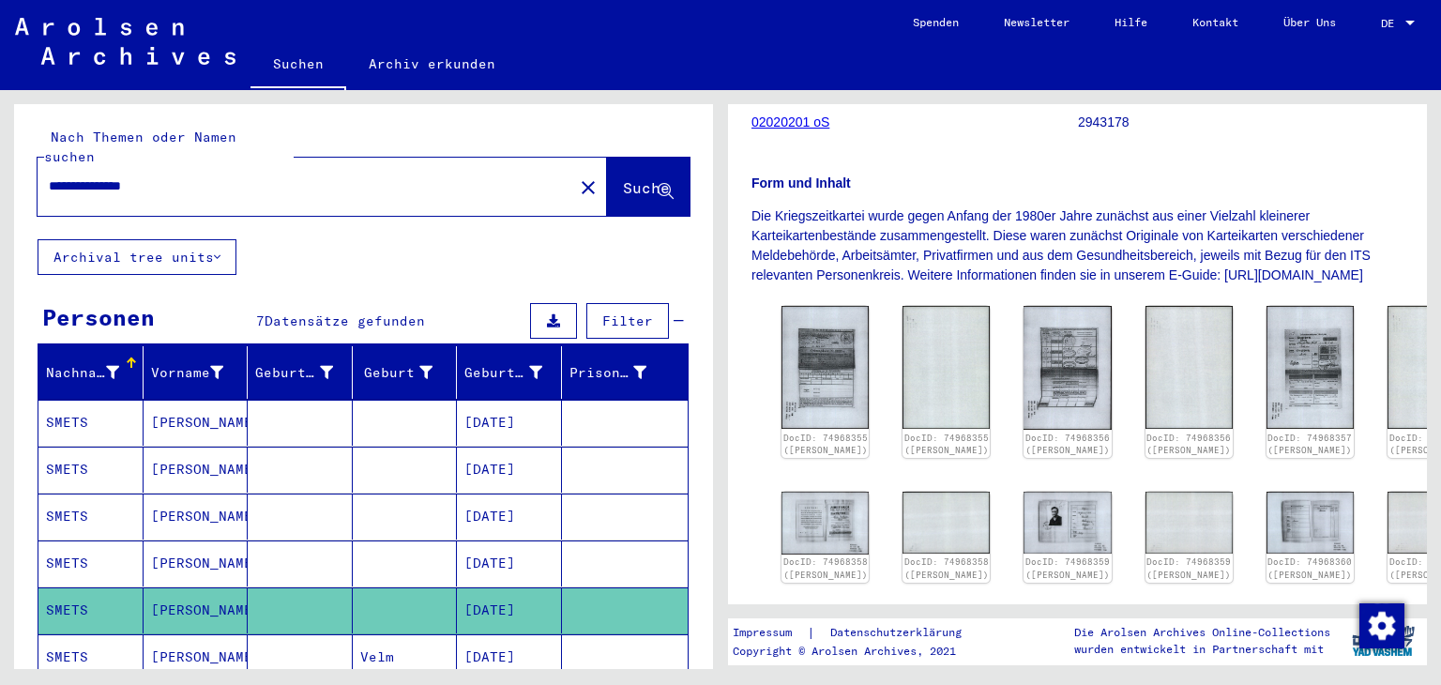
click at [1113, 20] on link "Hilfe" at bounding box center [1131, 22] width 78 height 45
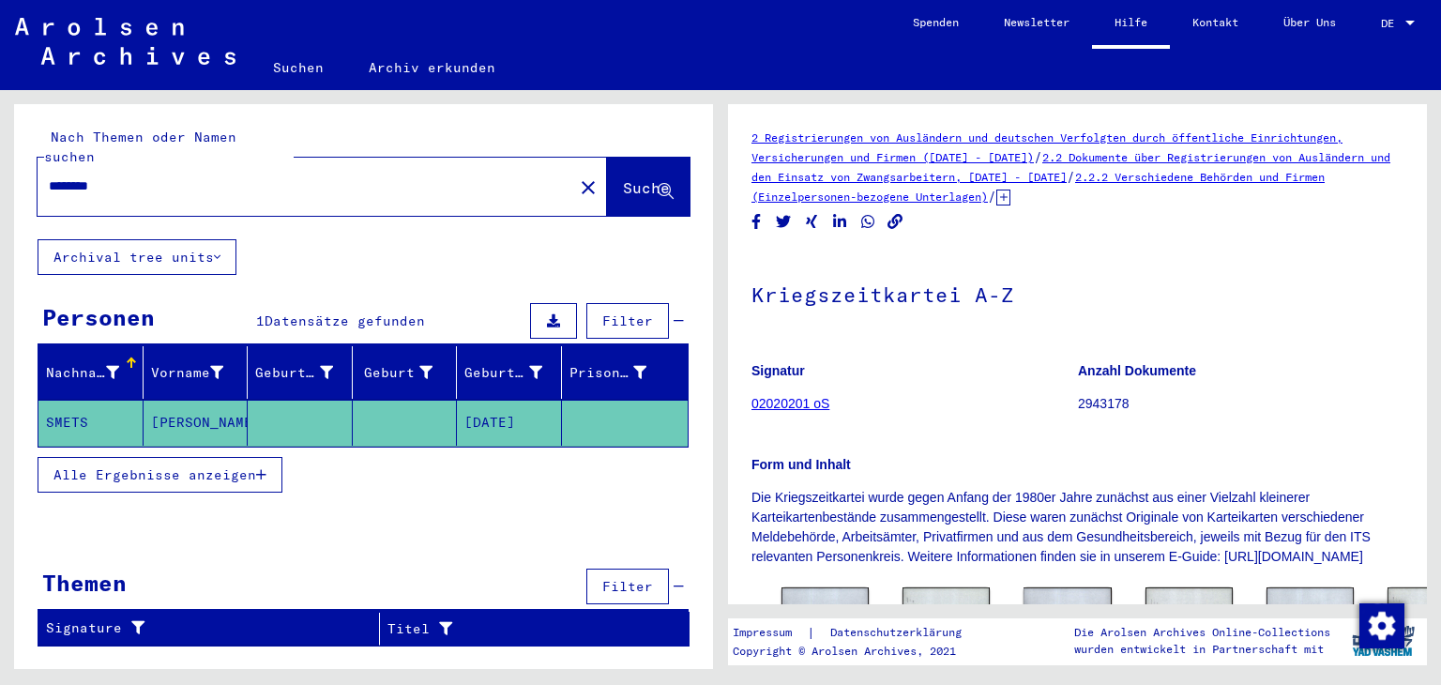
click at [771, 404] on link "02020201 oS" at bounding box center [791, 403] width 78 height 15
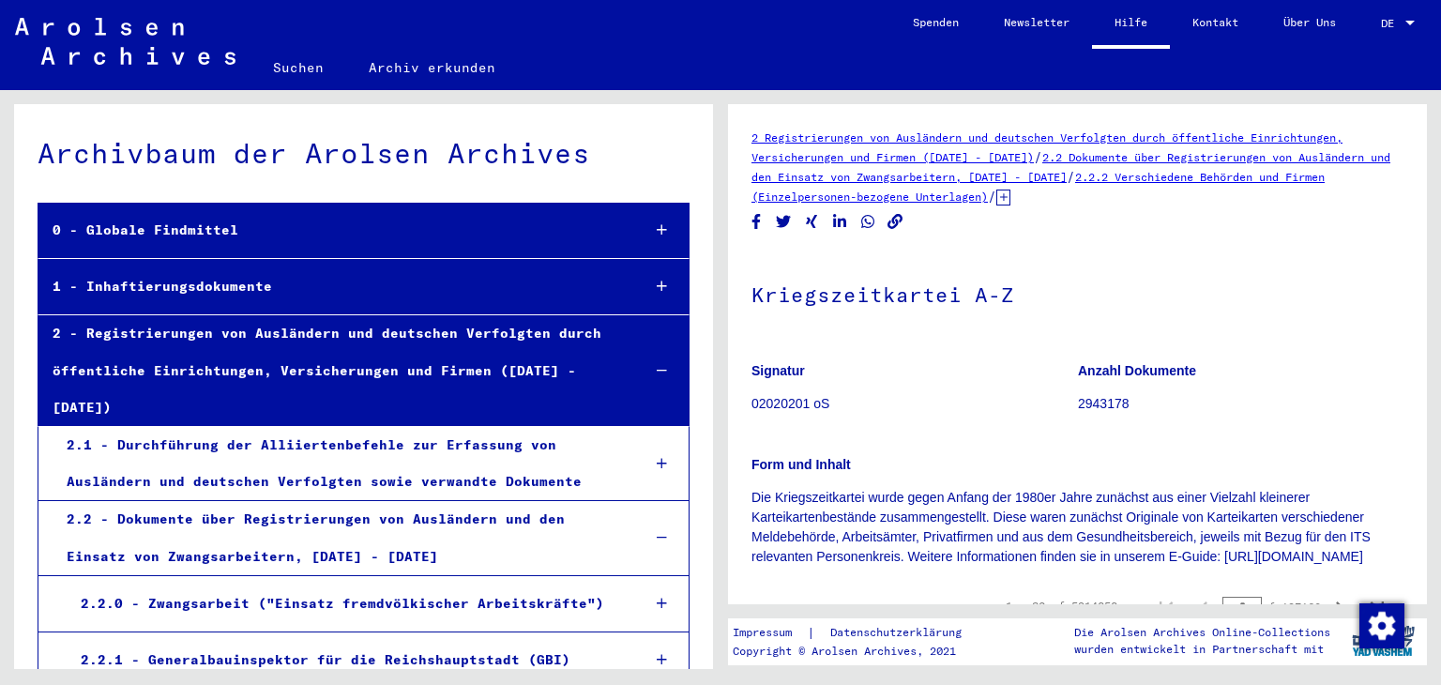
click at [300, 65] on link "Suchen" at bounding box center [299, 67] width 96 height 45
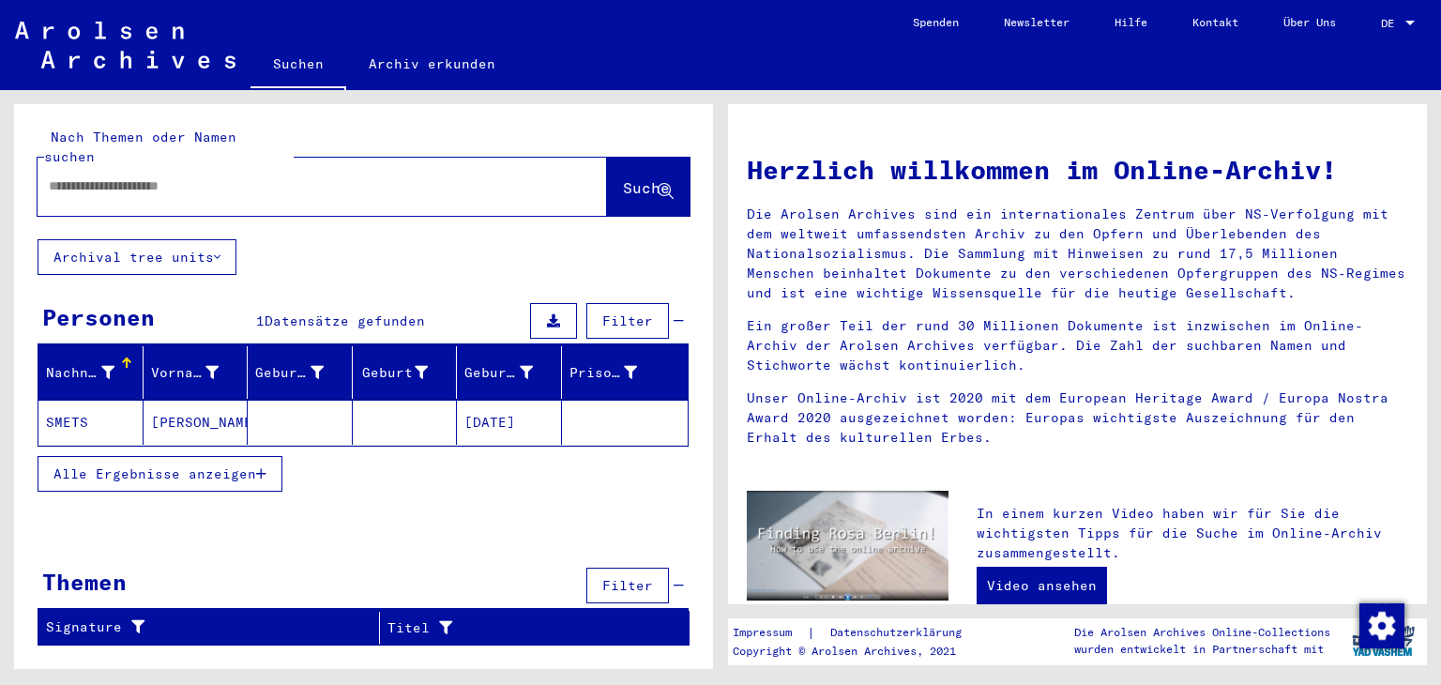
click at [180, 465] on span "Alle Ergebnisse anzeigen" at bounding box center [154, 473] width 203 height 17
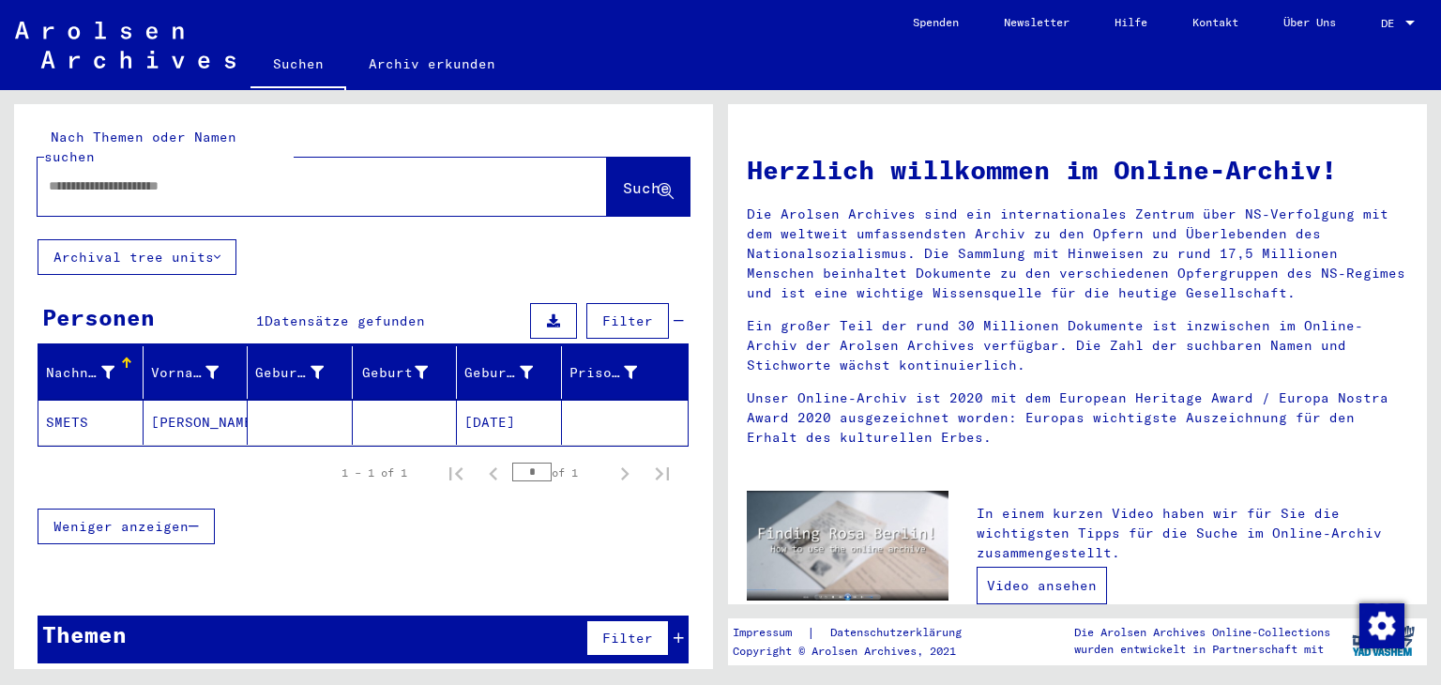
click at [1043, 583] on link "Video ansehen" at bounding box center [1042, 586] width 130 height 38
